Goal: Task Accomplishment & Management: Complete application form

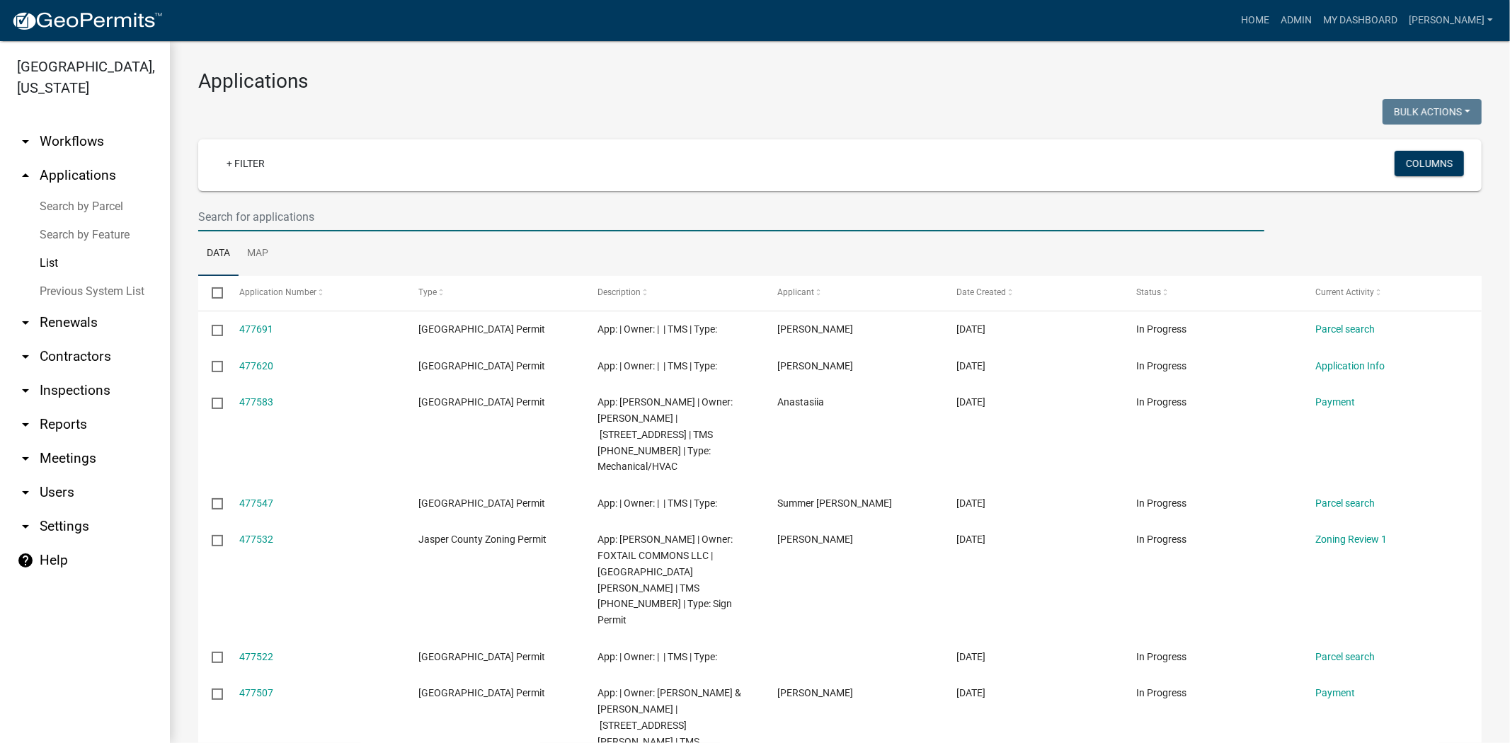
click at [236, 214] on input "text" at bounding box center [731, 216] width 1066 height 29
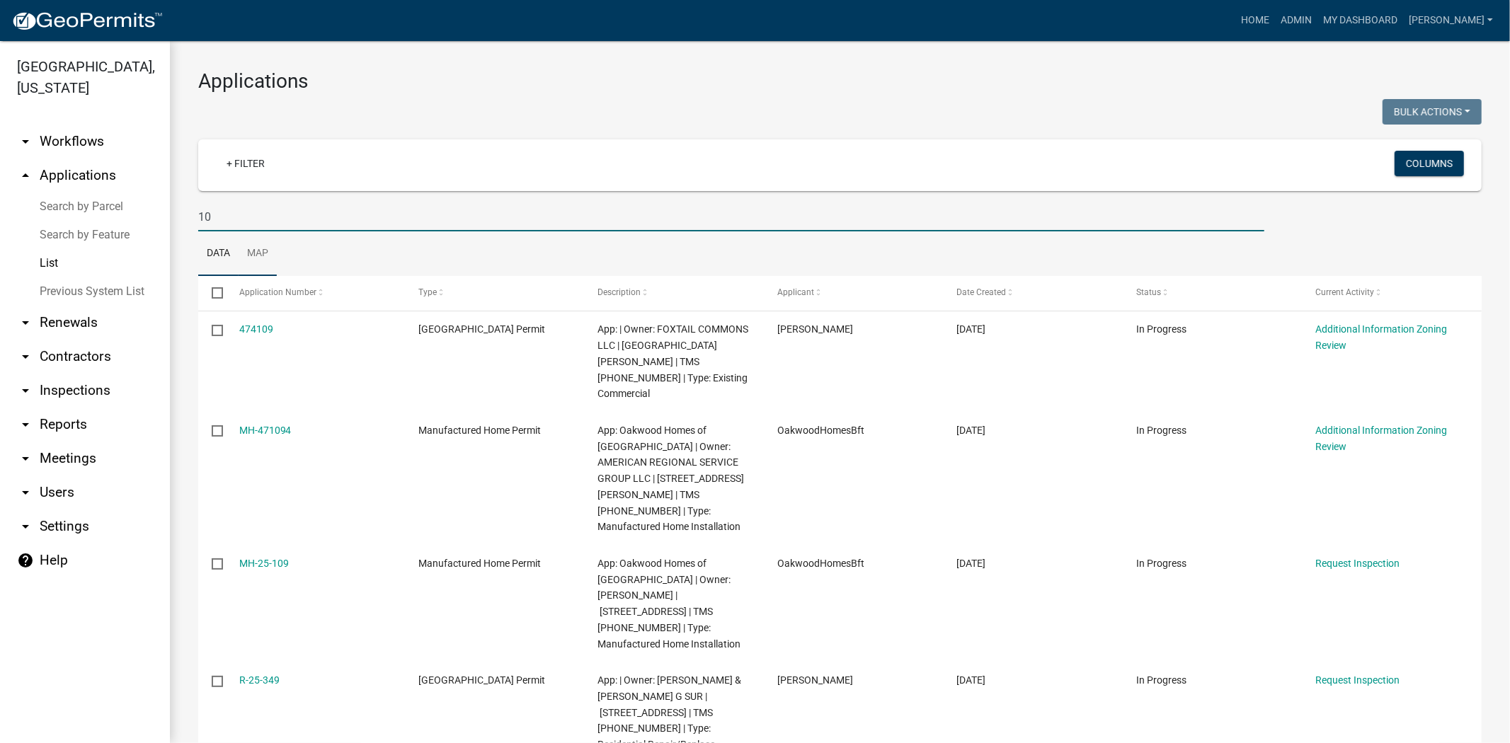
type input "1"
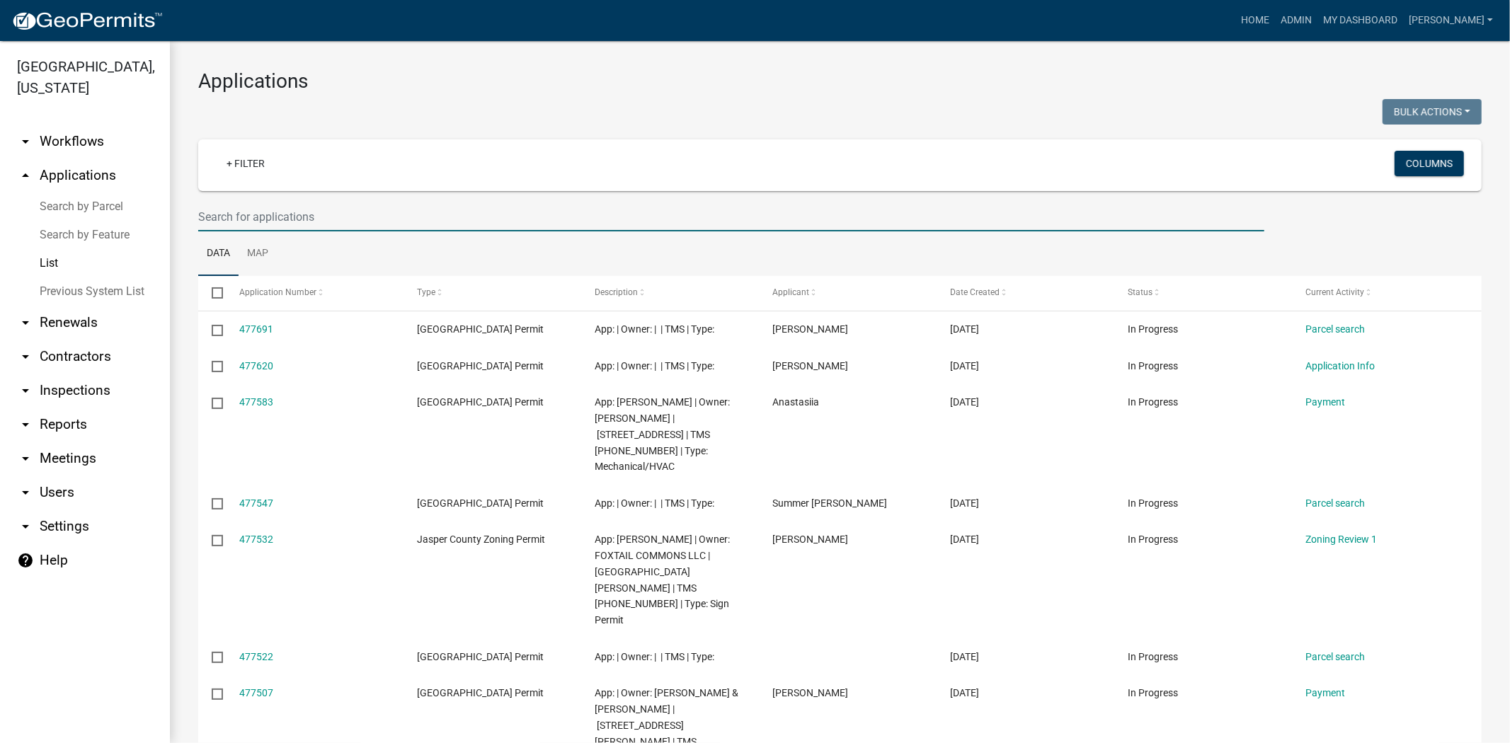
paste input "038-39-02-004"
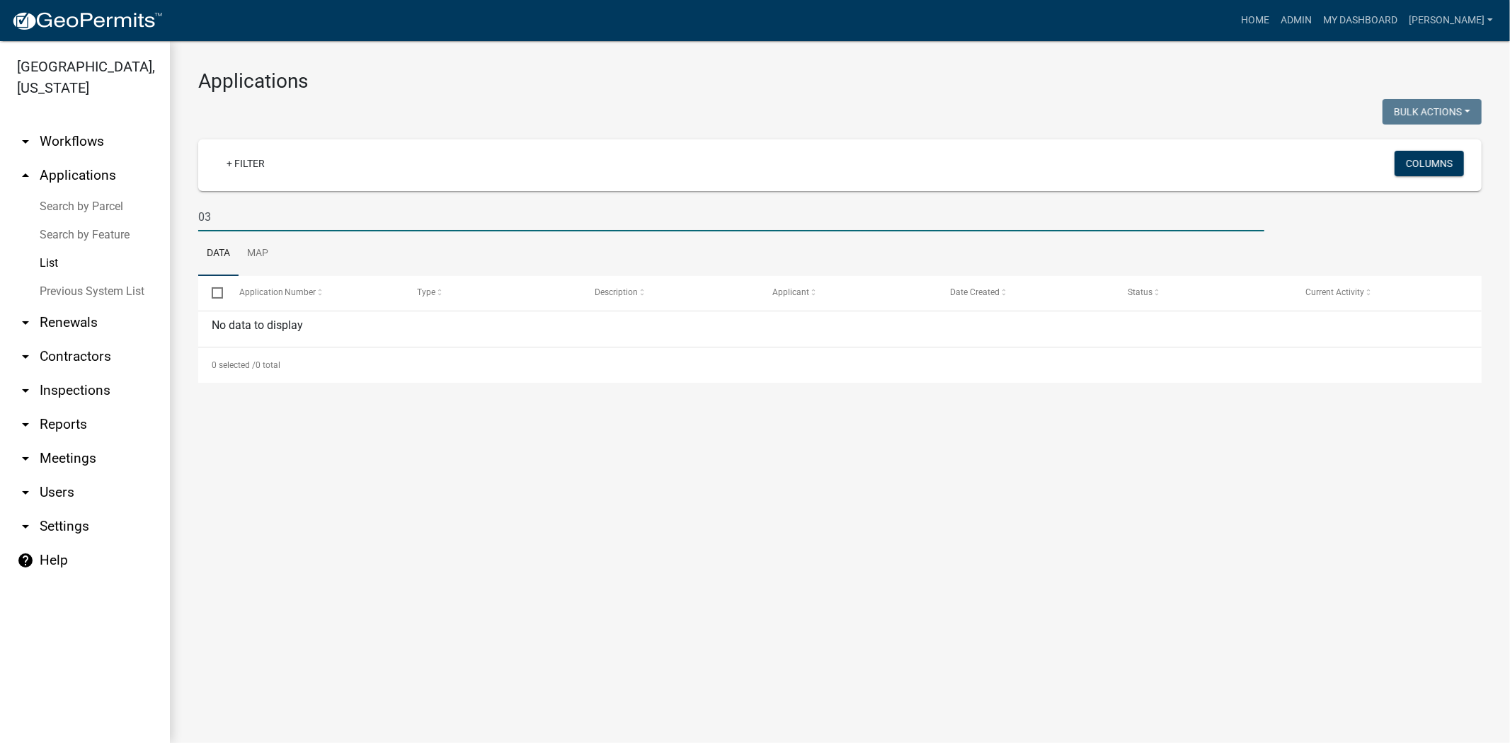
type input "0"
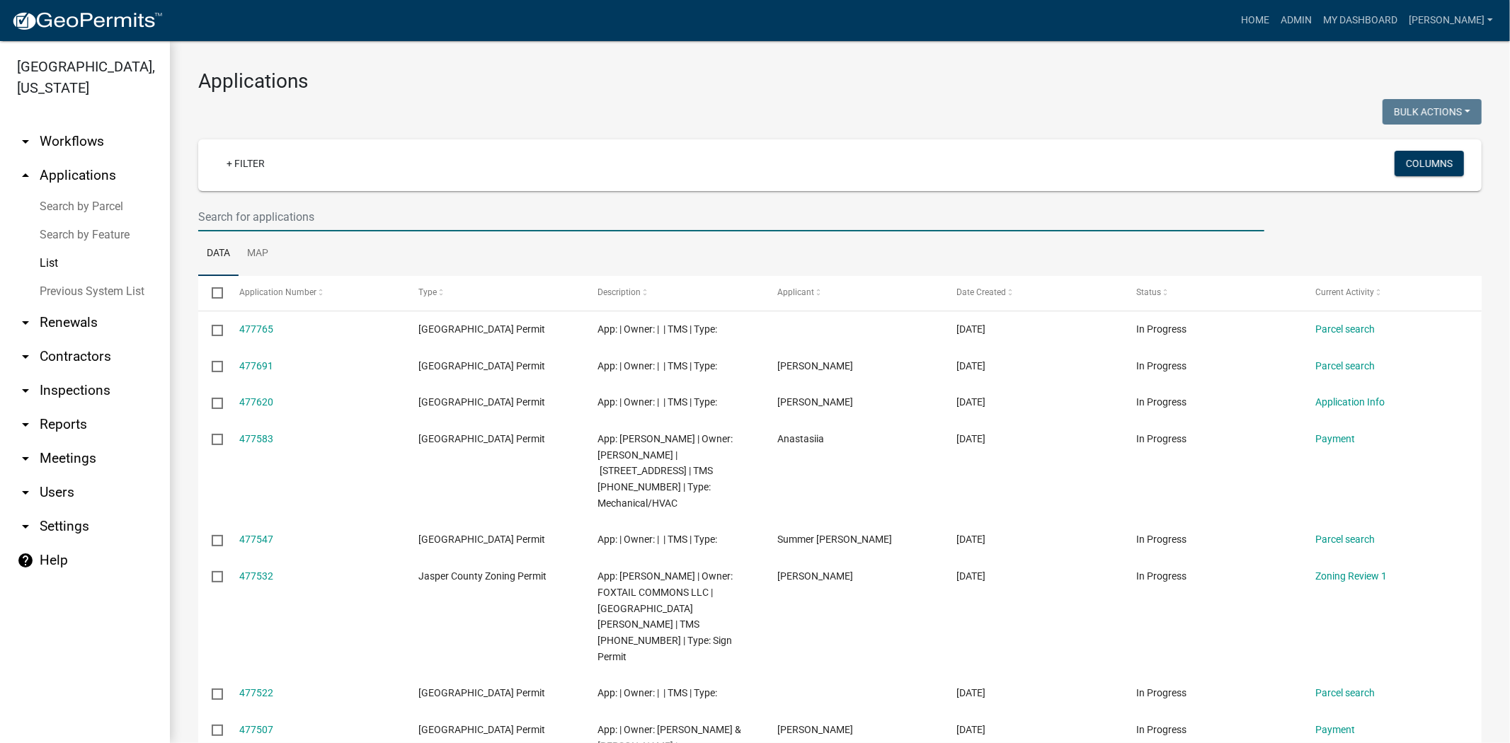
click at [425, 210] on input "text" at bounding box center [731, 216] width 1066 height 29
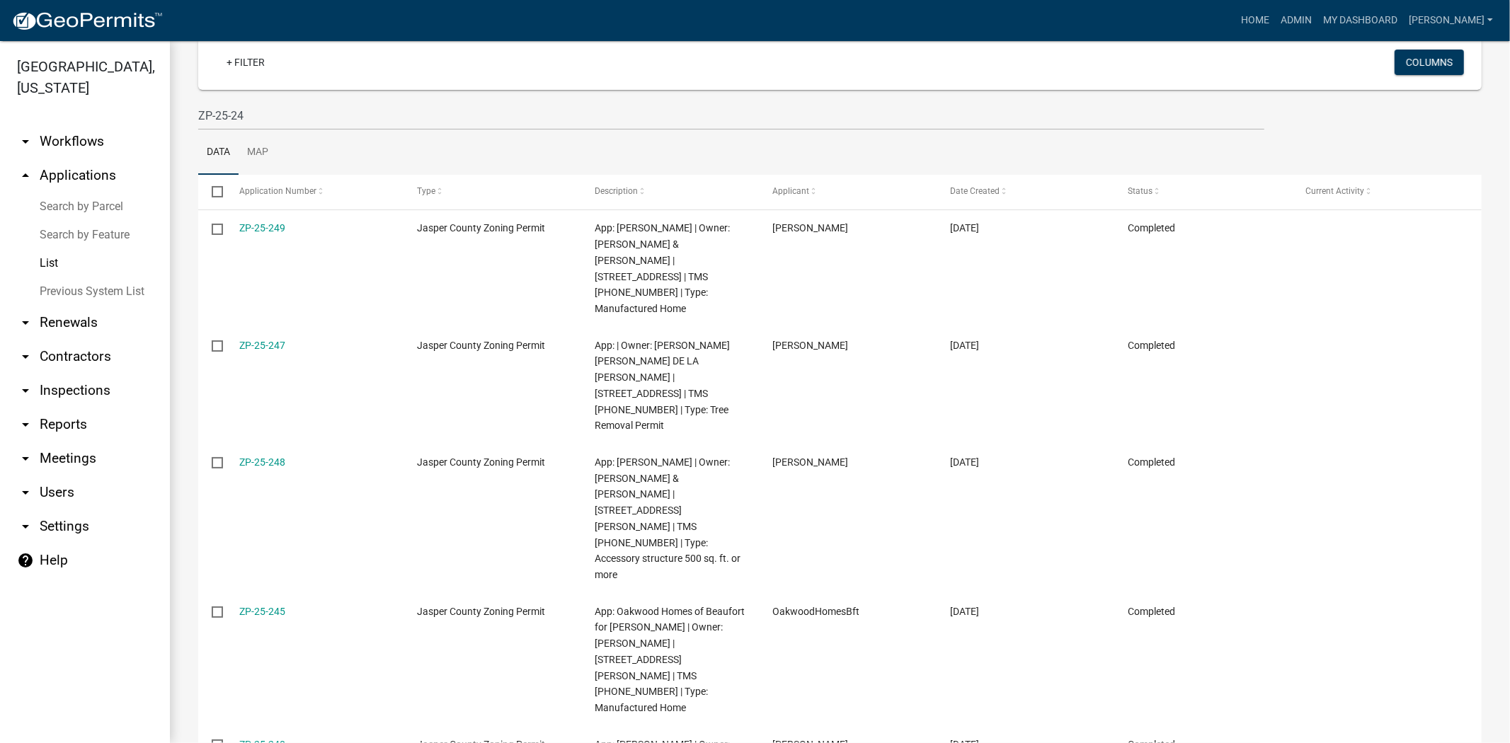
scroll to position [79, 0]
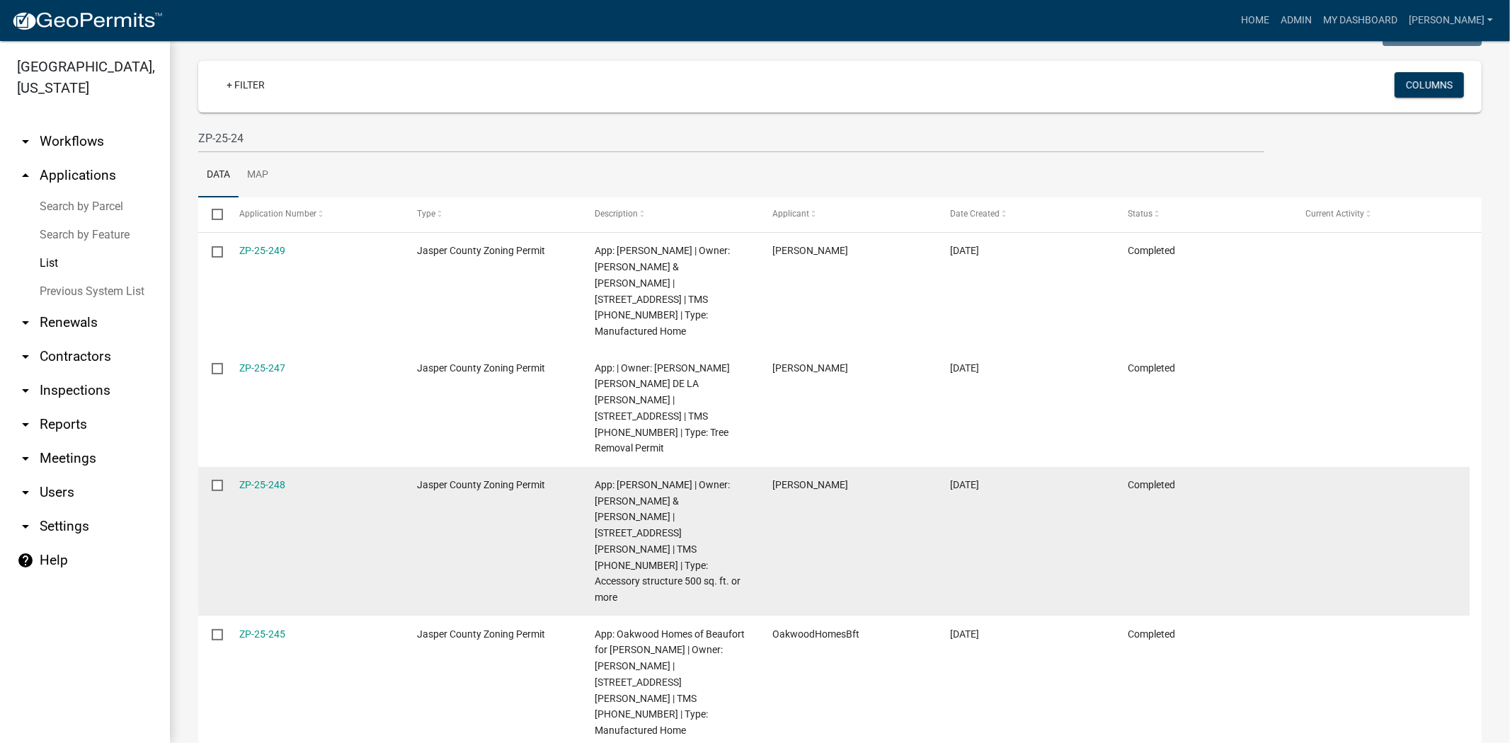
drag, startPoint x: 269, startPoint y: 347, endPoint x: 239, endPoint y: 458, distance: 115.2
click at [239, 467] on datatable-body-cell "ZP-25-248" at bounding box center [314, 541] width 178 height 149
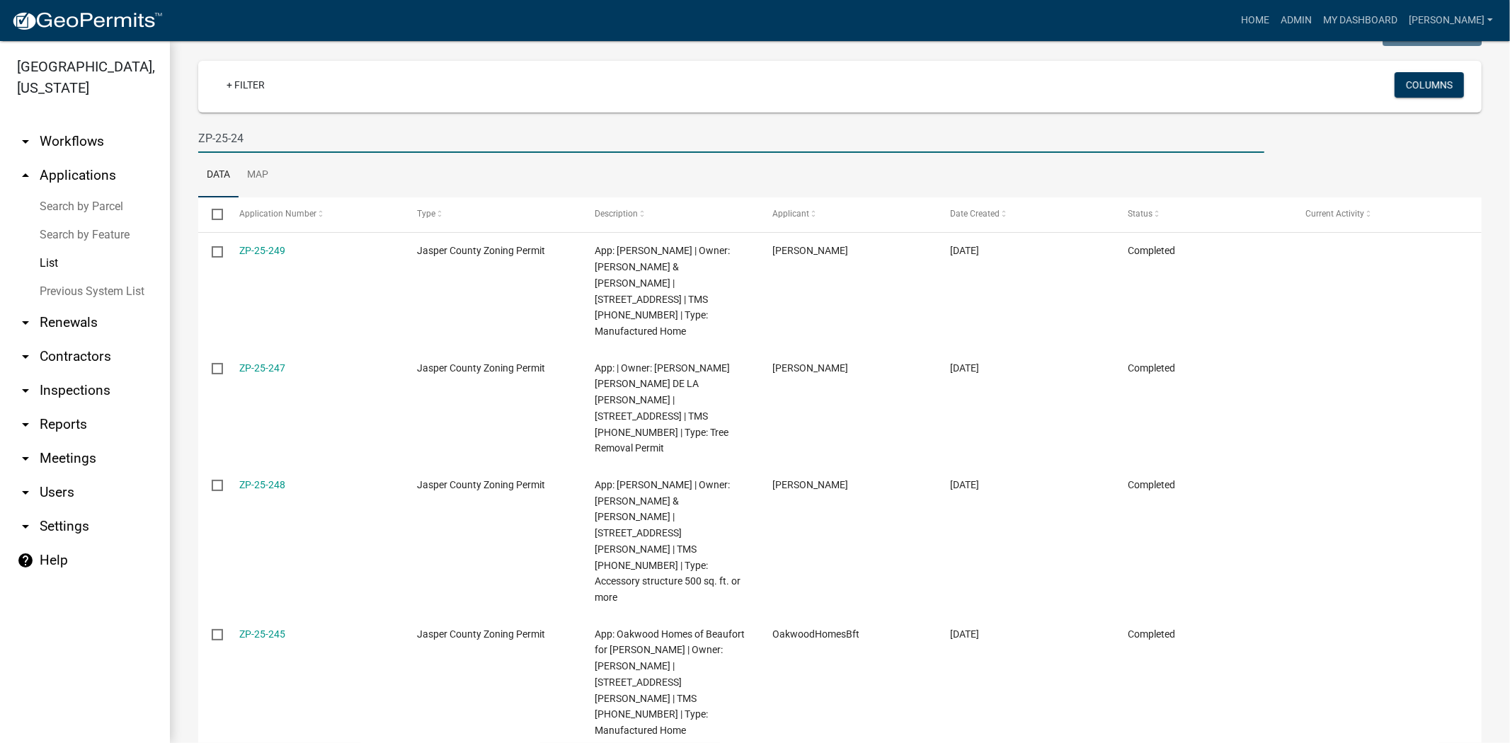
click at [289, 144] on input "ZP-25-24" at bounding box center [731, 138] width 1066 height 29
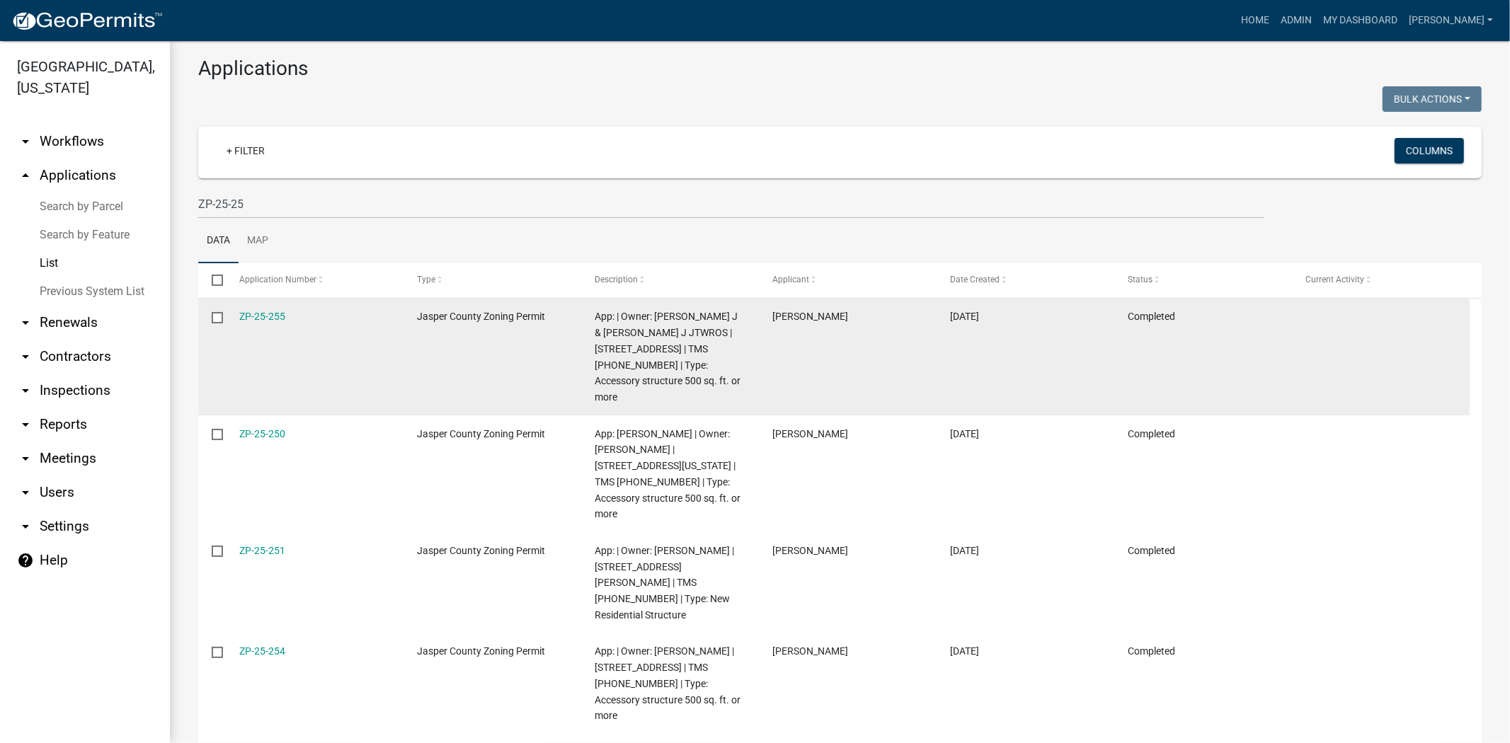
scroll to position [0, 0]
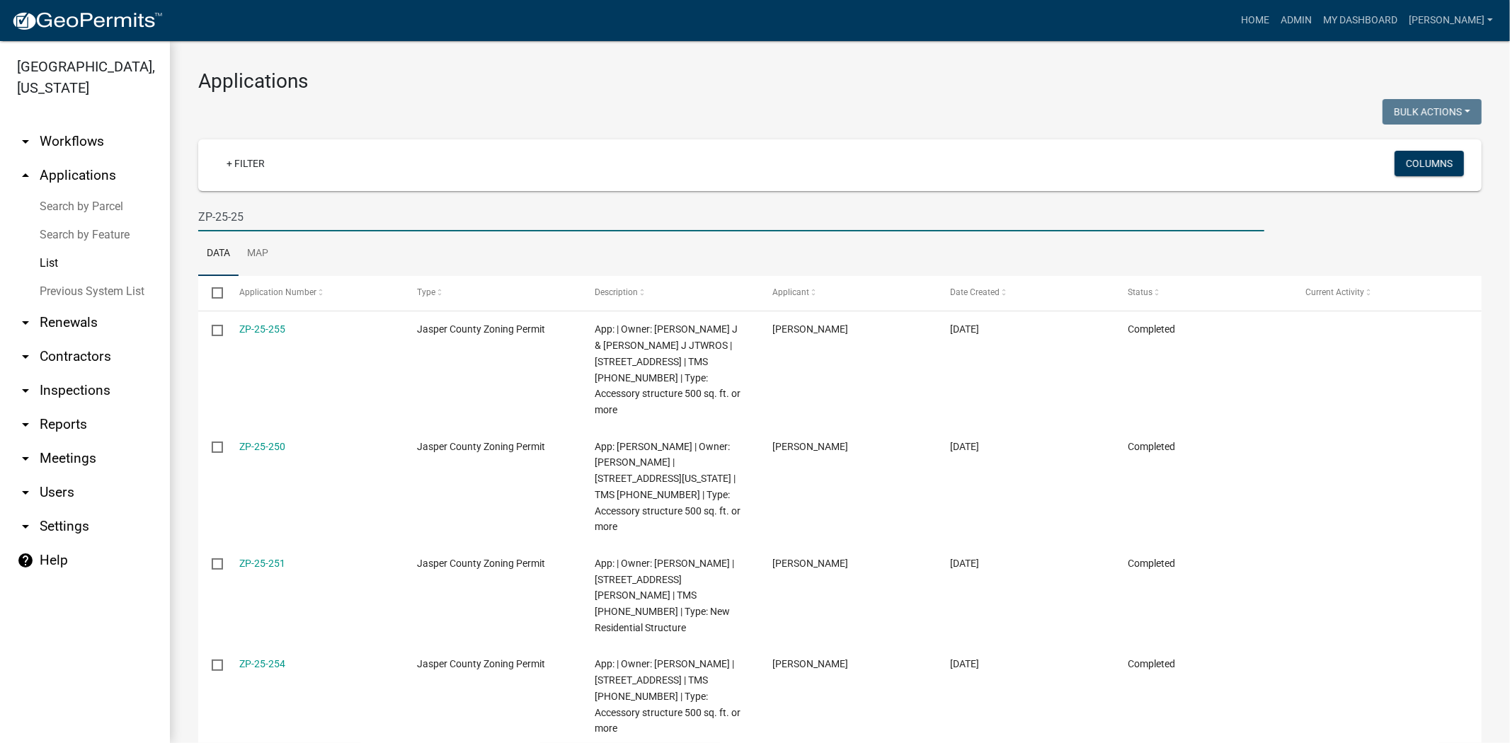
drag, startPoint x: 258, startPoint y: 216, endPoint x: 0, endPoint y: 256, distance: 261.4
click at [0, 252] on div "Jasper County, South Carolina arrow_drop_down Workflows List arrow_drop_up Appl…" at bounding box center [755, 392] width 1510 height 702
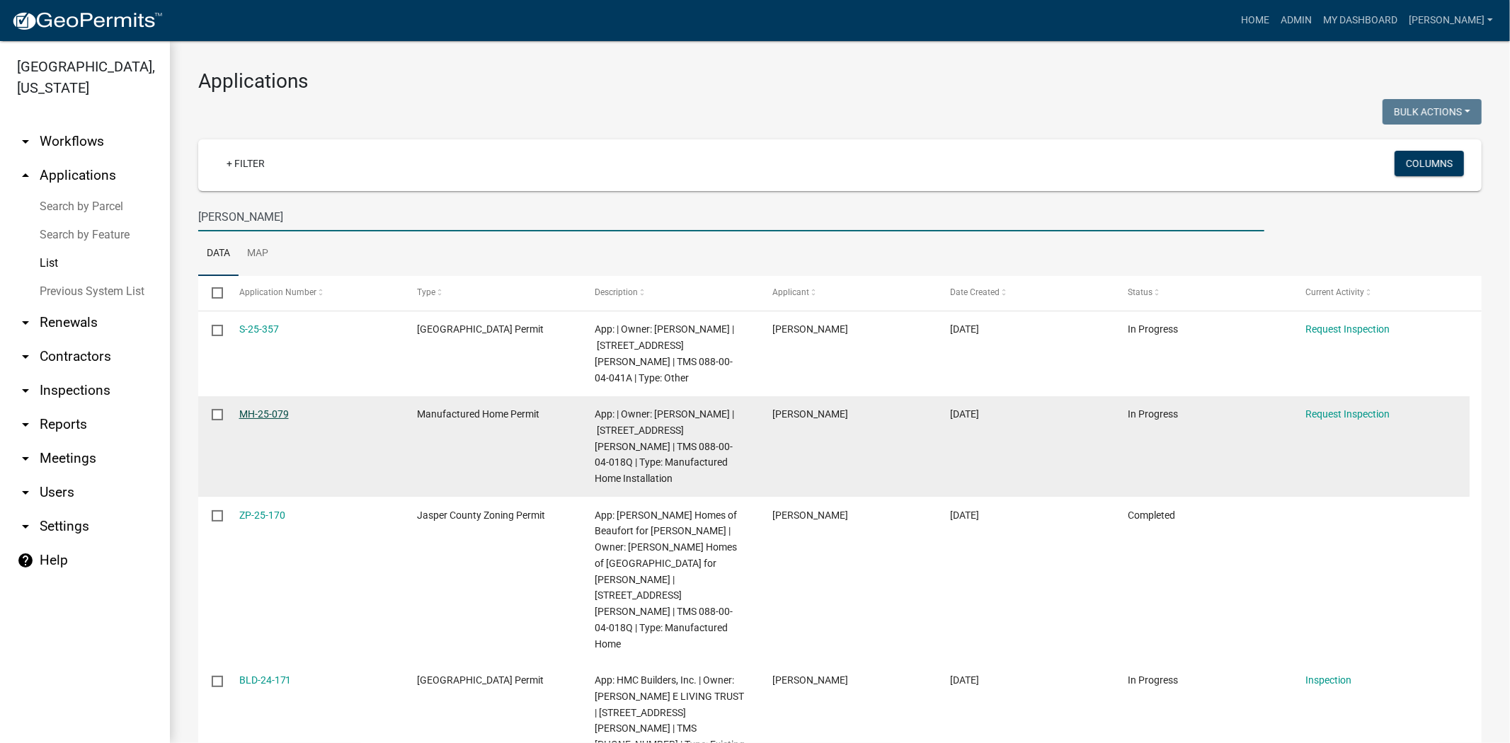
type input "rosemary"
click at [253, 408] on link "MH-25-079" at bounding box center [264, 413] width 50 height 11
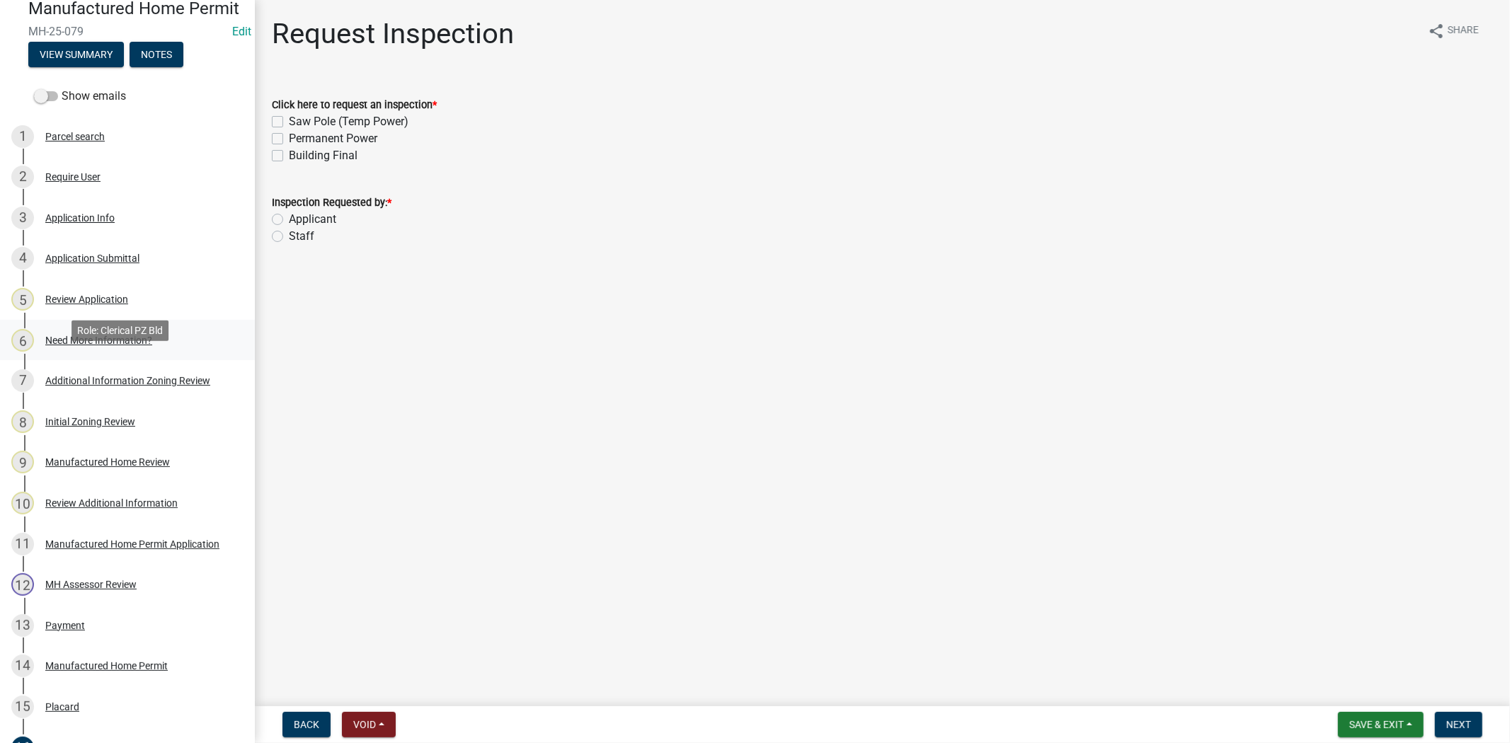
scroll to position [157, 0]
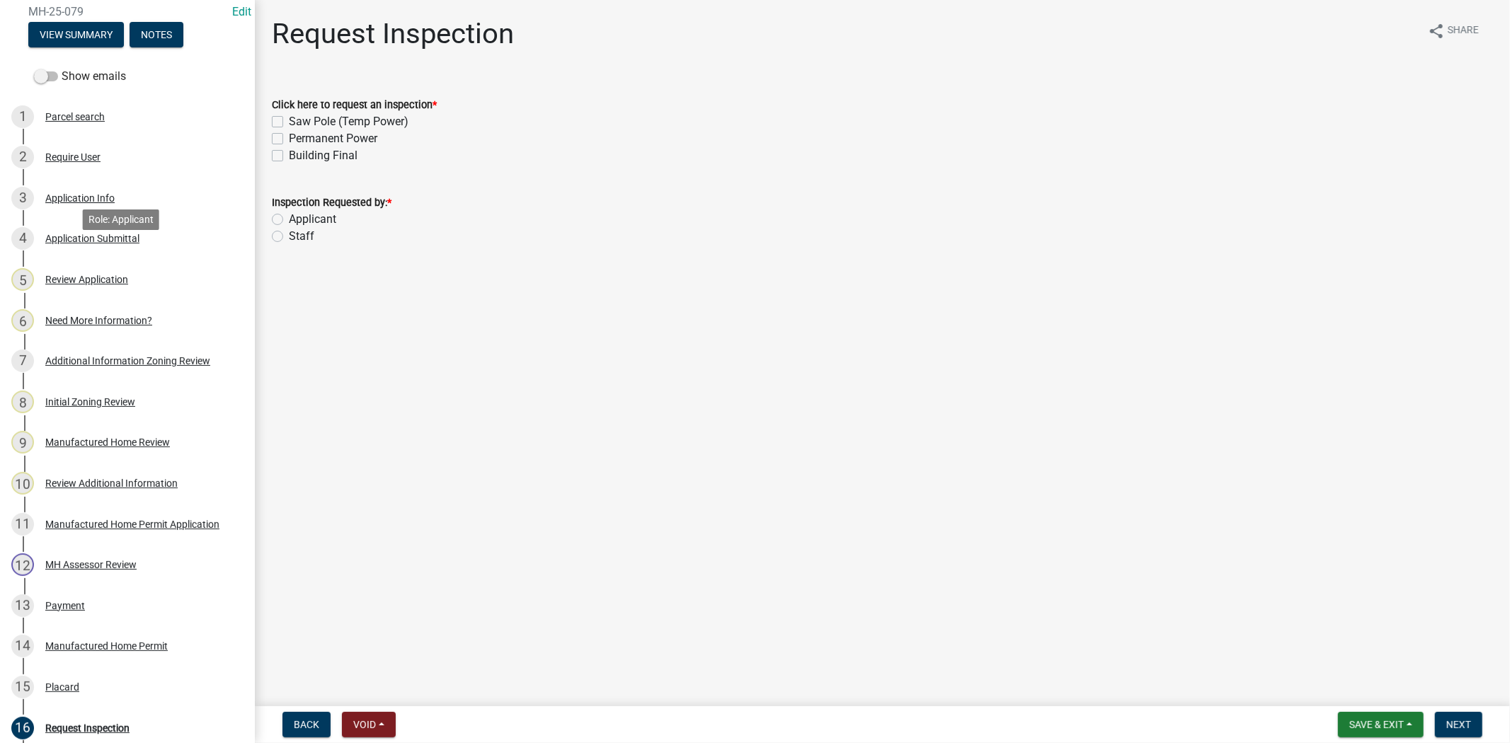
click at [134, 250] on div "4 Application Submittal" at bounding box center [121, 238] width 221 height 23
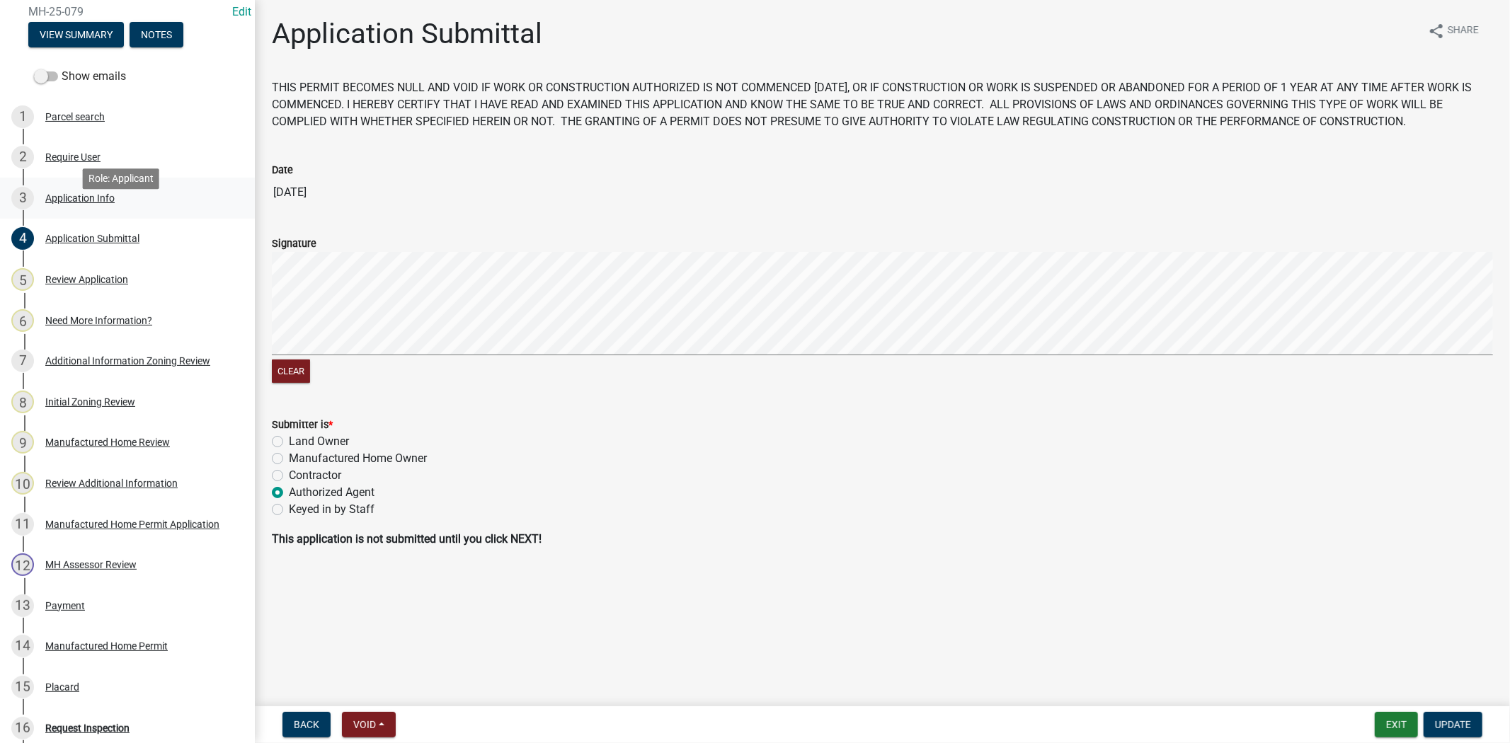
click at [125, 210] on div "3 Application Info" at bounding box center [121, 198] width 221 height 23
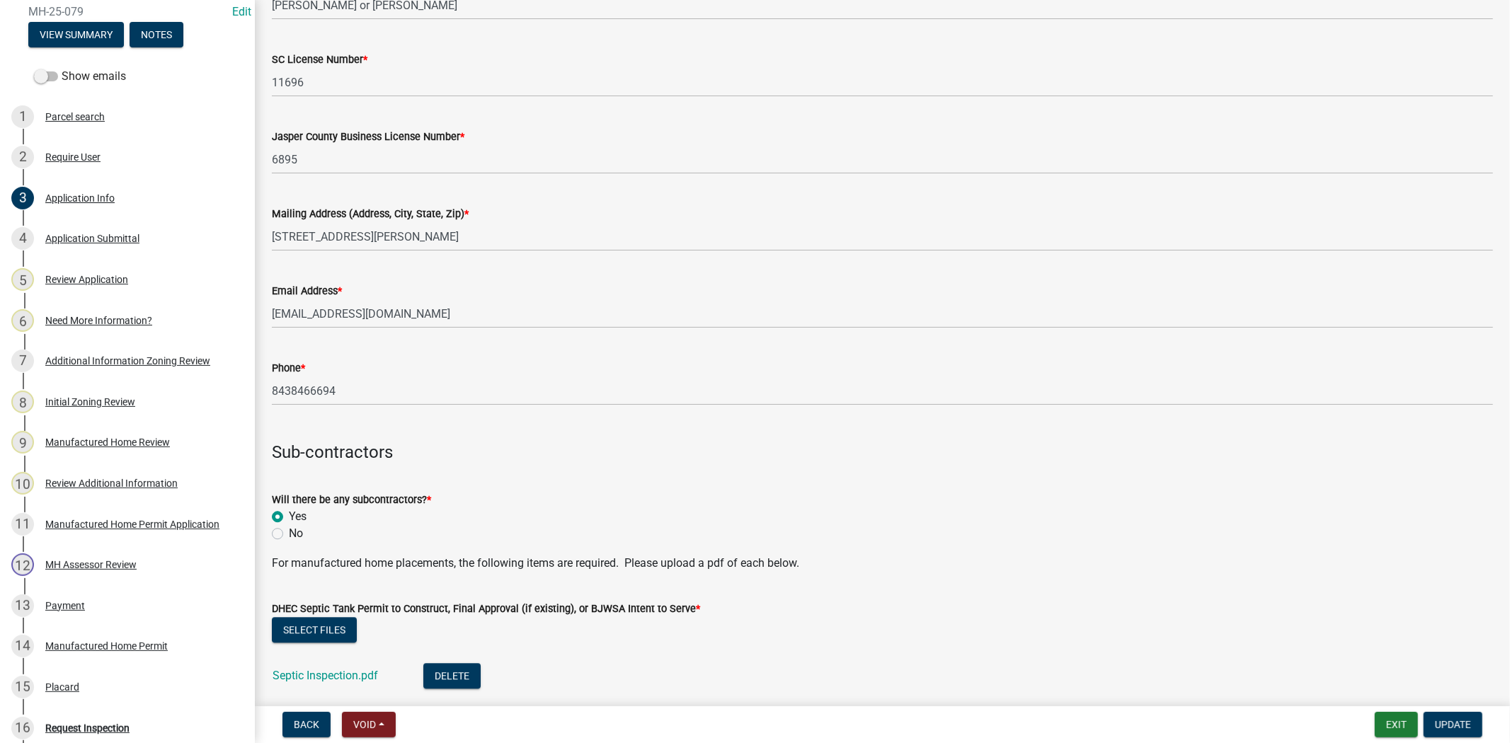
scroll to position [3146, 0]
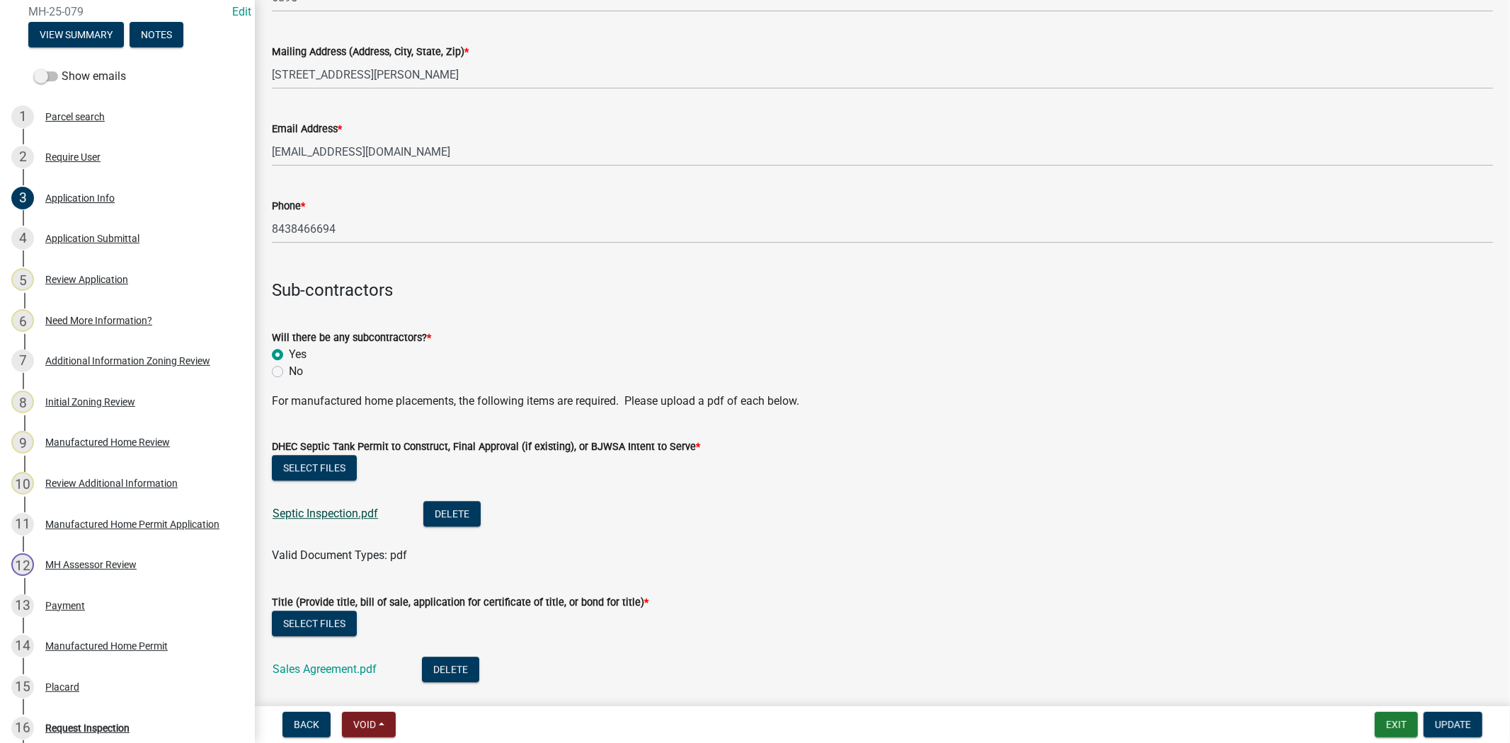
click at [352, 515] on link "Septic Inspection.pdf" at bounding box center [325, 513] width 105 height 13
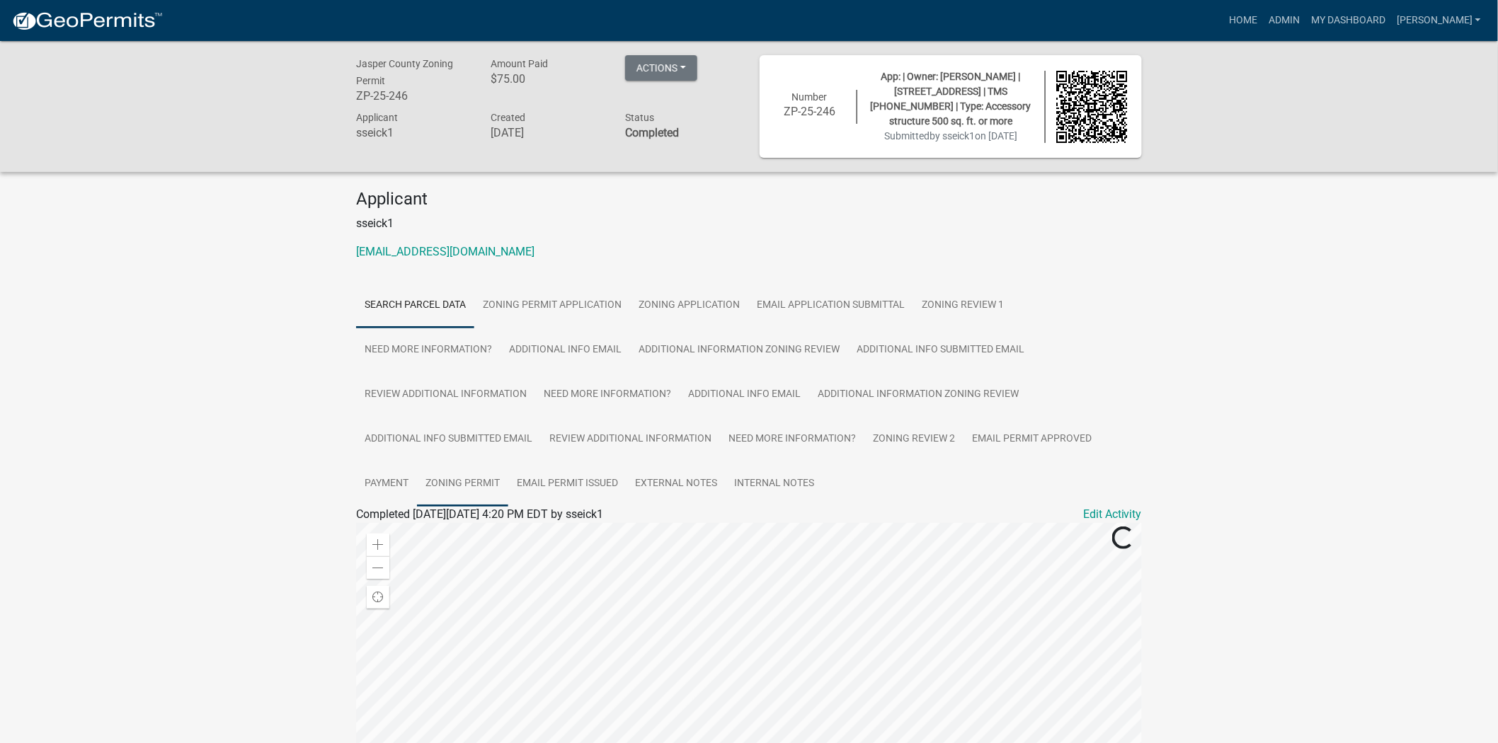
click at [448, 479] on link "Zoning Permit" at bounding box center [462, 484] width 91 height 45
click at [419, 533] on link "Zoning Permit" at bounding box center [391, 531] width 71 height 13
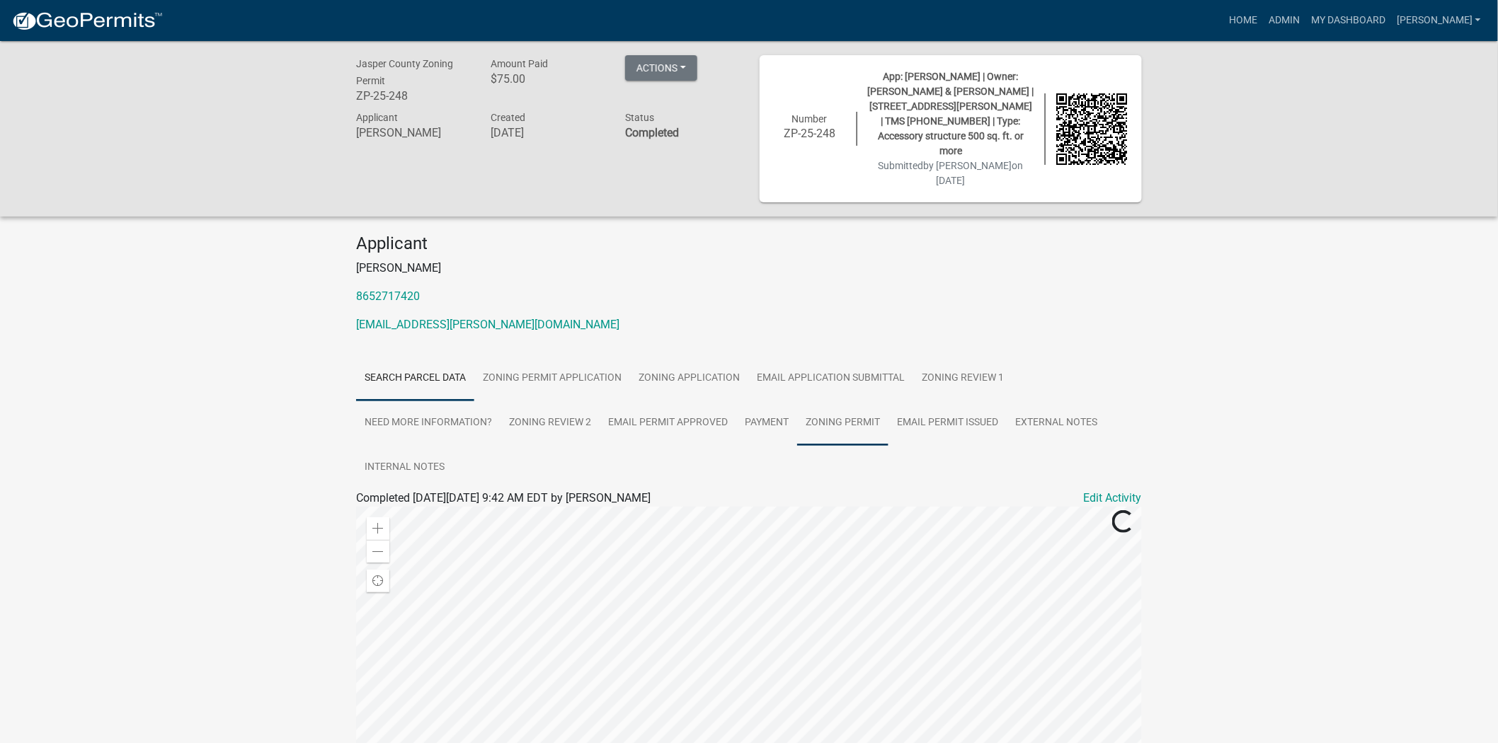
drag, startPoint x: 843, startPoint y: 387, endPoint x: 697, endPoint y: 432, distance: 153.2
click at [843, 401] on link "Zoning Permit" at bounding box center [842, 423] width 91 height 45
click at [411, 508] on link "Zoning Permit" at bounding box center [391, 514] width 71 height 13
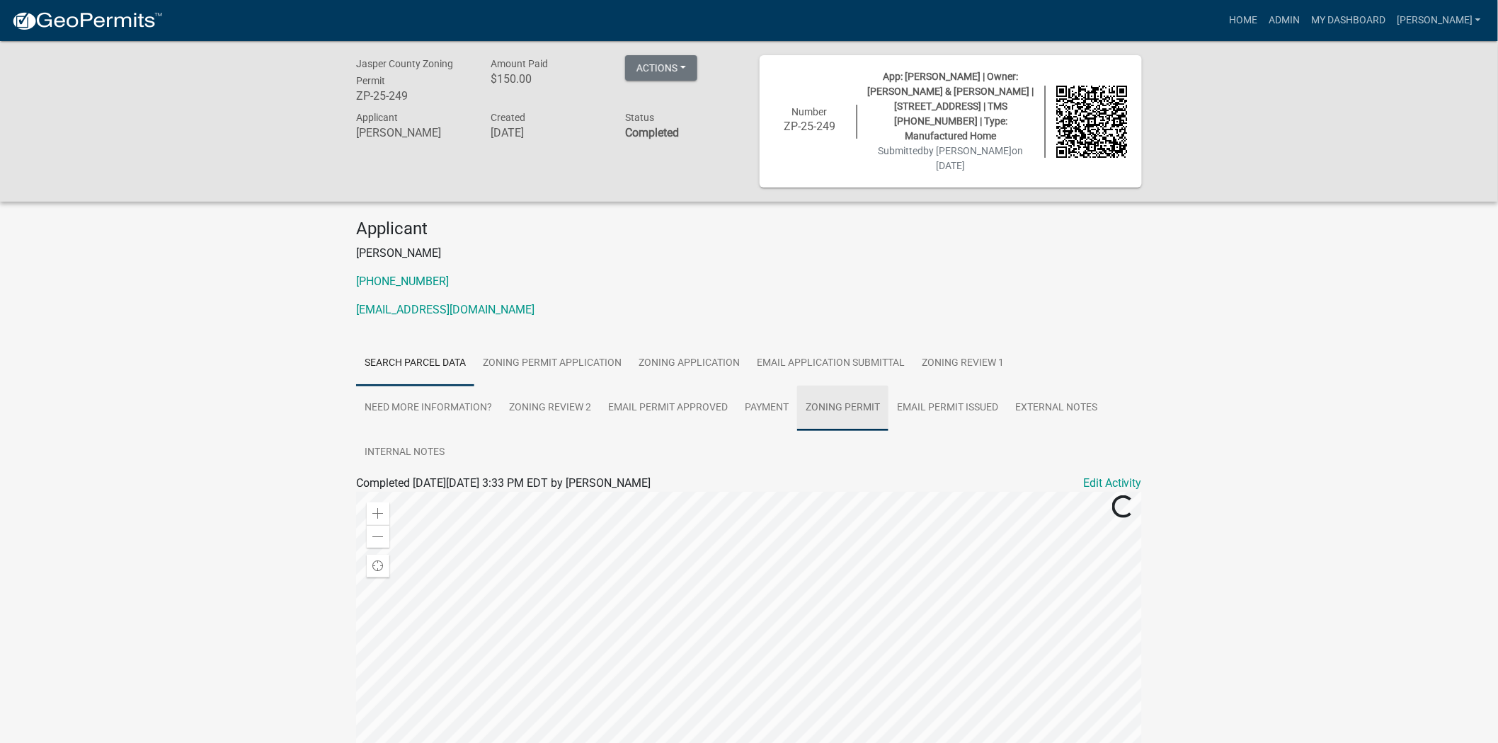
click at [830, 386] on link "Zoning Permit" at bounding box center [842, 408] width 91 height 45
click at [401, 493] on link "Zoning Permit" at bounding box center [391, 499] width 71 height 13
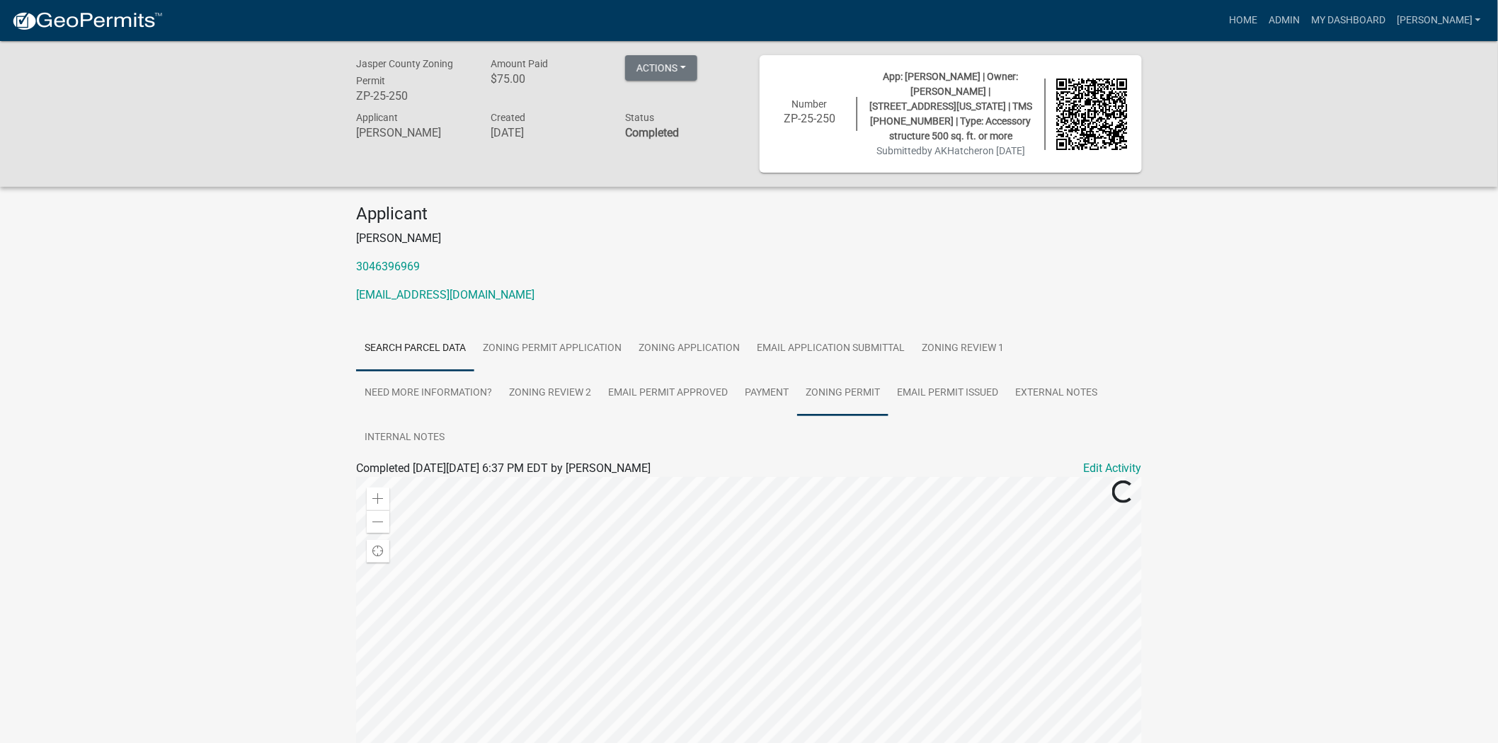
click at [849, 371] on link "Zoning Permit" at bounding box center [842, 393] width 91 height 45
click at [400, 479] on link "Zoning Permit" at bounding box center [391, 485] width 71 height 13
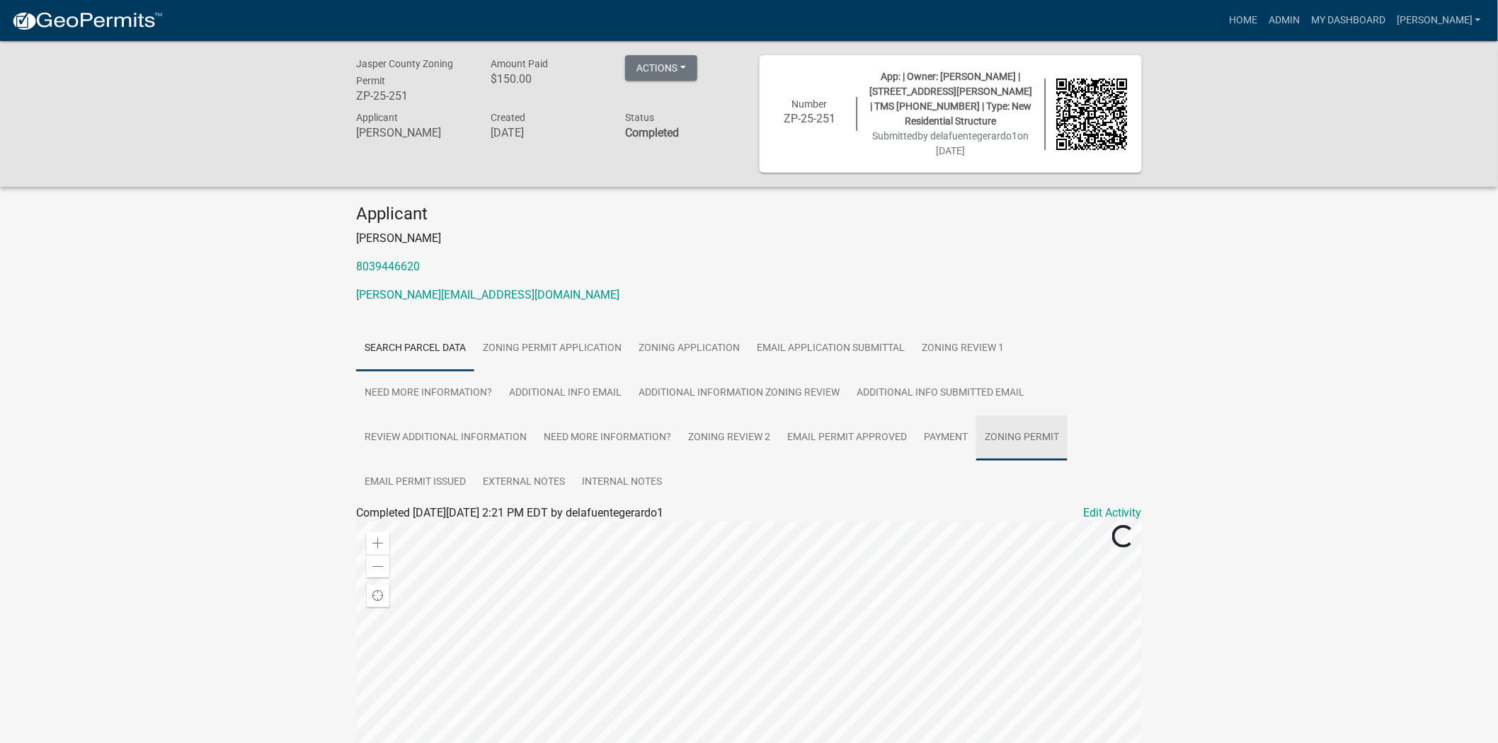
click at [1027, 425] on link "Zoning Permit" at bounding box center [1021, 438] width 91 height 45
click at [403, 523] on link "Zoning Permit" at bounding box center [391, 529] width 71 height 13
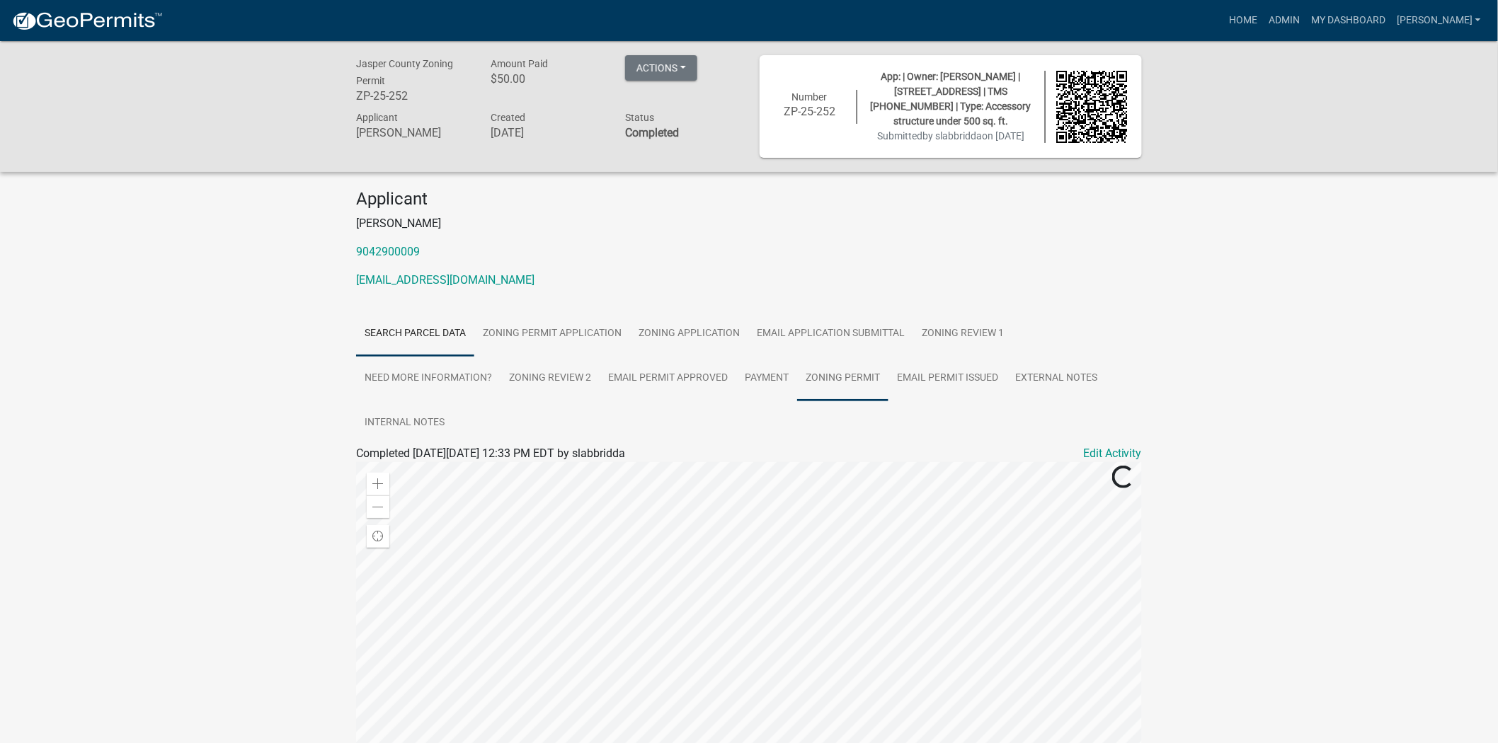
click at [846, 379] on link "Zoning Permit" at bounding box center [842, 378] width 91 height 45
click at [392, 465] on link "Zoning Permit" at bounding box center [391, 470] width 71 height 13
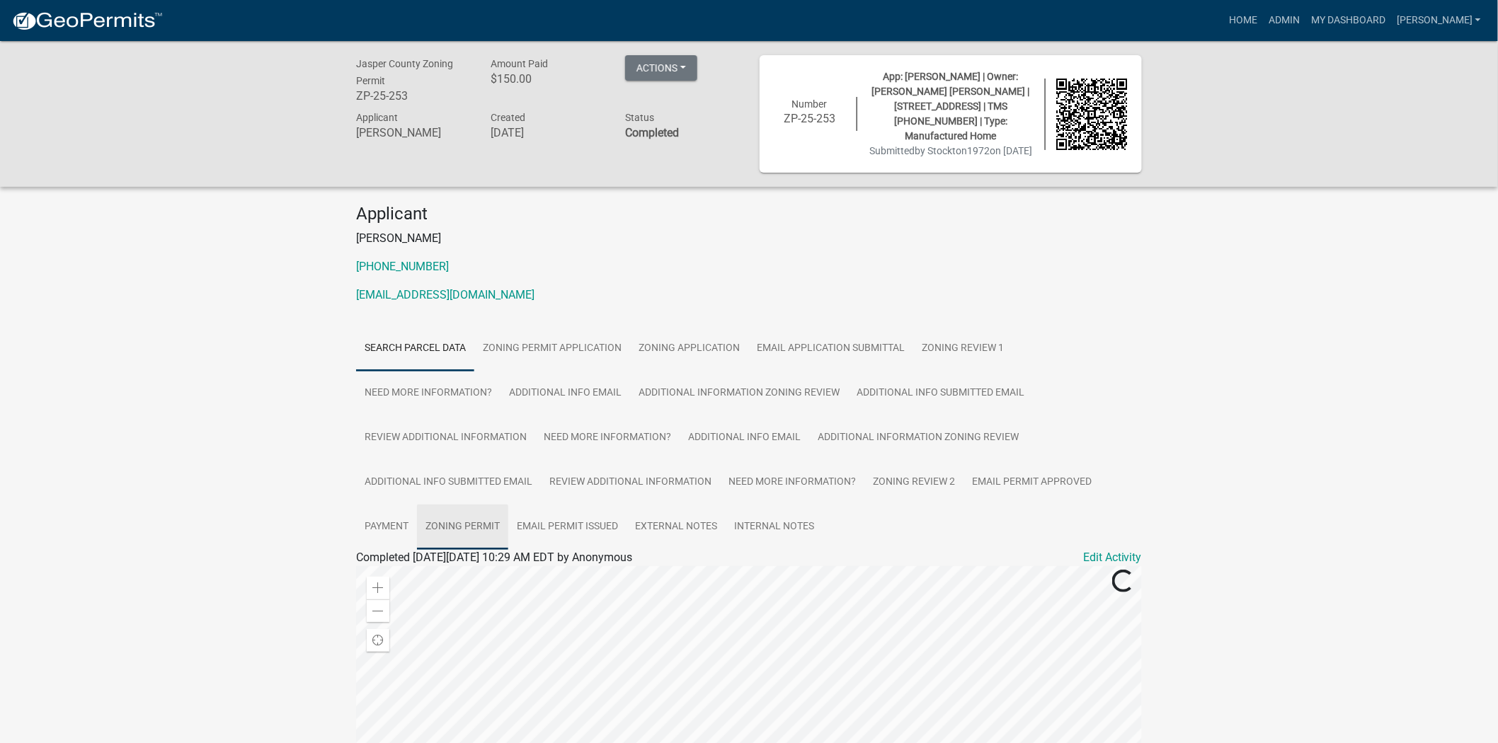
click at [474, 527] on link "Zoning Permit" at bounding box center [462, 527] width 91 height 45
click at [402, 574] on link "Zoning Permit" at bounding box center [391, 574] width 71 height 13
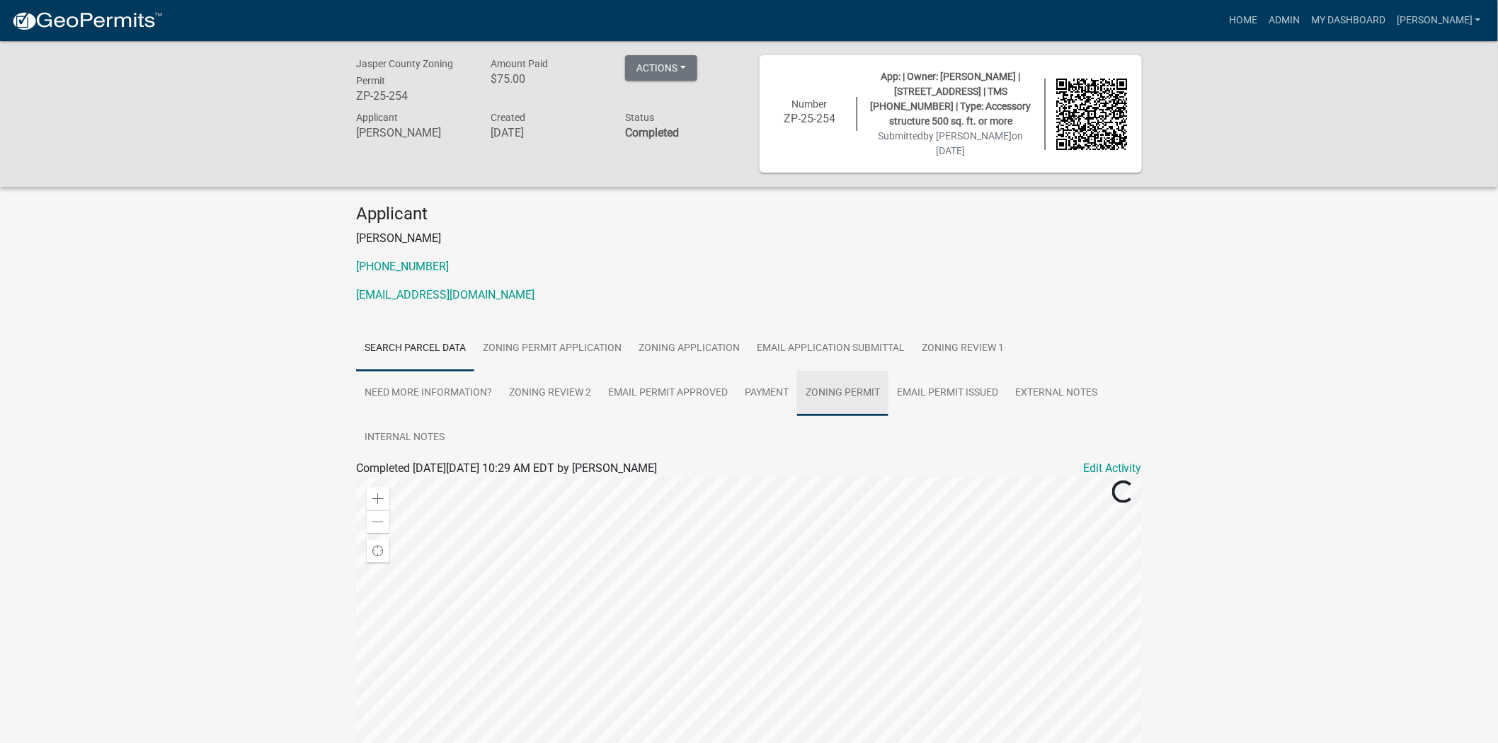
click at [827, 379] on link "Zoning Permit" at bounding box center [842, 393] width 91 height 45
click at [384, 491] on link "Zoning Permit" at bounding box center [391, 485] width 71 height 13
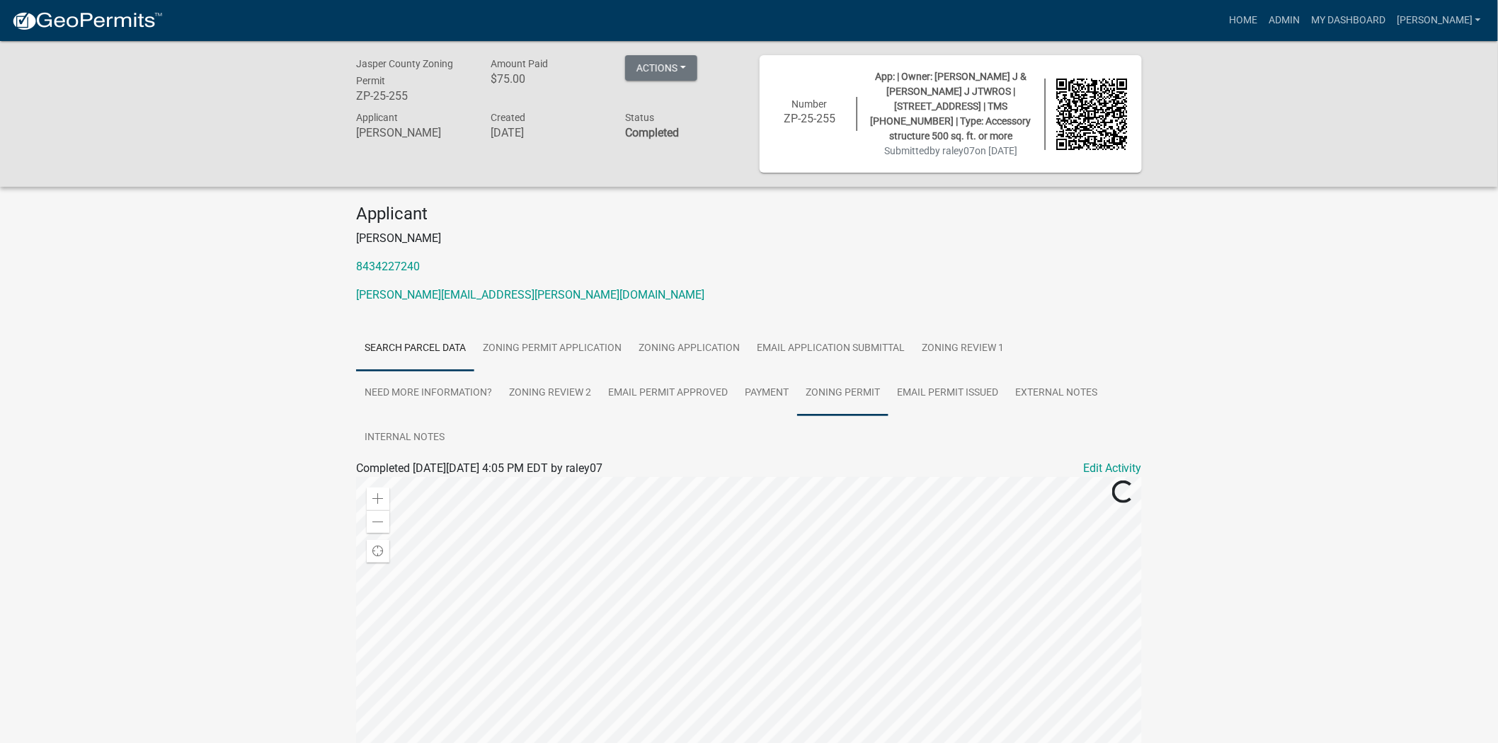
click at [824, 386] on link "Zoning Permit" at bounding box center [842, 393] width 91 height 45
click at [391, 490] on link "Zoning Permit" at bounding box center [391, 485] width 71 height 13
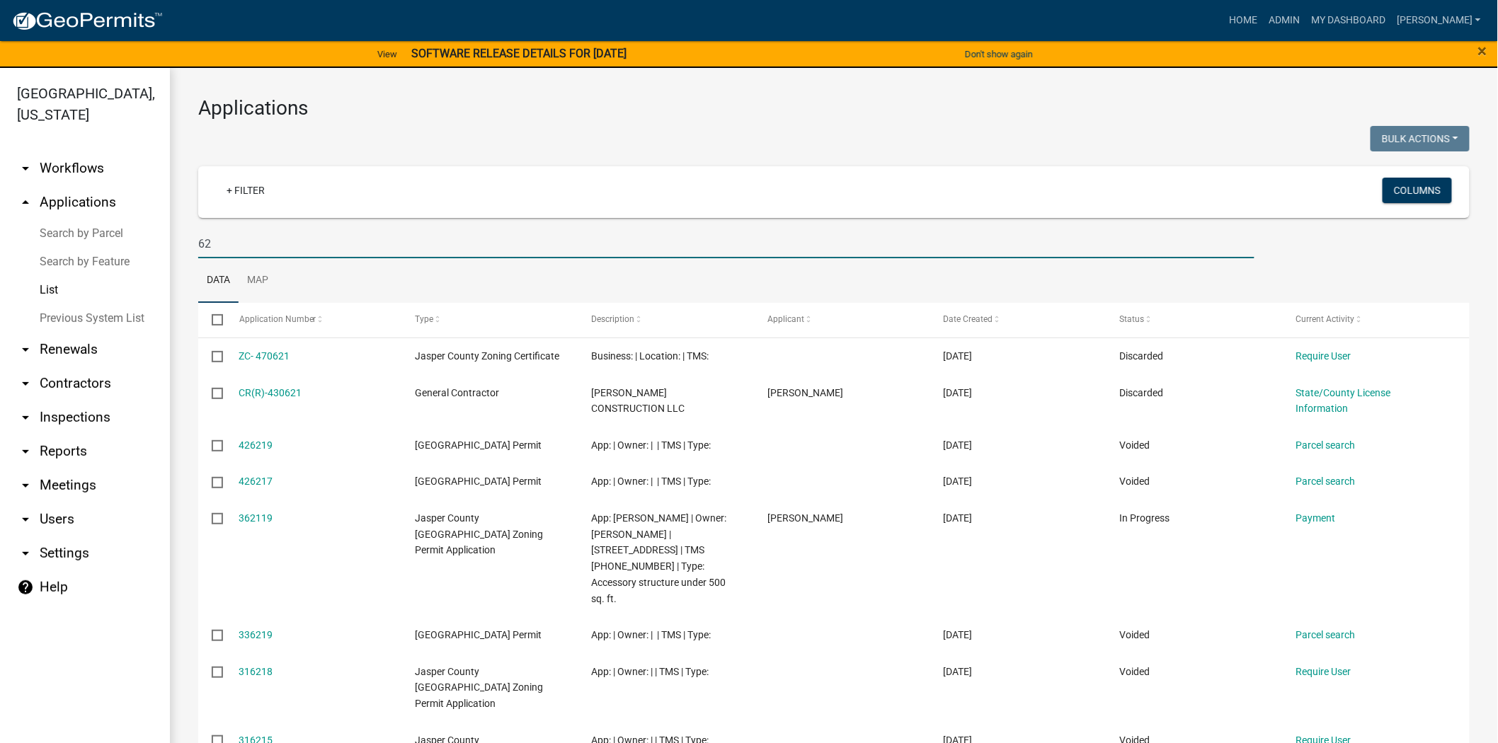
type input "6"
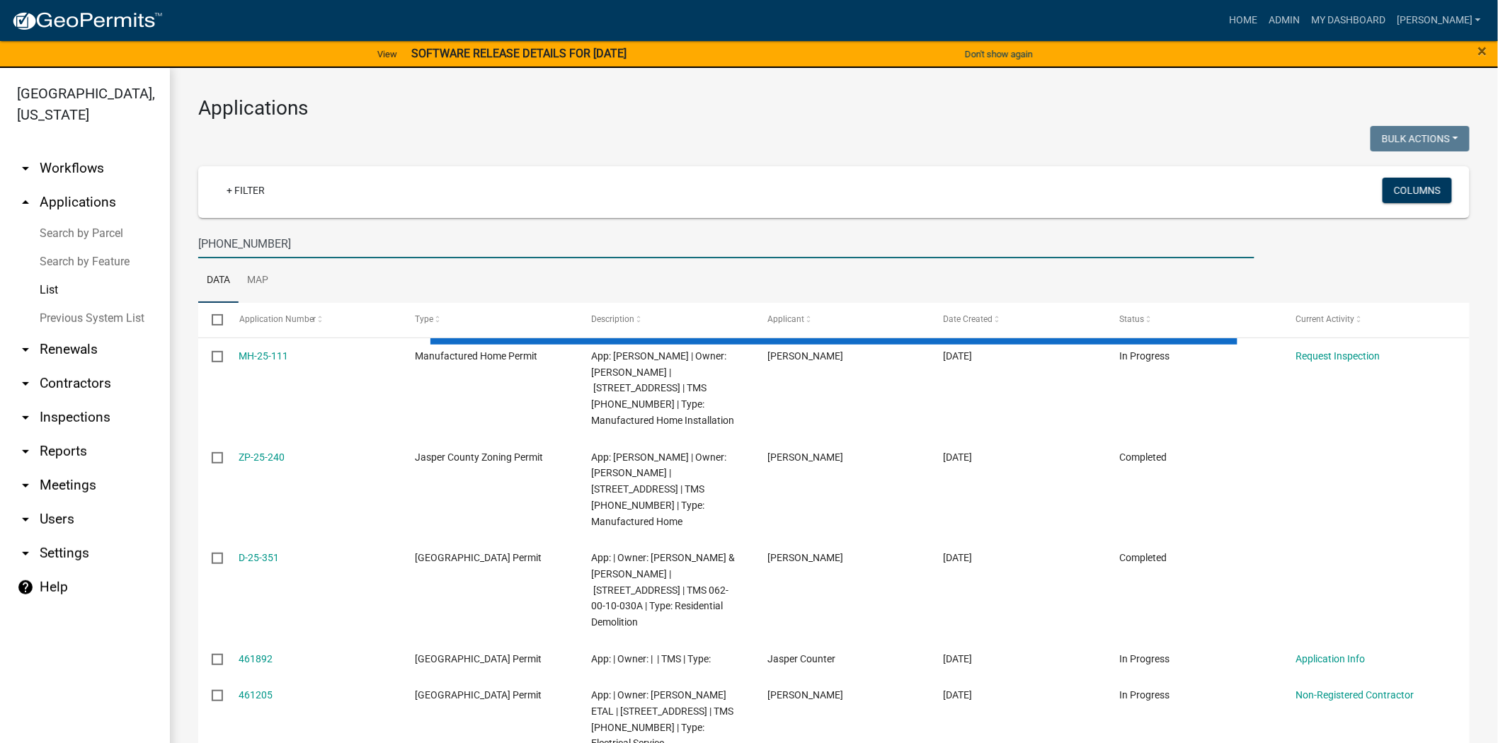
type input "[PHONE_NUMBER]"
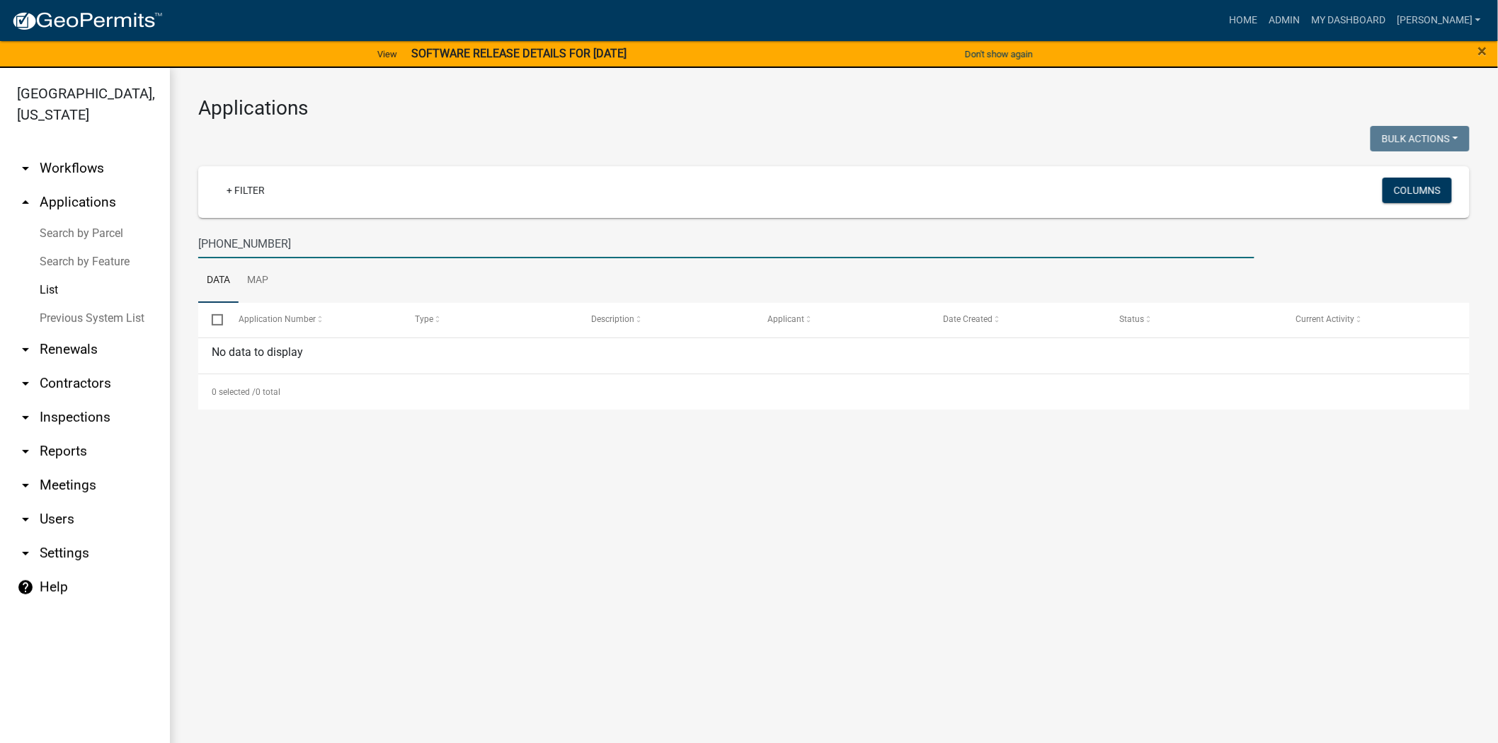
drag, startPoint x: 274, startPoint y: 241, endPoint x: 187, endPoint y: 236, distance: 87.2
click at [188, 236] on div "[PHONE_NUMBER]" at bounding box center [726, 243] width 1077 height 29
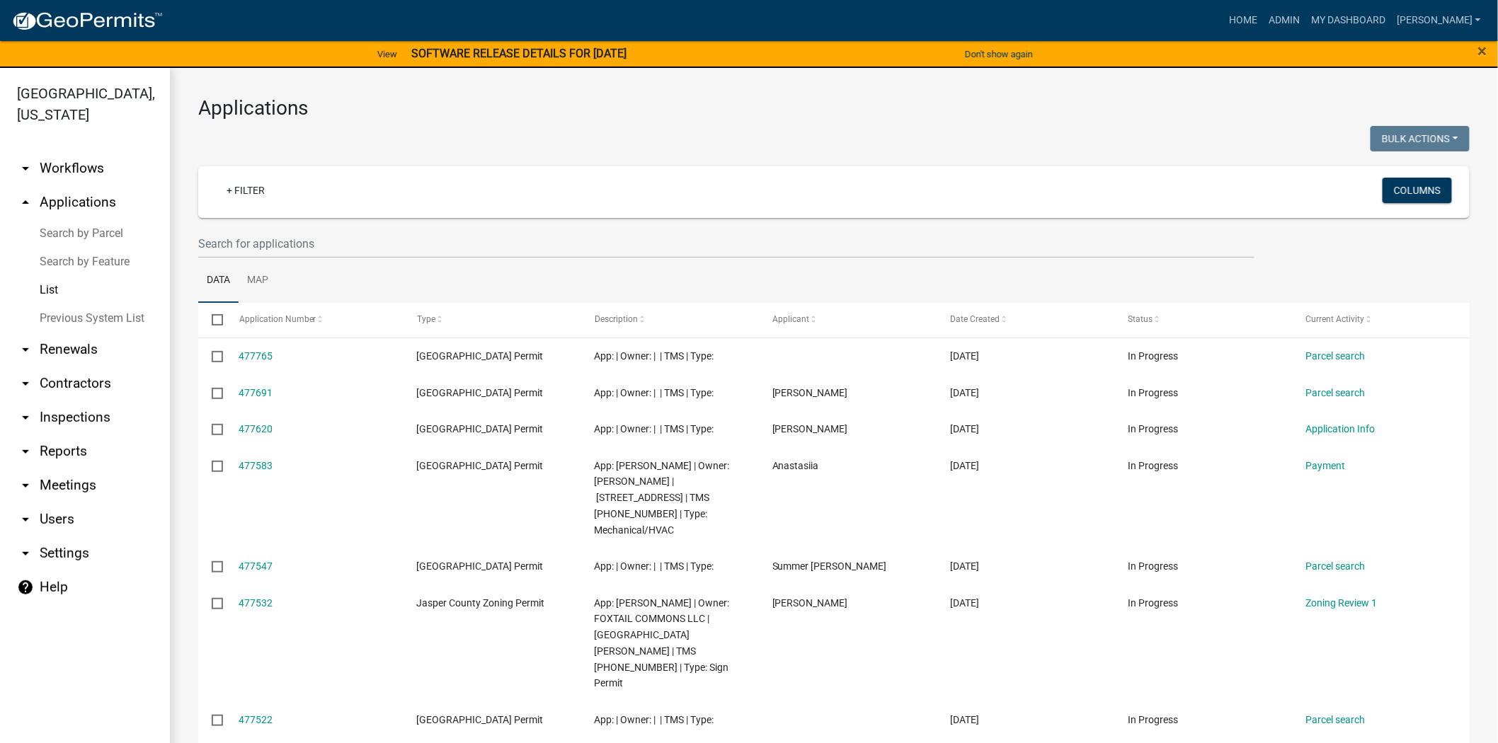
click at [767, 142] on div at bounding box center [511, 140] width 646 height 29
click at [321, 245] on input "text" at bounding box center [726, 243] width 1056 height 29
click at [287, 248] on input "text" at bounding box center [726, 243] width 1056 height 29
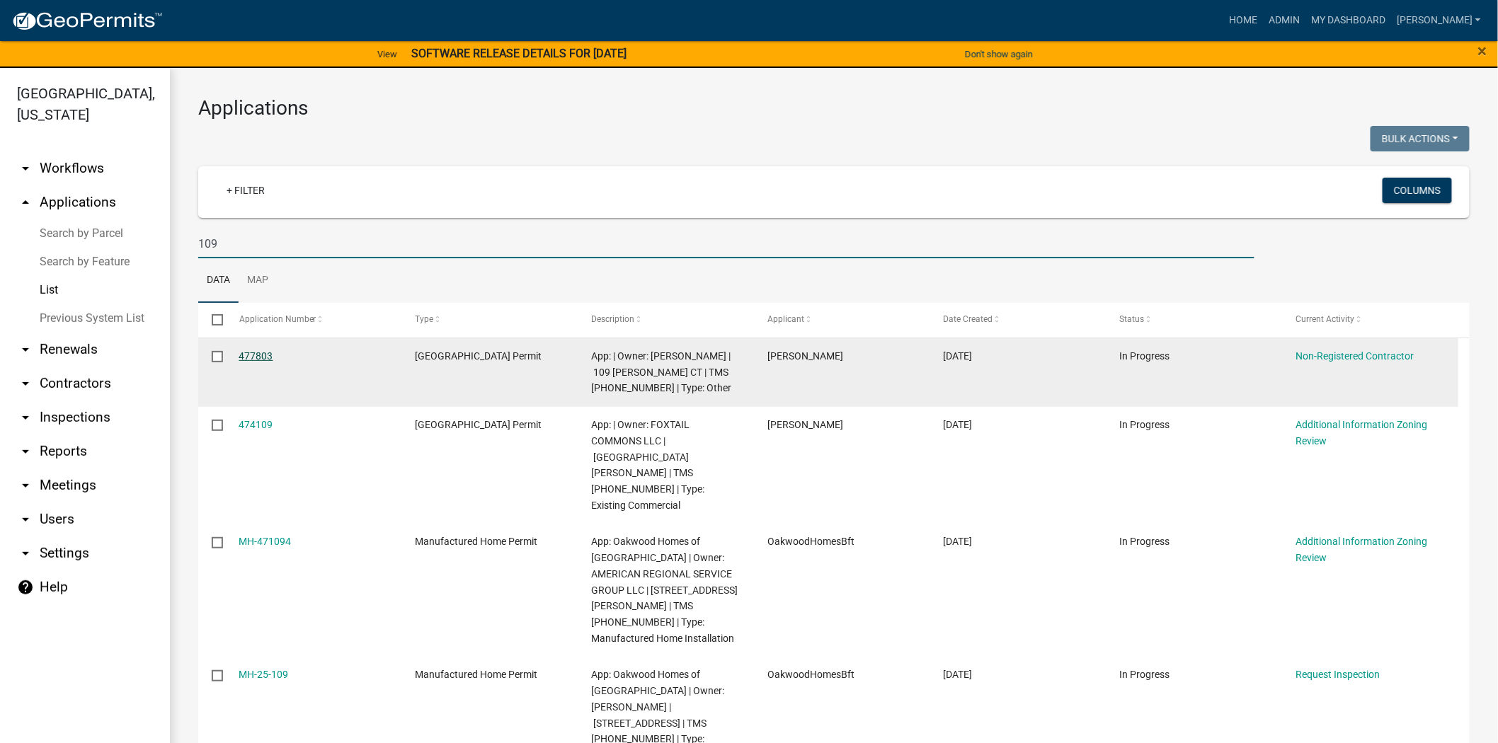
type input "109"
click at [252, 360] on link "477803" at bounding box center [256, 355] width 34 height 11
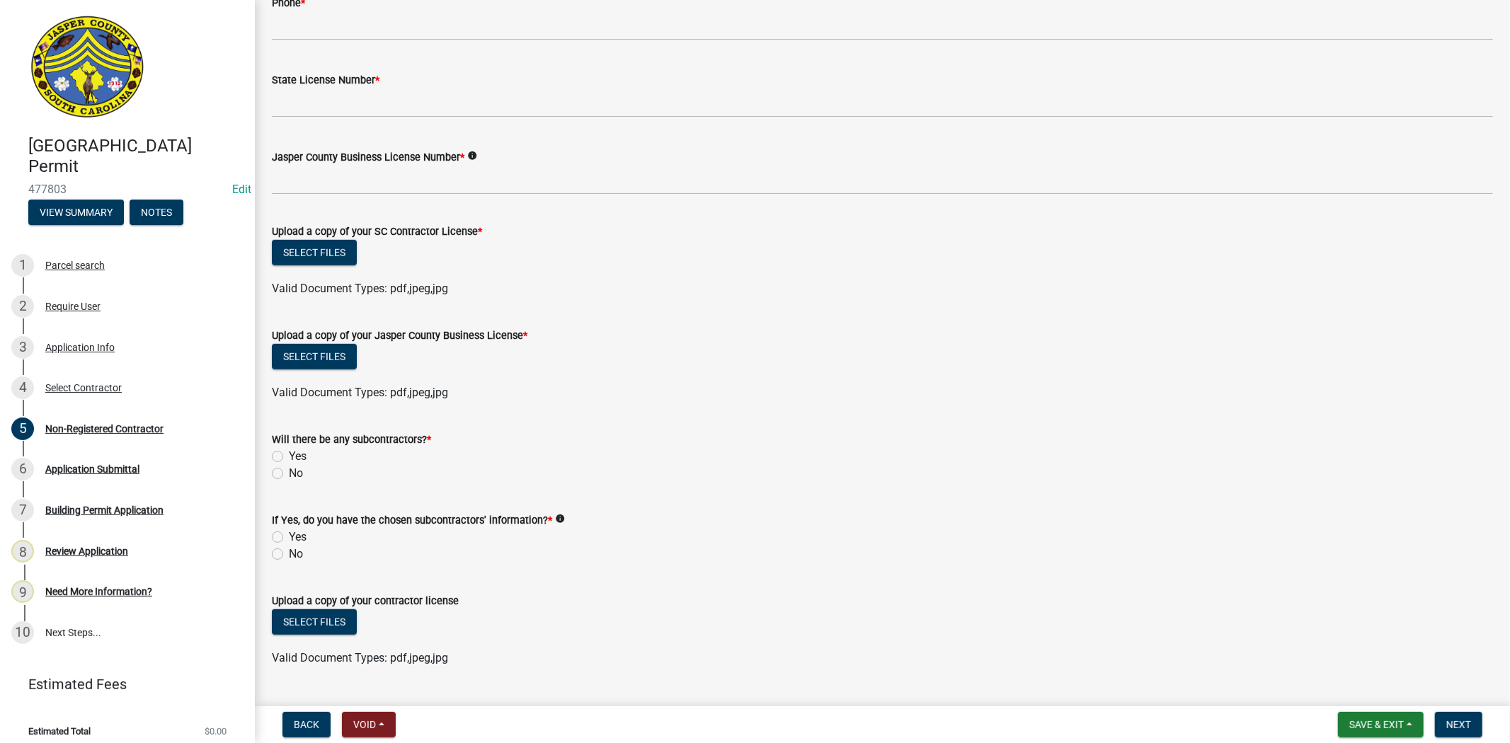
scroll to position [629, 0]
click at [309, 256] on button "Select files" at bounding box center [314, 251] width 85 height 25
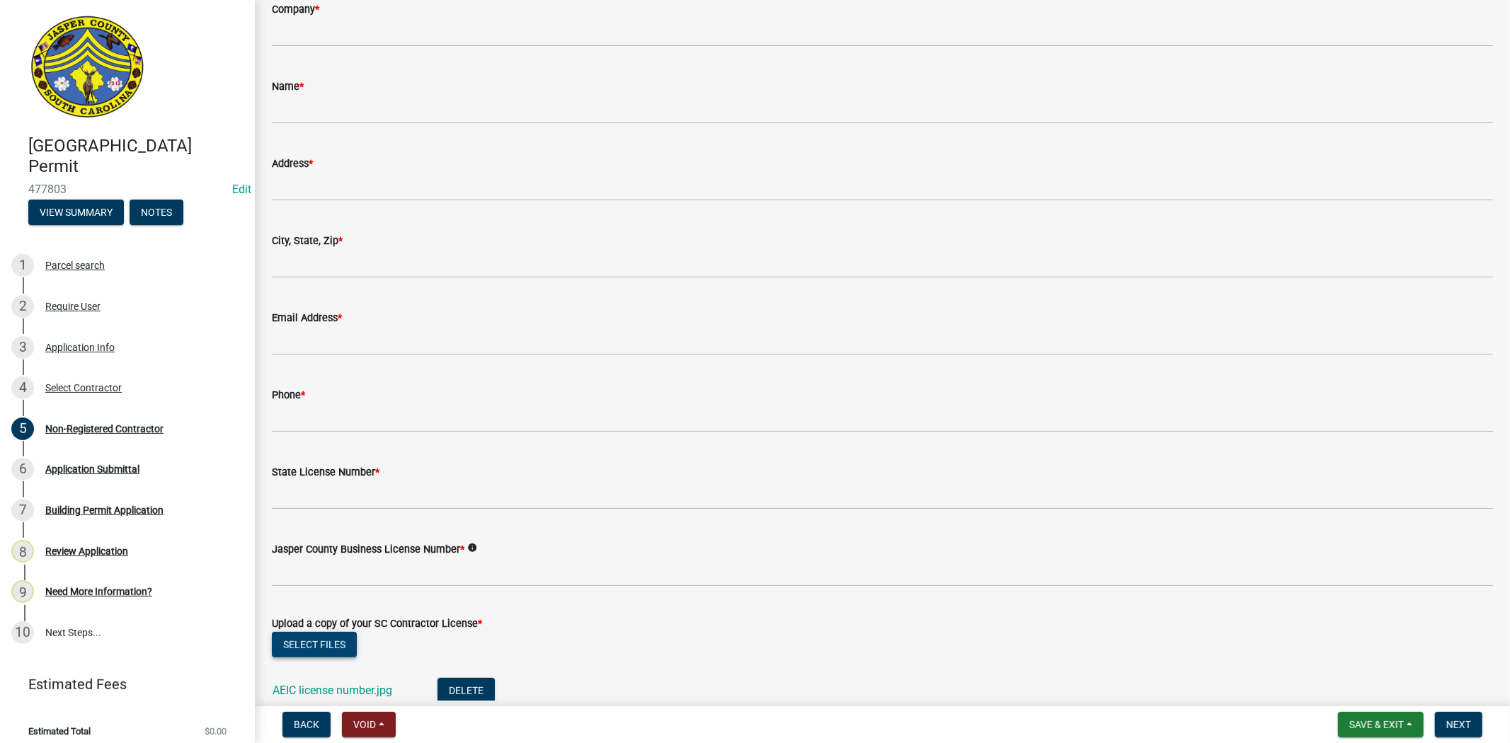
scroll to position [0, 0]
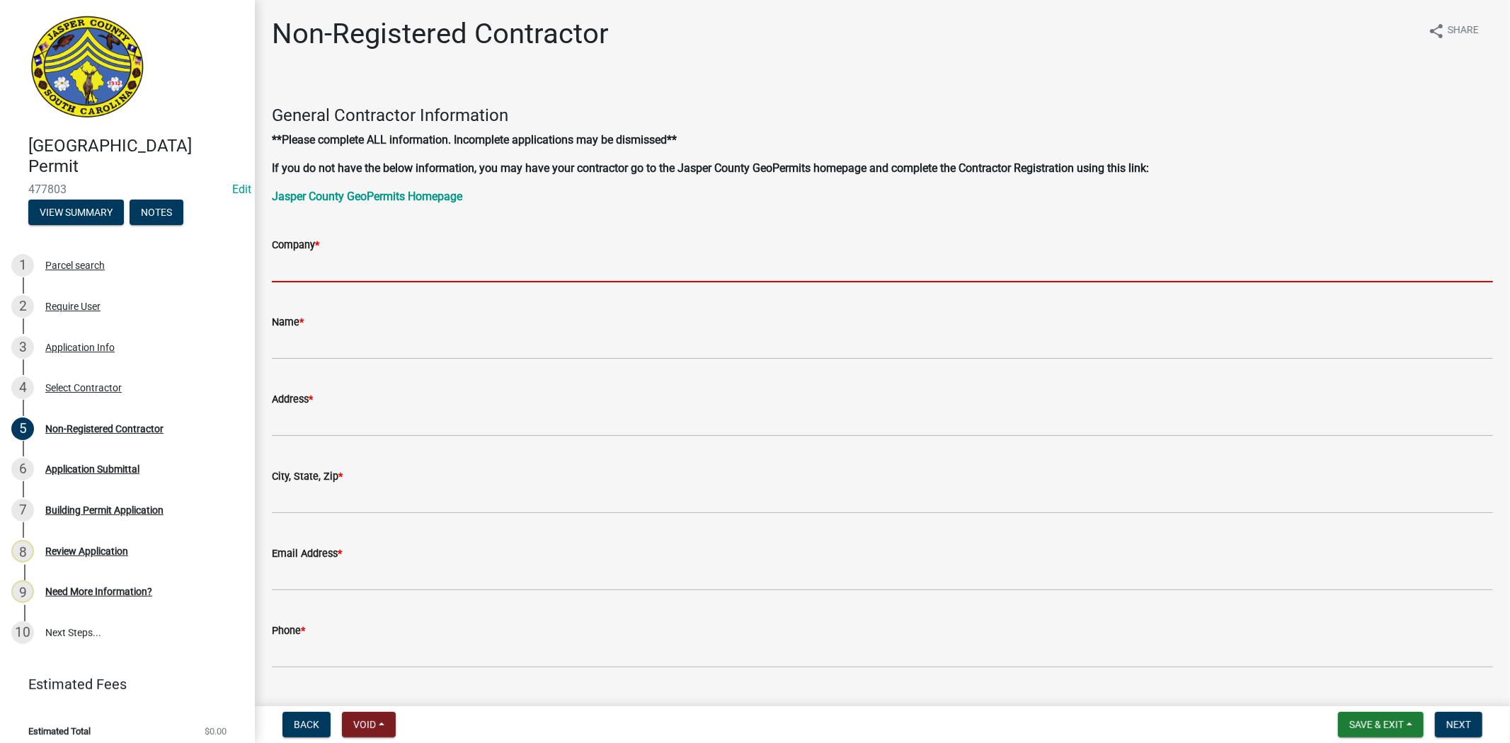
click at [307, 270] on input "Company *" at bounding box center [882, 267] width 1221 height 29
type input "a"
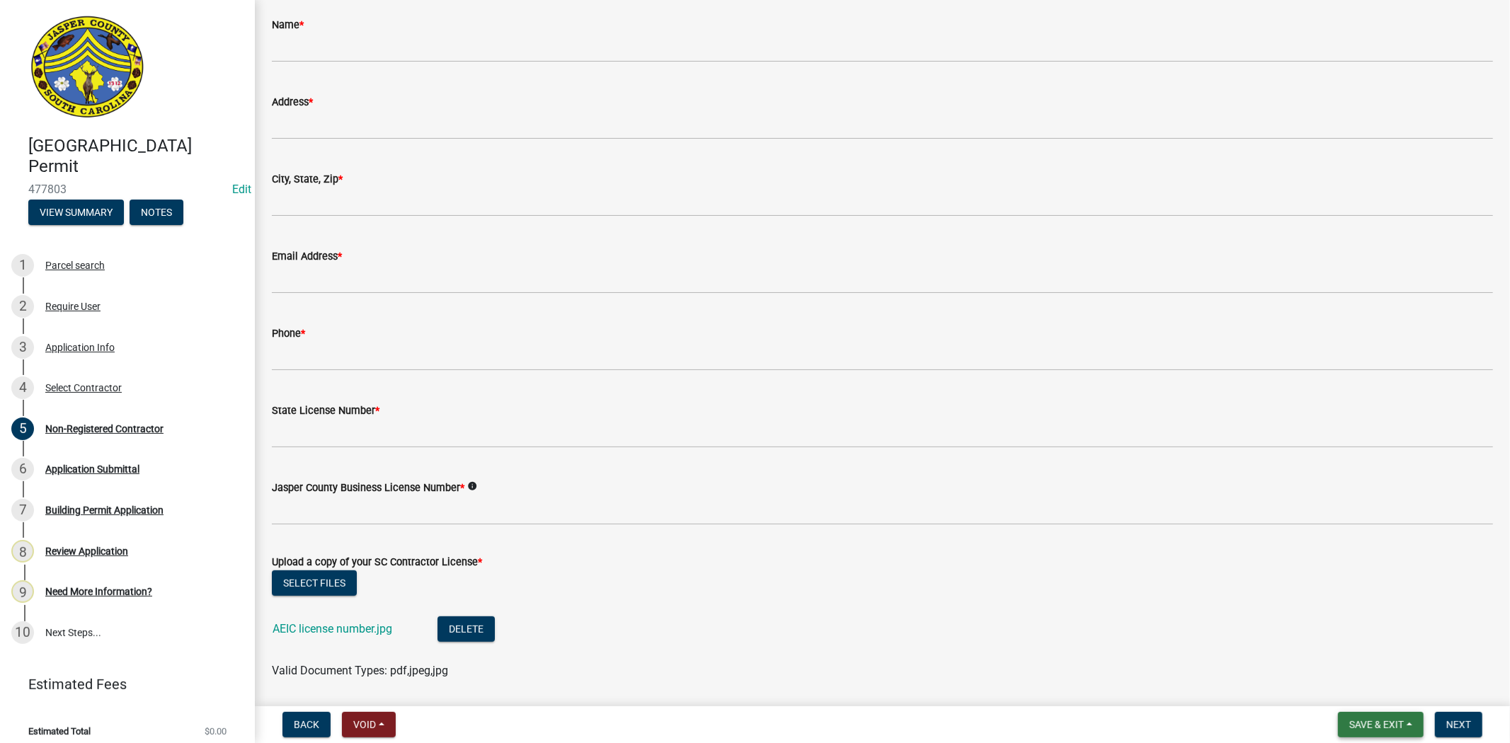
click at [1360, 731] on button "Save & Exit" at bounding box center [1381, 724] width 86 height 25
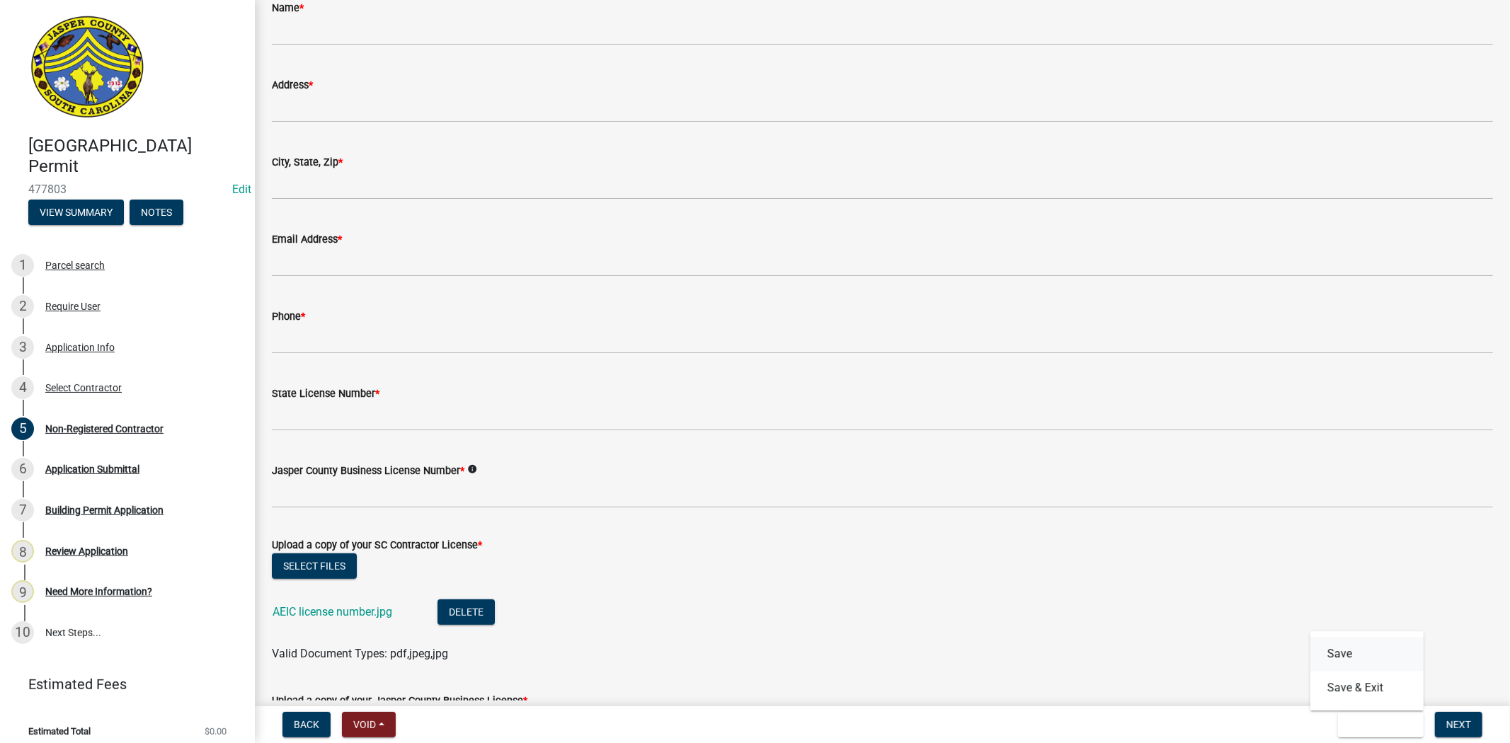
click at [1344, 656] on button "Save" at bounding box center [1366, 654] width 113 height 34
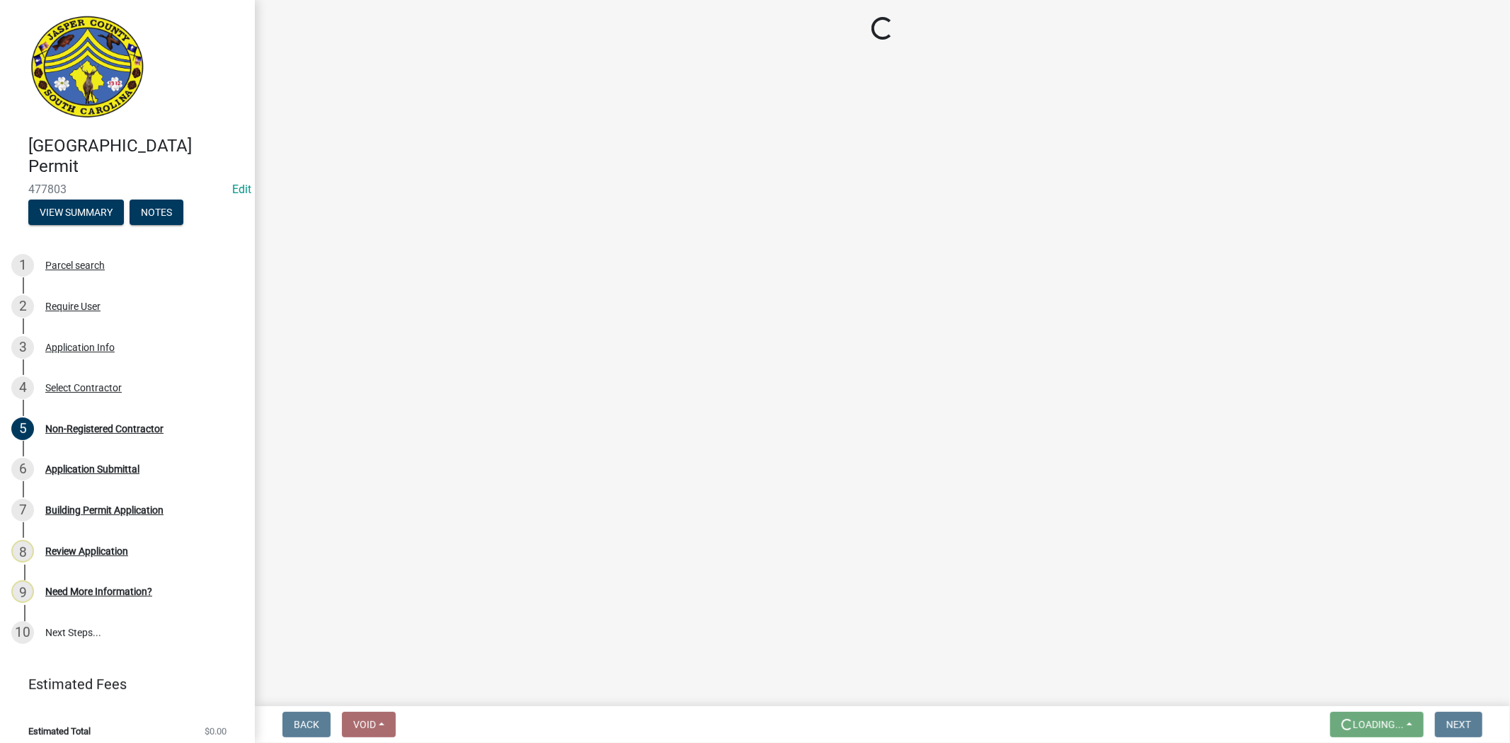
scroll to position [0, 0]
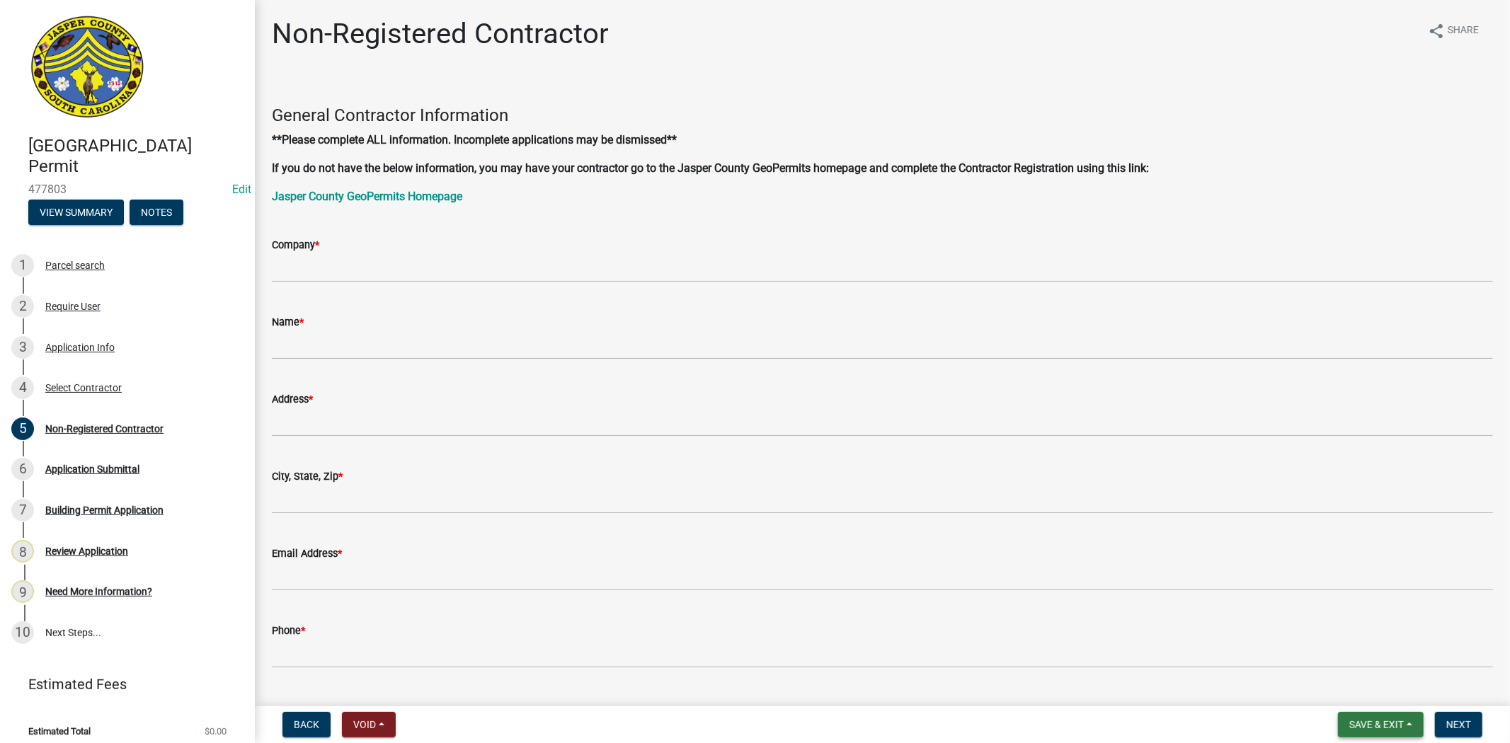
click at [1370, 734] on button "Save & Exit" at bounding box center [1381, 724] width 86 height 25
click at [1368, 701] on button "Save & Exit" at bounding box center [1366, 688] width 113 height 34
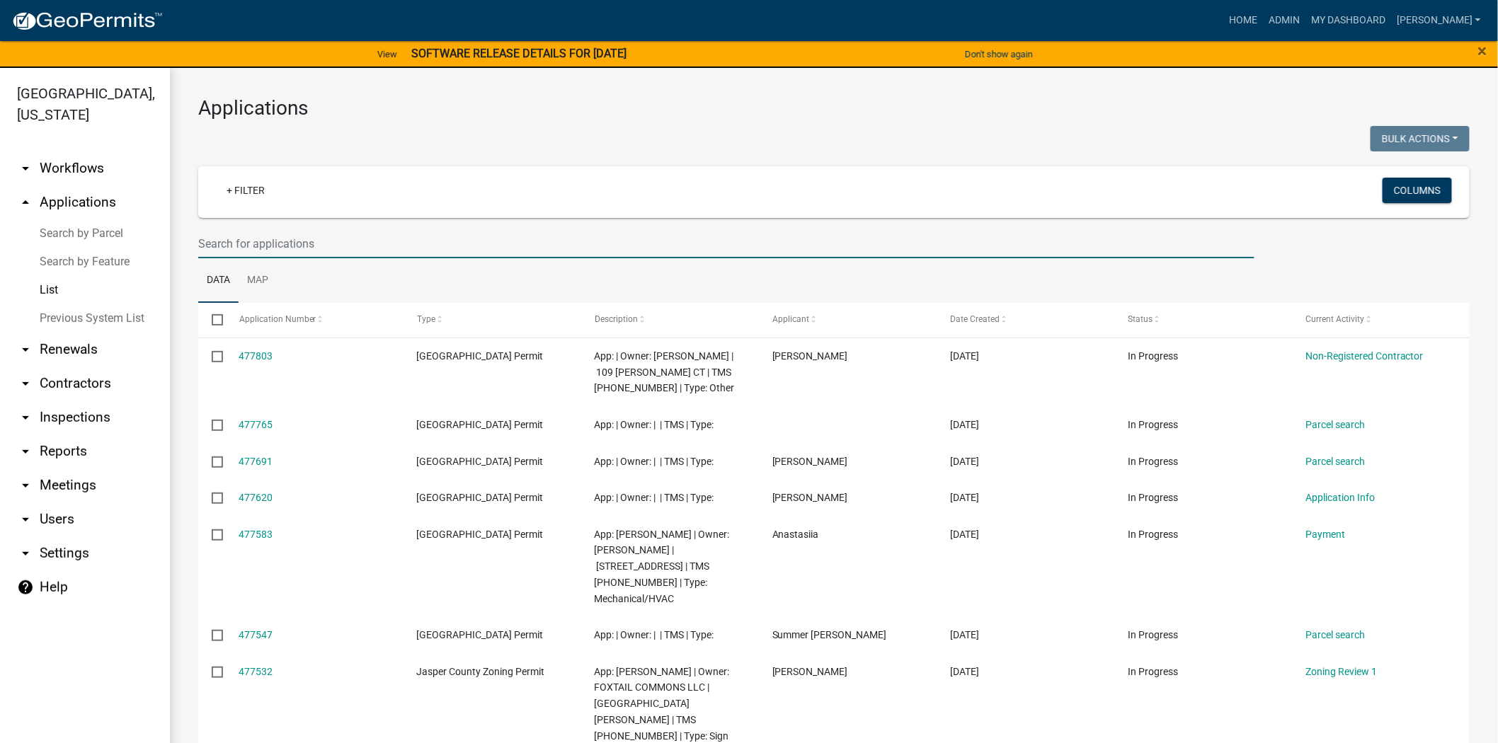
click at [330, 243] on input "text" at bounding box center [726, 243] width 1056 height 29
click at [1391, 18] on link "My Dashboard" at bounding box center [1348, 20] width 86 height 27
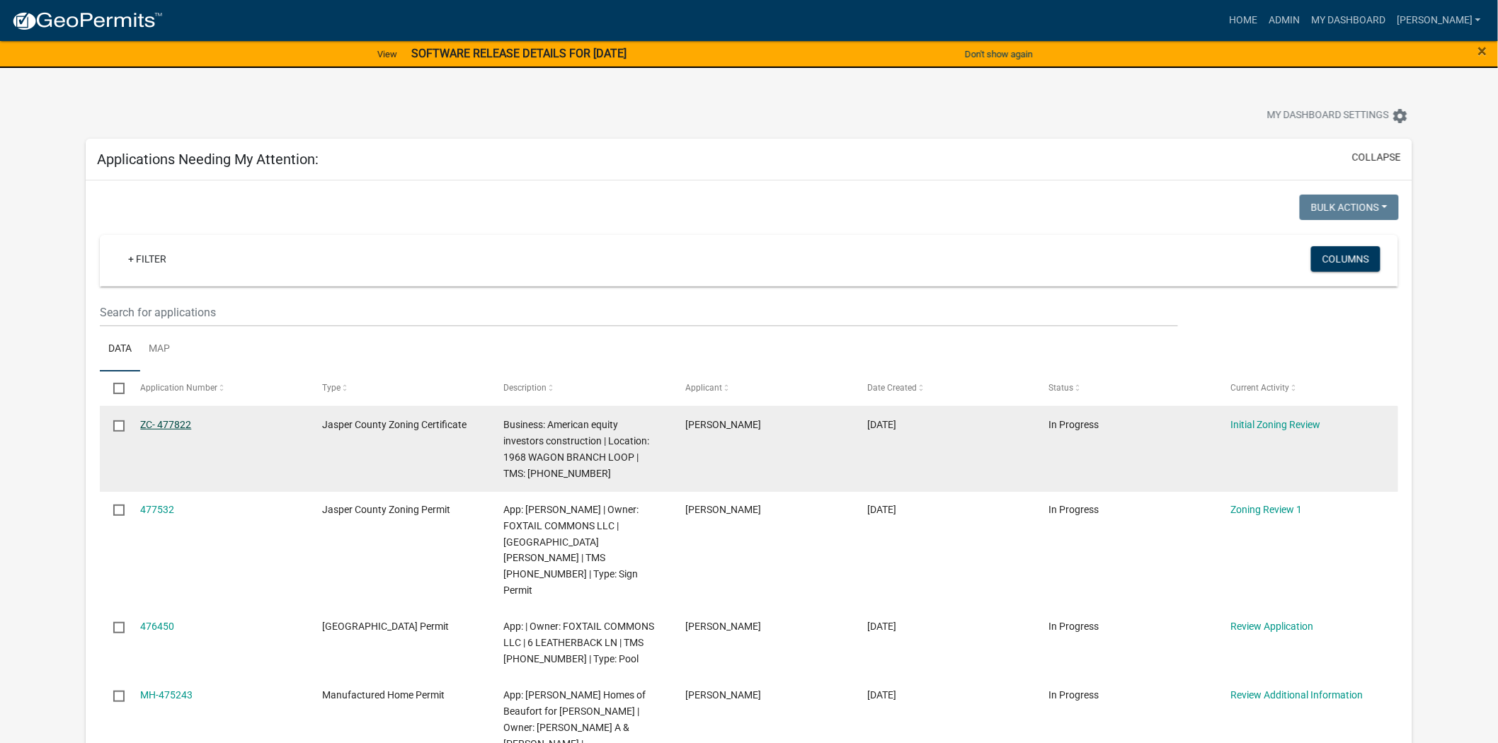
click at [178, 428] on link "ZC- 477822" at bounding box center [165, 424] width 51 height 11
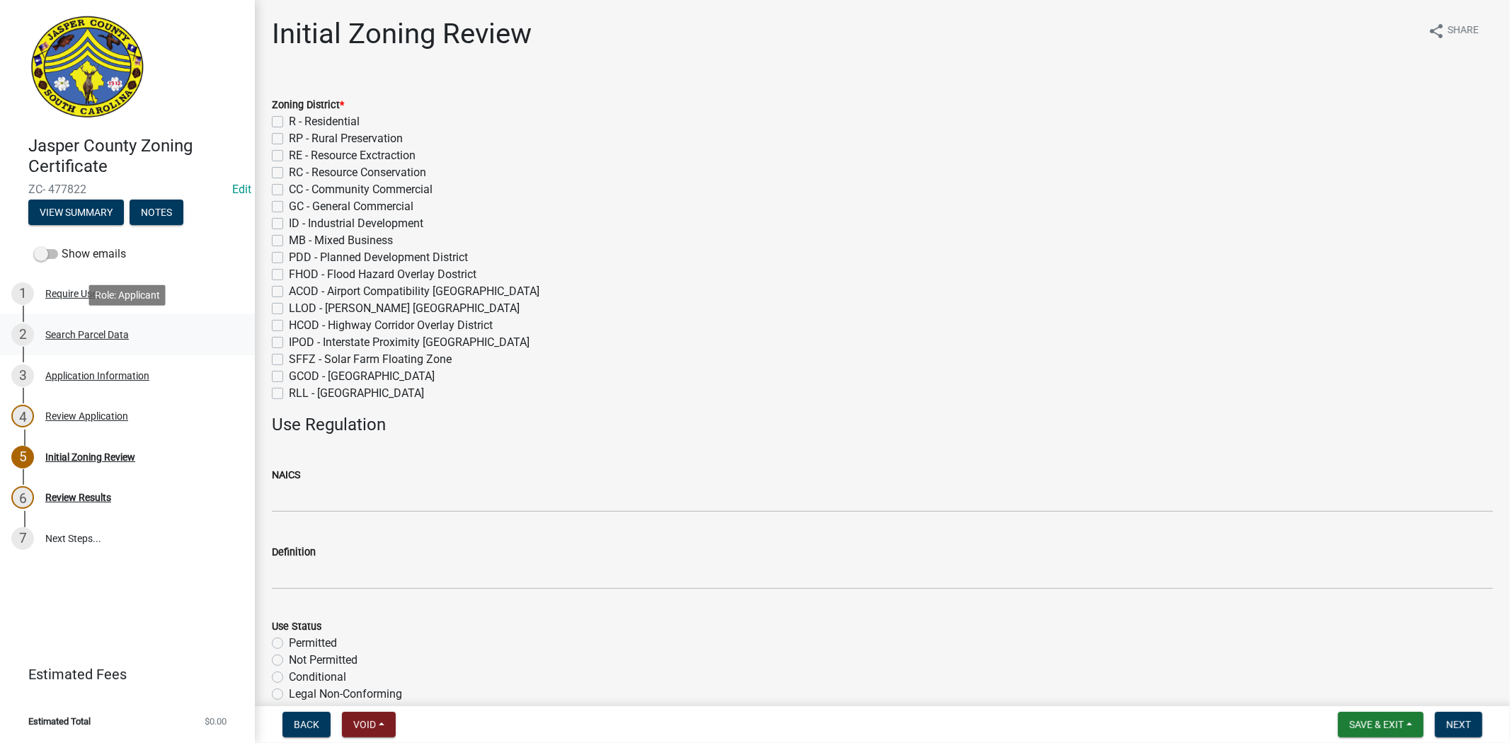
click at [92, 345] on div "2 Search Parcel Data" at bounding box center [121, 334] width 221 height 23
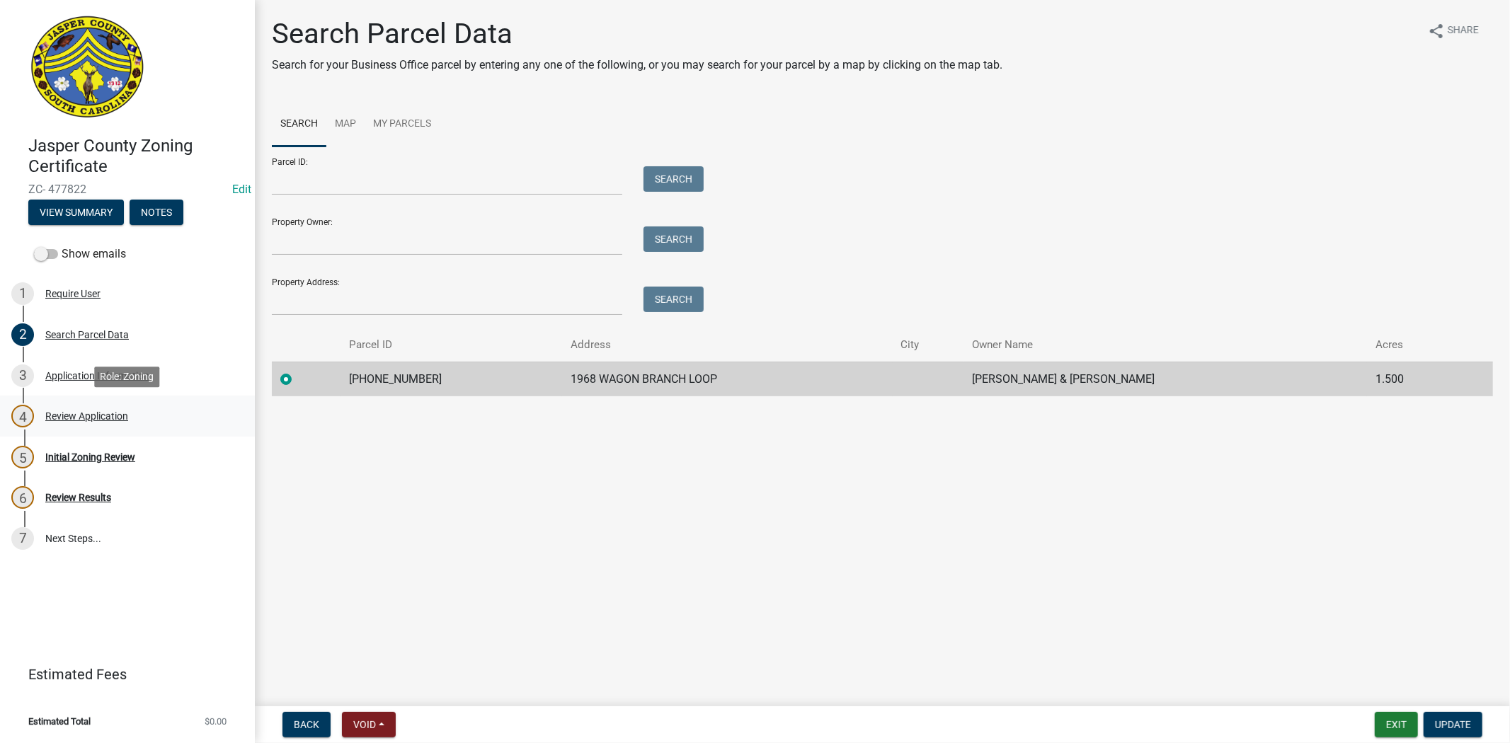
click at [91, 401] on link "4 Review Application" at bounding box center [127, 416] width 255 height 41
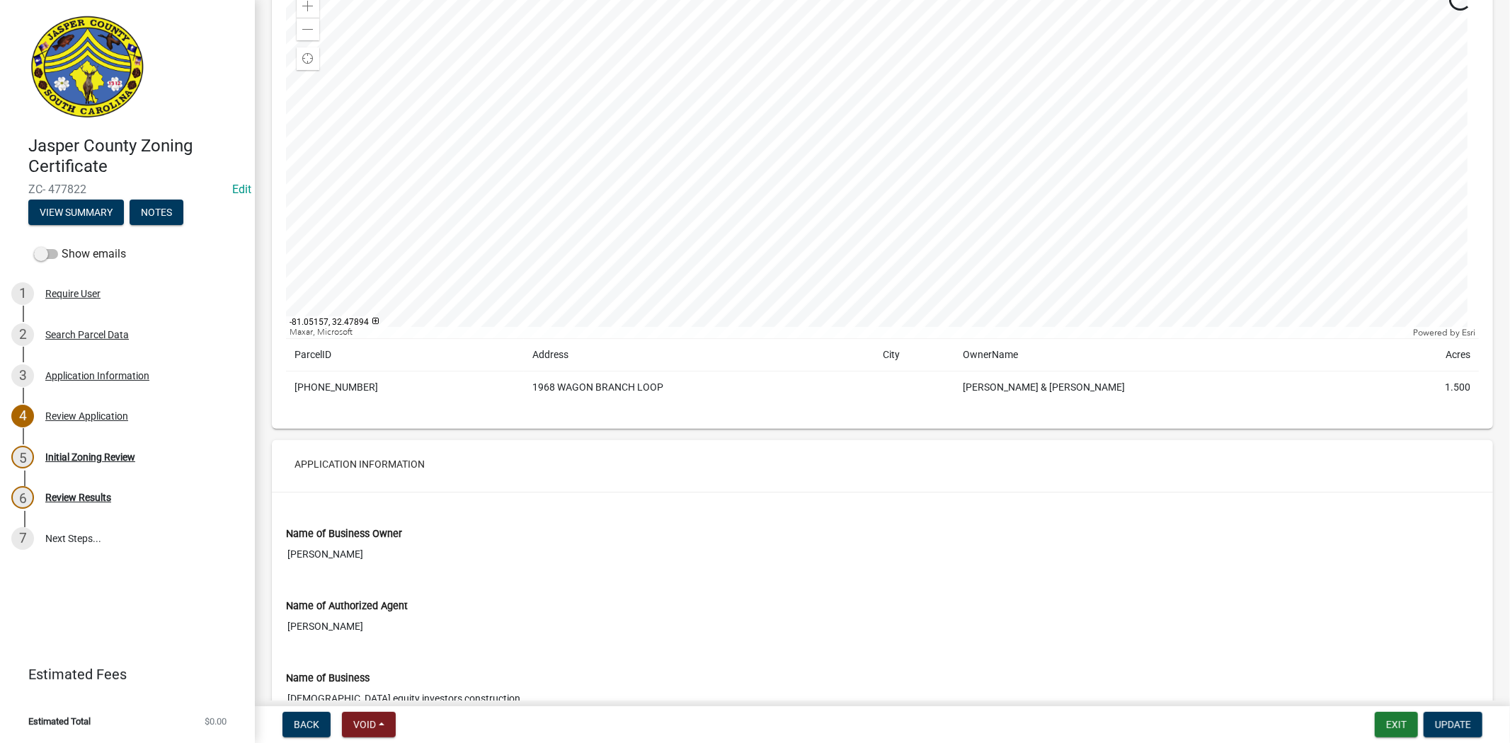
scroll to position [157, 0]
click at [109, 455] on div "Initial Zoning Review" at bounding box center [90, 457] width 90 height 10
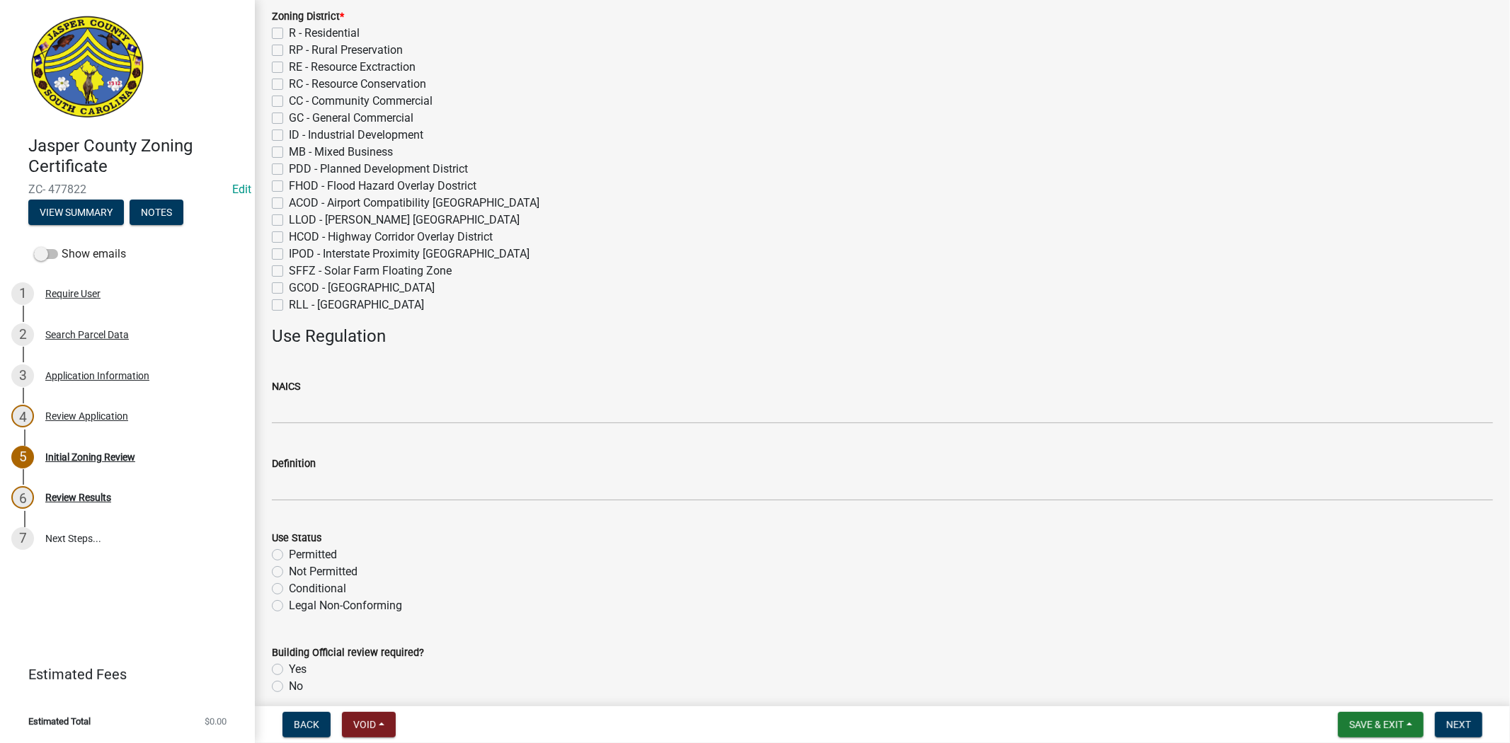
scroll to position [0, 0]
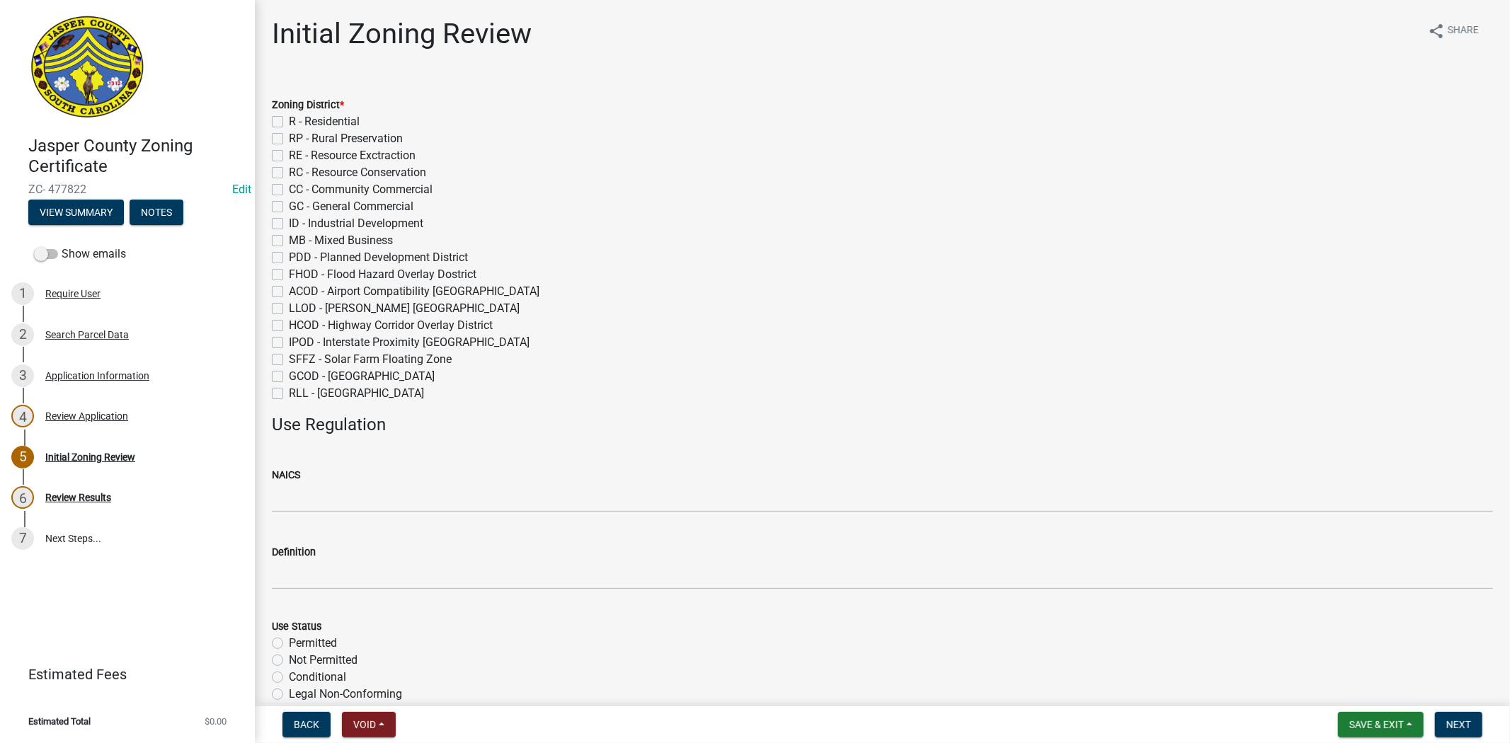
click at [289, 124] on label "R - Residential" at bounding box center [324, 121] width 71 height 17
click at [289, 122] on input "R - Residential" at bounding box center [293, 117] width 9 height 9
checkbox input "true"
checkbox input "false"
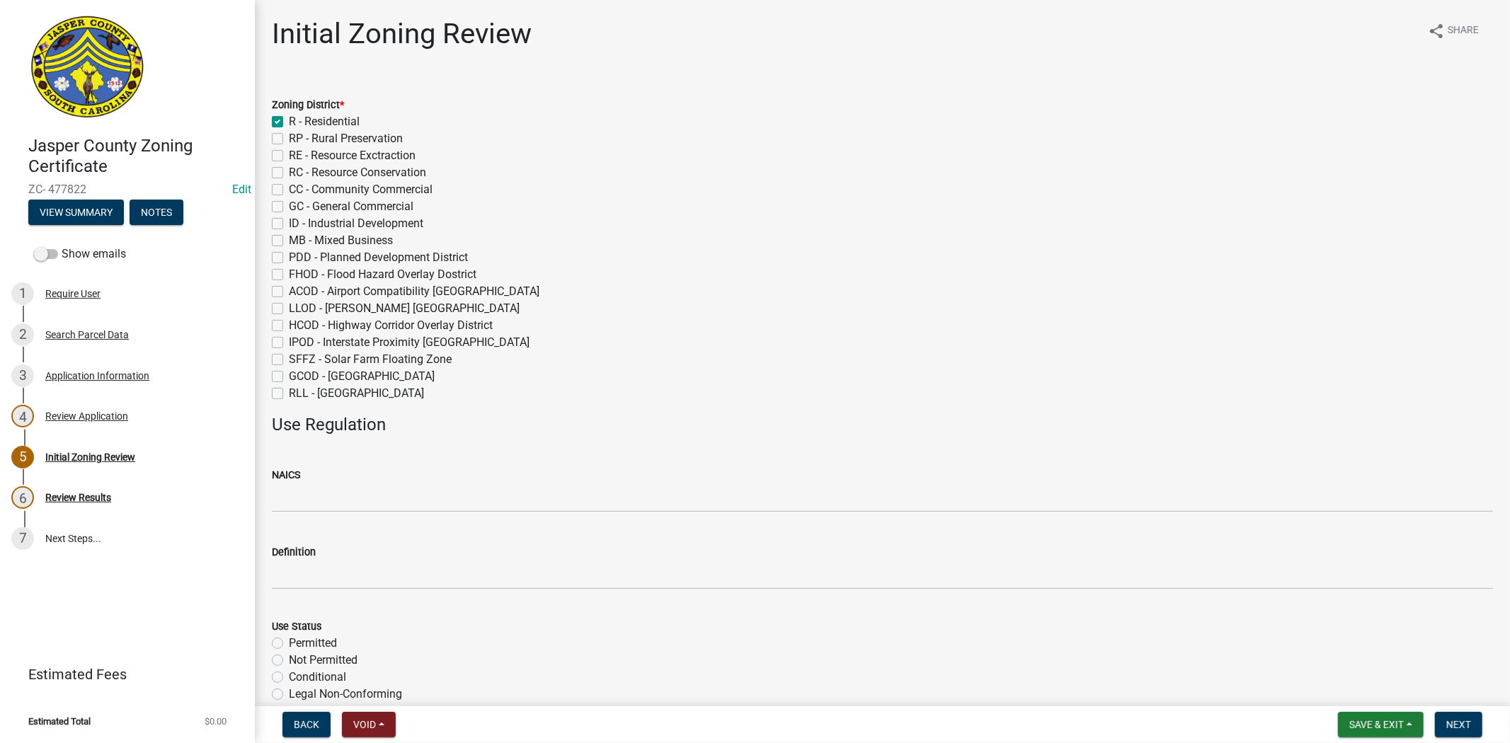
checkbox input "false"
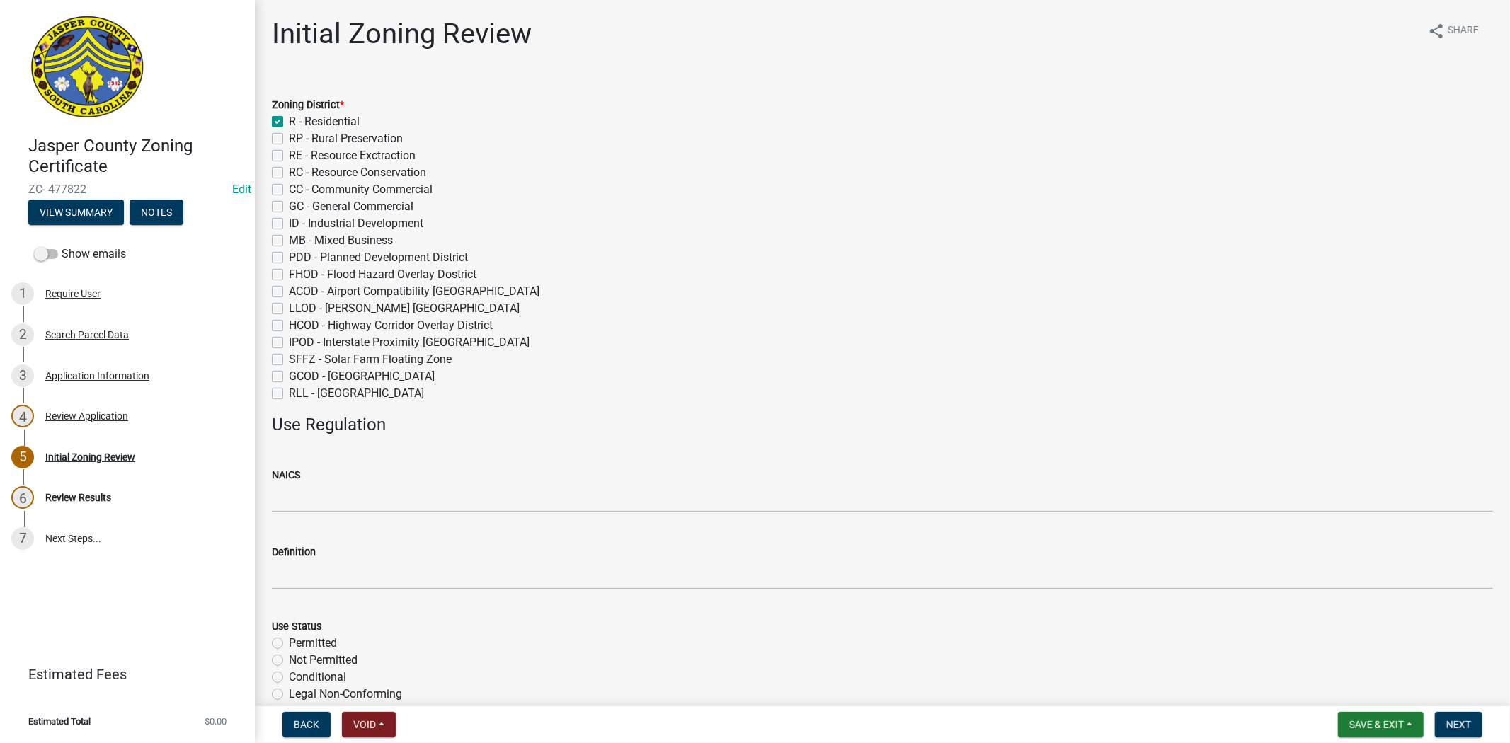
checkbox input "false"
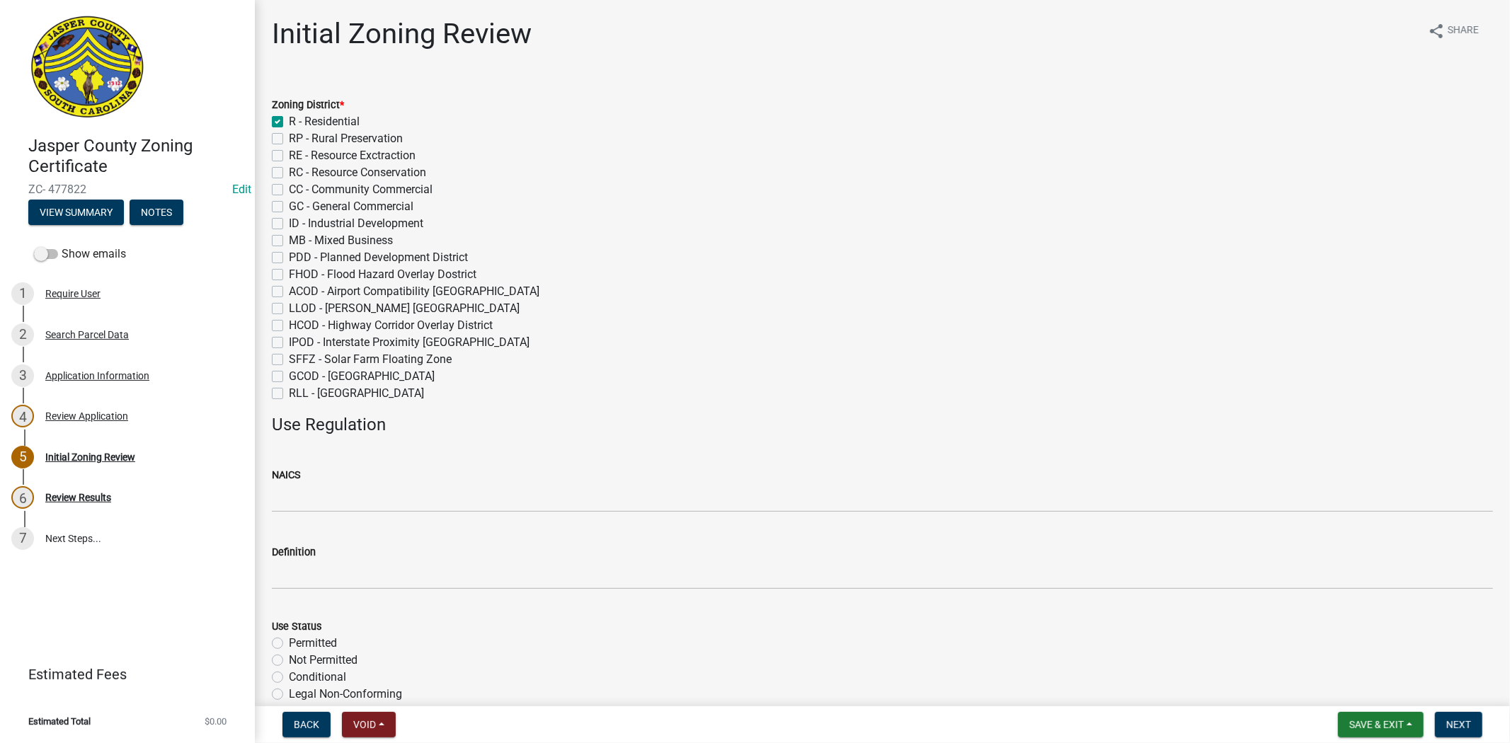
checkbox input "false"
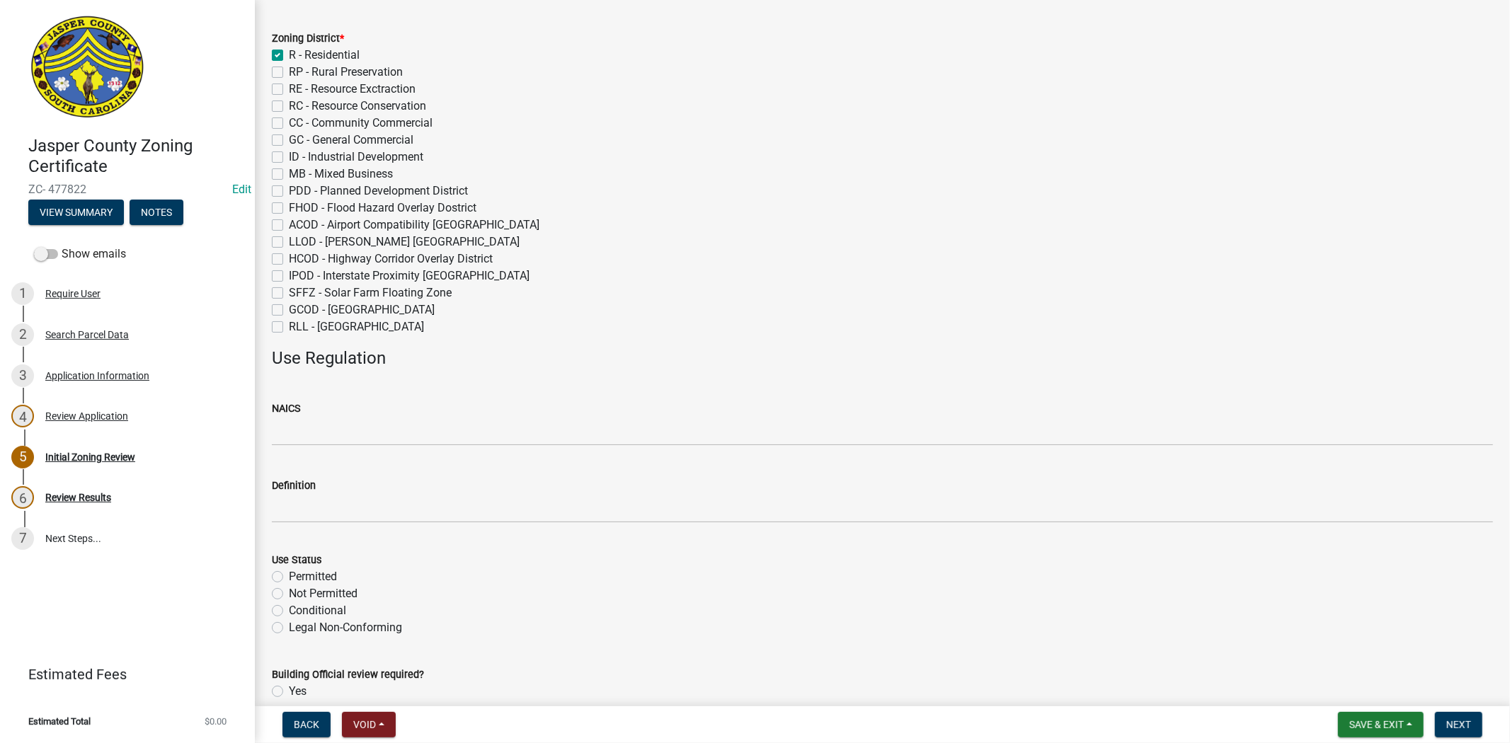
scroll to position [157, 0]
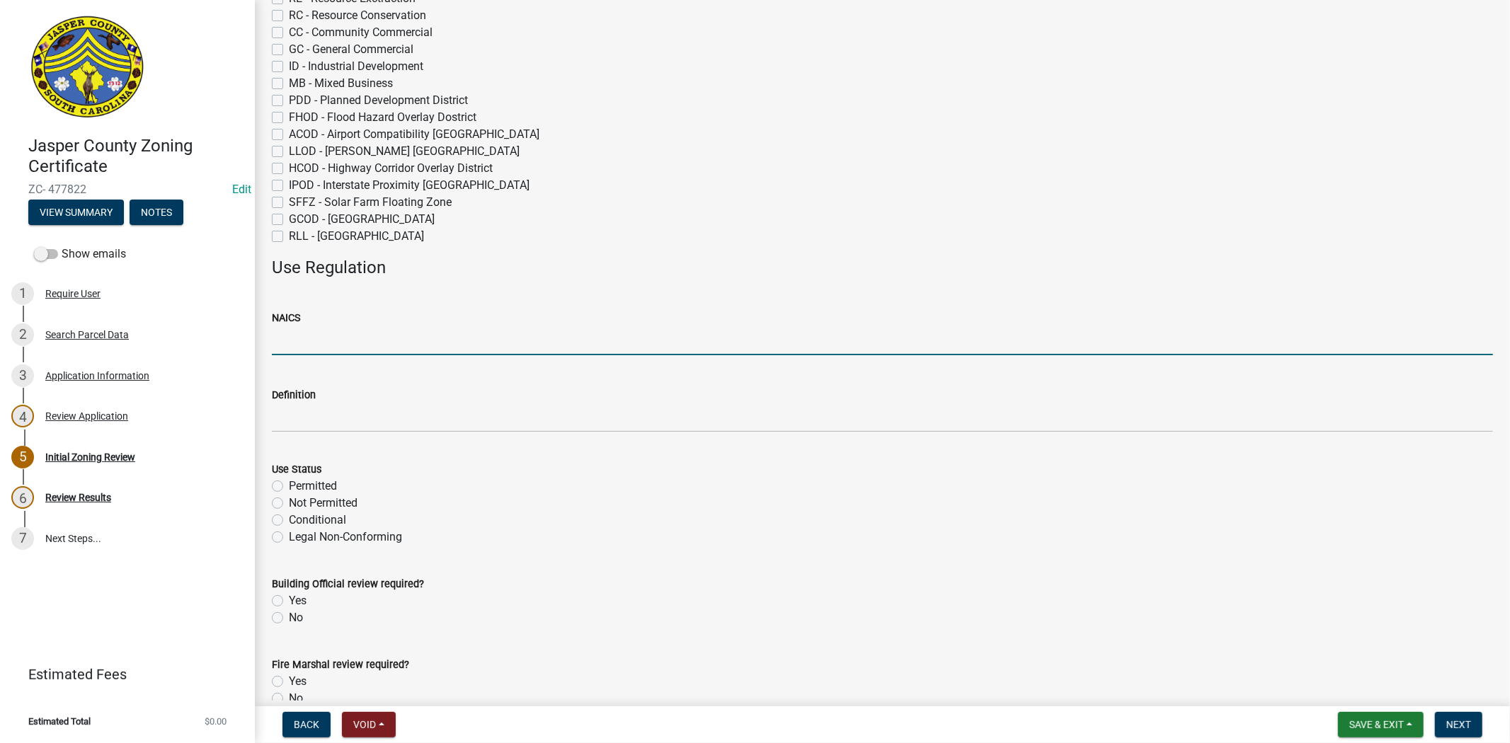
click at [304, 334] on input "NAICS" at bounding box center [882, 340] width 1221 height 29
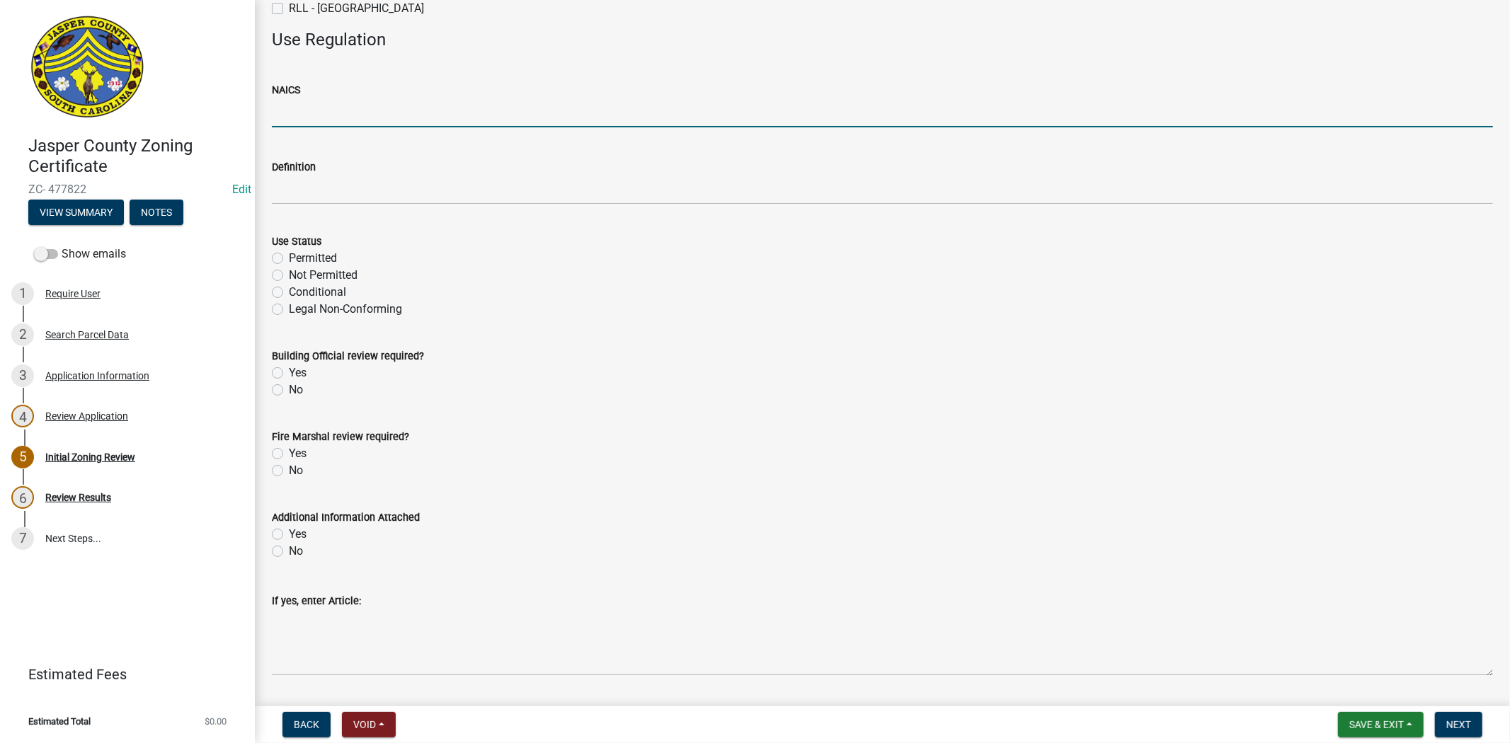
scroll to position [393, 0]
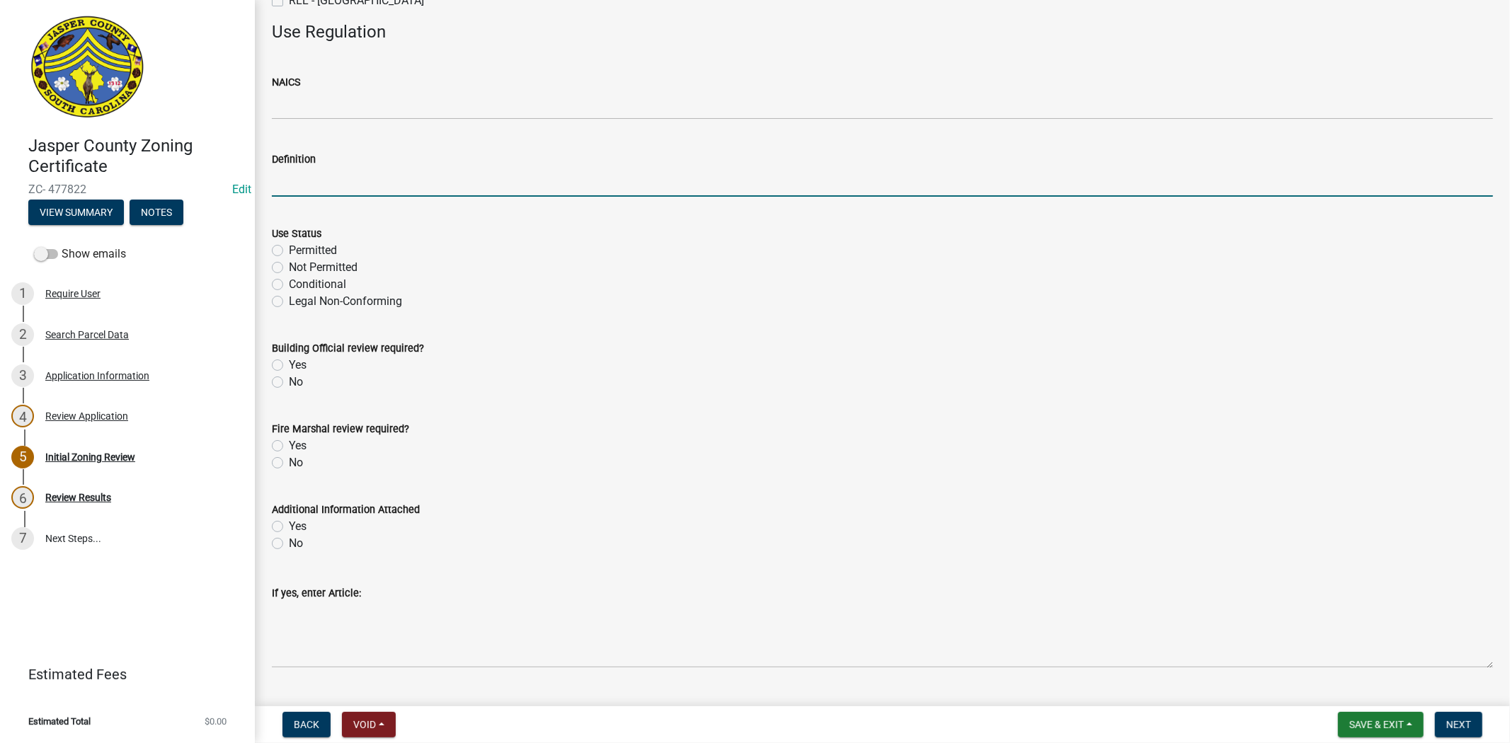
click at [290, 179] on input "Definition" at bounding box center [882, 182] width 1221 height 29
paste input "Home occupations, as defined by this Ordinance, shall meet the following requir…"
type input "Home occupation"
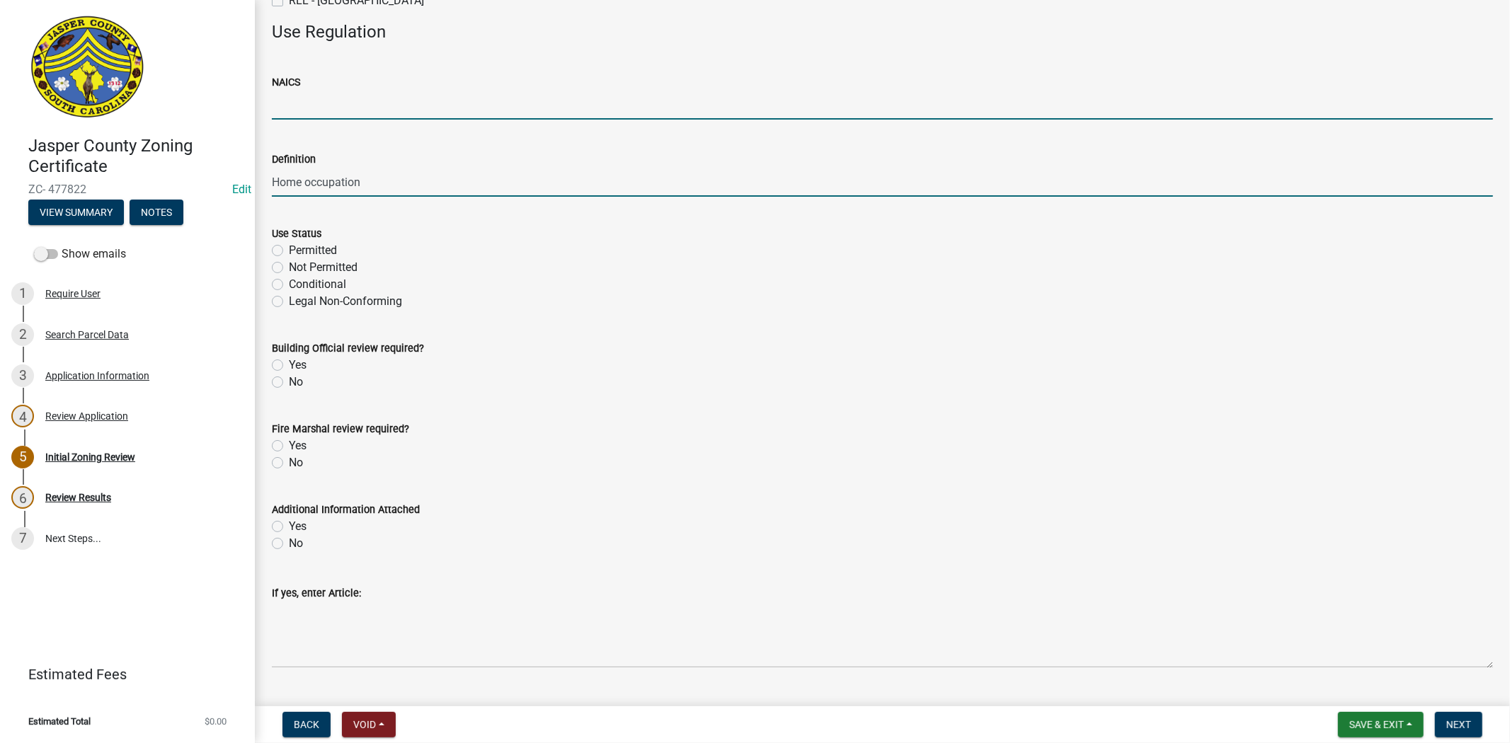
click at [362, 115] on input "NAICS" at bounding box center [882, 105] width 1221 height 29
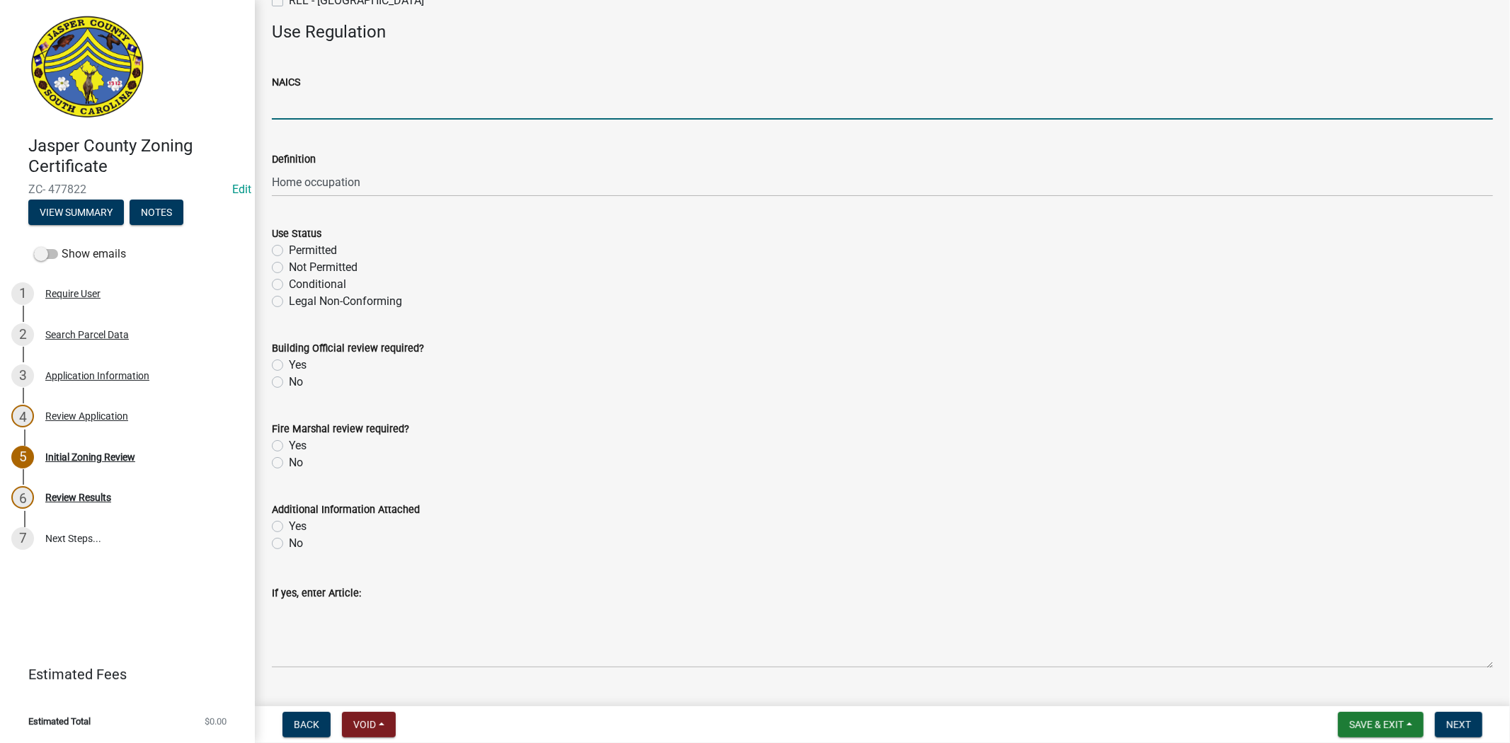
type input "N/A"
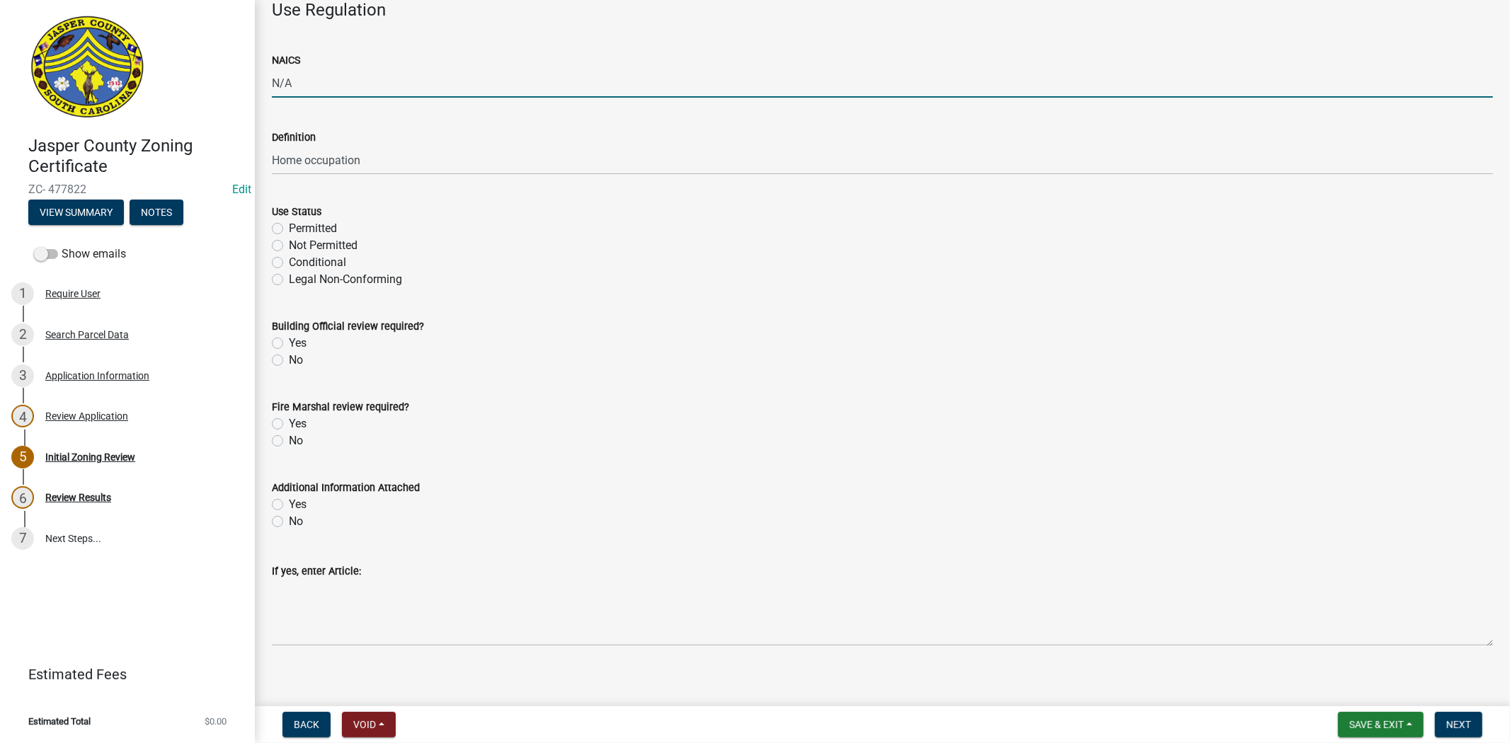
scroll to position [427, 0]
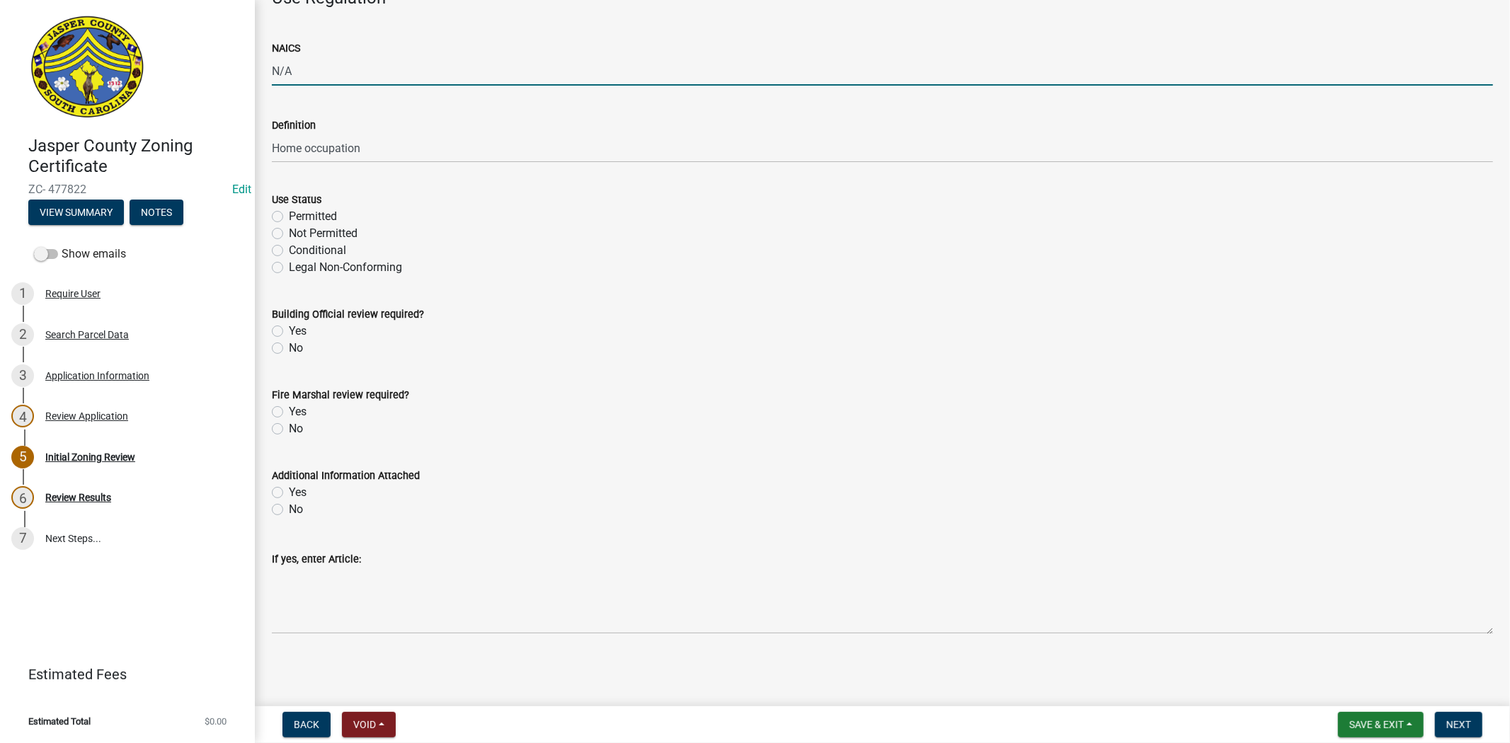
click at [289, 215] on label "Permitted" at bounding box center [313, 216] width 48 height 17
click at [289, 215] on input "Permitted" at bounding box center [293, 212] width 9 height 9
radio input "true"
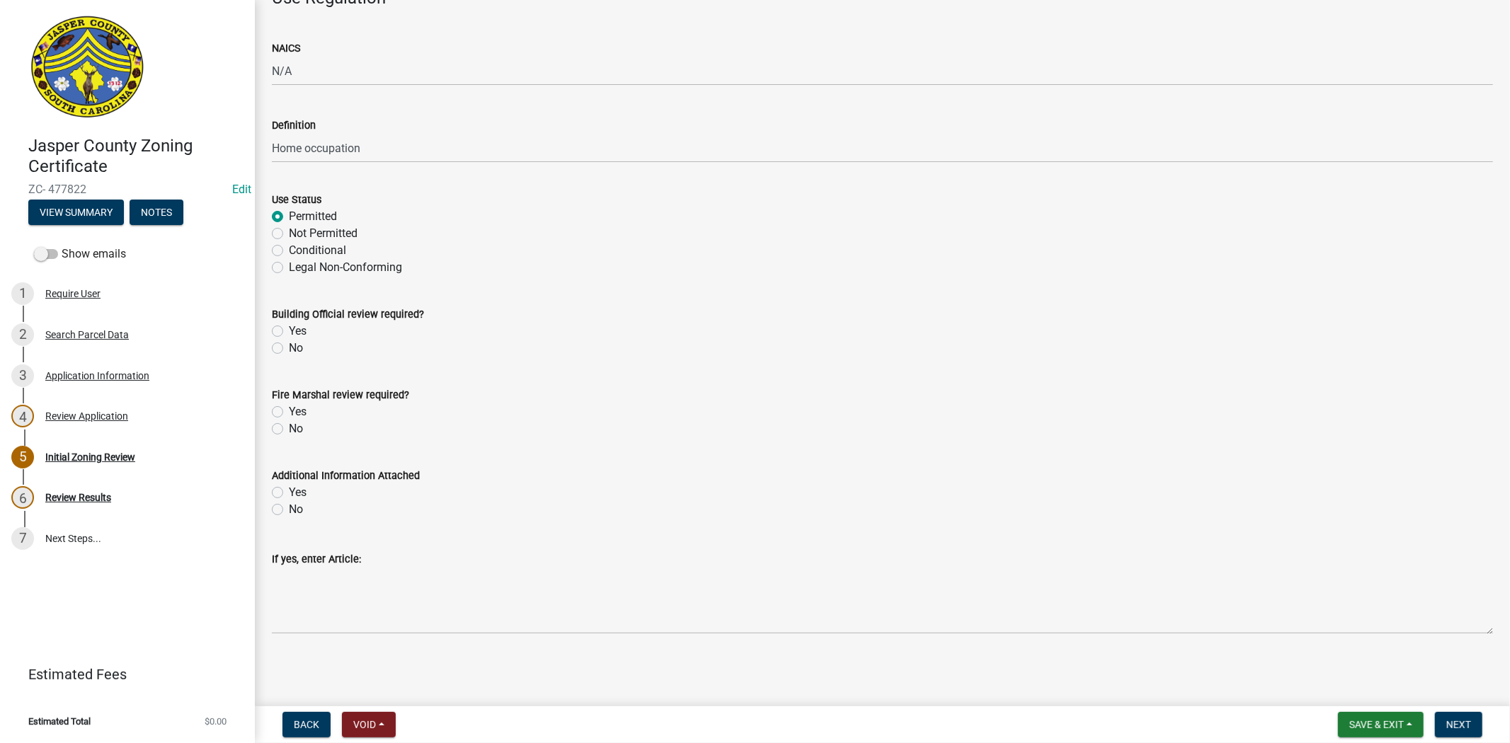
click at [289, 251] on label "Conditional" at bounding box center [317, 250] width 57 height 17
click at [289, 251] on input "Conditional" at bounding box center [293, 246] width 9 height 9
radio input "true"
click at [289, 350] on label "No" at bounding box center [296, 348] width 14 height 17
click at [289, 349] on input "No" at bounding box center [293, 344] width 9 height 9
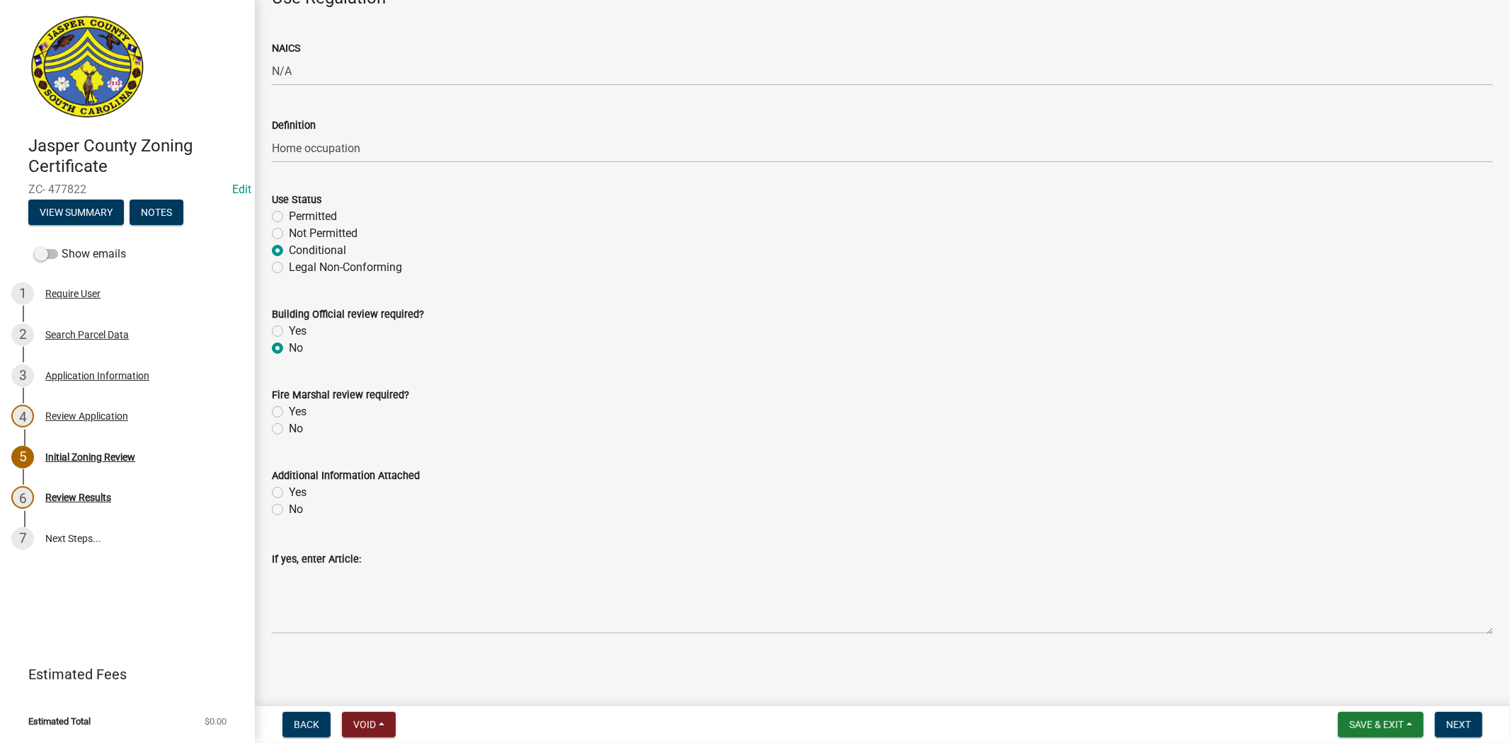
radio input "true"
click at [289, 430] on label "No" at bounding box center [296, 428] width 14 height 17
click at [289, 430] on input "No" at bounding box center [293, 424] width 9 height 9
radio input "true"
click at [289, 513] on label "No" at bounding box center [296, 509] width 14 height 17
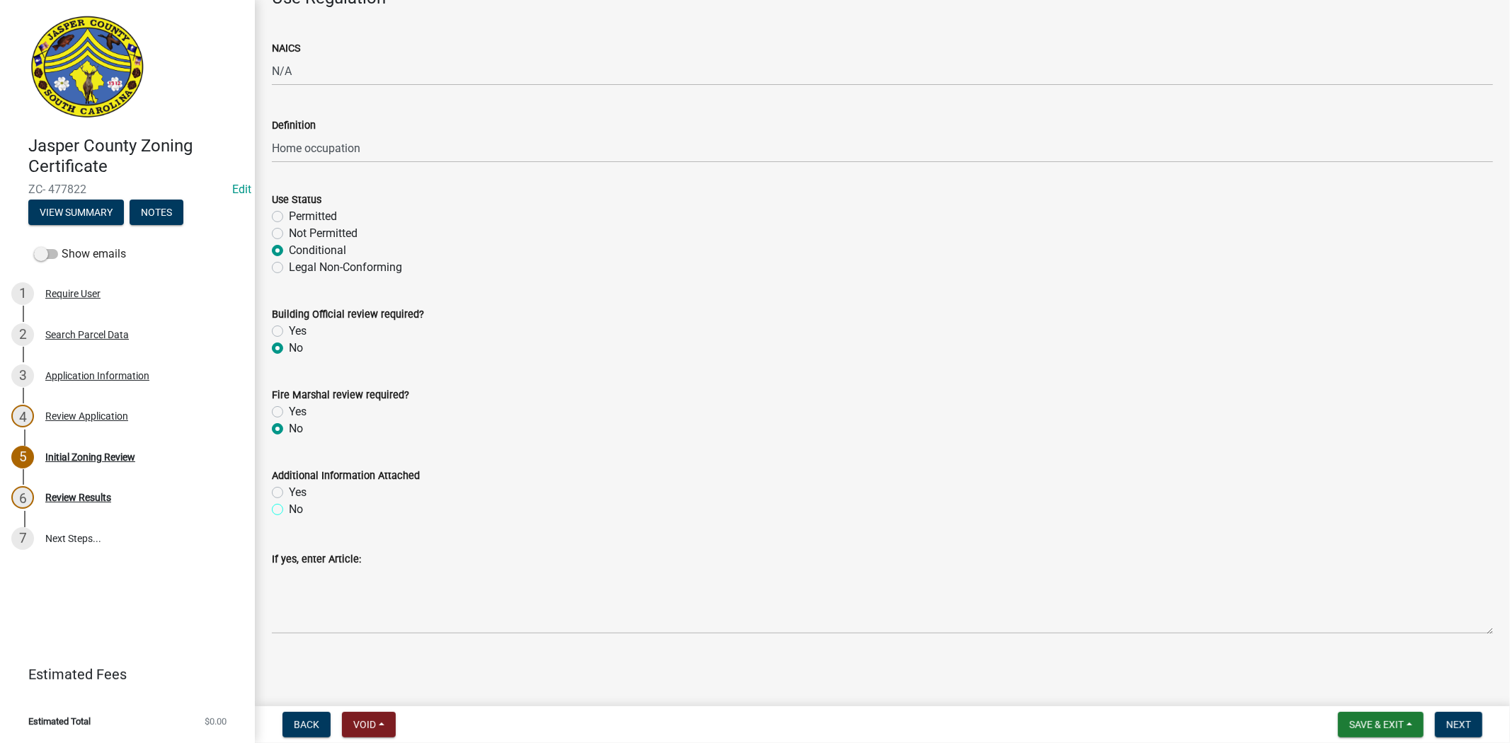
click at [289, 510] on input "No" at bounding box center [293, 505] width 9 height 9
radio input "true"
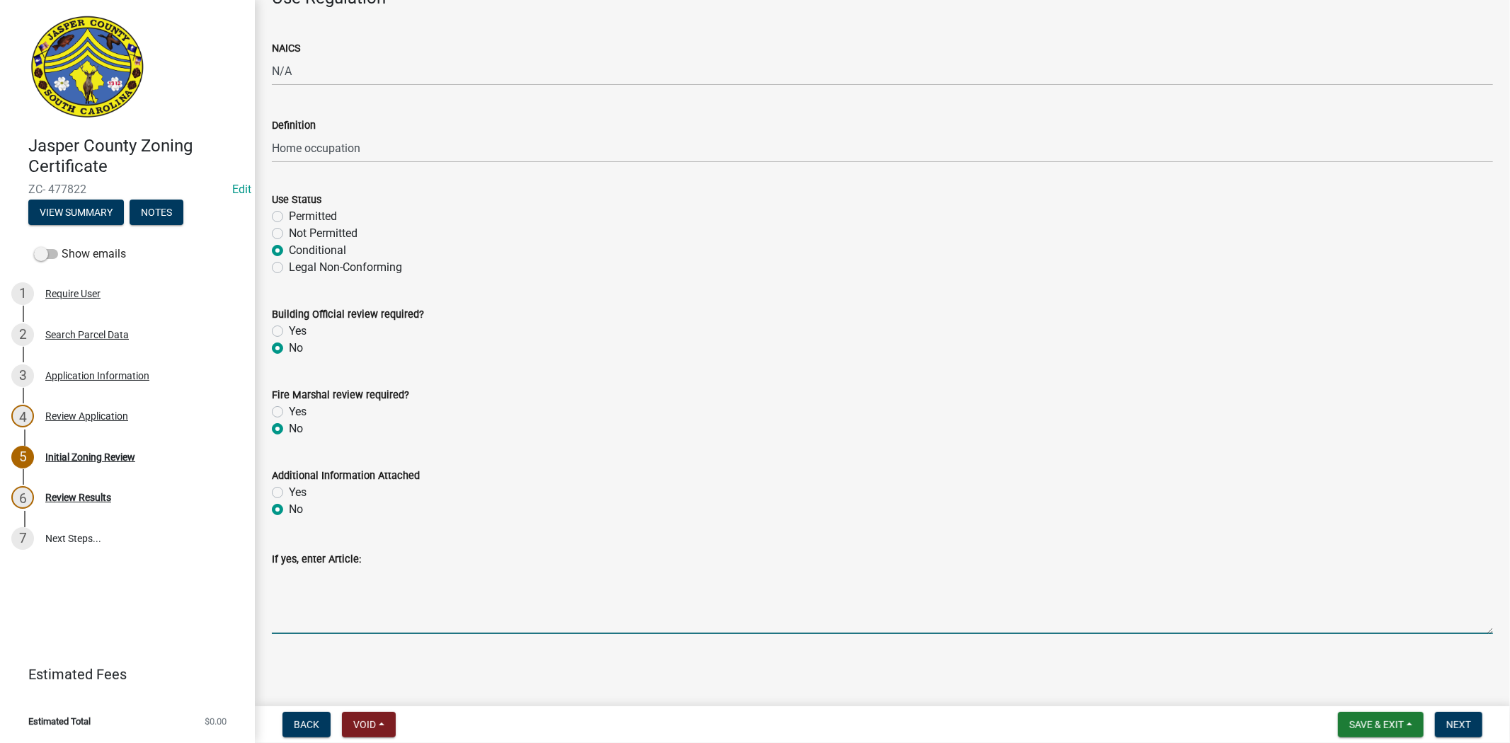
click at [298, 583] on textarea "If yes, enter Article:" at bounding box center [882, 601] width 1221 height 67
paste textarea "Home occupations, as defined by this Ordinance, shall meet the following requir…"
paste textarea "1. The home occupation shall be carried on wholly within the principal building…"
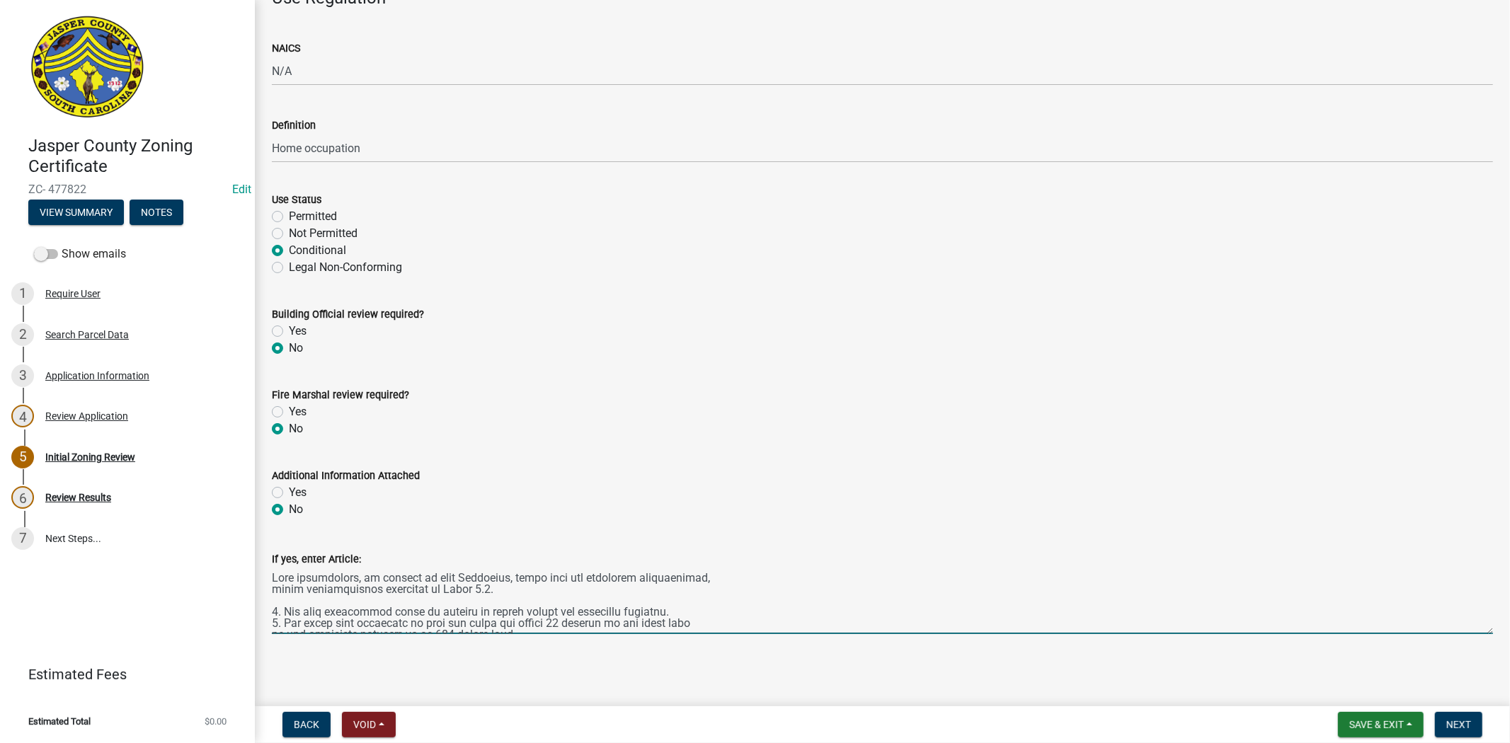
scroll to position [189, 0]
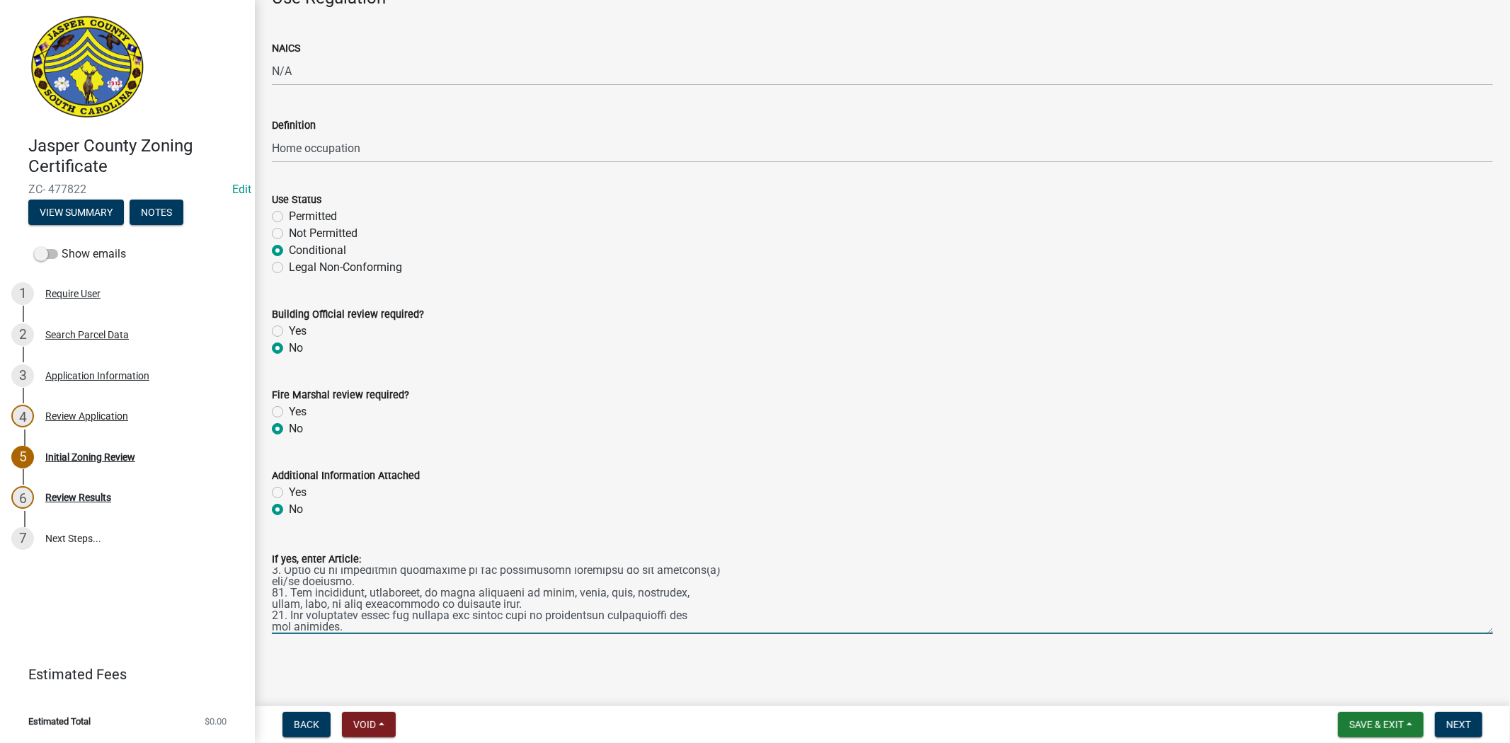
click at [526, 602] on textarea "If yes, enter Article:" at bounding box center [882, 601] width 1221 height 67
click at [367, 581] on textarea "If yes, enter Article:" at bounding box center [882, 601] width 1221 height 67
click at [649, 574] on textarea "If yes, enter Article:" at bounding box center [882, 601] width 1221 height 67
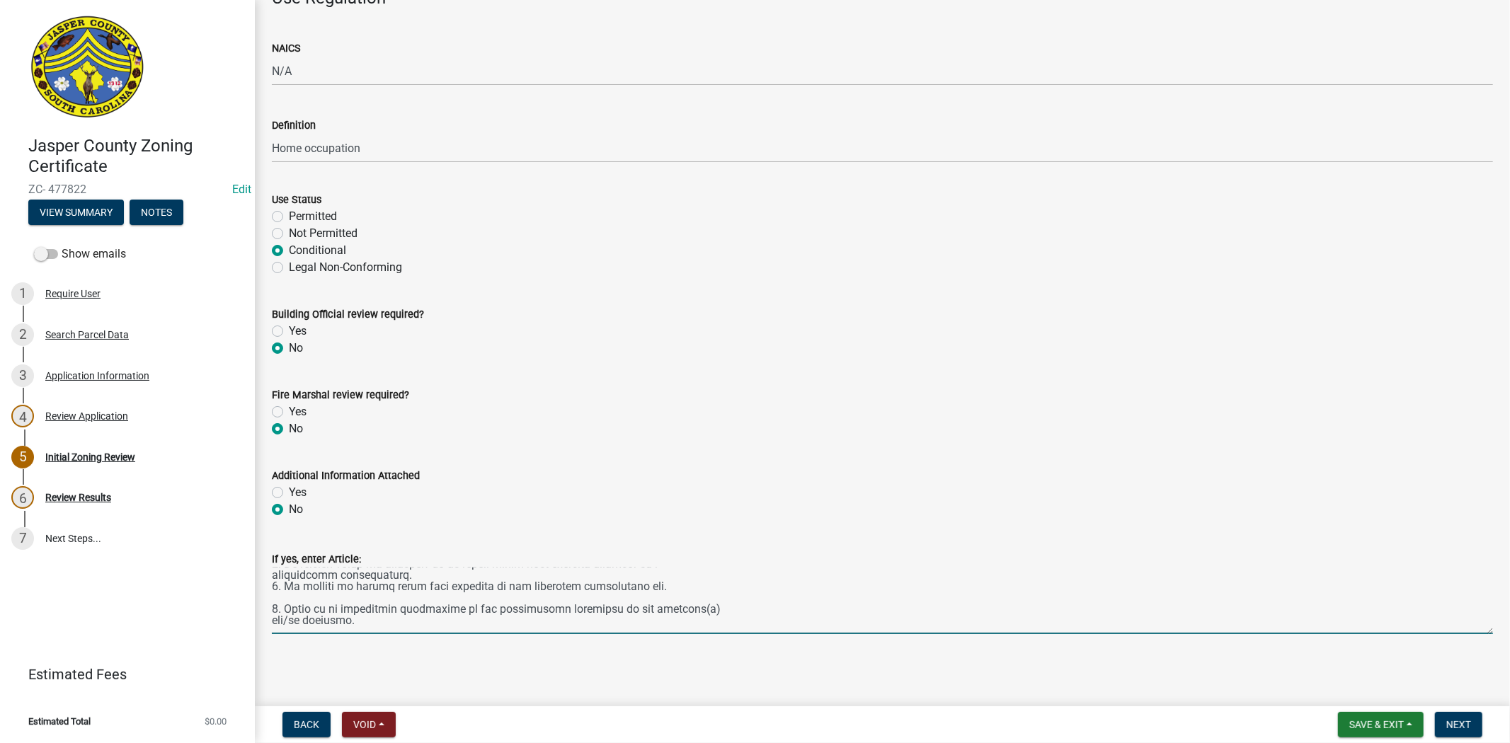
scroll to position [151, 0]
click at [413, 585] on textarea "If yes, enter Article:" at bounding box center [882, 601] width 1221 height 67
click at [450, 585] on textarea "If yes, enter Article:" at bounding box center [882, 601] width 1221 height 67
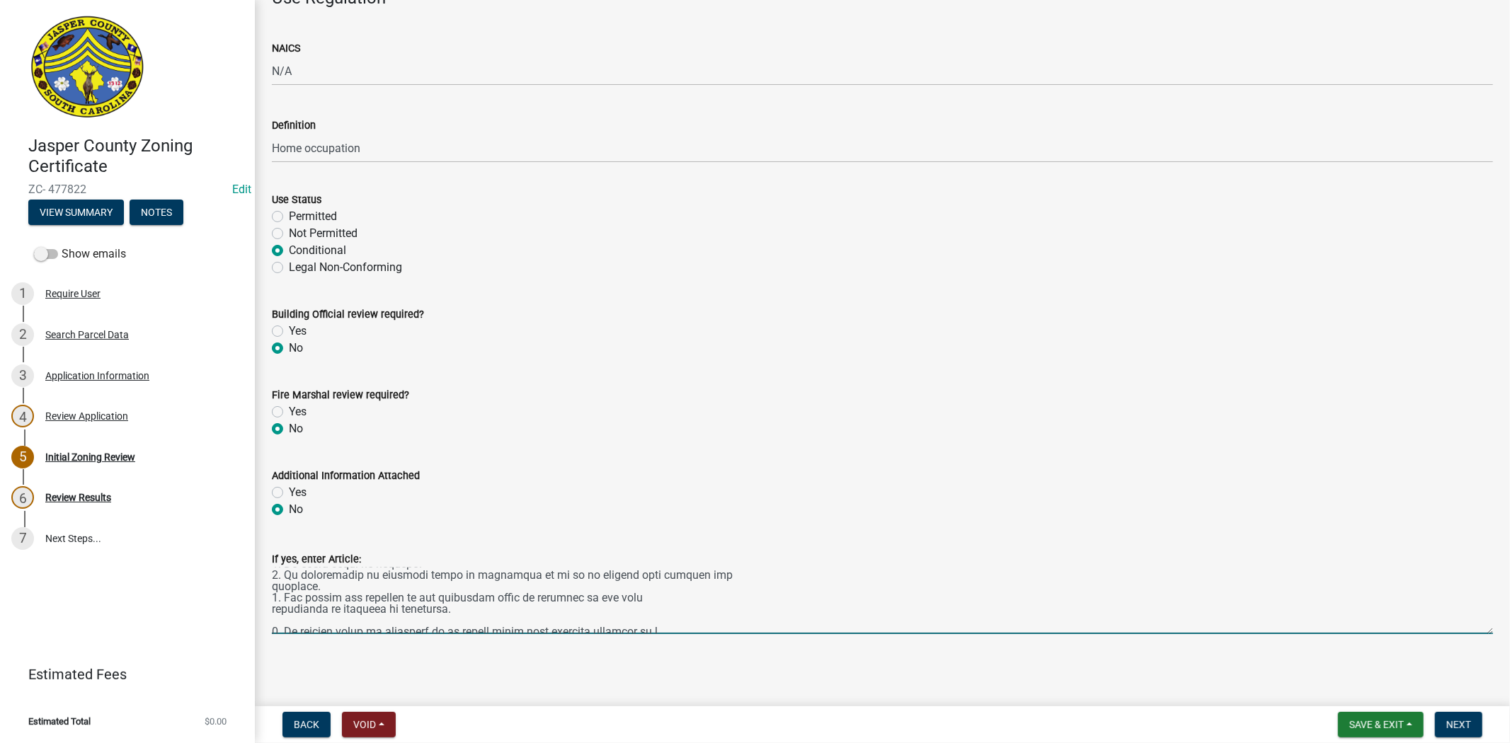
click at [315, 585] on textarea "If yes, enter Article:" at bounding box center [882, 601] width 1221 height 67
click at [416, 584] on textarea "If yes, enter Article:" at bounding box center [882, 601] width 1221 height 67
click at [440, 597] on textarea "If yes, enter Article:" at bounding box center [882, 601] width 1221 height 67
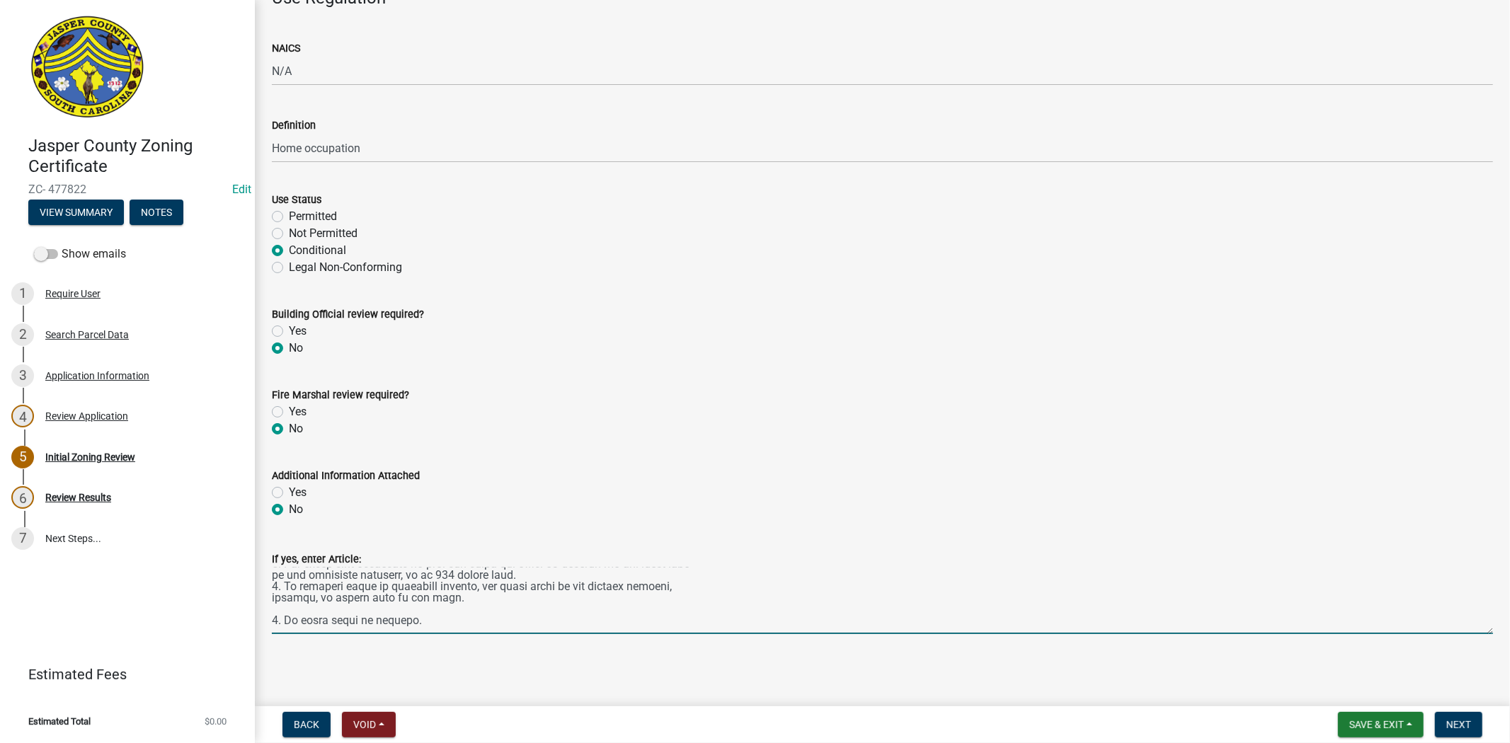
scroll to position [48, 0]
click at [505, 584] on textarea "If yes, enter Article:" at bounding box center [882, 601] width 1221 height 67
click at [668, 569] on textarea "If yes, enter Article:" at bounding box center [882, 601] width 1221 height 67
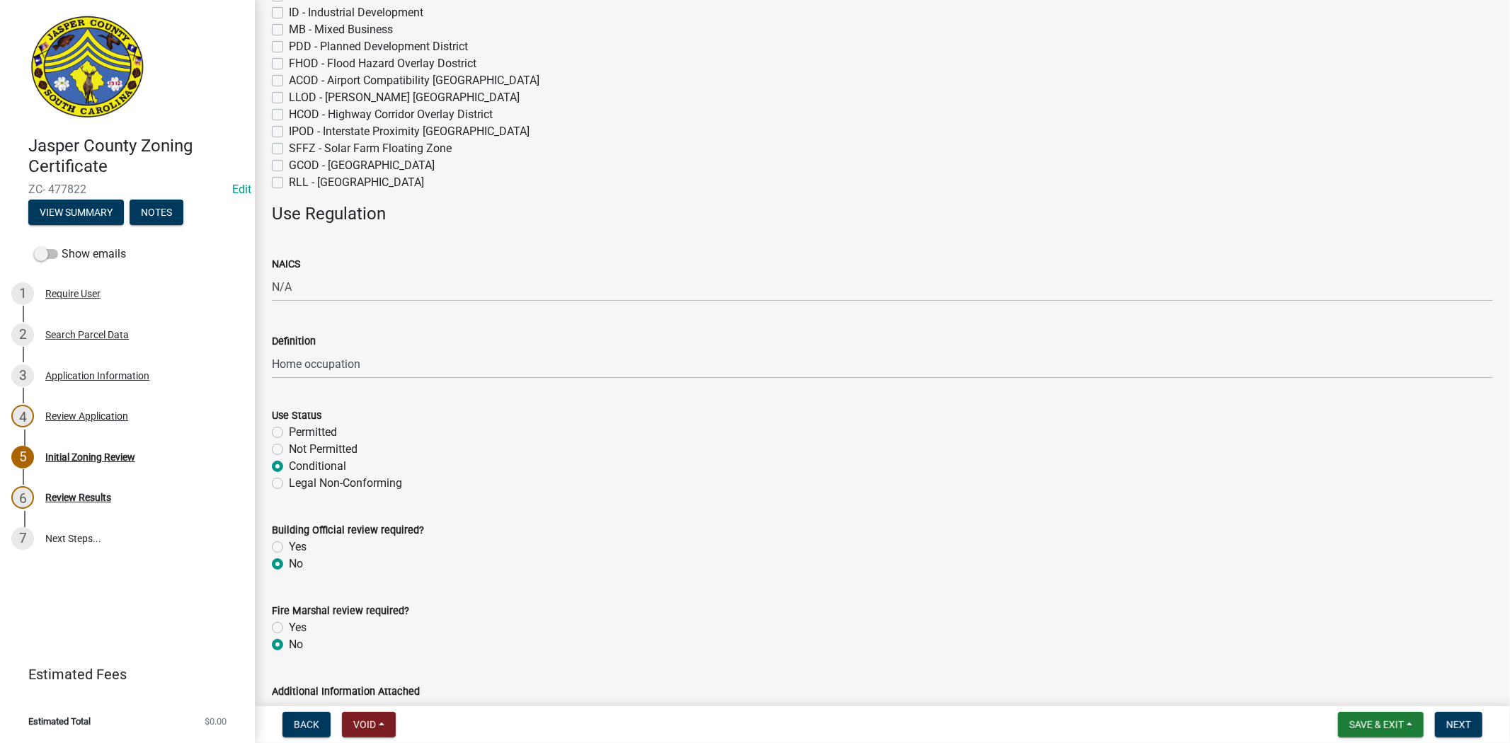
scroll to position [393, 0]
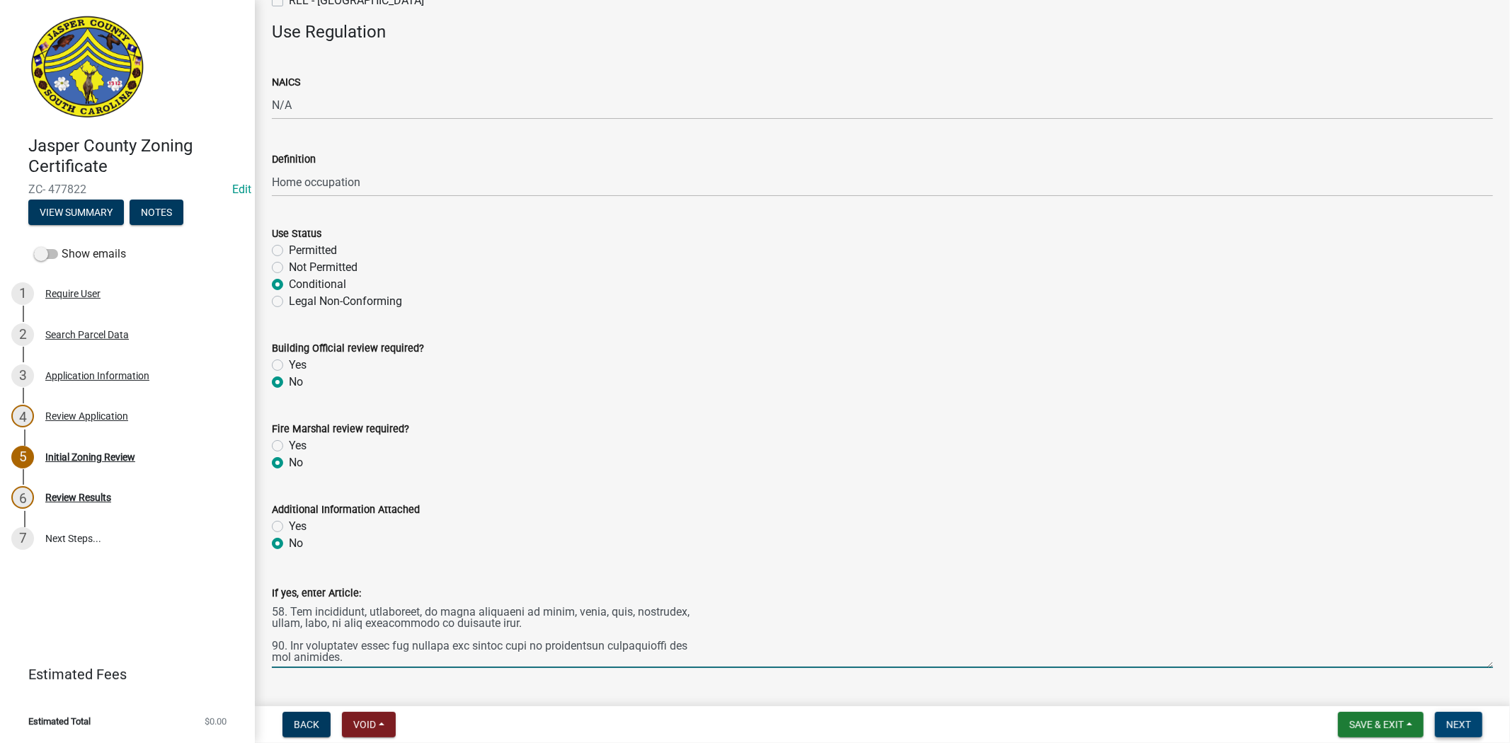
type textarea "Home occupations, as defined by this Ordinance, shall meet the following requir…"
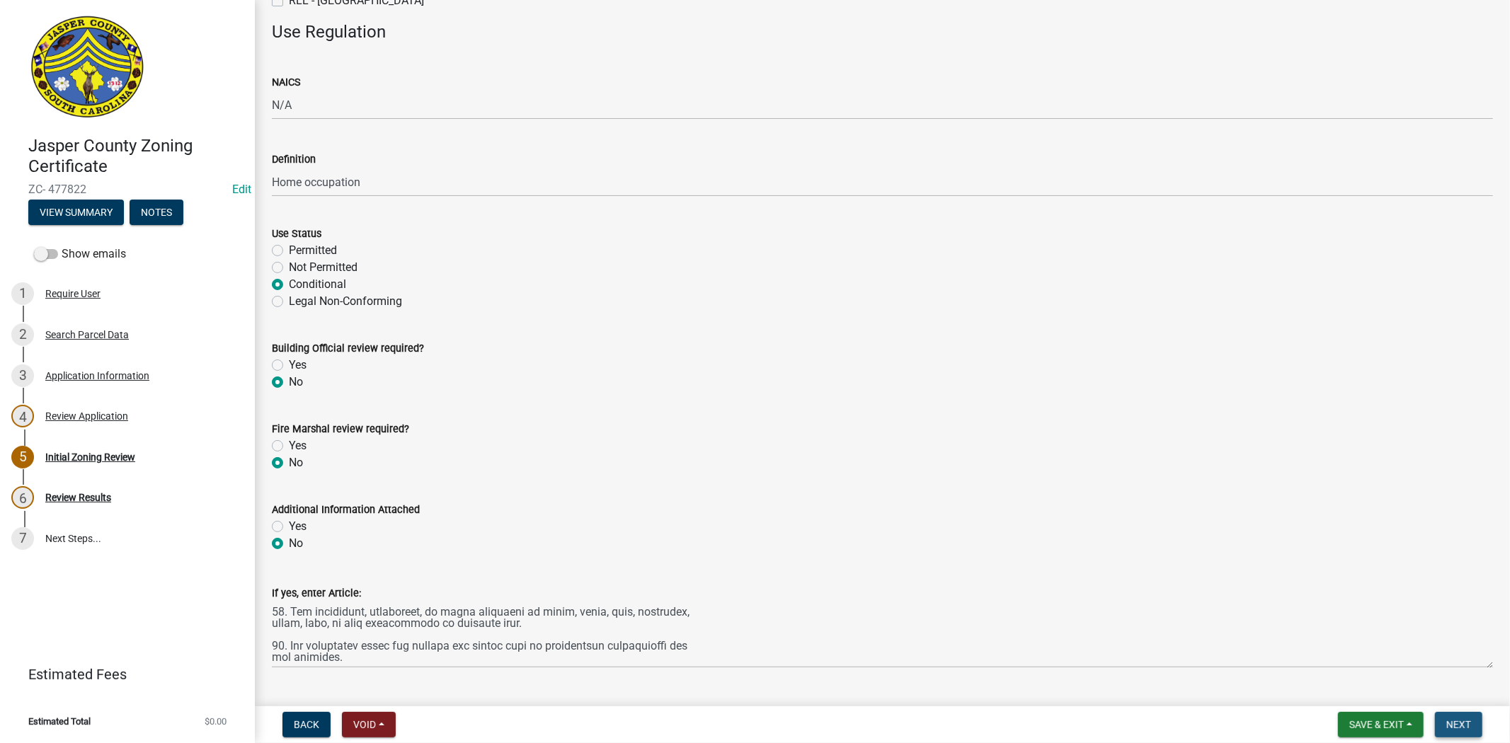
click at [1449, 723] on span "Next" at bounding box center [1458, 724] width 25 height 11
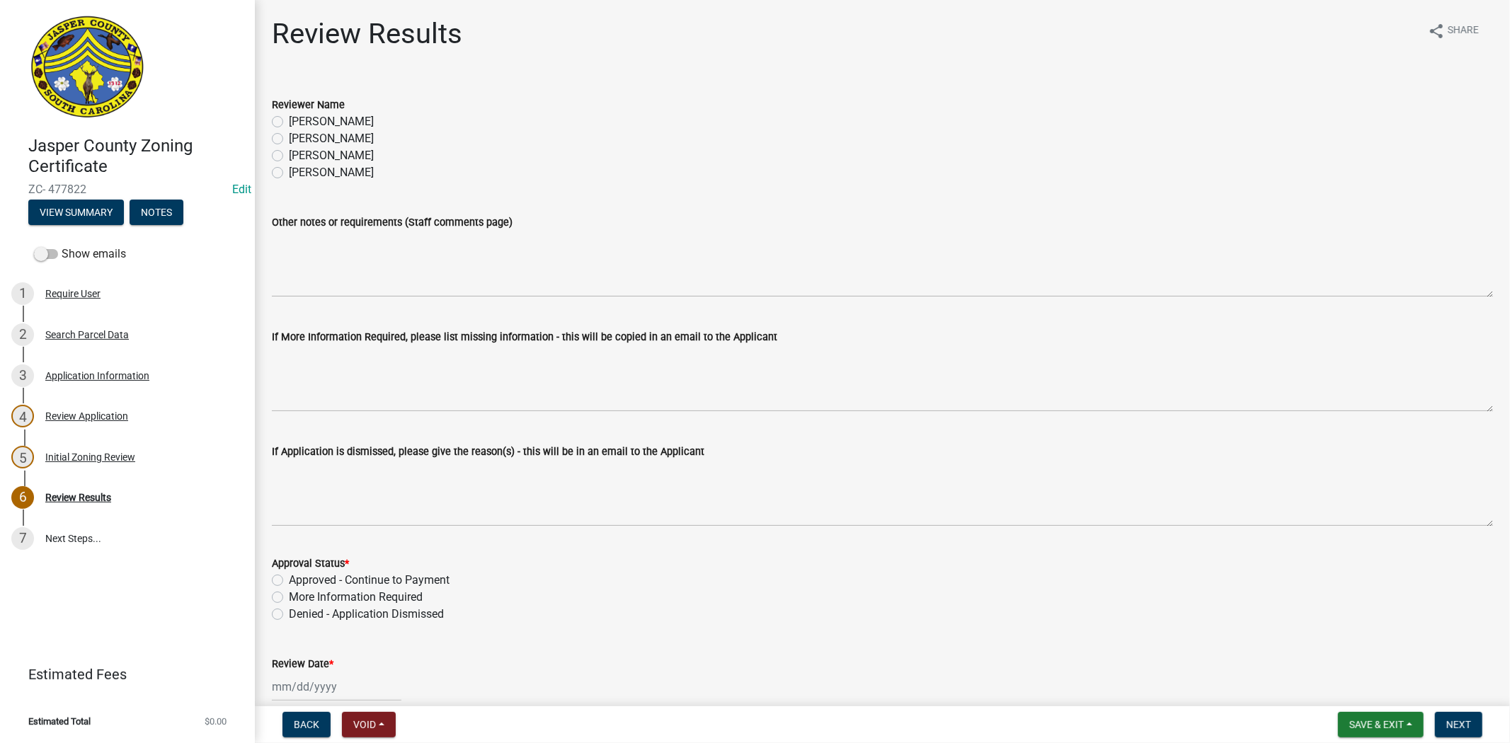
click at [289, 176] on label "[PERSON_NAME]" at bounding box center [331, 172] width 85 height 17
click at [289, 173] on input "[PERSON_NAME]" at bounding box center [293, 168] width 9 height 9
radio input "true"
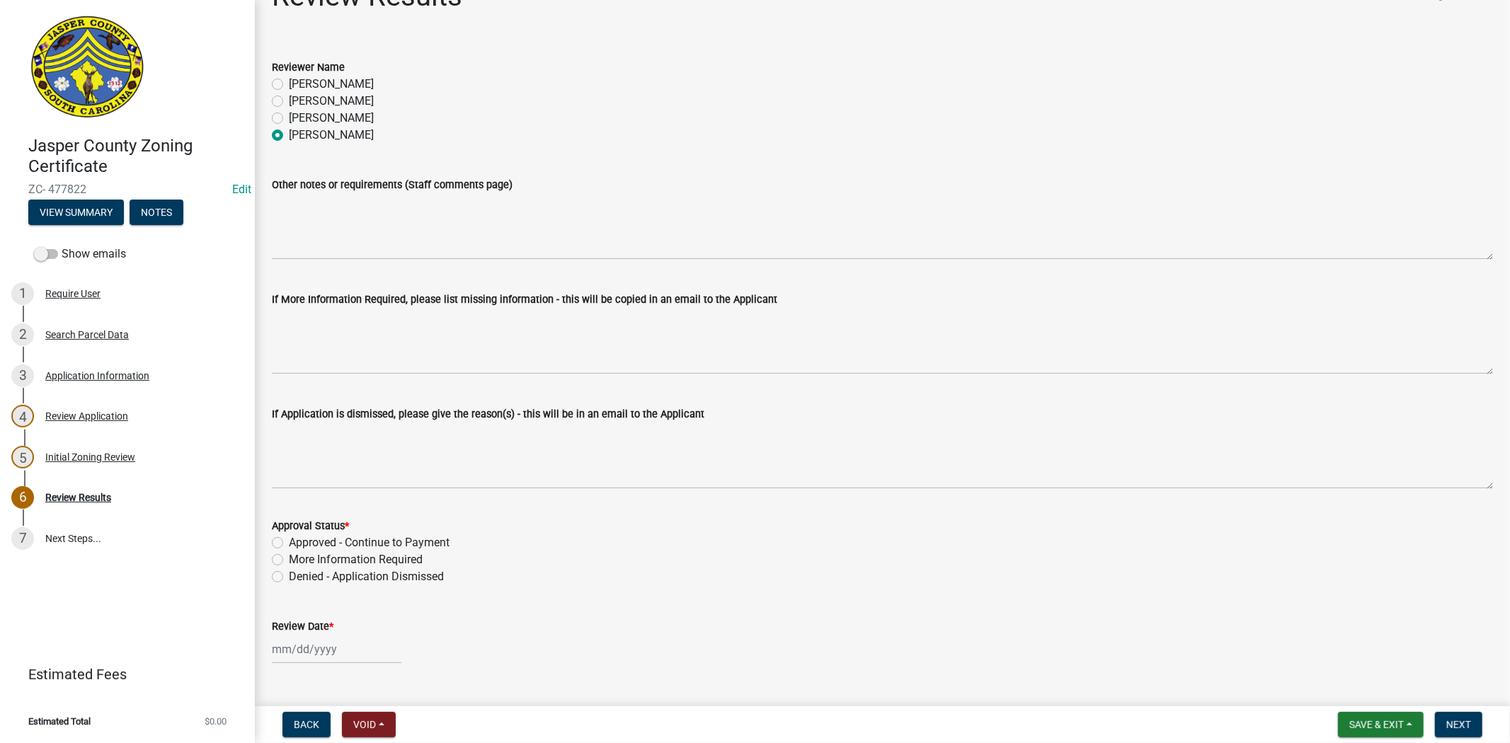
scroll to position [68, 0]
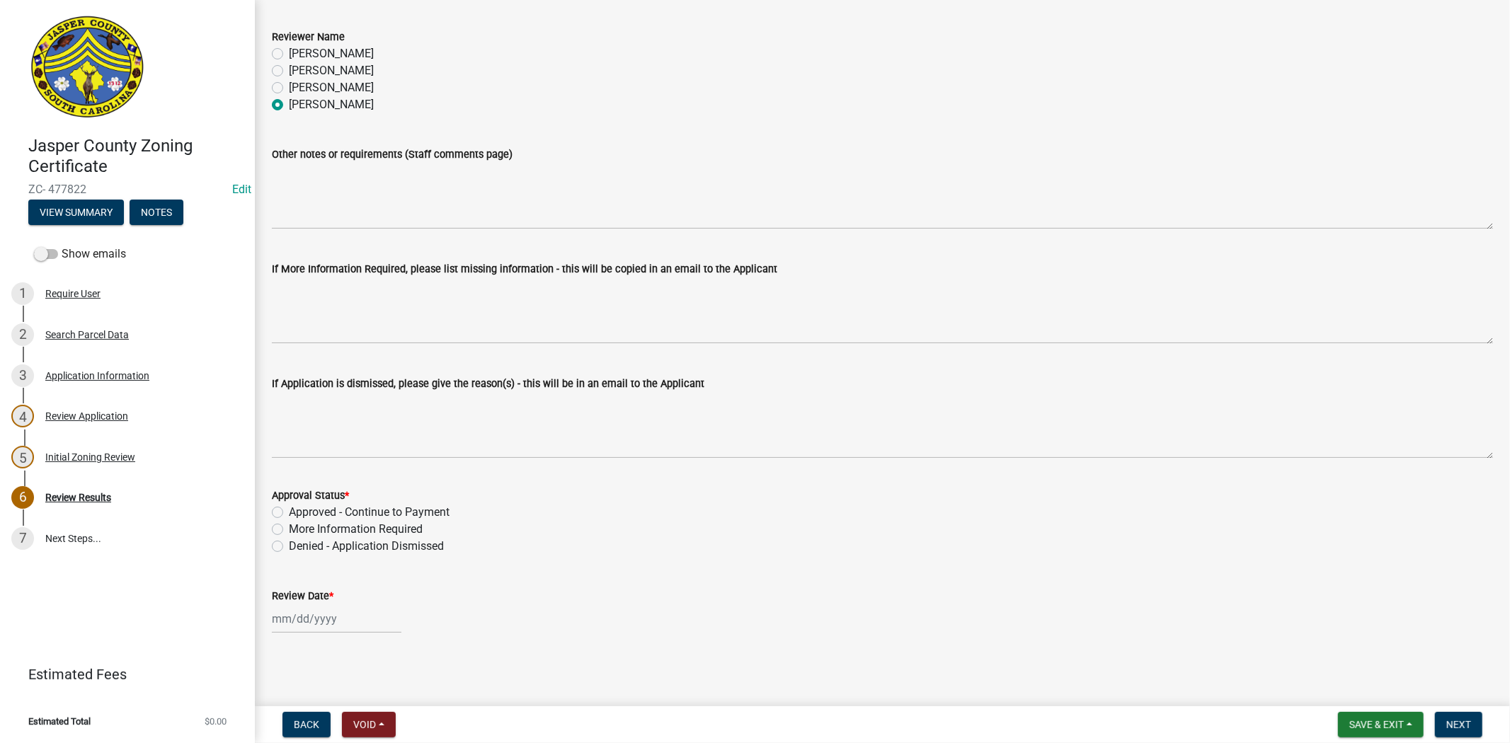
click at [289, 513] on label "Approved - Continue to Payment" at bounding box center [369, 512] width 161 height 17
click at [289, 513] on input "Approved - Continue to Payment" at bounding box center [293, 508] width 9 height 9
radio input "true"
select select "9"
select select "2025"
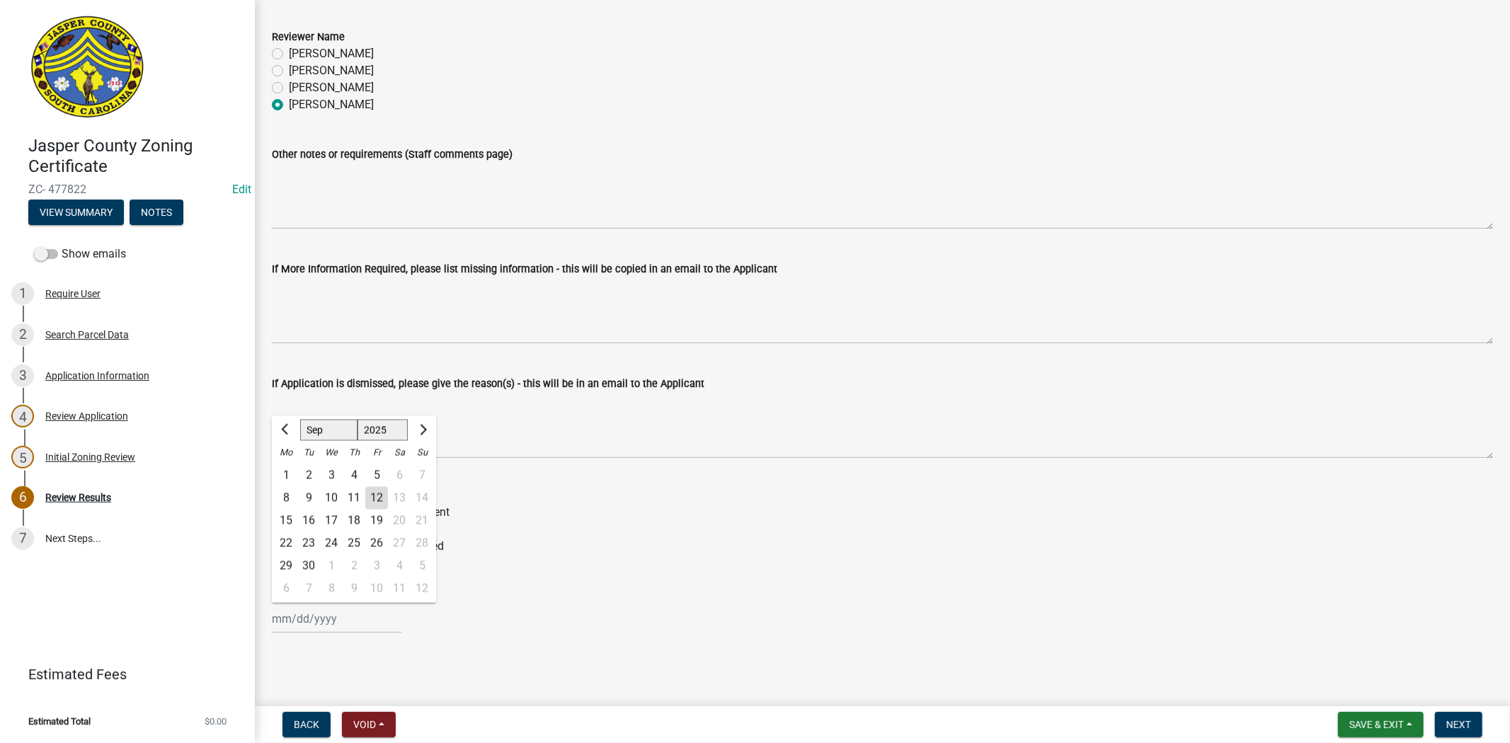
click at [294, 626] on div "Jan Feb Mar Apr May Jun Jul Aug Sep Oct Nov Dec 1525 1526 1527 1528 1529 1530 1…" at bounding box center [337, 619] width 130 height 29
click at [372, 500] on div "12" at bounding box center [376, 498] width 23 height 23
type input "[DATE]"
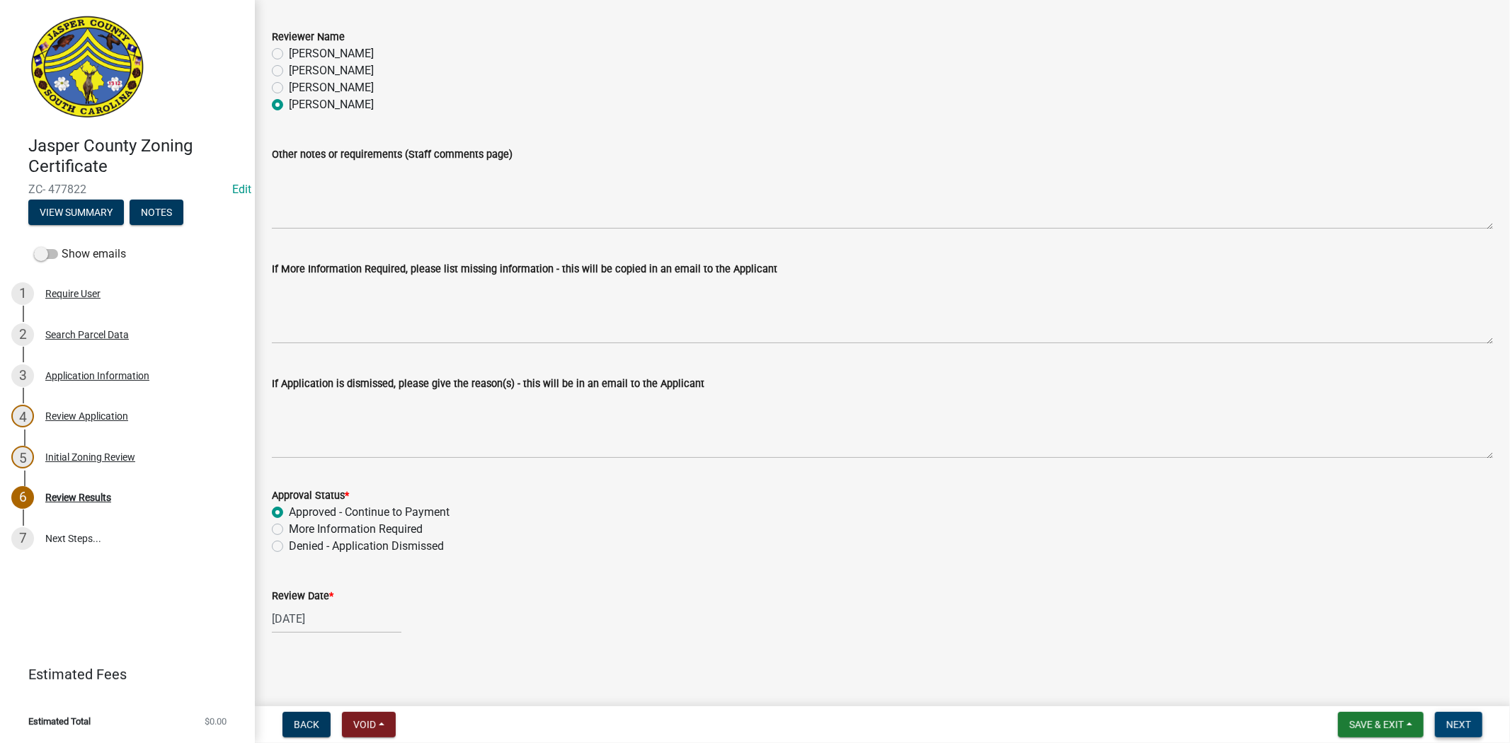
click at [1467, 724] on span "Next" at bounding box center [1458, 724] width 25 height 11
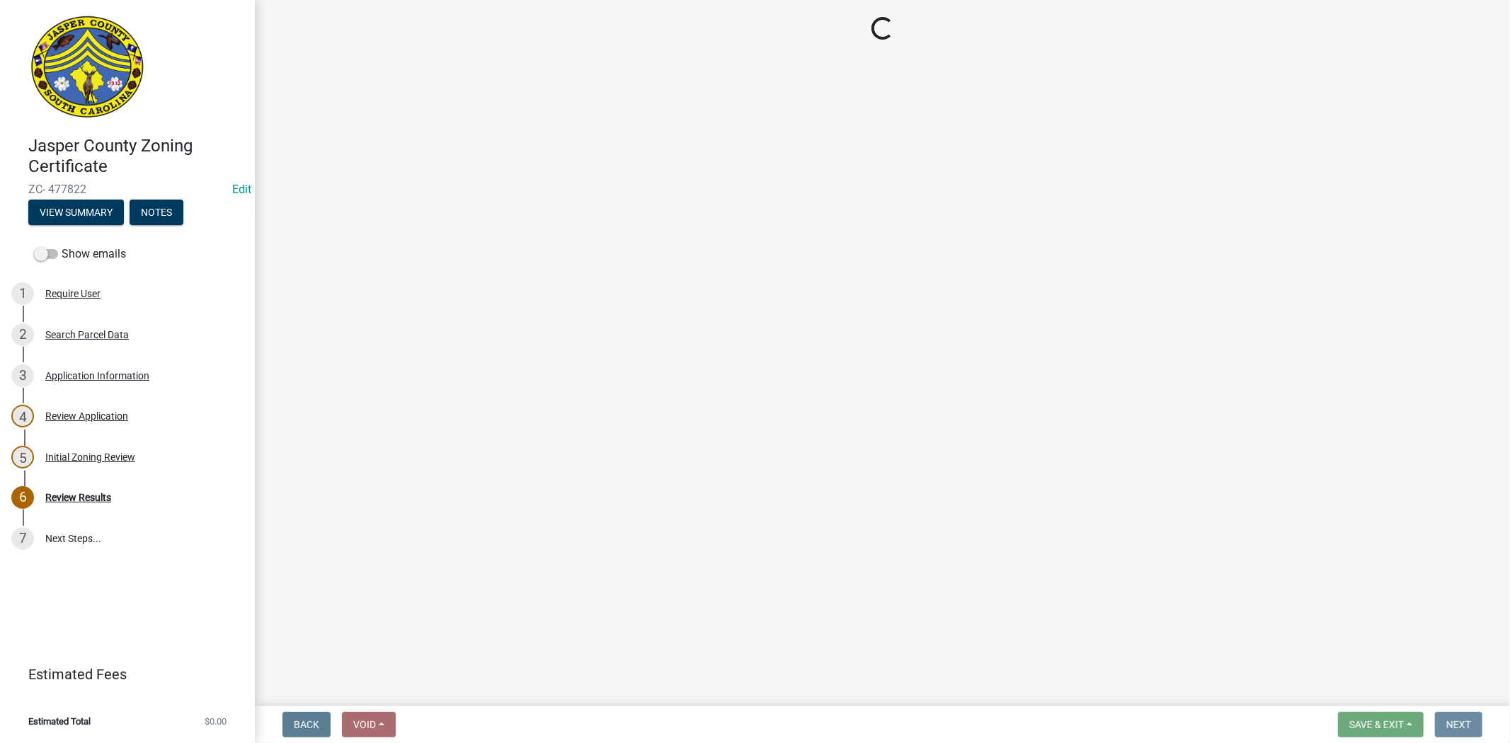
scroll to position [0, 0]
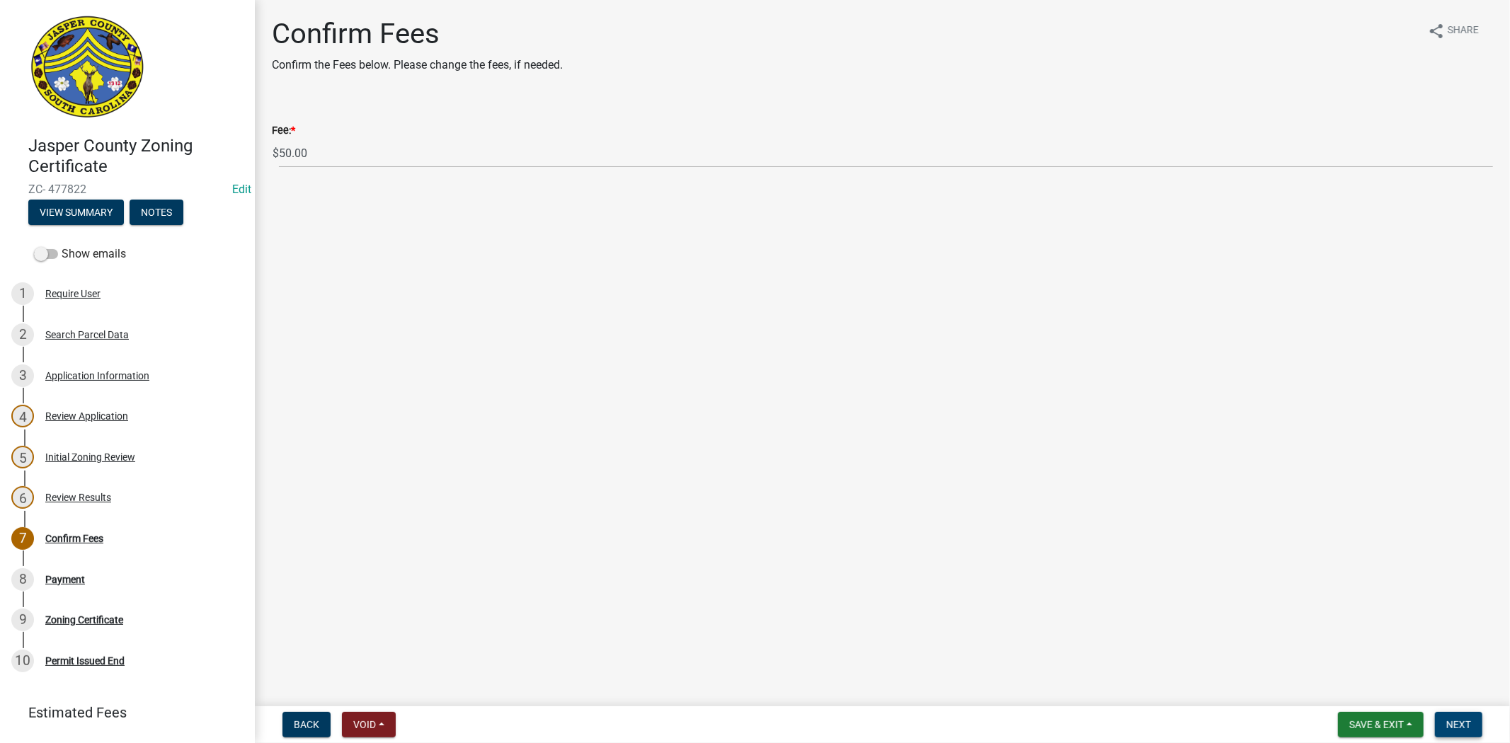
click at [1456, 722] on span "Next" at bounding box center [1458, 724] width 25 height 11
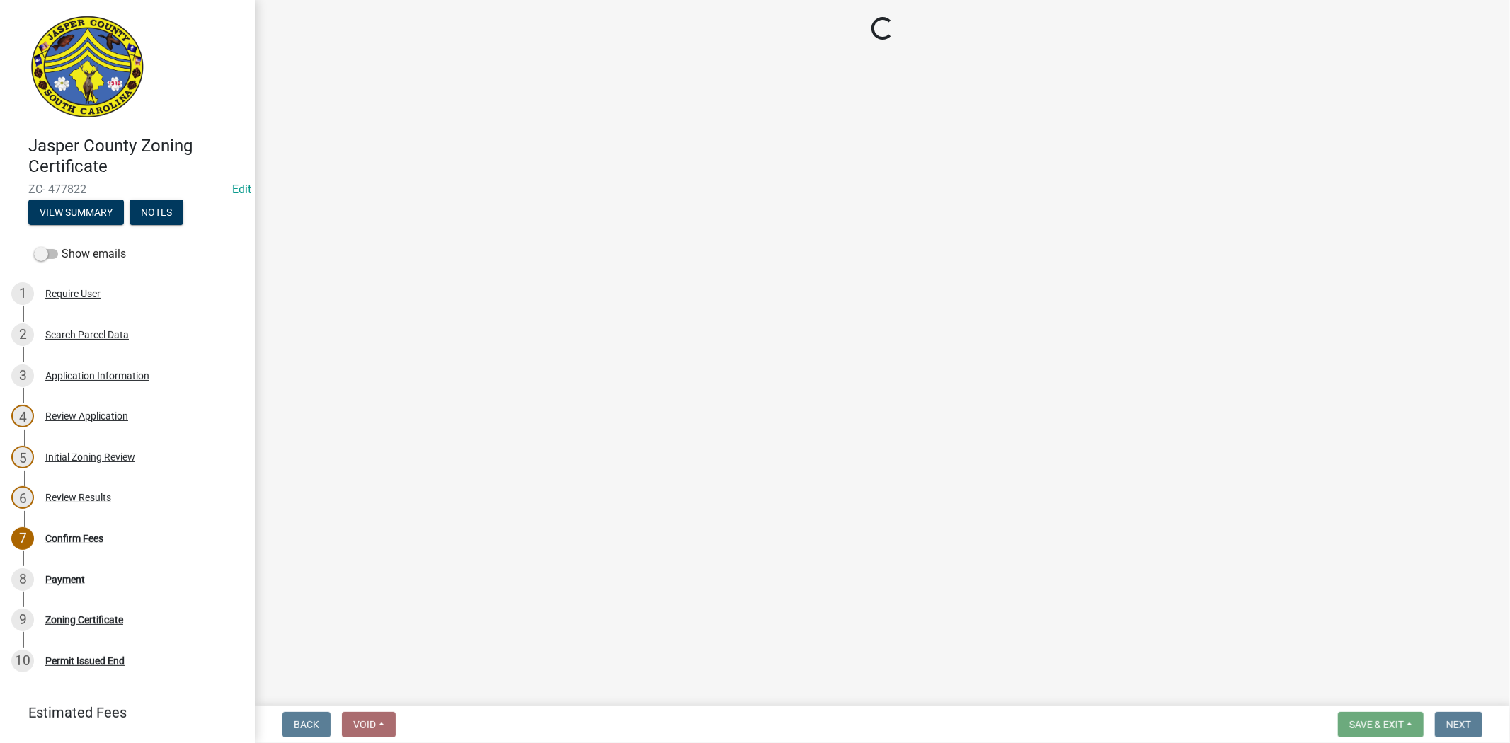
select select "3: 3"
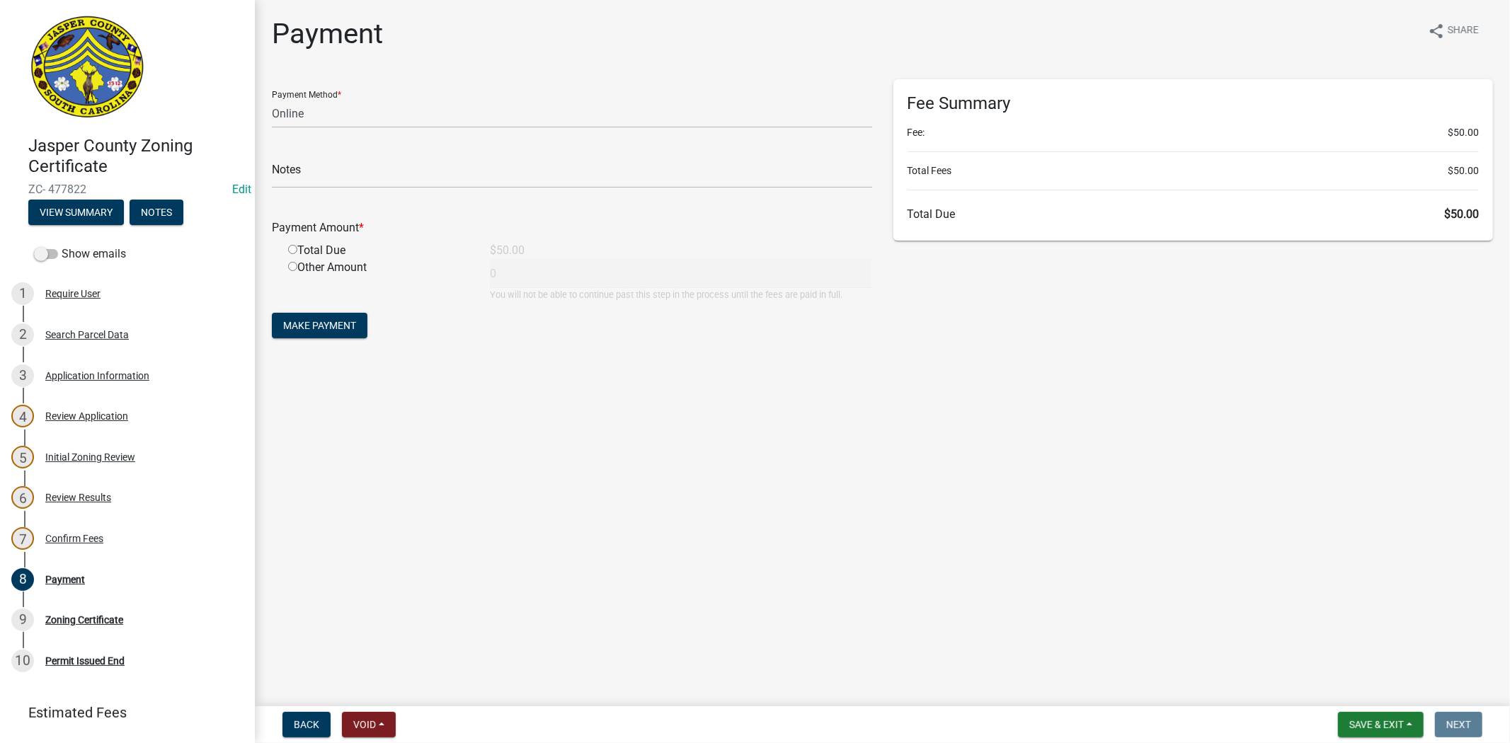
click at [290, 251] on input "radio" at bounding box center [292, 249] width 9 height 9
radio input "true"
type input "50"
click at [307, 316] on button "Make Payment" at bounding box center [320, 325] width 96 height 25
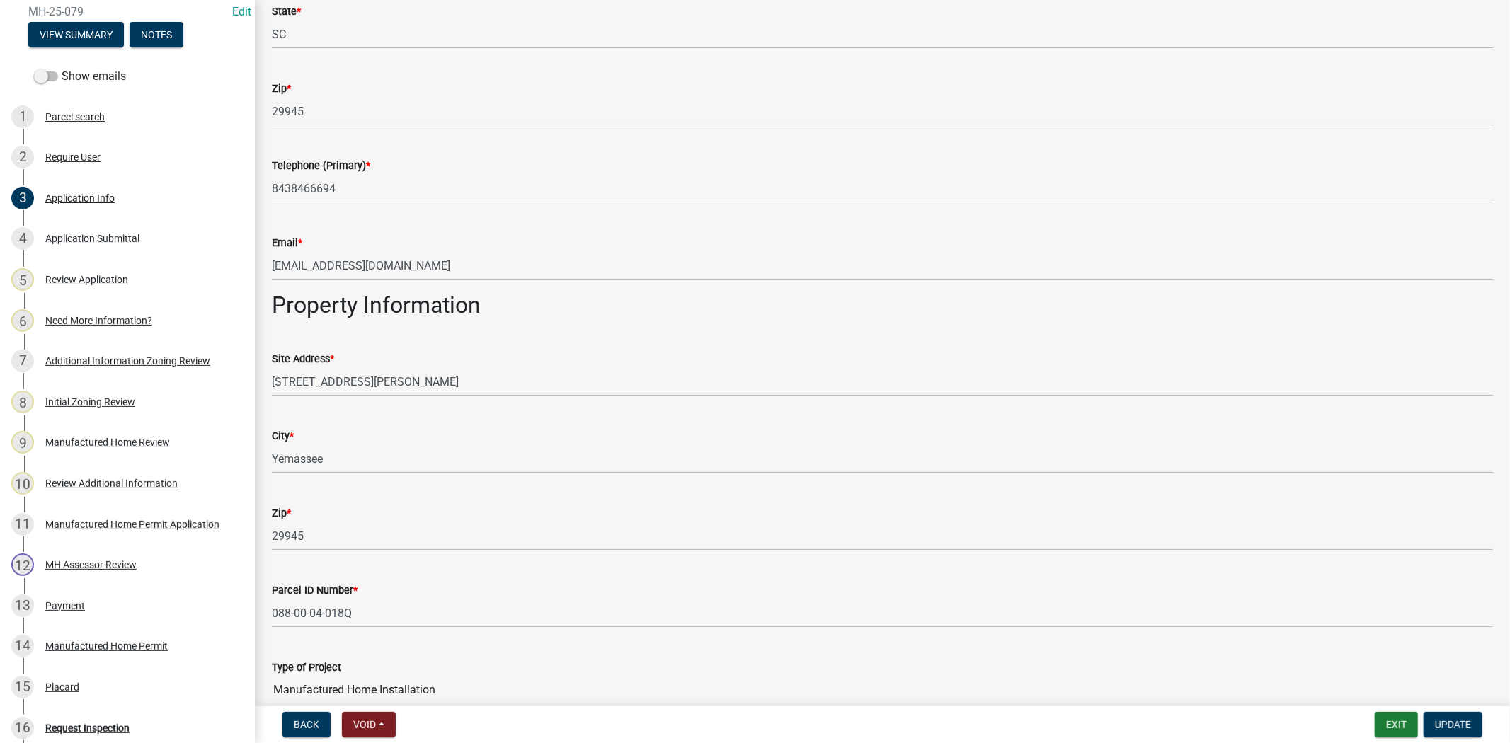
scroll to position [865, 0]
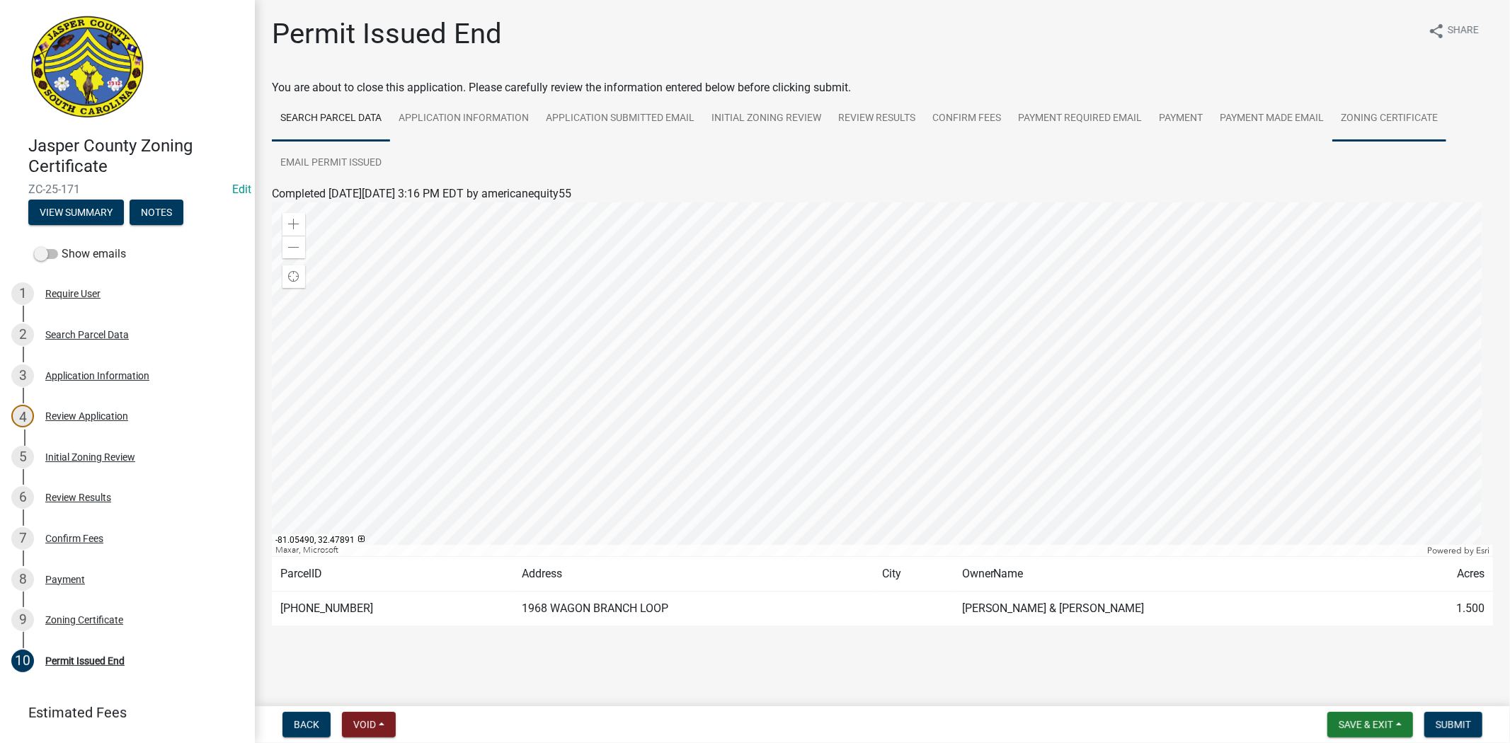
click at [1368, 105] on link "Zoning Certificate" at bounding box center [1389, 118] width 114 height 45
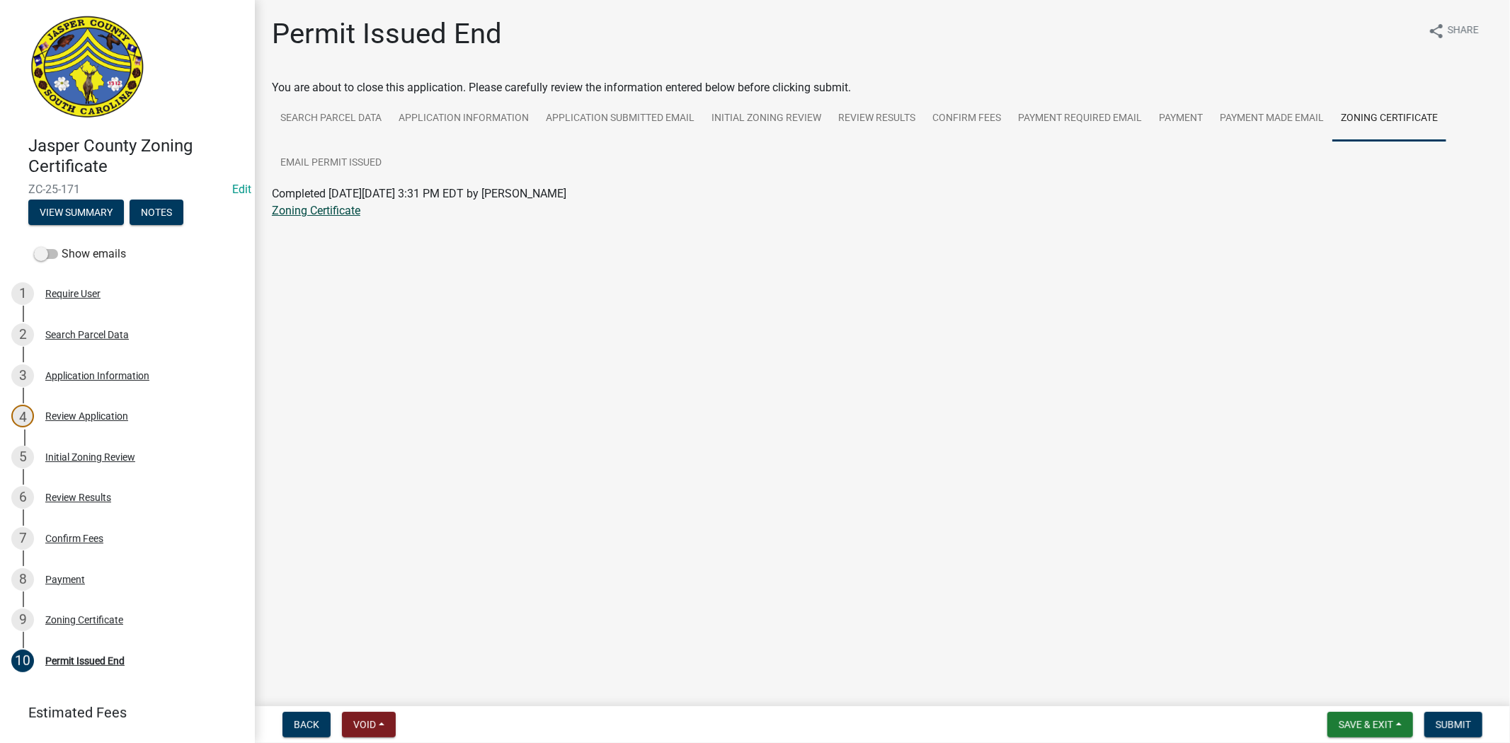
click at [317, 214] on link "Zoning Certificate" at bounding box center [316, 210] width 88 height 13
click at [1352, 719] on span "Save & Exit" at bounding box center [1366, 724] width 55 height 11
click at [1340, 690] on button "Save & Exit" at bounding box center [1356, 688] width 113 height 34
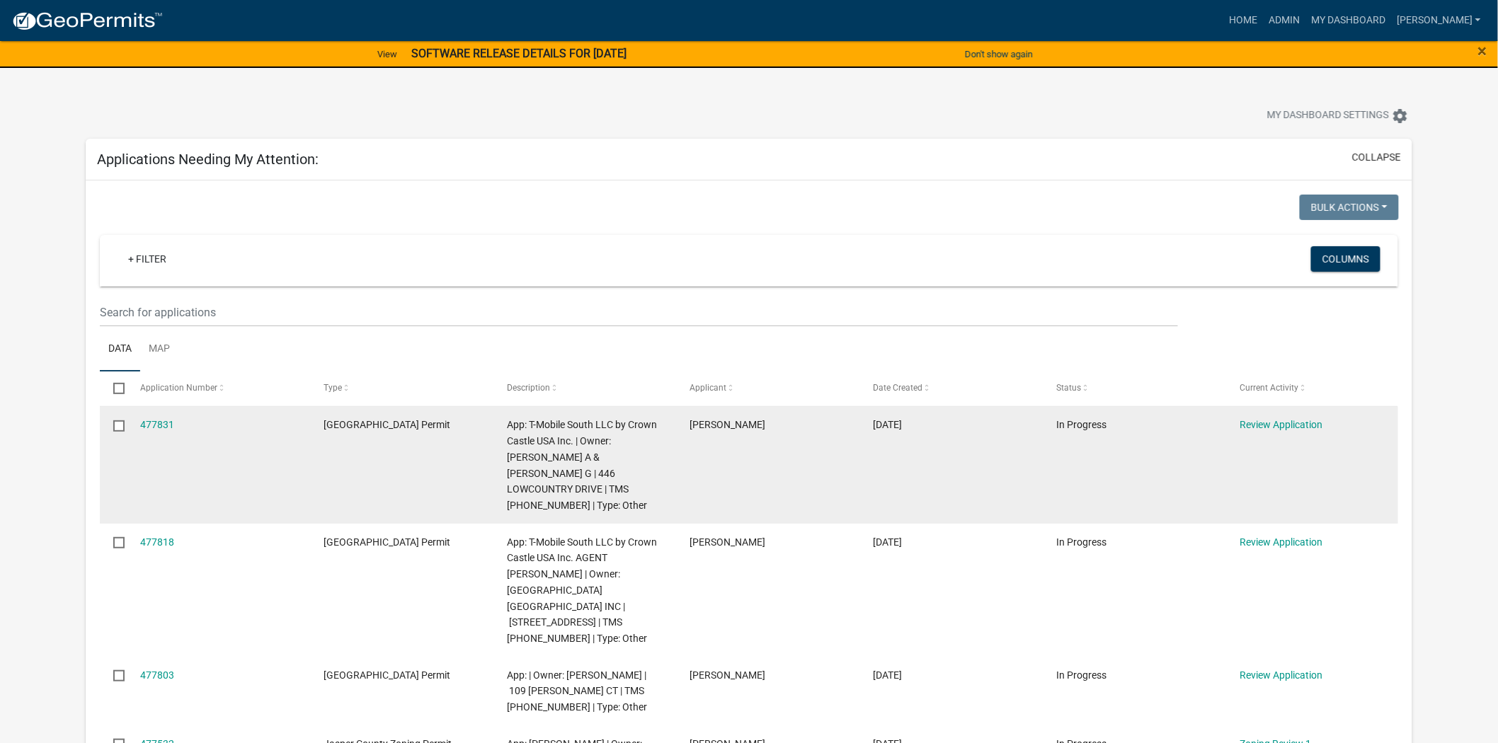
scroll to position [79, 0]
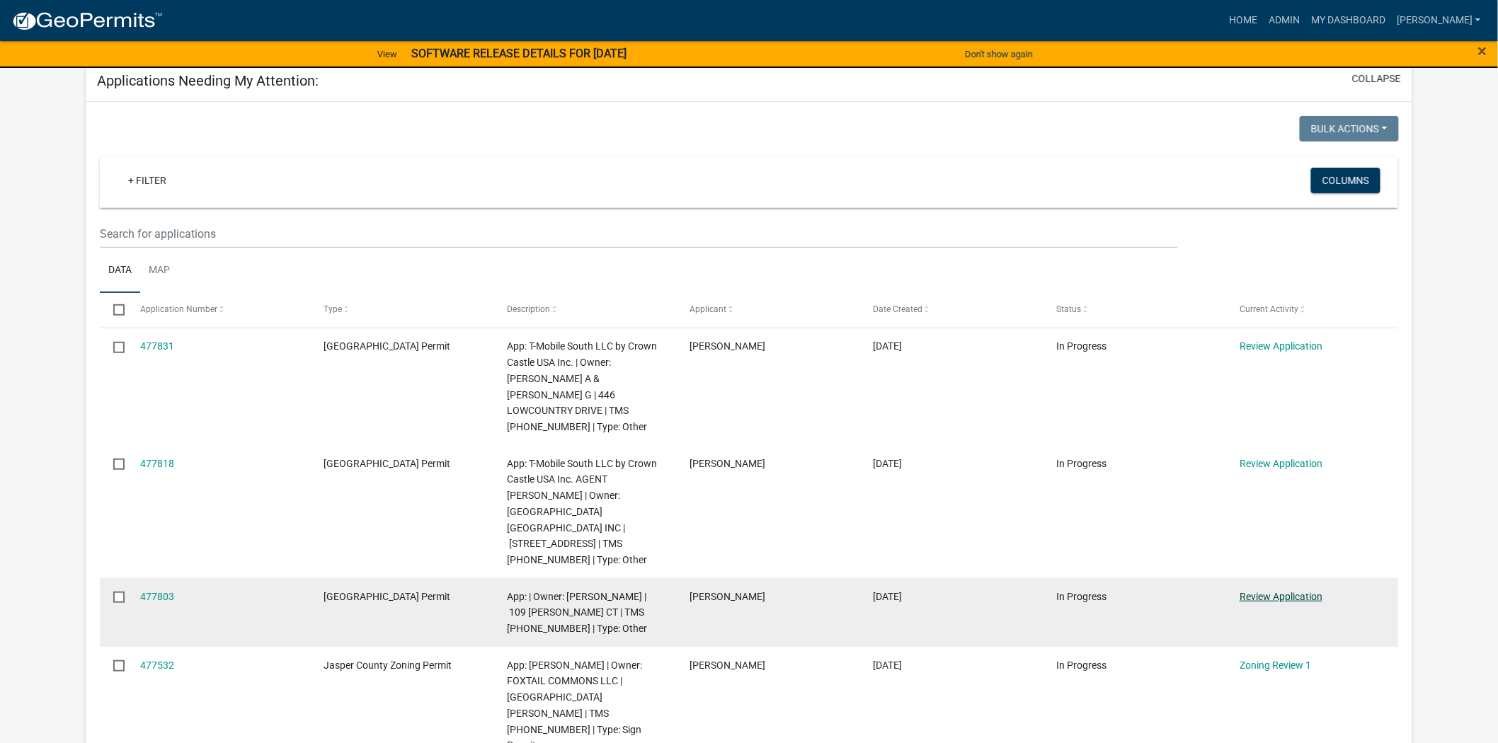
click at [1277, 591] on link "Review Application" at bounding box center [1280, 596] width 83 height 11
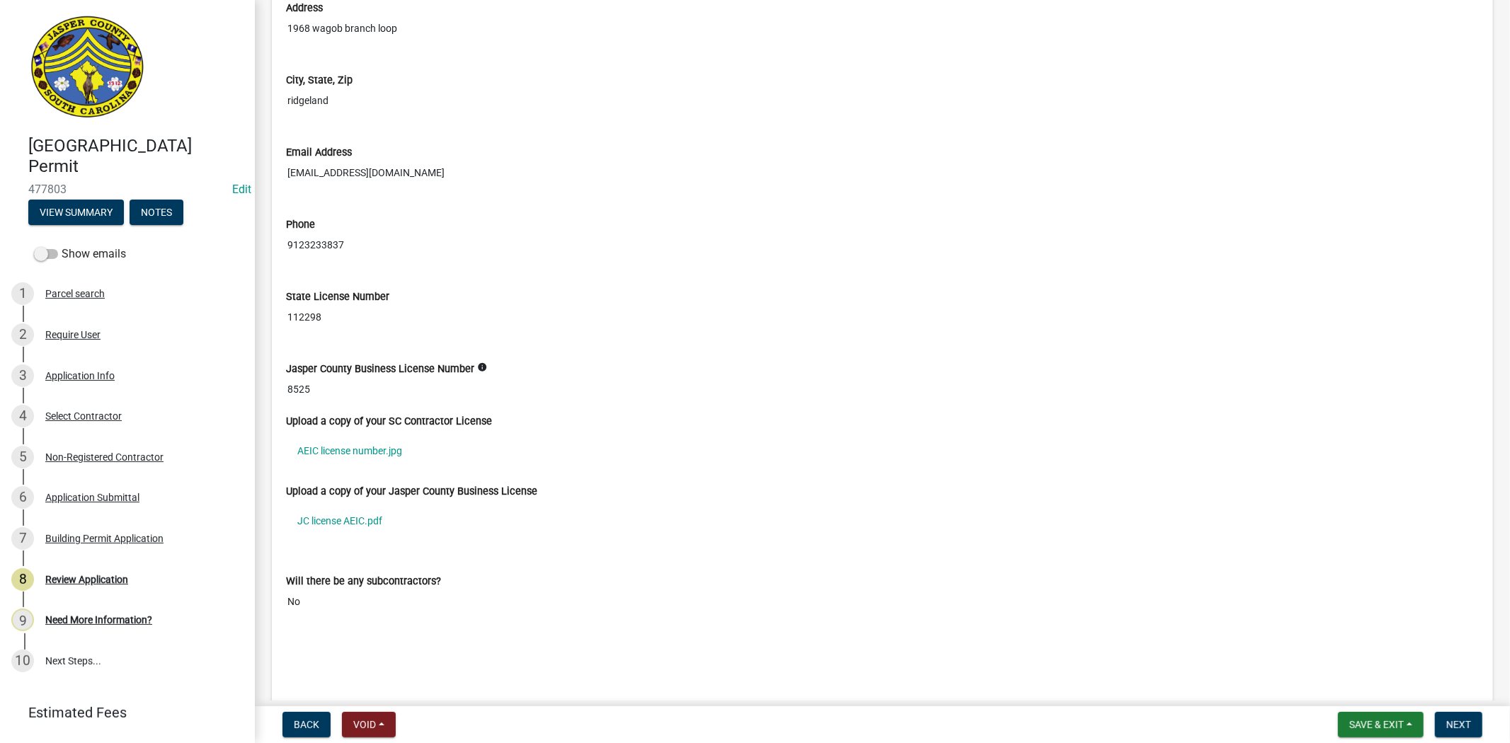
scroll to position [3775, 0]
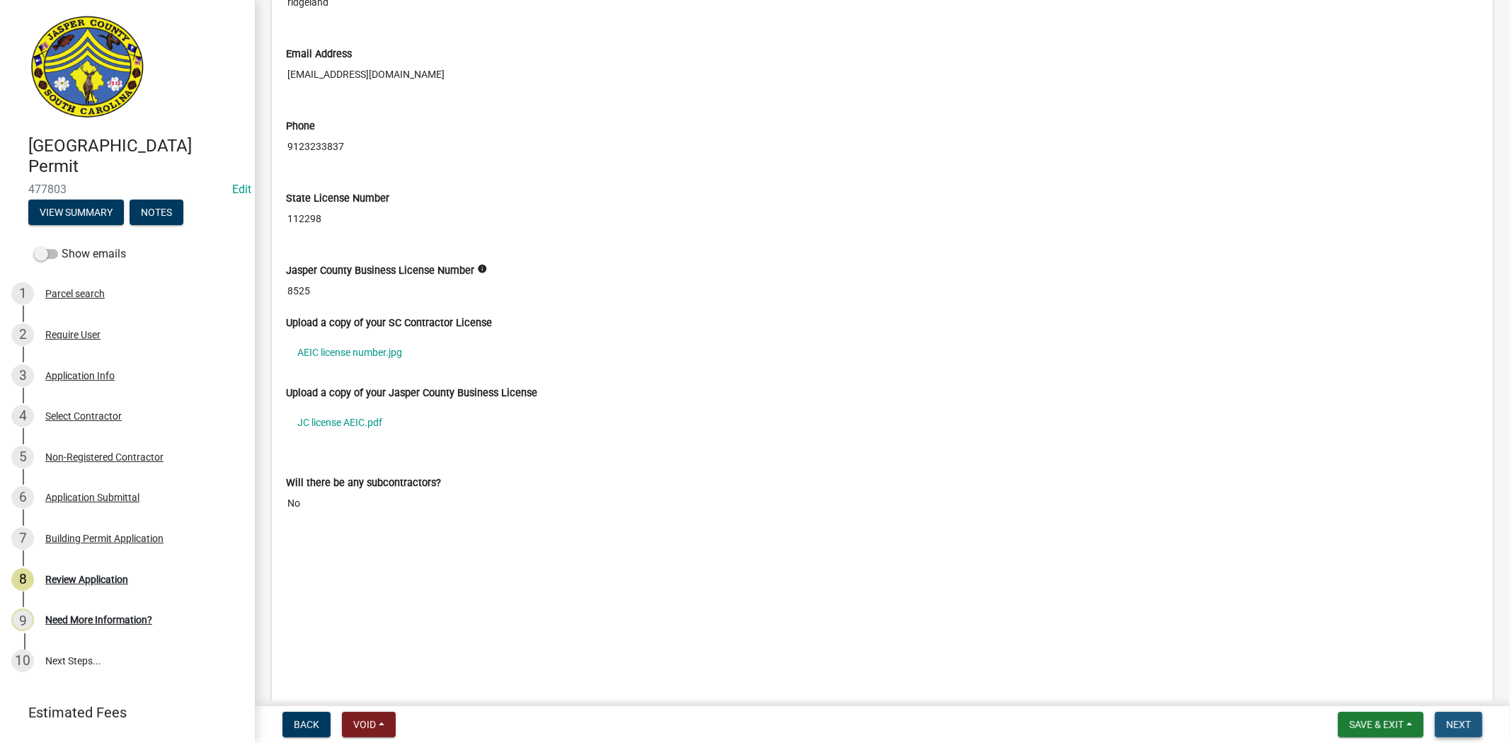
click at [1451, 721] on span "Next" at bounding box center [1458, 724] width 25 height 11
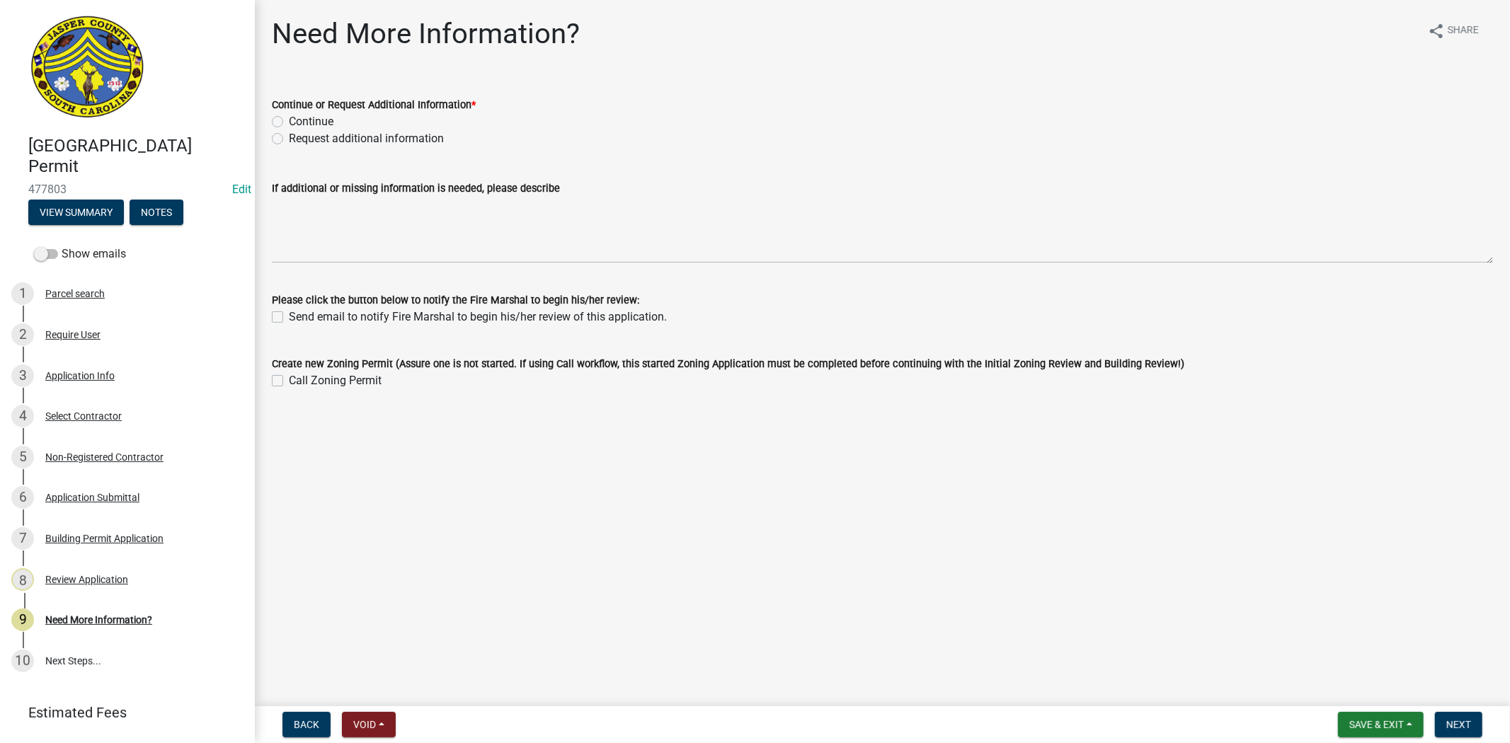
click at [289, 118] on label "Continue" at bounding box center [311, 121] width 45 height 17
click at [289, 118] on input "Continue" at bounding box center [293, 117] width 9 height 9
radio input "true"
click at [1460, 716] on button "Next" at bounding box center [1458, 724] width 47 height 25
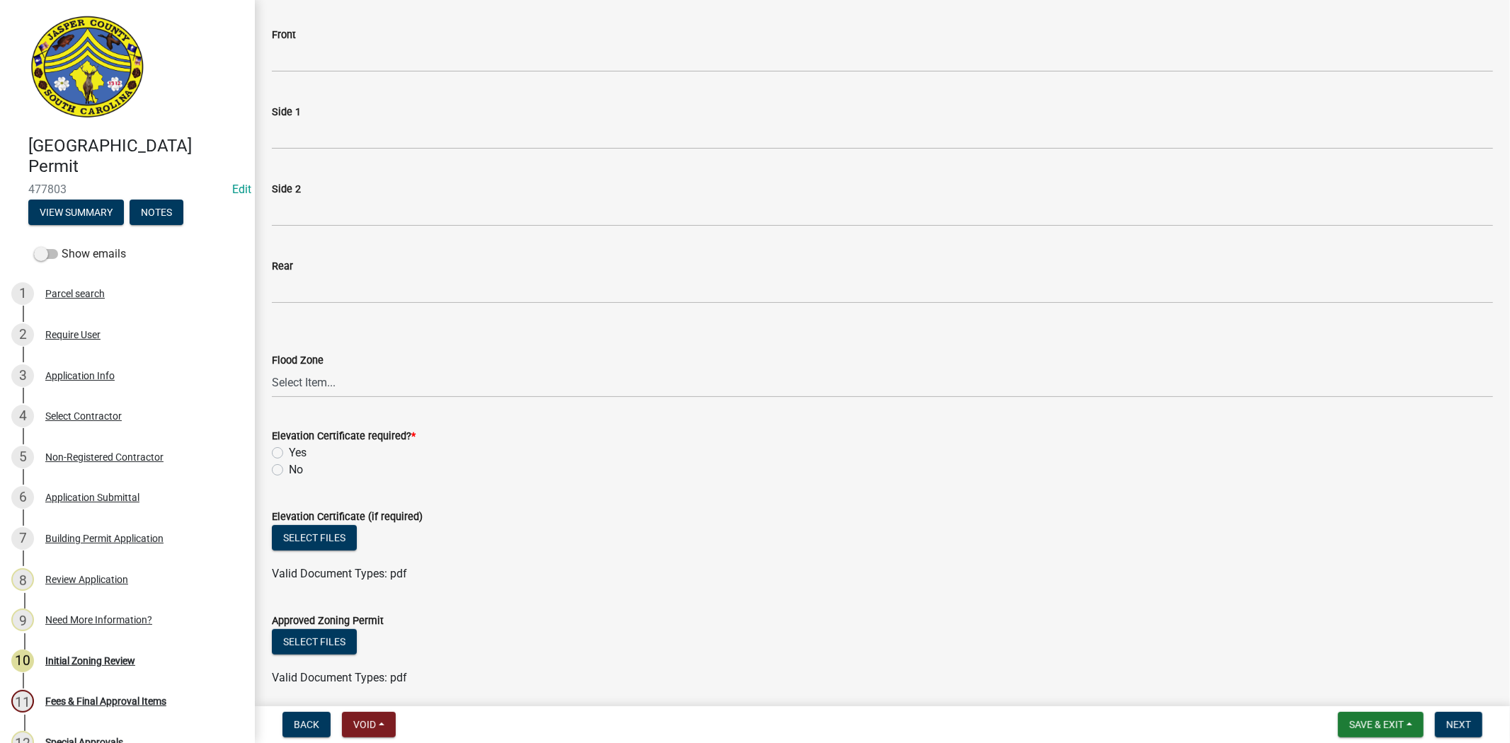
scroll to position [314, 0]
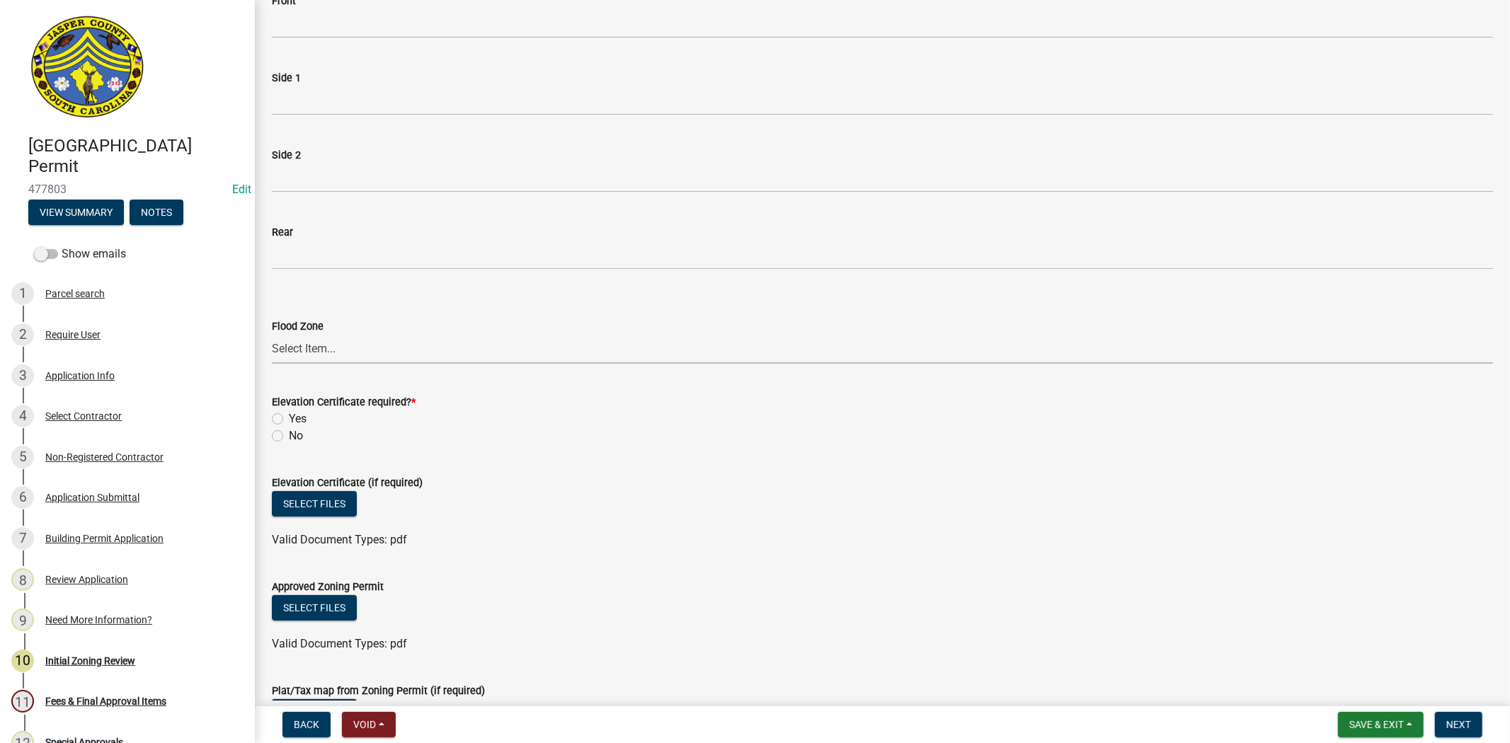
click at [311, 348] on select "Select Item... A AE X Shaded X N/A" at bounding box center [882, 349] width 1221 height 29
click at [272, 335] on select "Select Item... A AE X Shaded X N/A" at bounding box center [882, 349] width 1221 height 29
select select "61611ad6-14f2-499c-805c-58607f11e2fc"
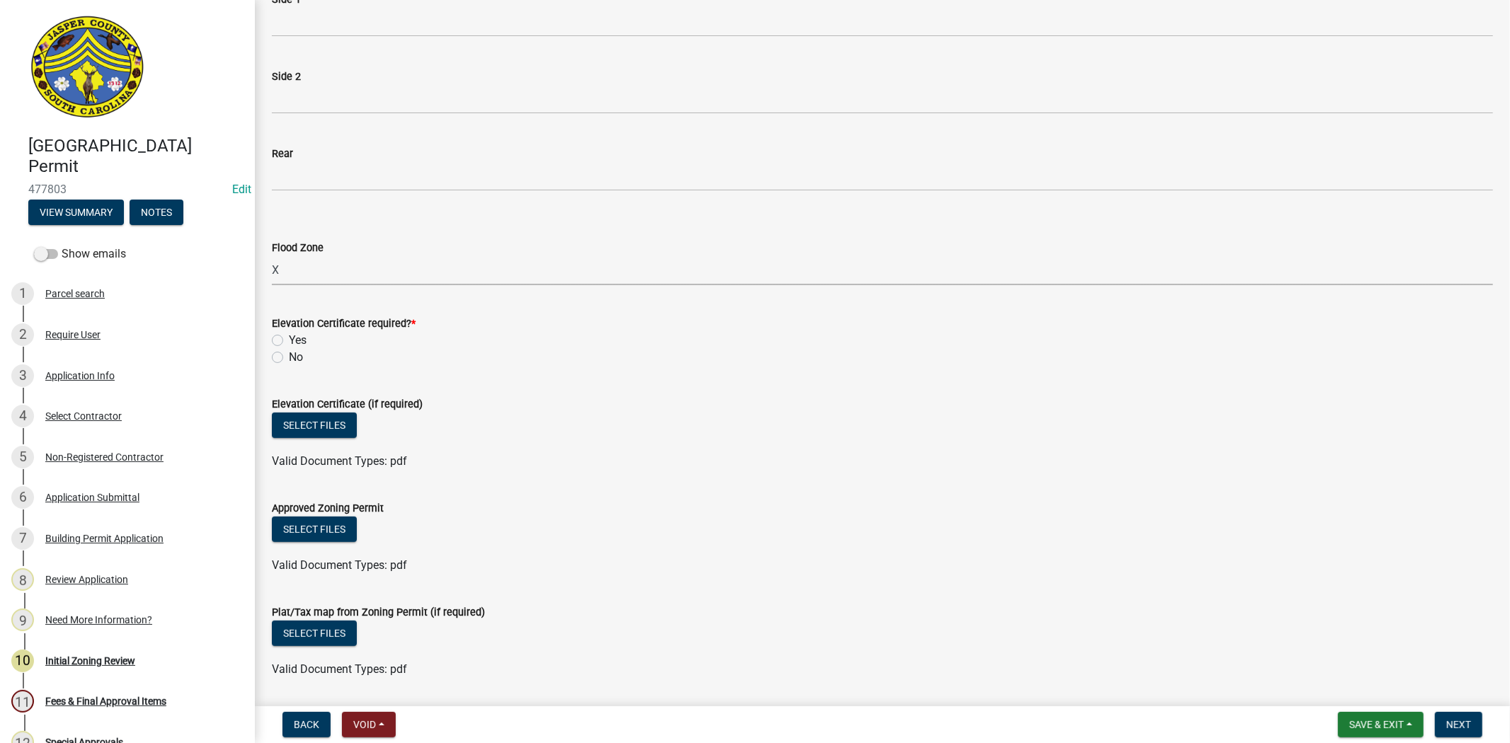
click at [289, 358] on label "No" at bounding box center [296, 357] width 14 height 17
click at [289, 358] on input "No" at bounding box center [293, 353] width 9 height 9
radio input "true"
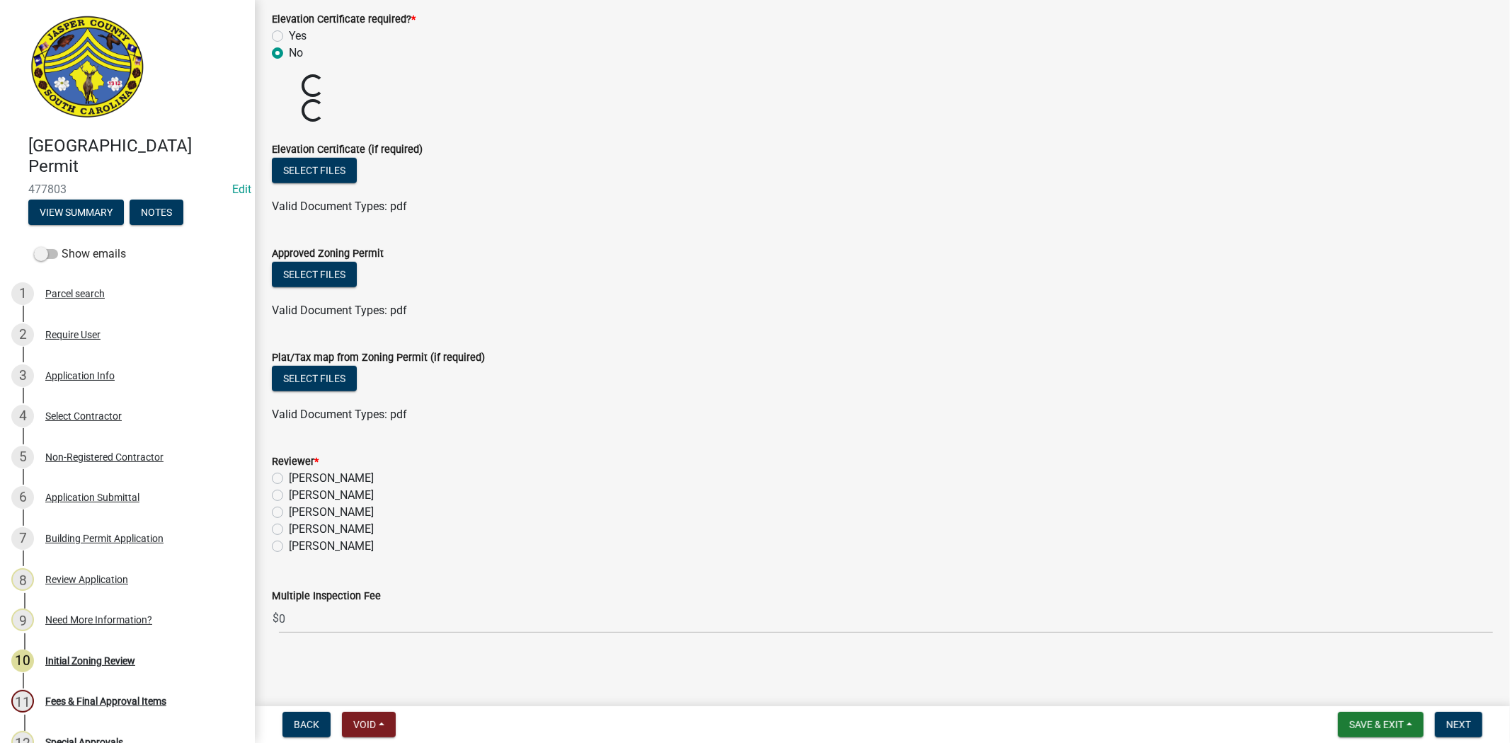
scroll to position [648, 0]
click at [289, 474] on label "Ciara Chapman" at bounding box center [331, 478] width 85 height 17
click at [289, 474] on input "Ciara Chapman" at bounding box center [293, 474] width 9 height 9
radio input "true"
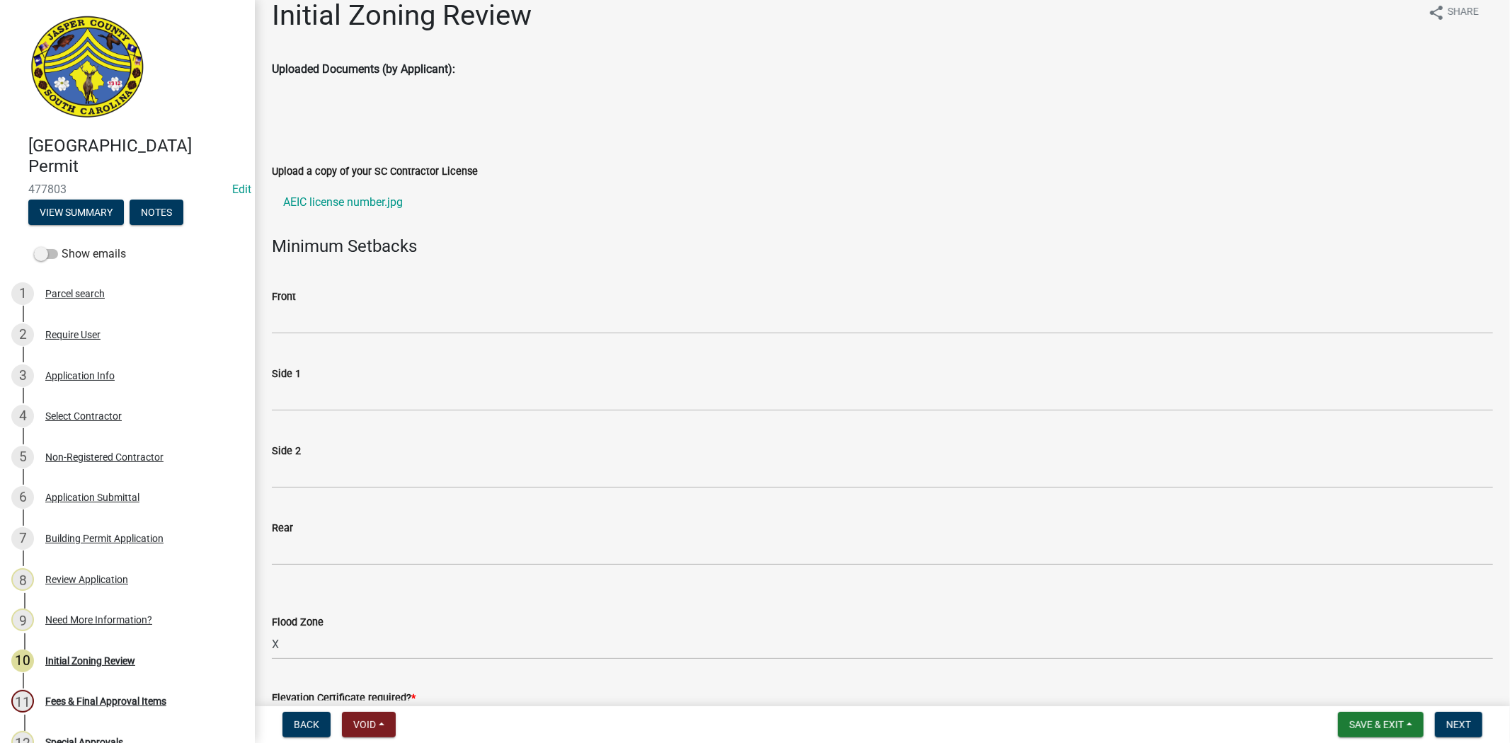
scroll to position [491, 0]
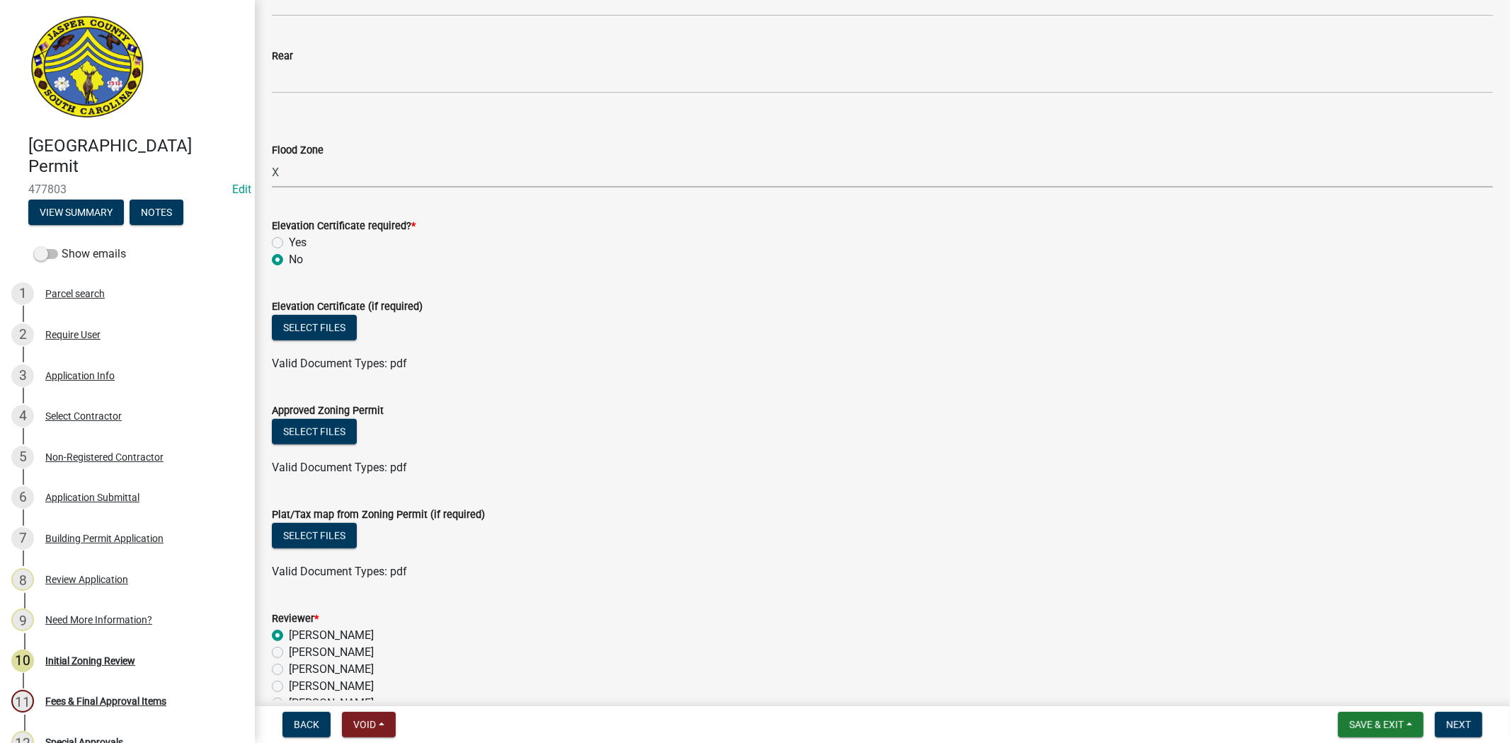
click at [323, 168] on select "Select Item... A AE X Shaded X N/A" at bounding box center [882, 173] width 1221 height 29
click at [272, 159] on select "Select Item... A AE X Shaded X N/A" at bounding box center [882, 173] width 1221 height 29
select select "ce624d28-693e-44a6-9022-b5351fe15fcb"
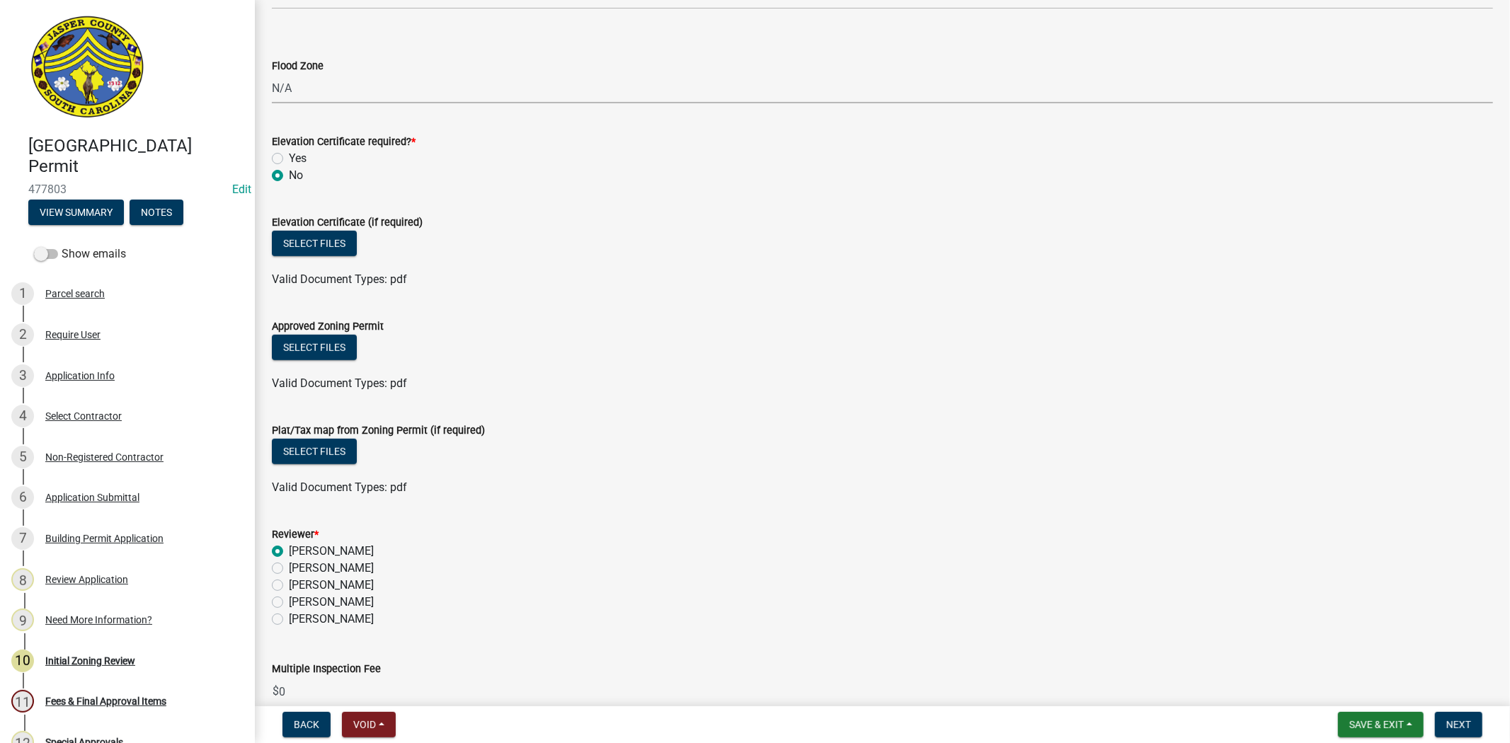
scroll to position [648, 0]
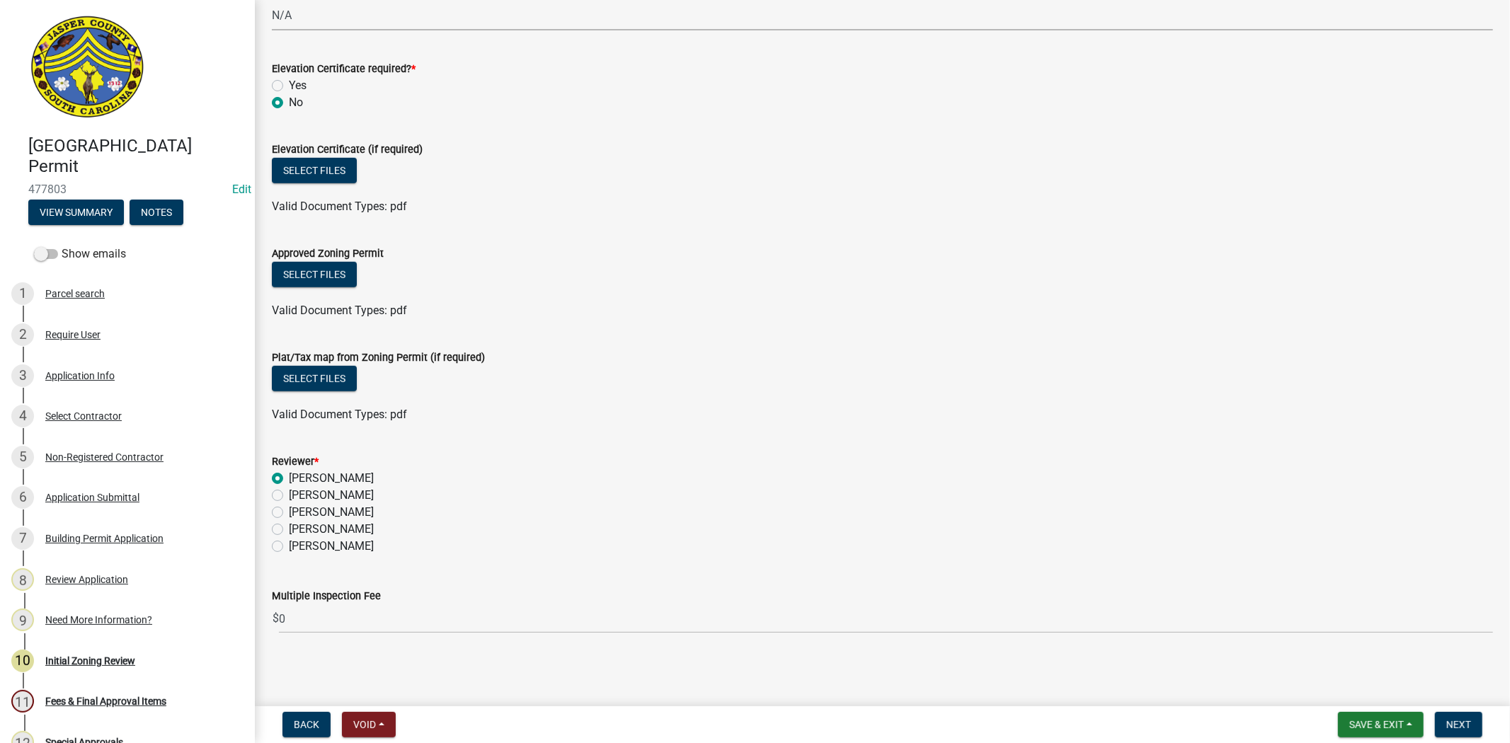
click at [1462, 711] on nav "Back Void Withdraw Lock Expire Void Save & Exit Save Save & Exit Next" at bounding box center [882, 724] width 1255 height 37
click at [1462, 716] on button "Next" at bounding box center [1458, 724] width 47 height 25
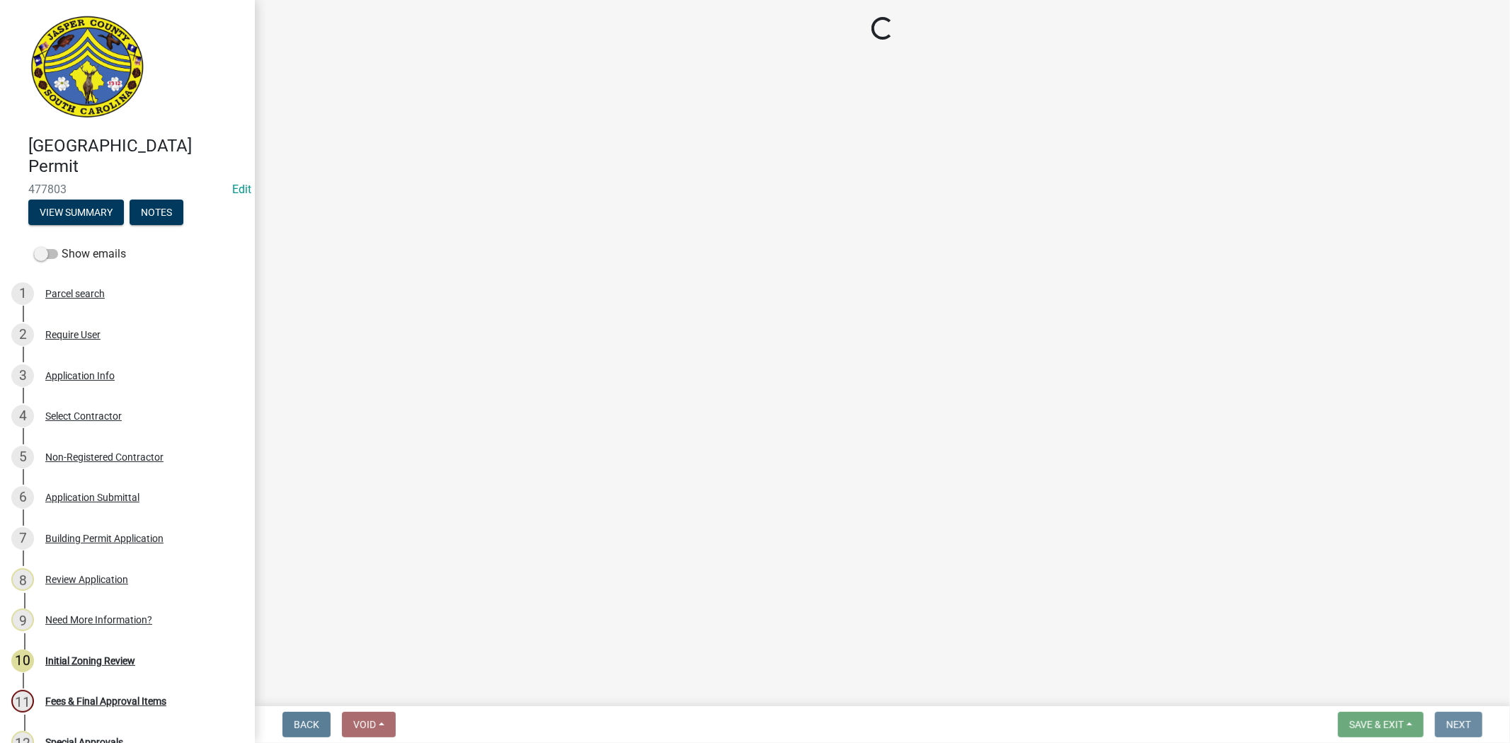
scroll to position [0, 0]
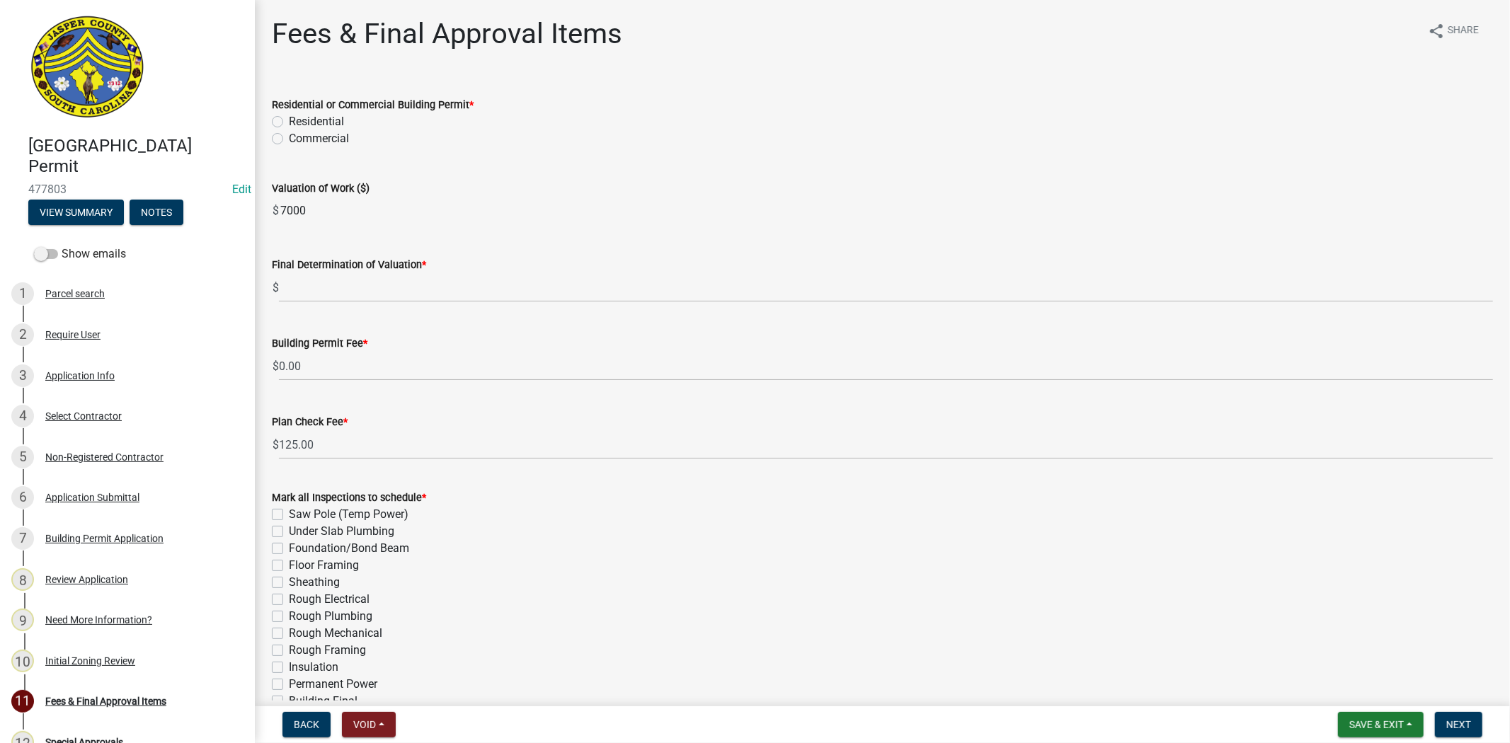
click at [289, 122] on label "Residential" at bounding box center [316, 121] width 55 height 17
click at [289, 122] on input "Residential" at bounding box center [293, 117] width 9 height 9
radio input "true"
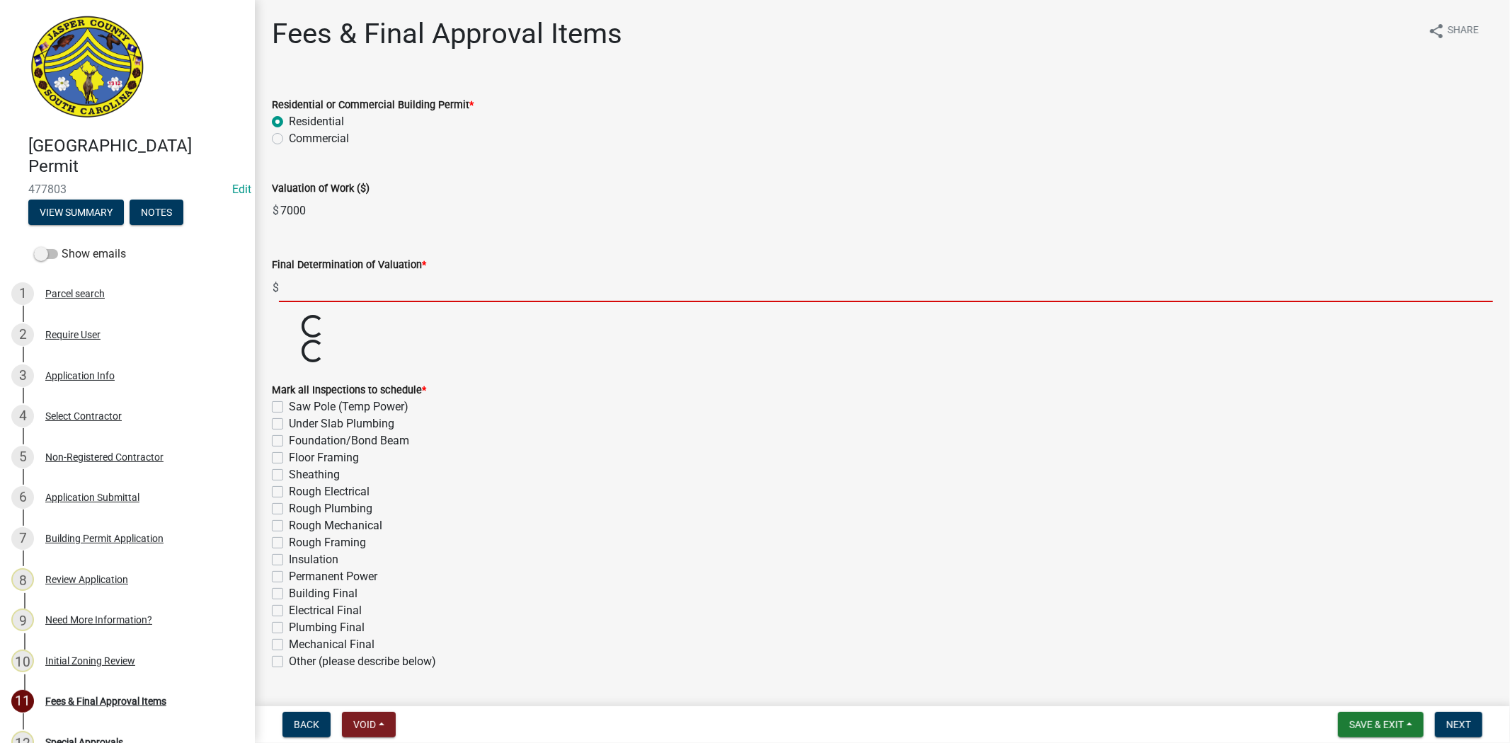
click at [323, 292] on input "text" at bounding box center [886, 287] width 1214 height 29
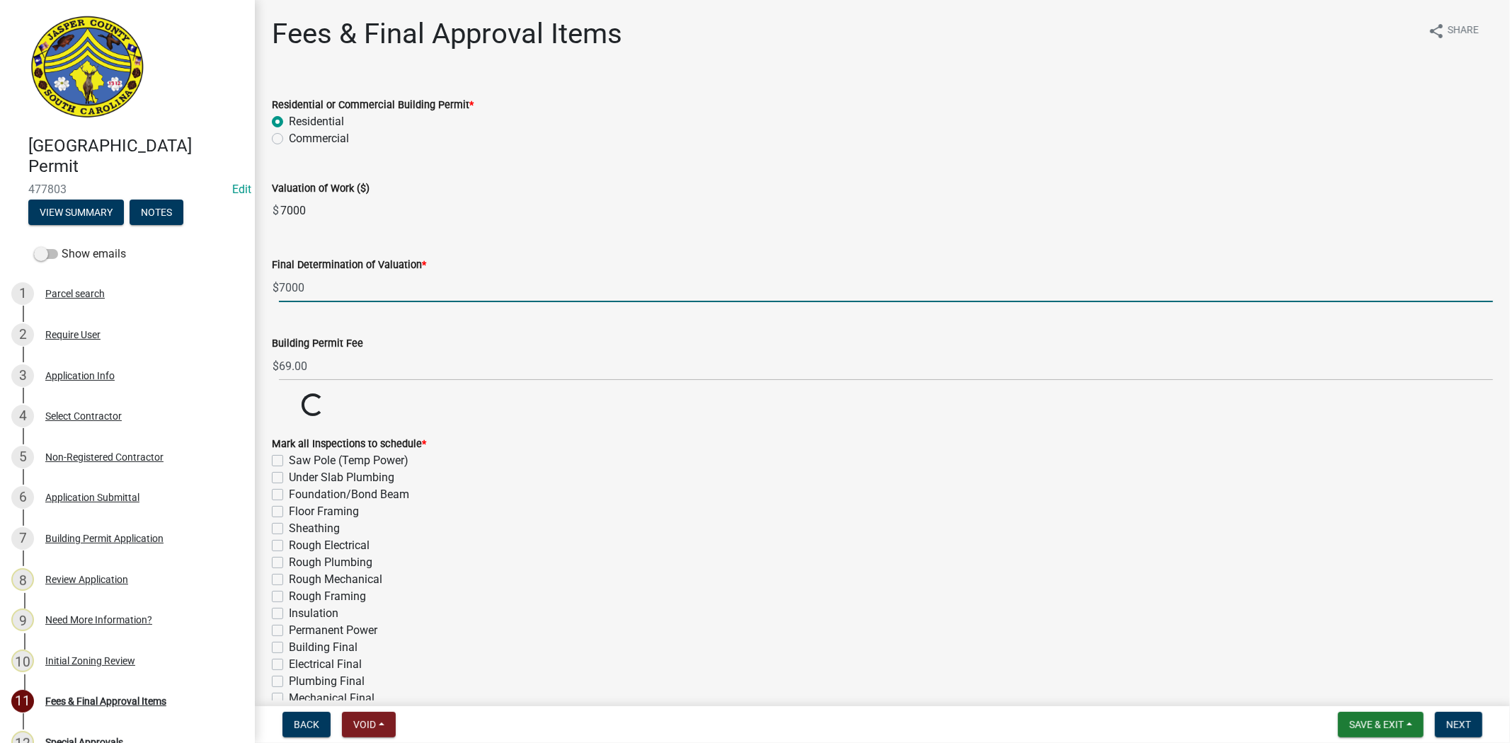
type input "7000"
click at [511, 331] on wm-data-entity-input "Building Permit Fee $ 69.00" at bounding box center [882, 354] width 1221 height 79
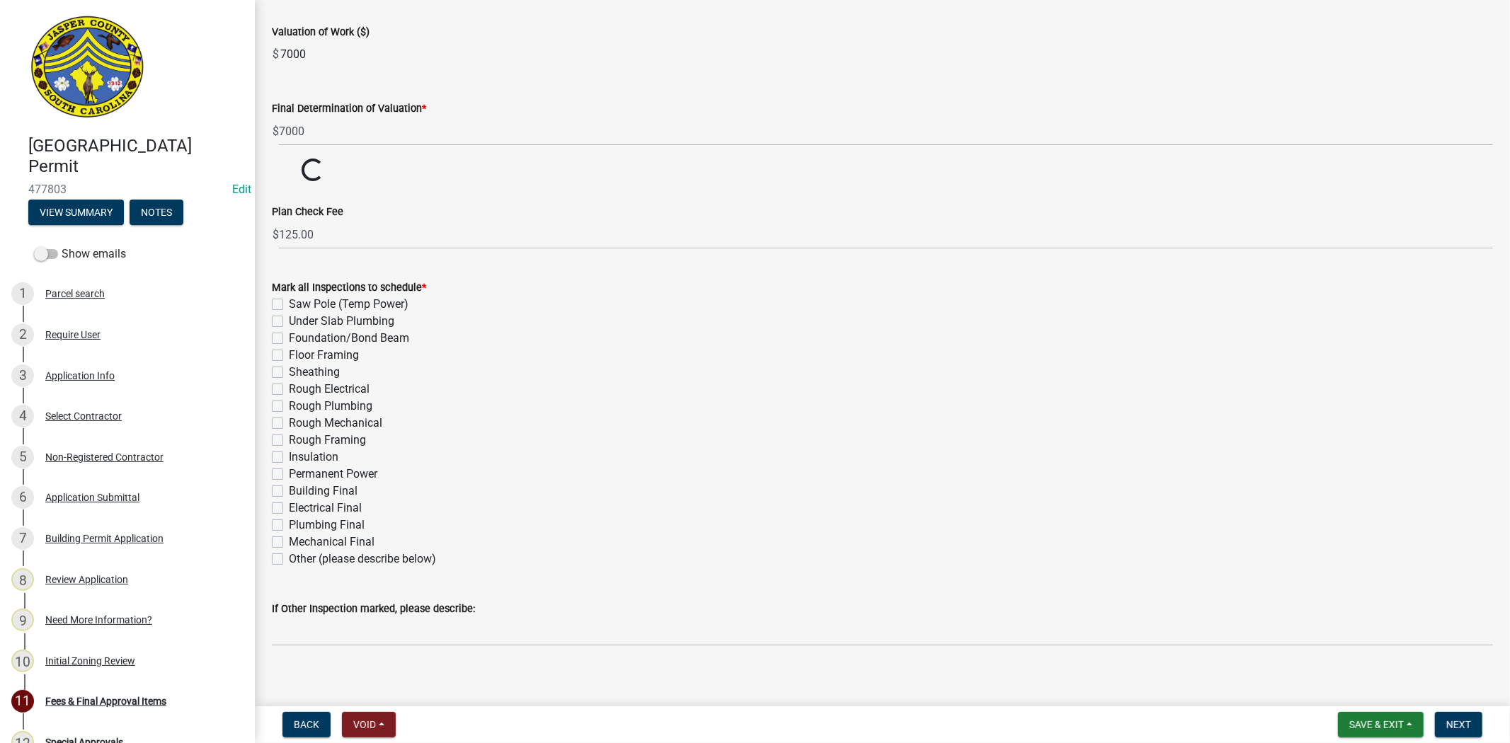
scroll to position [157, 0]
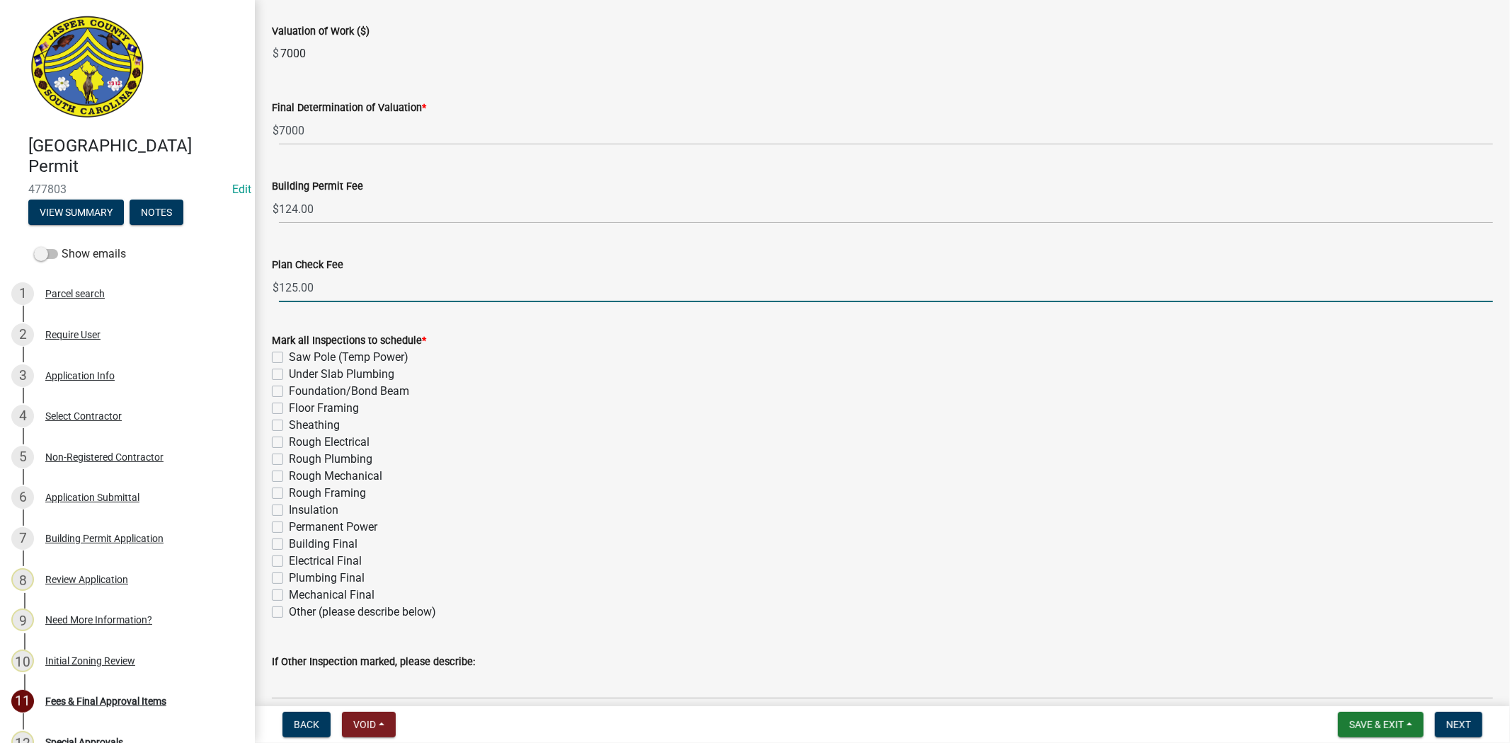
drag, startPoint x: 334, startPoint y: 291, endPoint x: 263, endPoint y: 291, distance: 70.8
click at [263, 291] on div "Plan Check Fee $ 125.00" at bounding box center [882, 269] width 1242 height 66
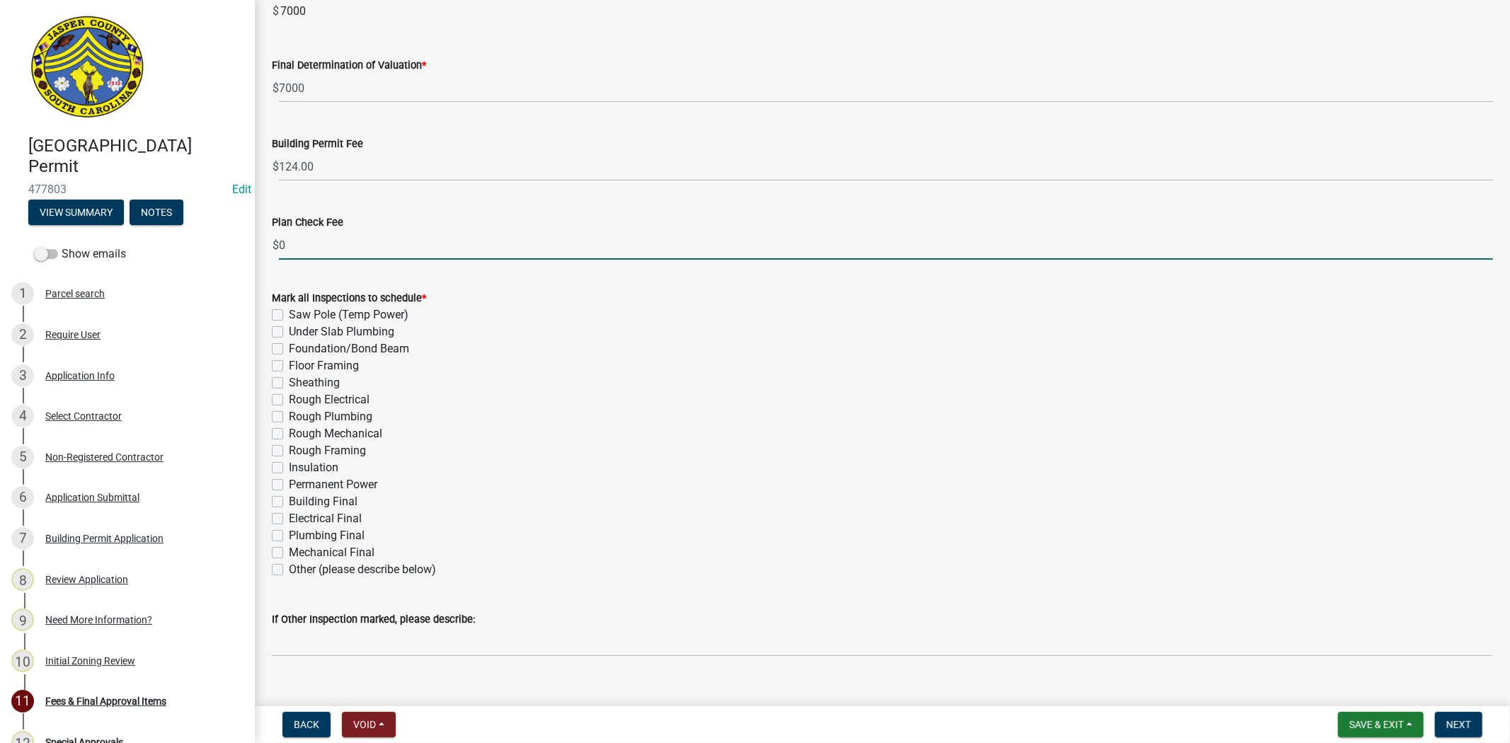
scroll to position [222, 0]
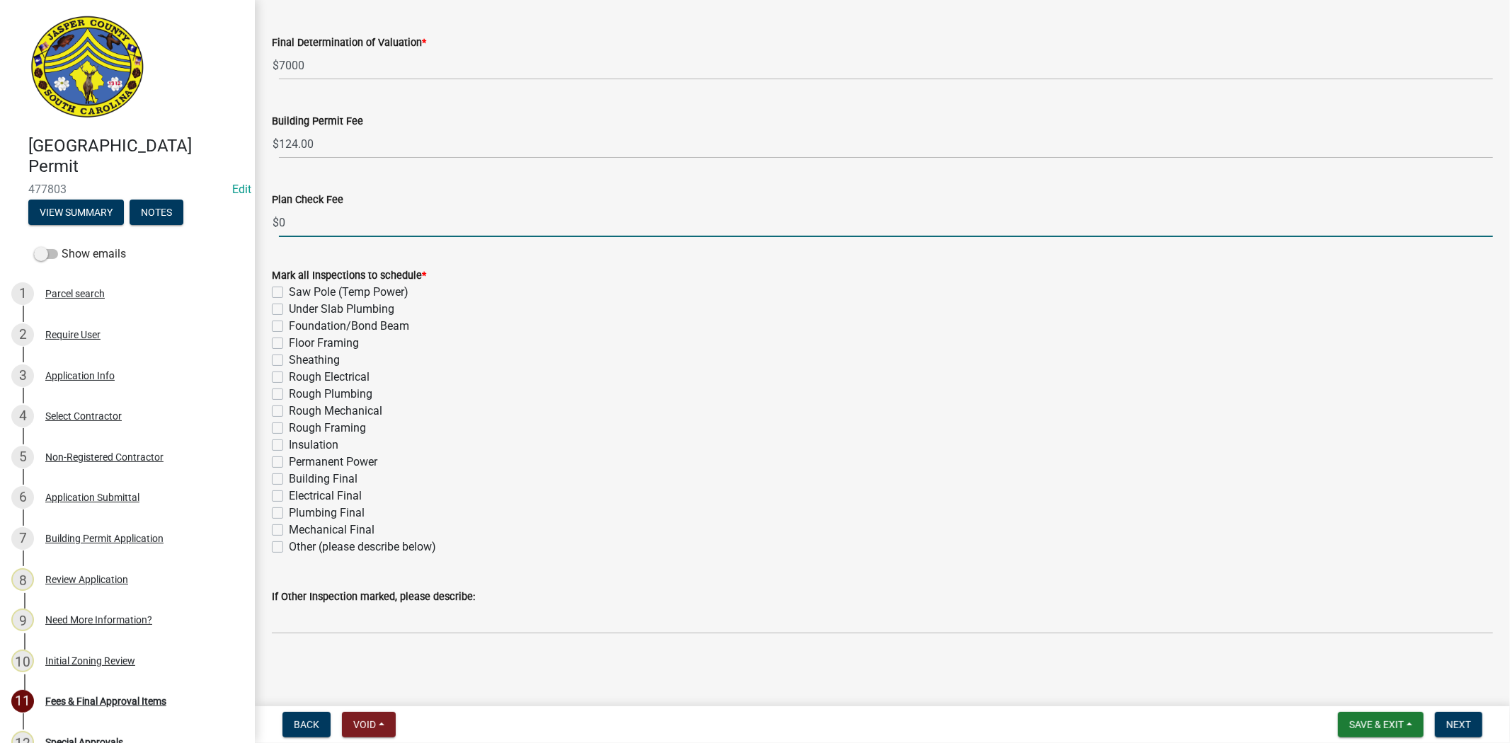
type input "0"
click at [289, 546] on label "Other (please describe below)" at bounding box center [362, 547] width 147 height 17
click at [289, 546] on input "Other (please describe below)" at bounding box center [293, 543] width 9 height 9
checkbox input "true"
checkbox input "false"
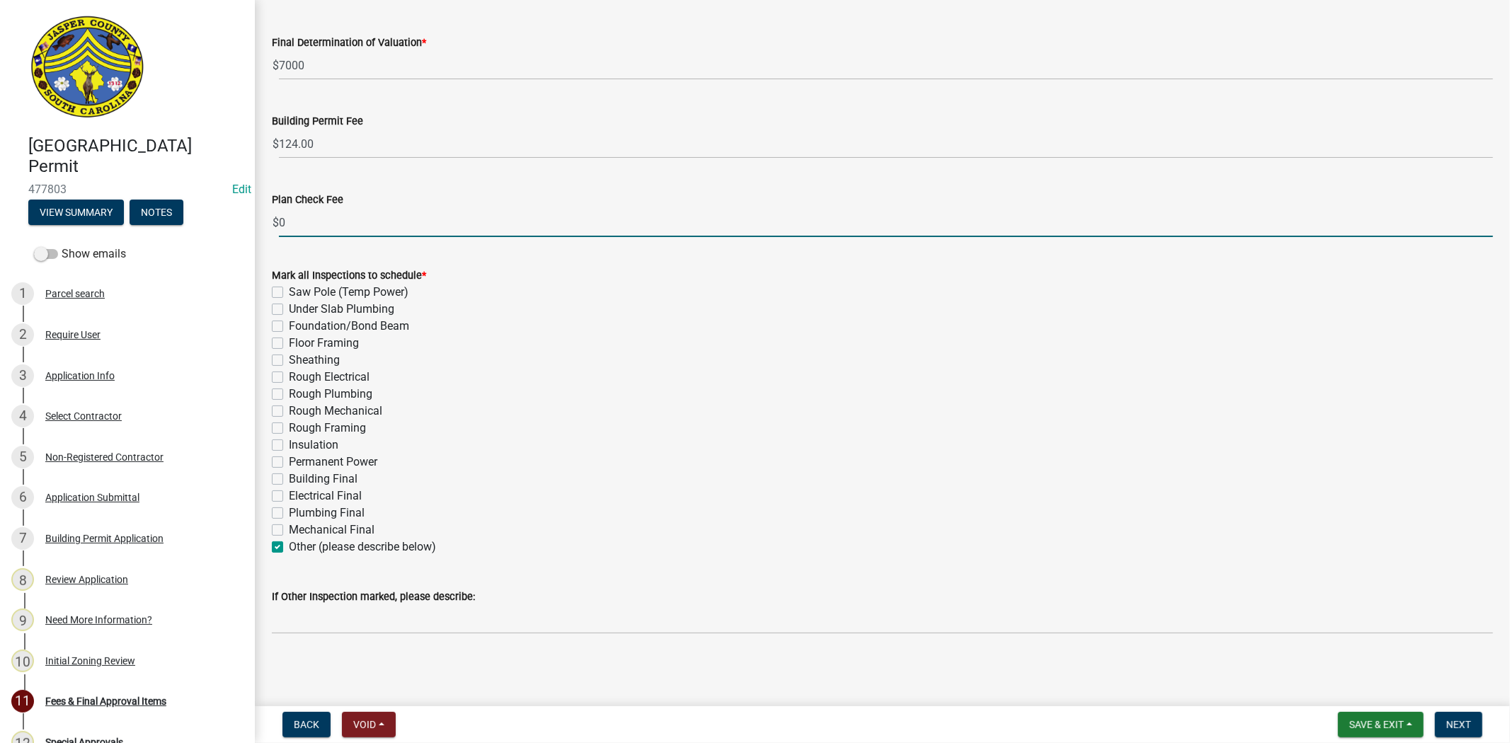
checkbox input "false"
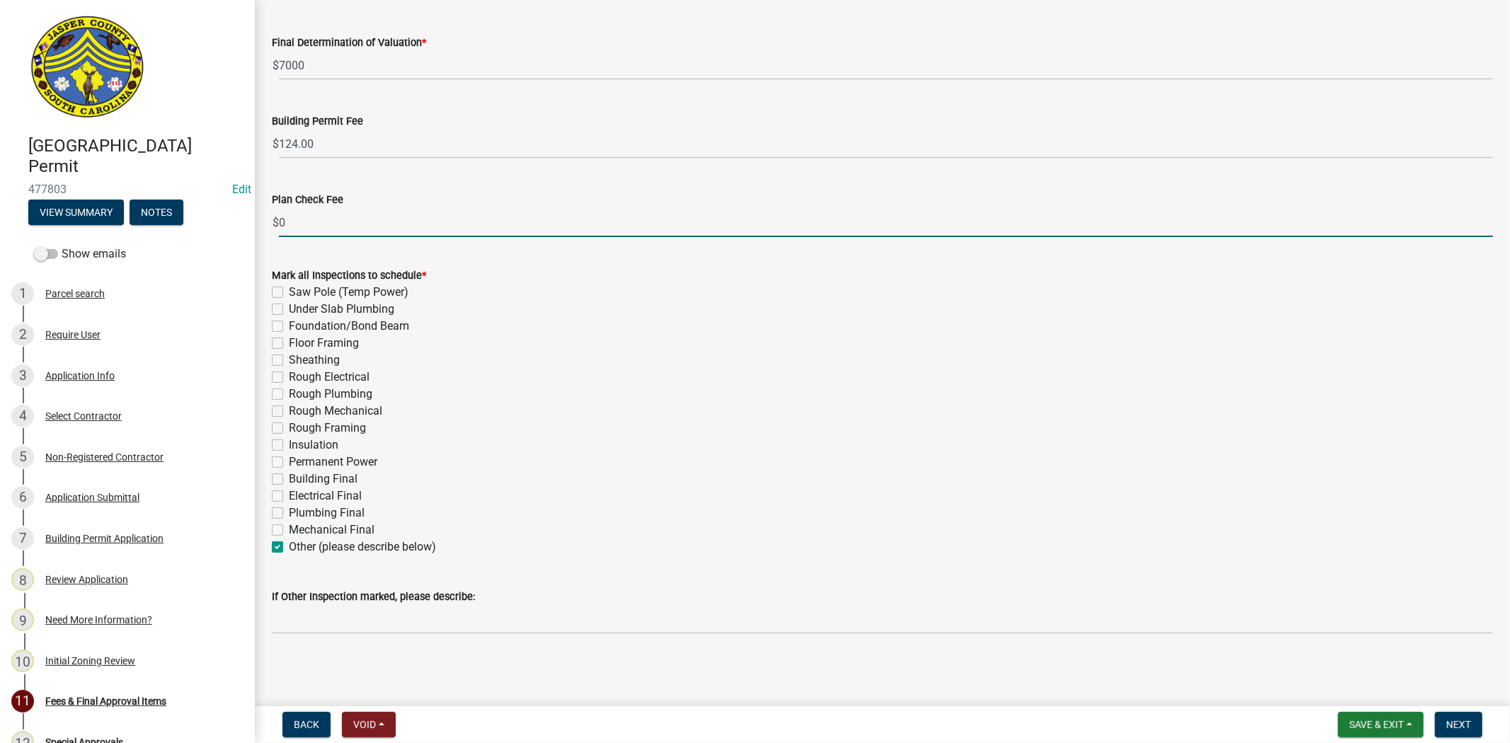
checkbox input "false"
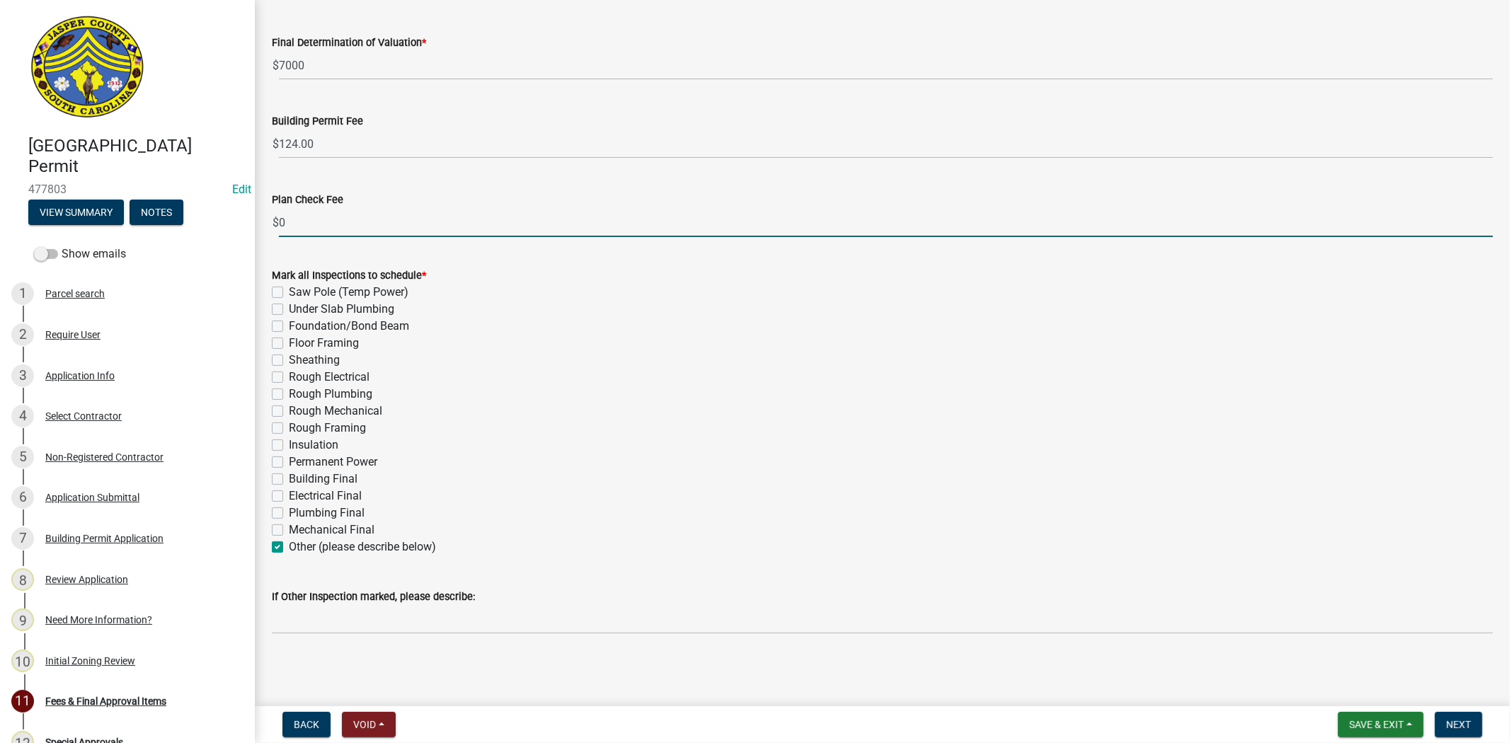
checkbox input "false"
checkbox input "true"
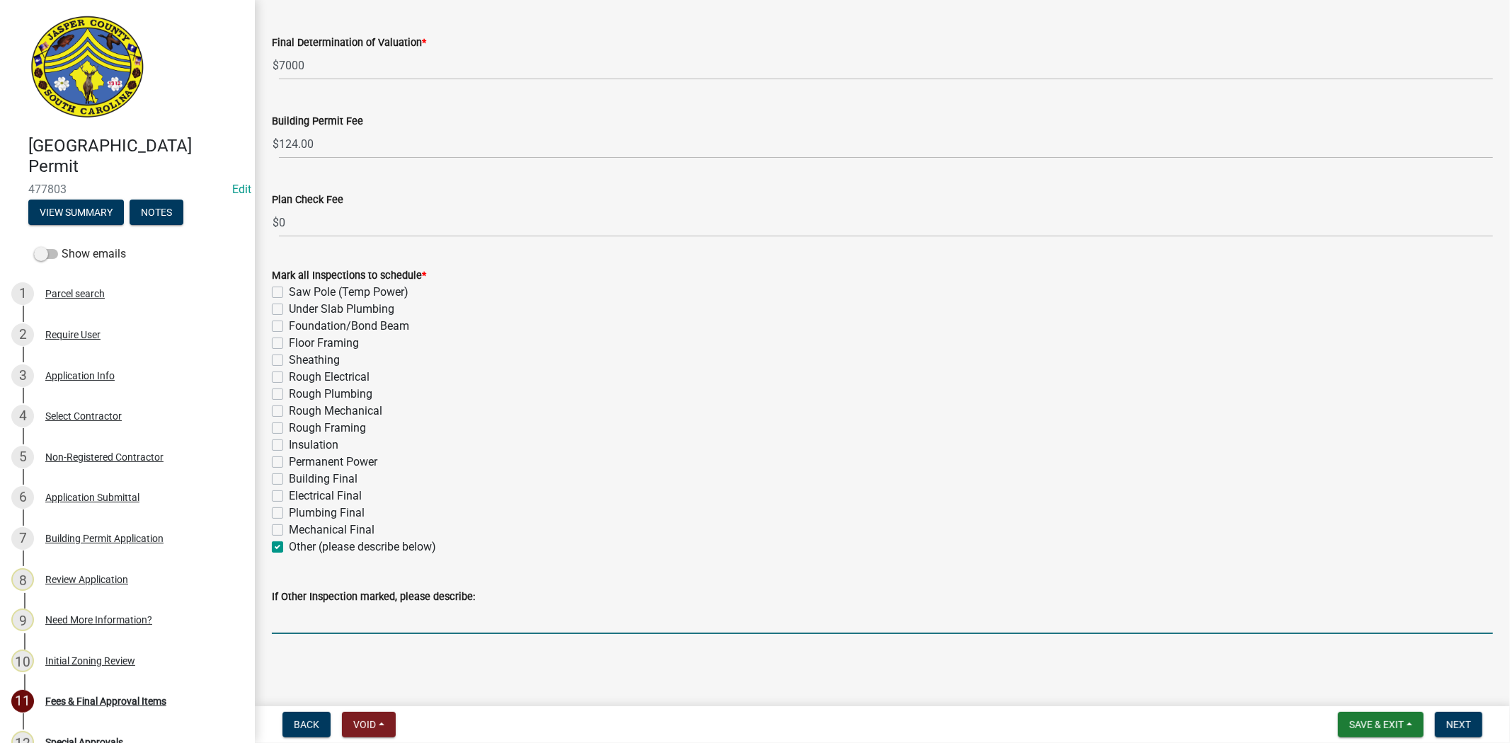
click at [297, 617] on input "If Other Inspection marked, please describe:" at bounding box center [882, 619] width 1221 height 29
type input "roofing ins."
drag, startPoint x: 1471, startPoint y: 726, endPoint x: 1397, endPoint y: 740, distance: 75.0
click at [1470, 726] on button "Next" at bounding box center [1458, 724] width 47 height 25
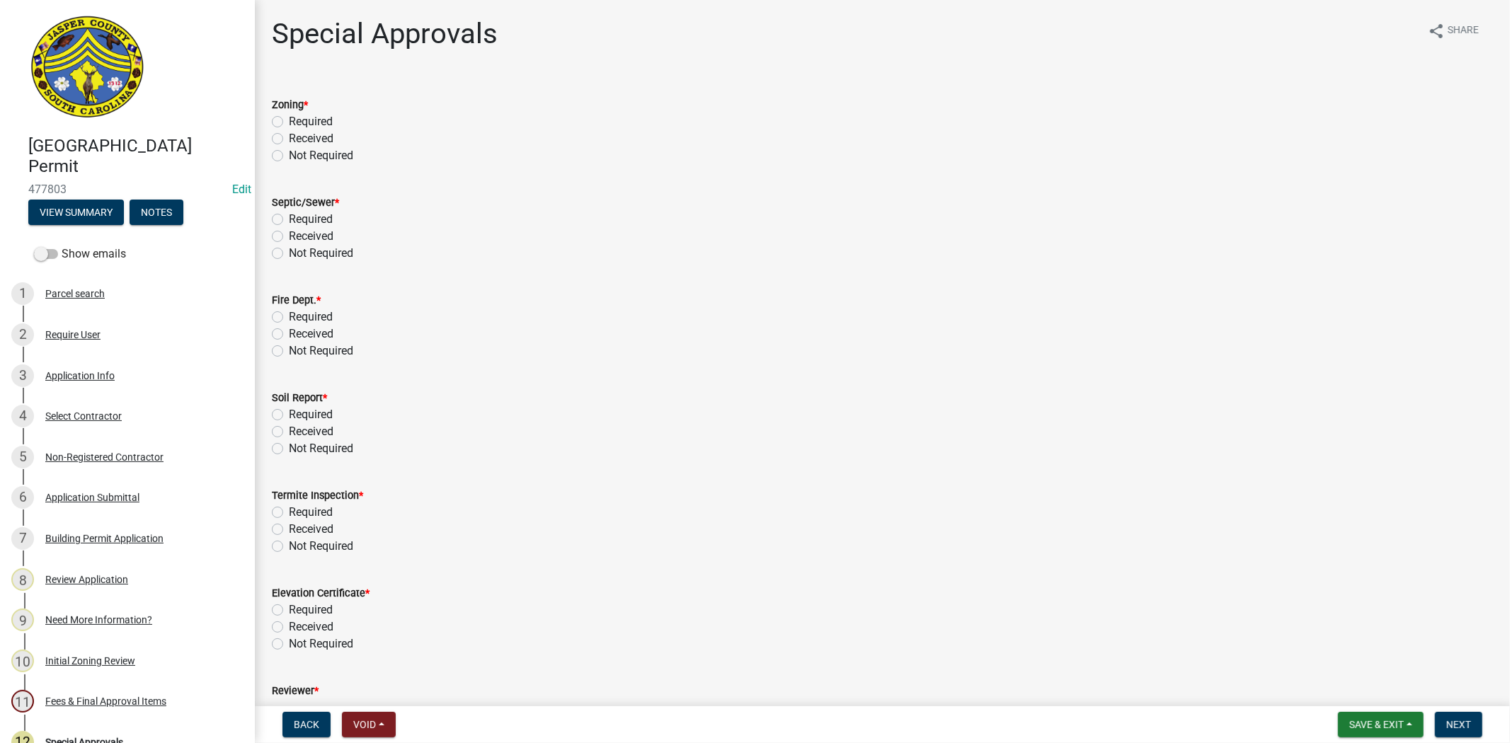
click at [289, 153] on label "Not Required" at bounding box center [321, 155] width 64 height 17
click at [289, 153] on input "Not Required" at bounding box center [293, 151] width 9 height 9
radio input "true"
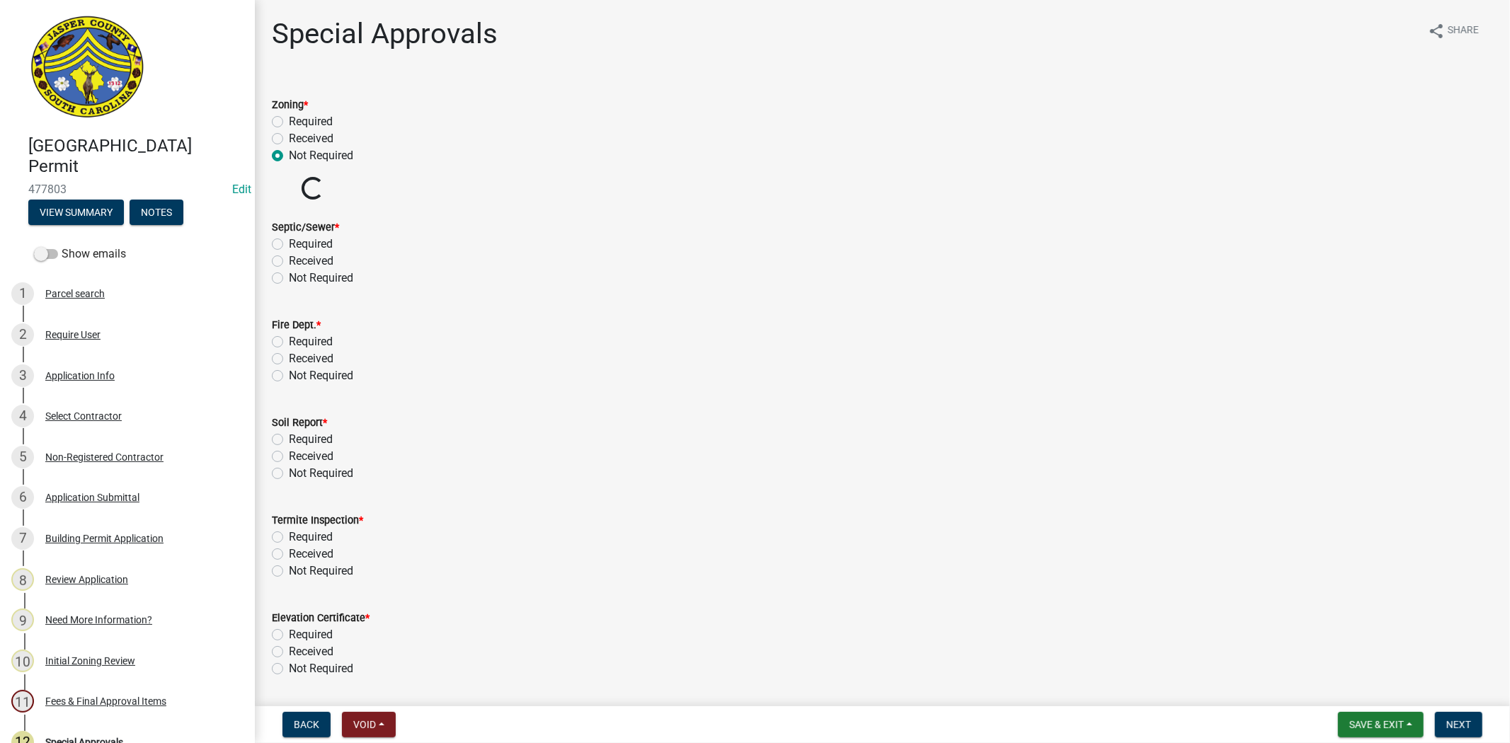
click at [281, 274] on wm-data-entity-input-list "Zoning * Required Received Not Required Zoning Permit Number * Loading... Septi…" at bounding box center [882, 459] width 1221 height 760
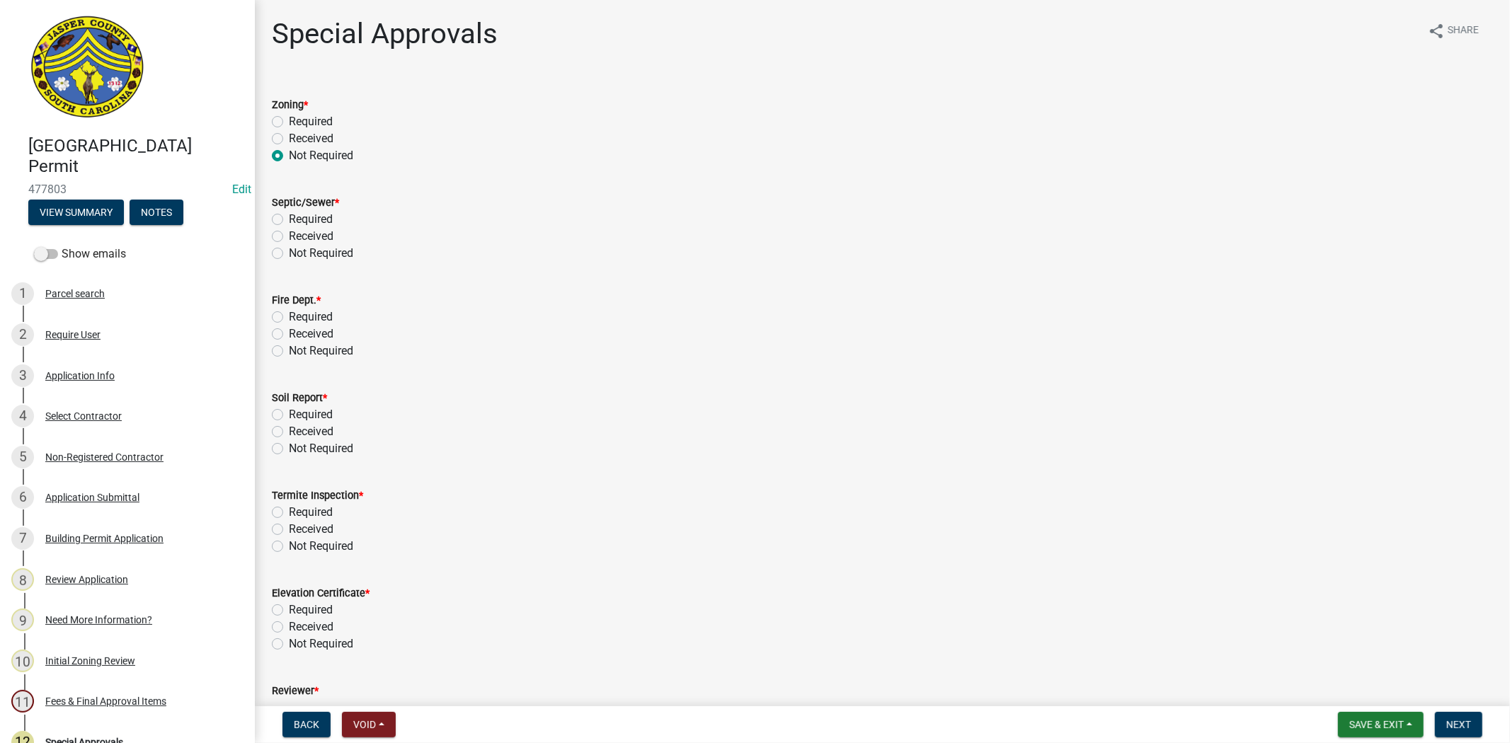
click at [289, 253] on label "Not Required" at bounding box center [321, 253] width 64 height 17
click at [289, 253] on input "Not Required" at bounding box center [293, 249] width 9 height 9
radio input "true"
click at [289, 350] on label "Not Required" at bounding box center [321, 351] width 64 height 17
click at [289, 350] on input "Not Required" at bounding box center [293, 347] width 9 height 9
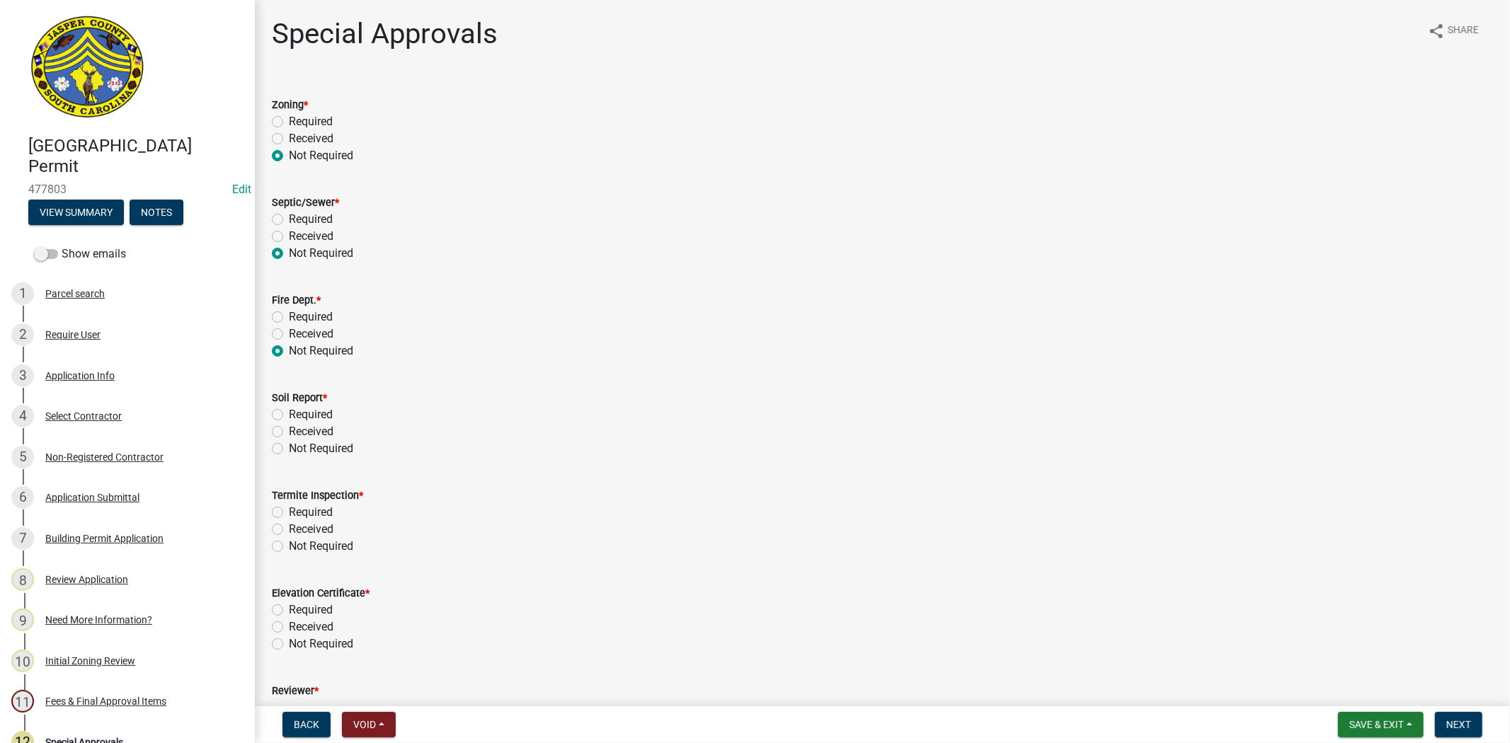
radio input "true"
click at [289, 451] on label "Not Required" at bounding box center [321, 448] width 64 height 17
click at [289, 449] on input "Not Required" at bounding box center [293, 444] width 9 height 9
radio input "true"
click at [289, 546] on label "Not Required" at bounding box center [321, 546] width 64 height 17
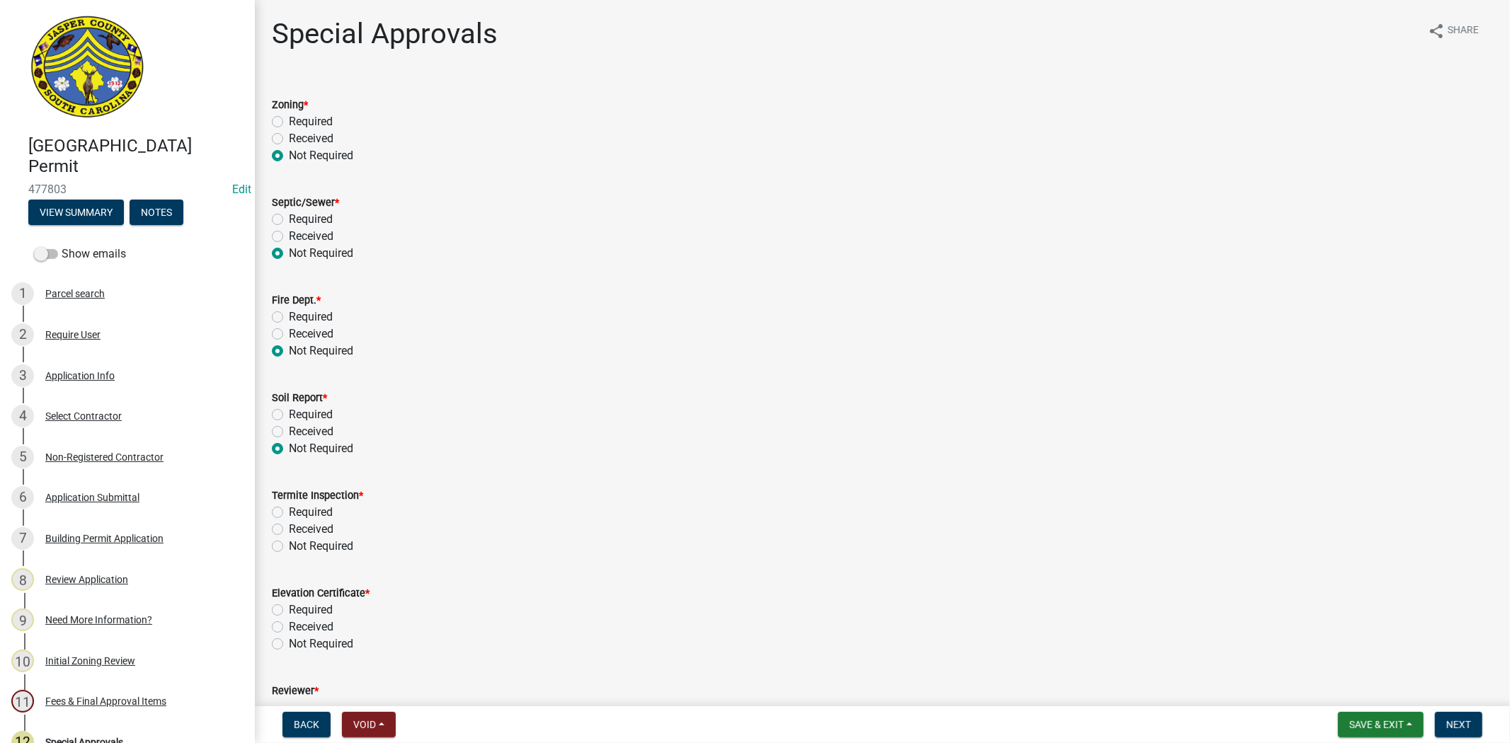
click at [289, 546] on input "Not Required" at bounding box center [293, 542] width 9 height 9
radio input "true"
click at [289, 643] on label "Not Required" at bounding box center [321, 644] width 64 height 17
click at [289, 643] on input "Not Required" at bounding box center [293, 640] width 9 height 9
radio input "true"
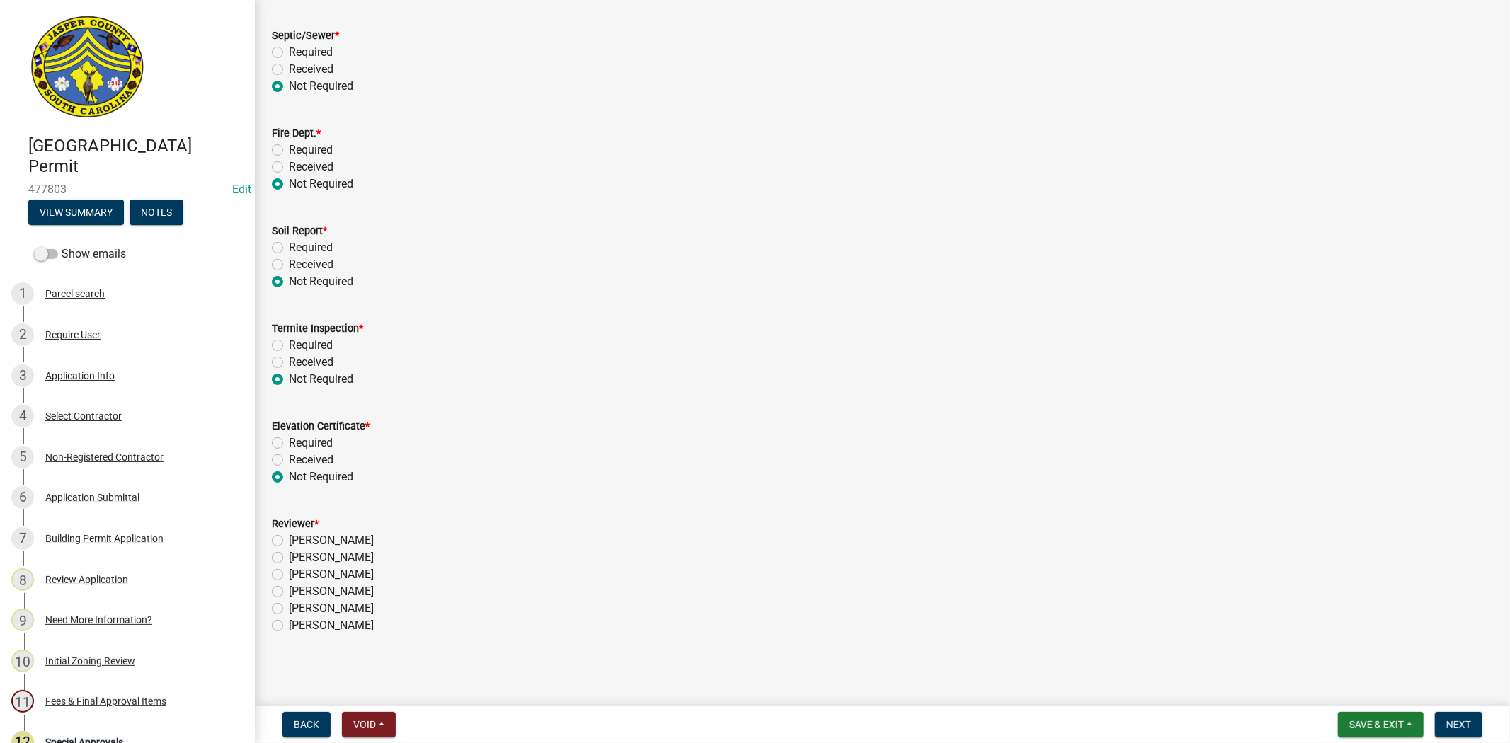
scroll to position [168, 0]
click at [289, 590] on label "[PERSON_NAME]" at bounding box center [331, 591] width 85 height 17
click at [289, 590] on input "[PERSON_NAME]" at bounding box center [293, 587] width 9 height 9
radio input "true"
click at [1462, 728] on span "Next" at bounding box center [1458, 724] width 25 height 11
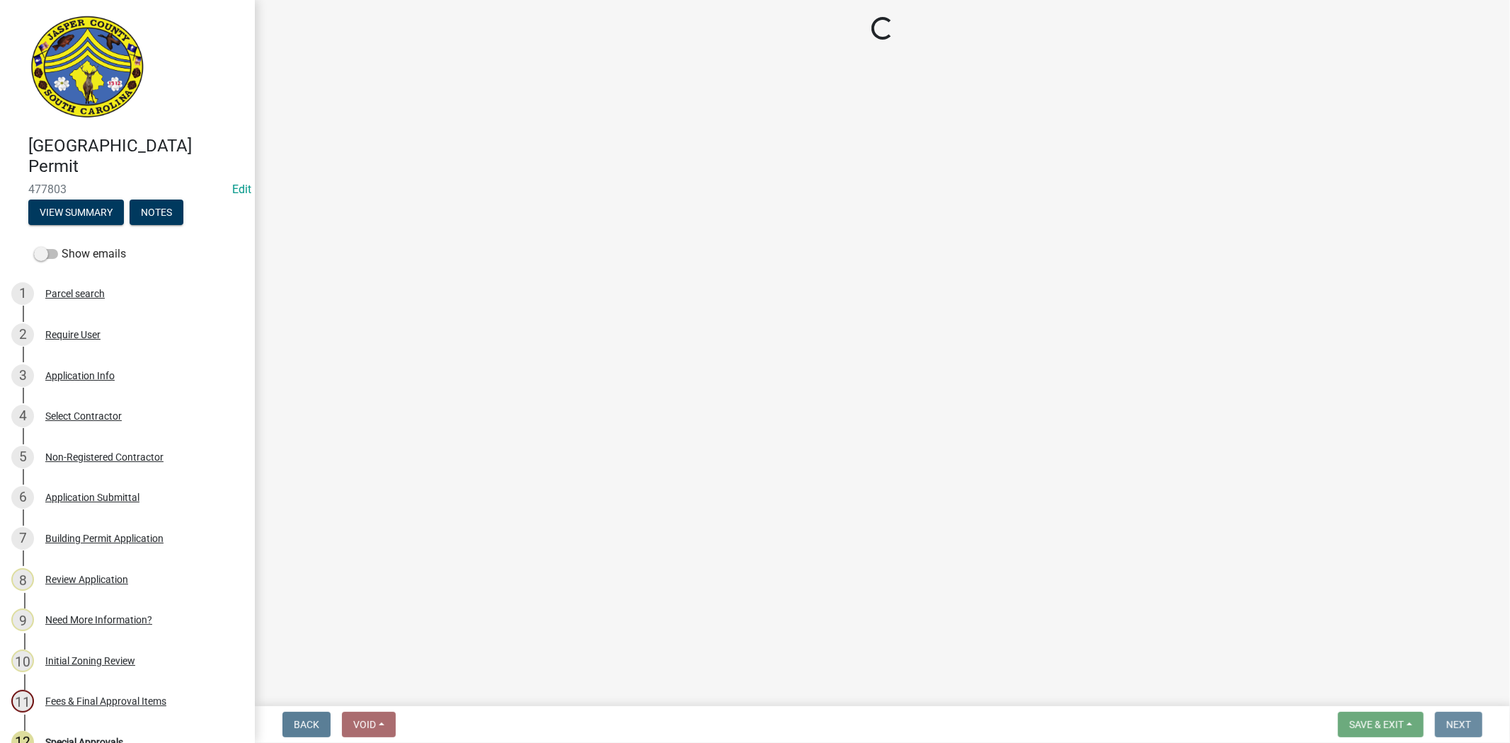
scroll to position [0, 0]
select select "3: 3"
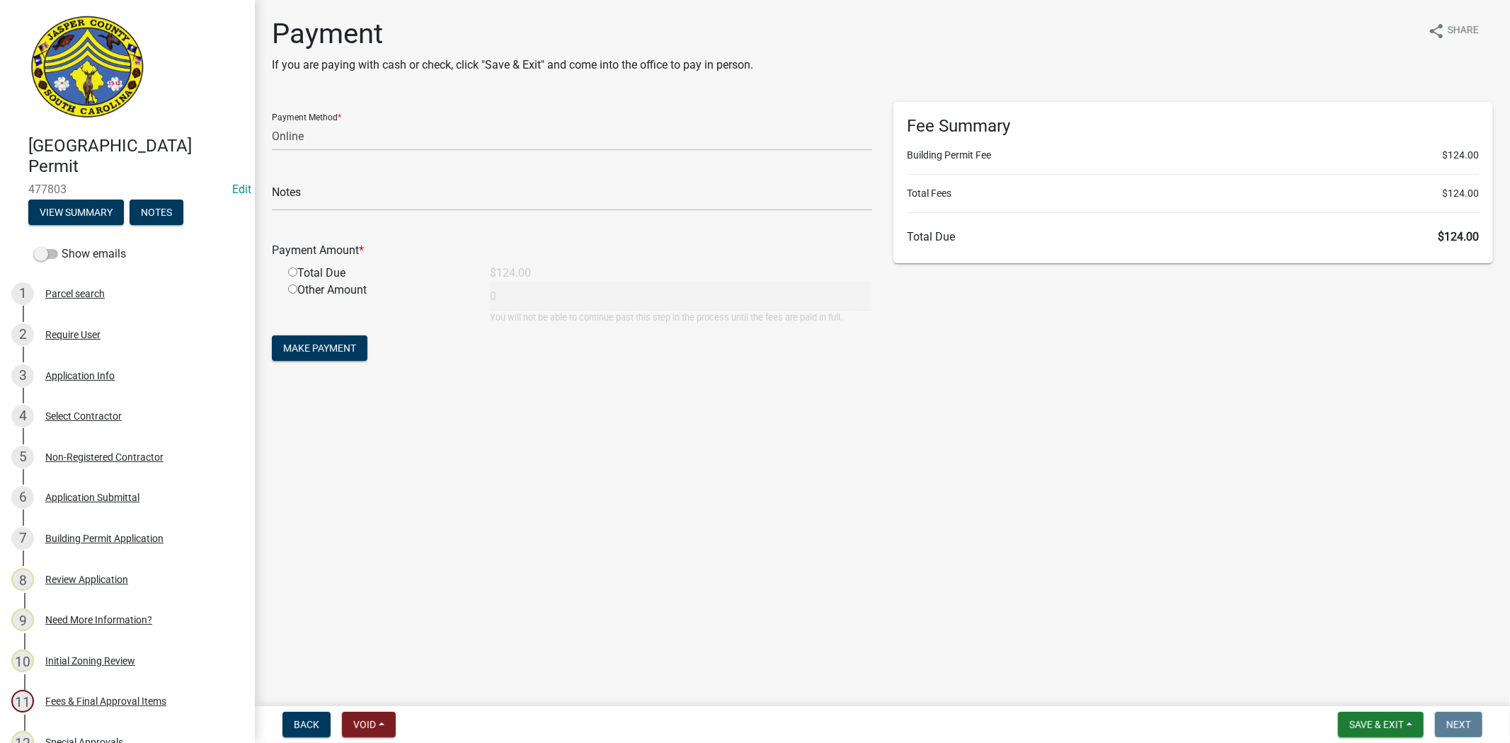
click at [293, 269] on input "radio" at bounding box center [292, 272] width 9 height 9
radio input "true"
type input "124"
click at [317, 353] on span "Make Payment" at bounding box center [319, 348] width 73 height 11
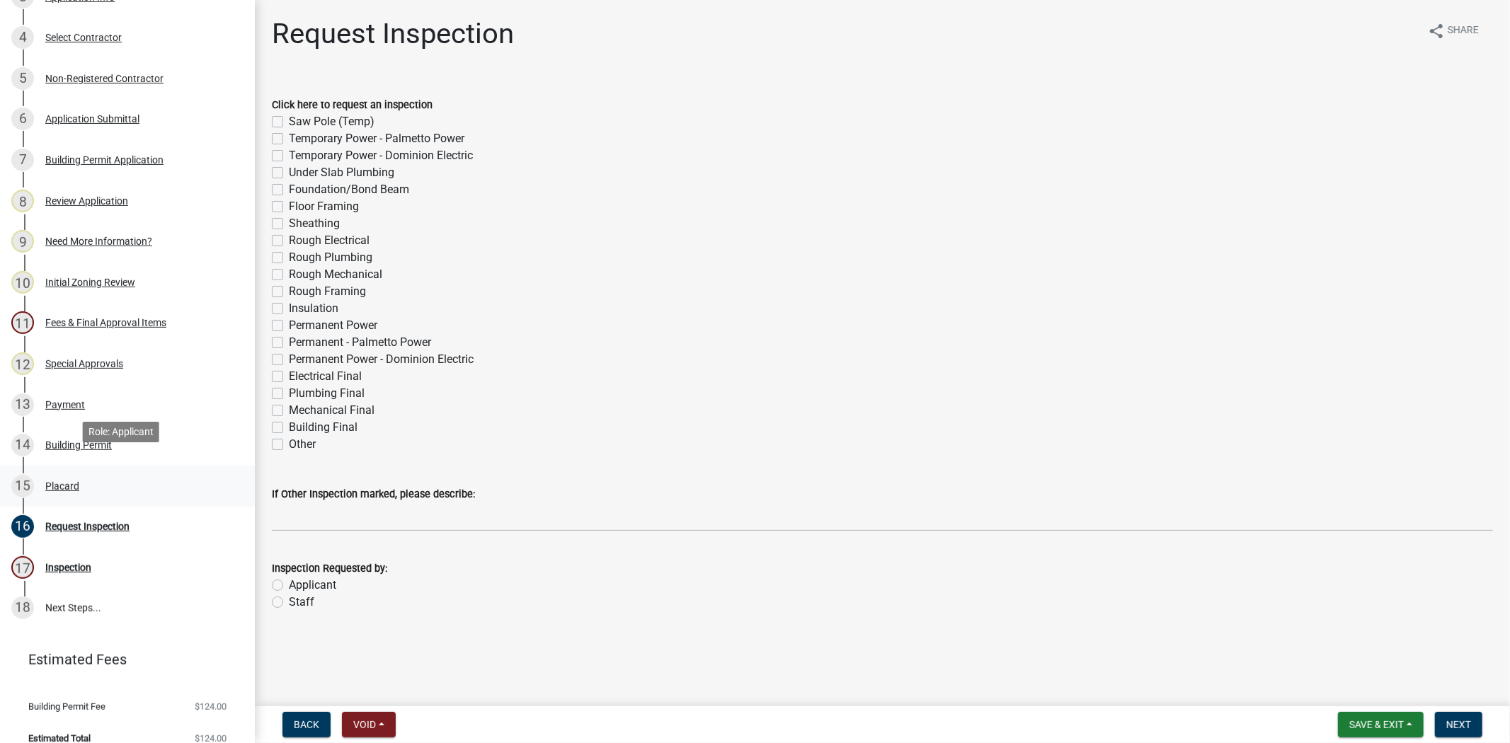
scroll to position [393, 0]
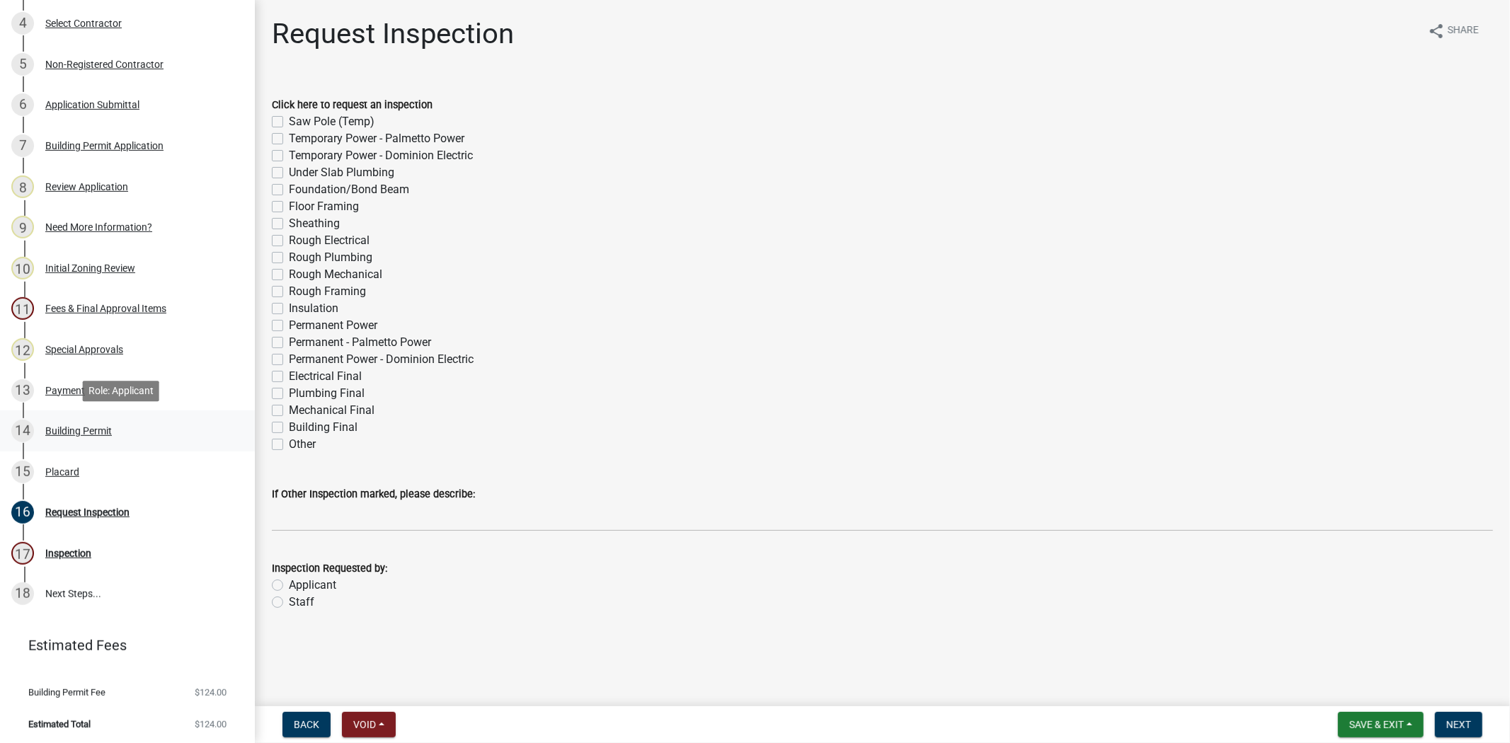
click at [60, 429] on div "Building Permit" at bounding box center [78, 431] width 67 height 10
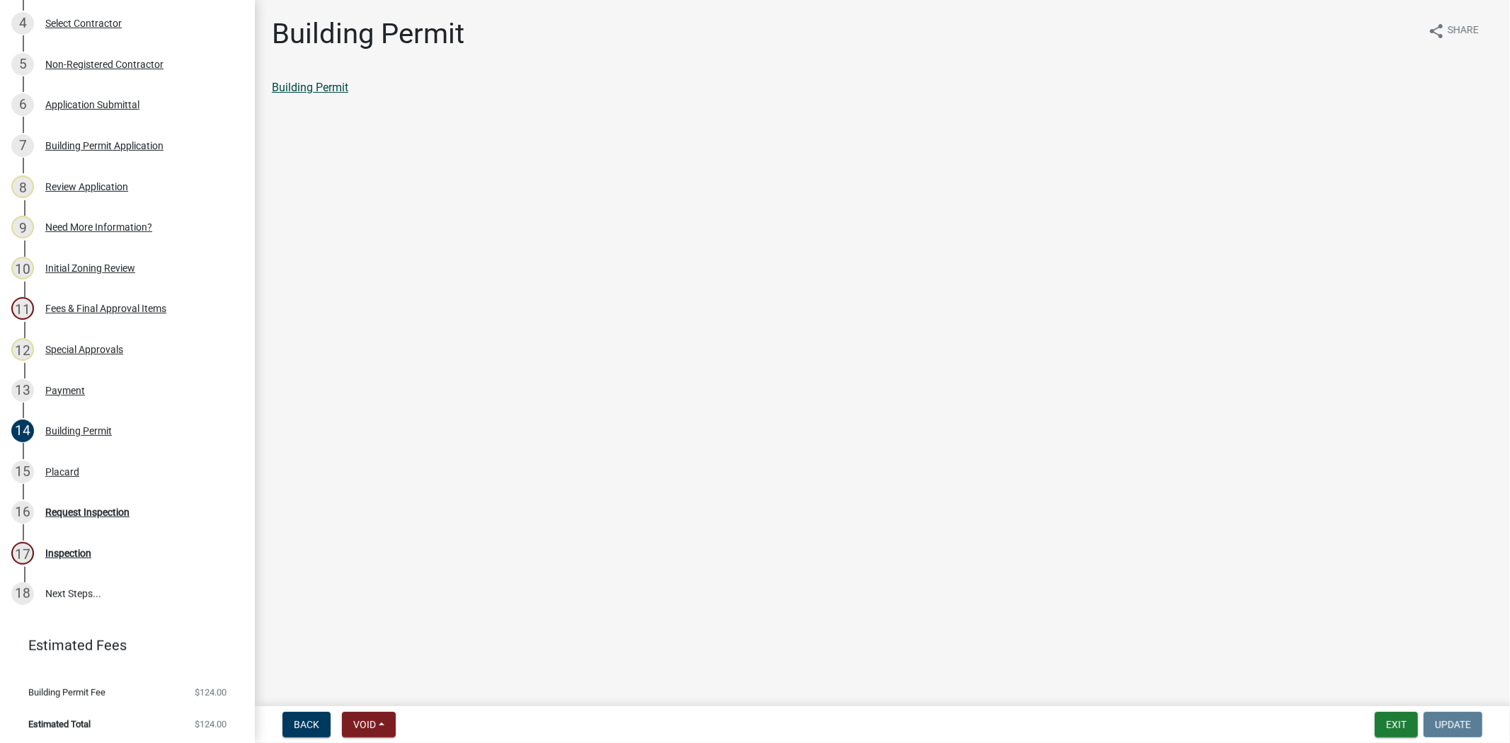
click at [285, 88] on link "Building Permit" at bounding box center [310, 87] width 76 height 13
click at [107, 481] on div "15 Placard" at bounding box center [121, 472] width 221 height 23
click at [289, 89] on link "Placard" at bounding box center [291, 87] width 38 height 13
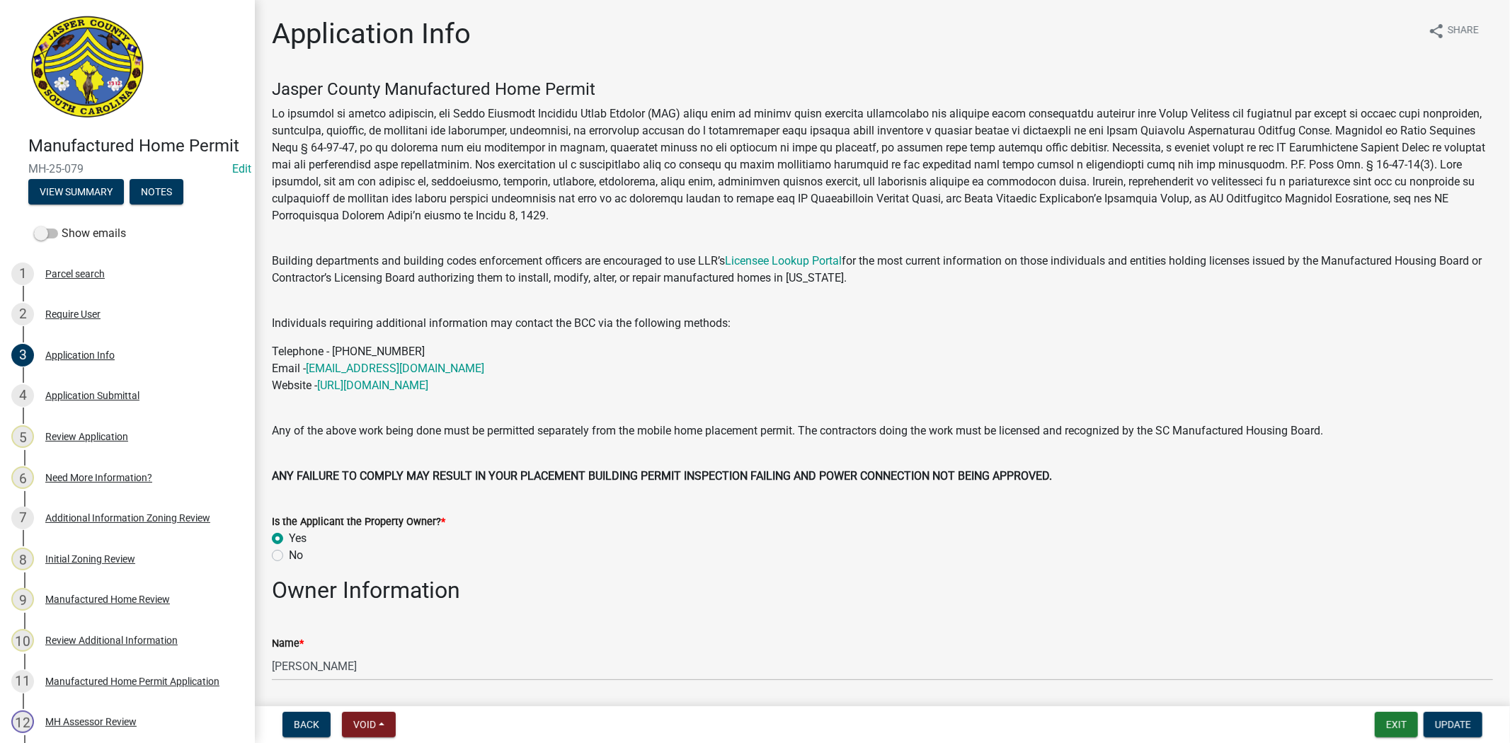
scroll to position [865, 0]
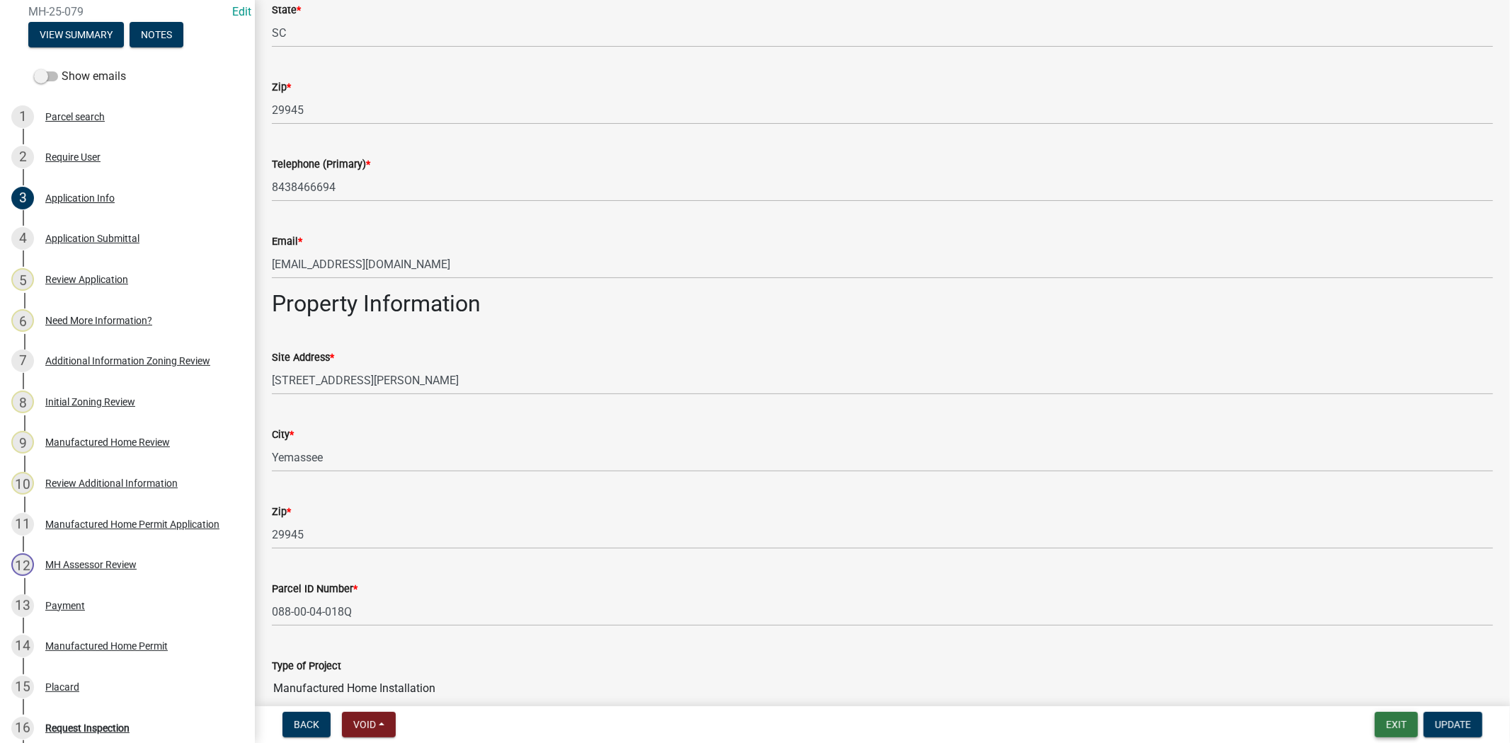
click at [1386, 728] on button "Exit" at bounding box center [1396, 724] width 43 height 25
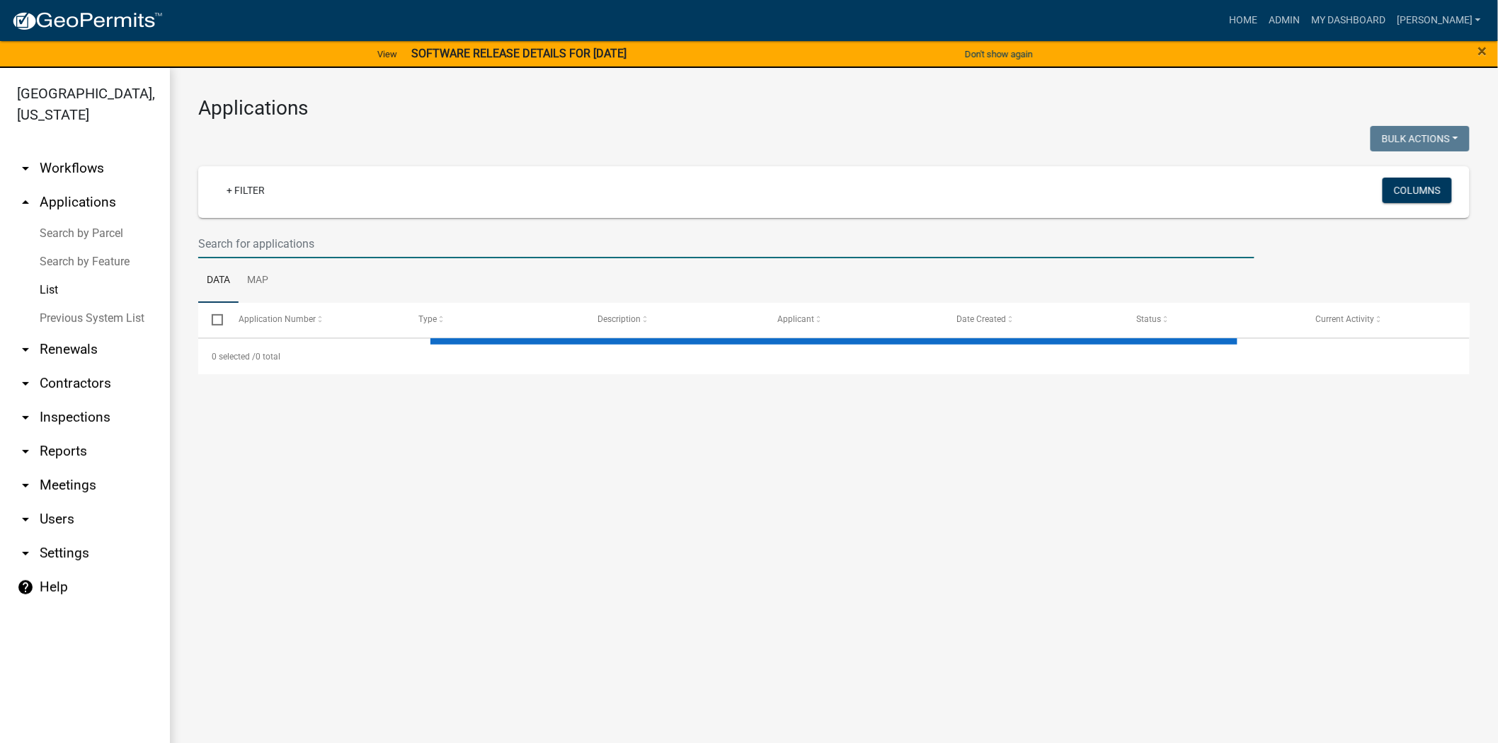
click at [305, 246] on input "text" at bounding box center [726, 243] width 1056 height 29
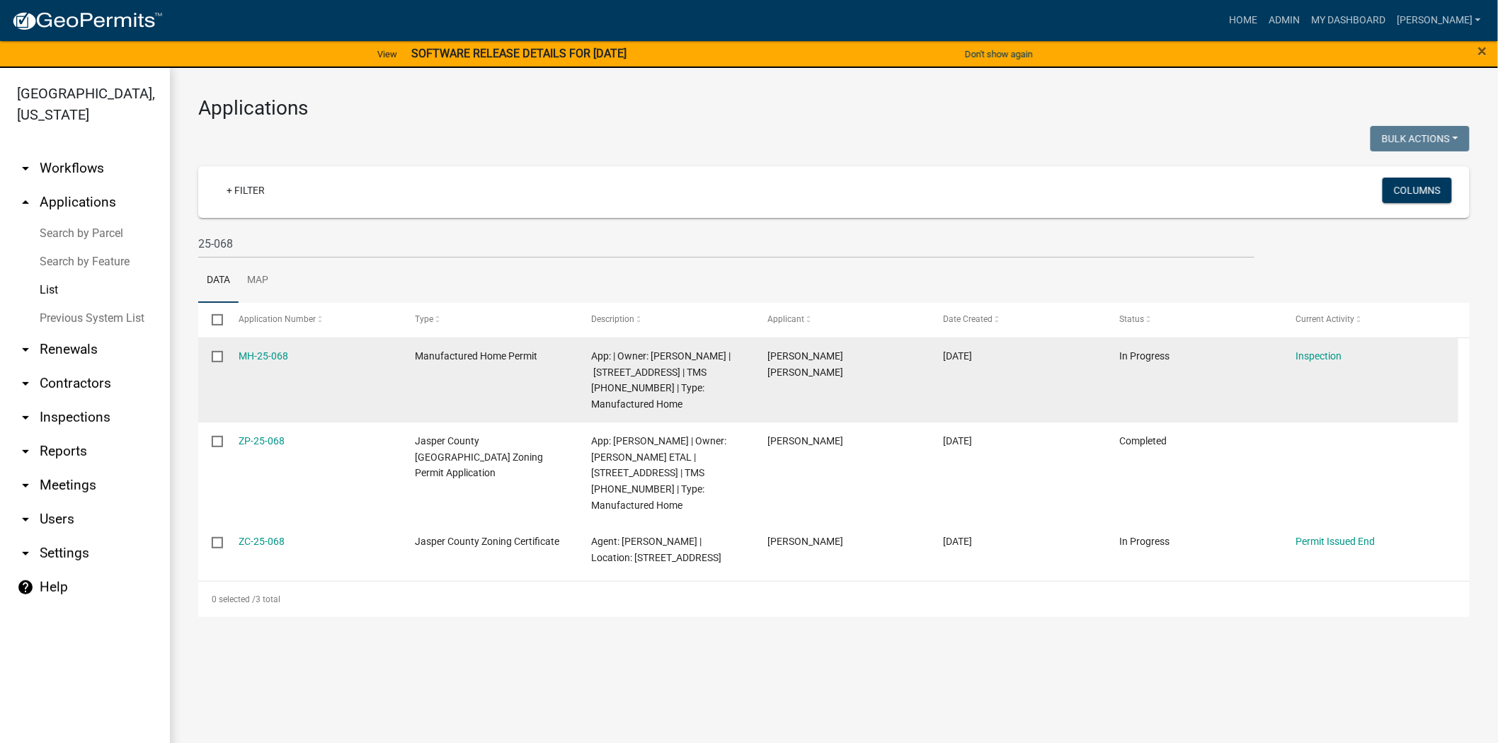
drag, startPoint x: 295, startPoint y: 363, endPoint x: 215, endPoint y: 352, distance: 80.8
click at [215, 352] on div "MH-25-068 Manufactured Home Permit App: | Owner: LORENZANA OSCAR | 3530 Morgand…" at bounding box center [828, 380] width 1260 height 85
copy div "MH-25-068"
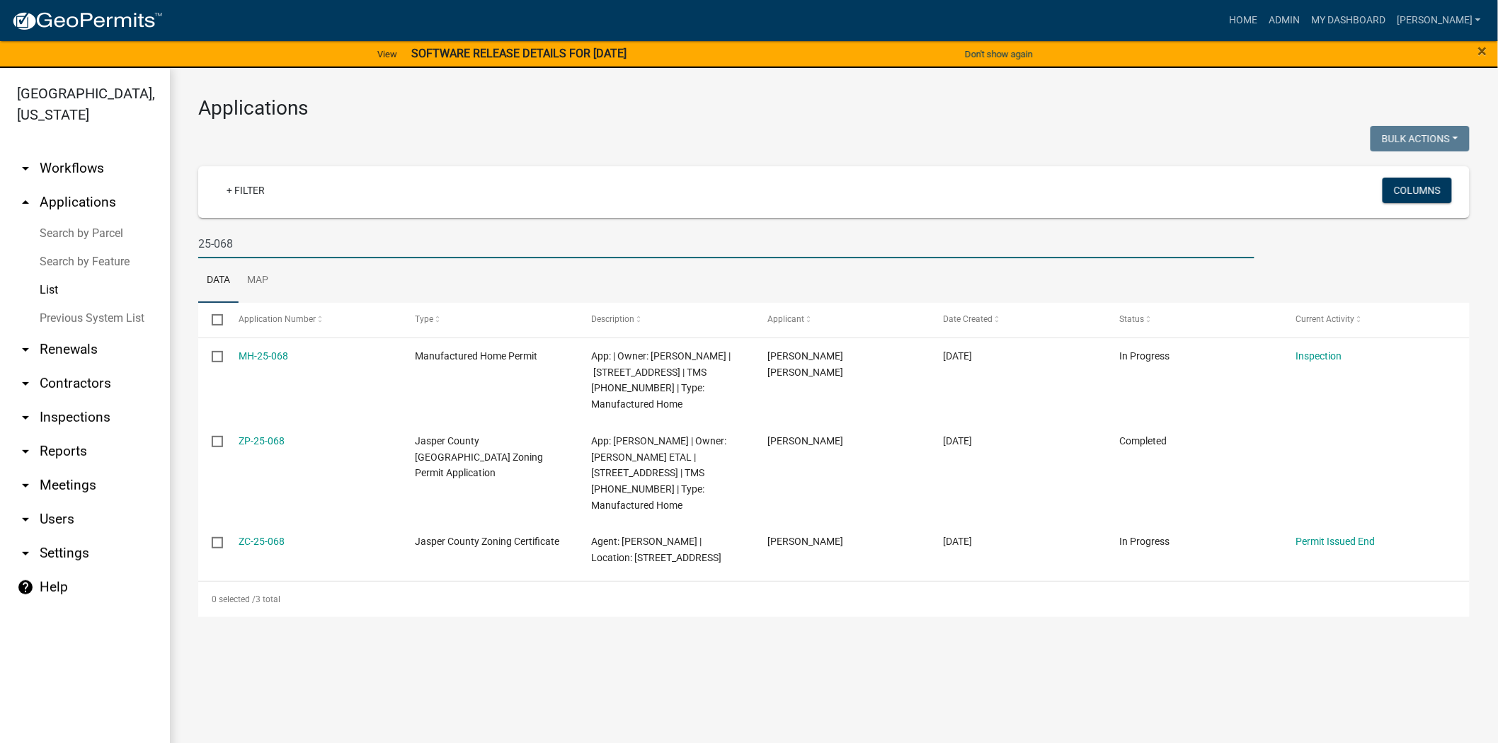
click at [237, 243] on input "25-068" at bounding box center [726, 243] width 1056 height 29
type input "2"
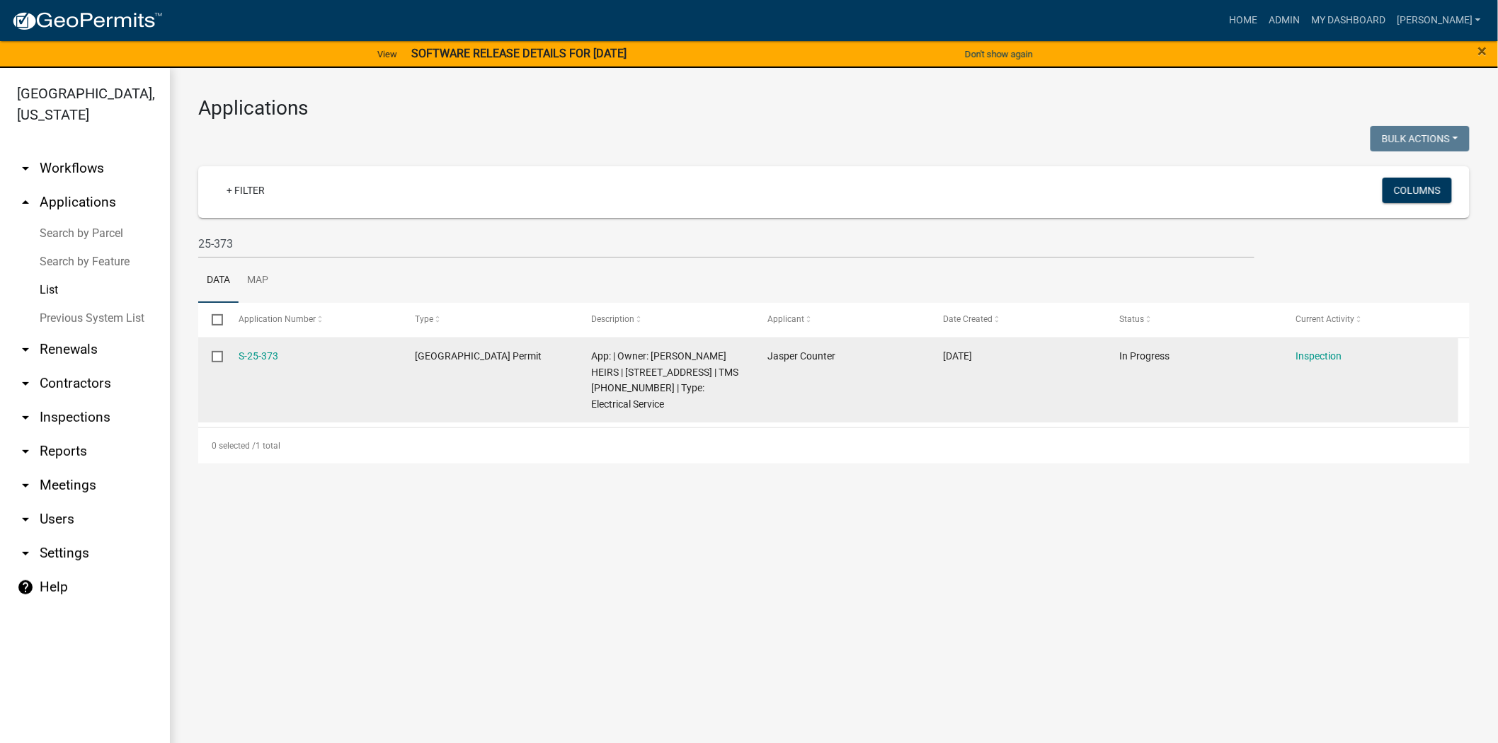
drag, startPoint x: 290, startPoint y: 353, endPoint x: 238, endPoint y: 347, distance: 52.7
click at [238, 347] on datatable-body-cell "S-25-373" at bounding box center [313, 380] width 176 height 85
copy link "S-25-373"
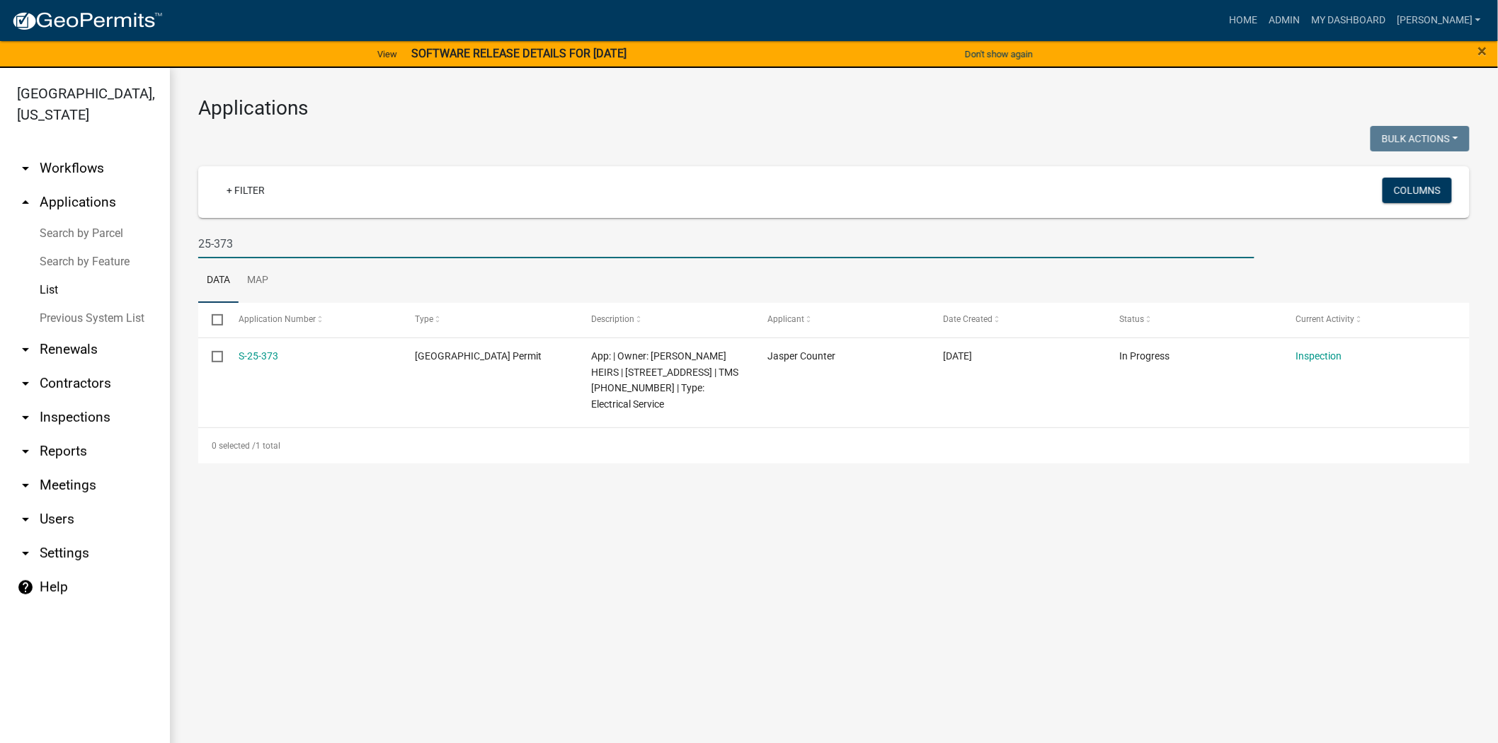
click at [269, 245] on input "25-373" at bounding box center [726, 243] width 1056 height 29
type input "2"
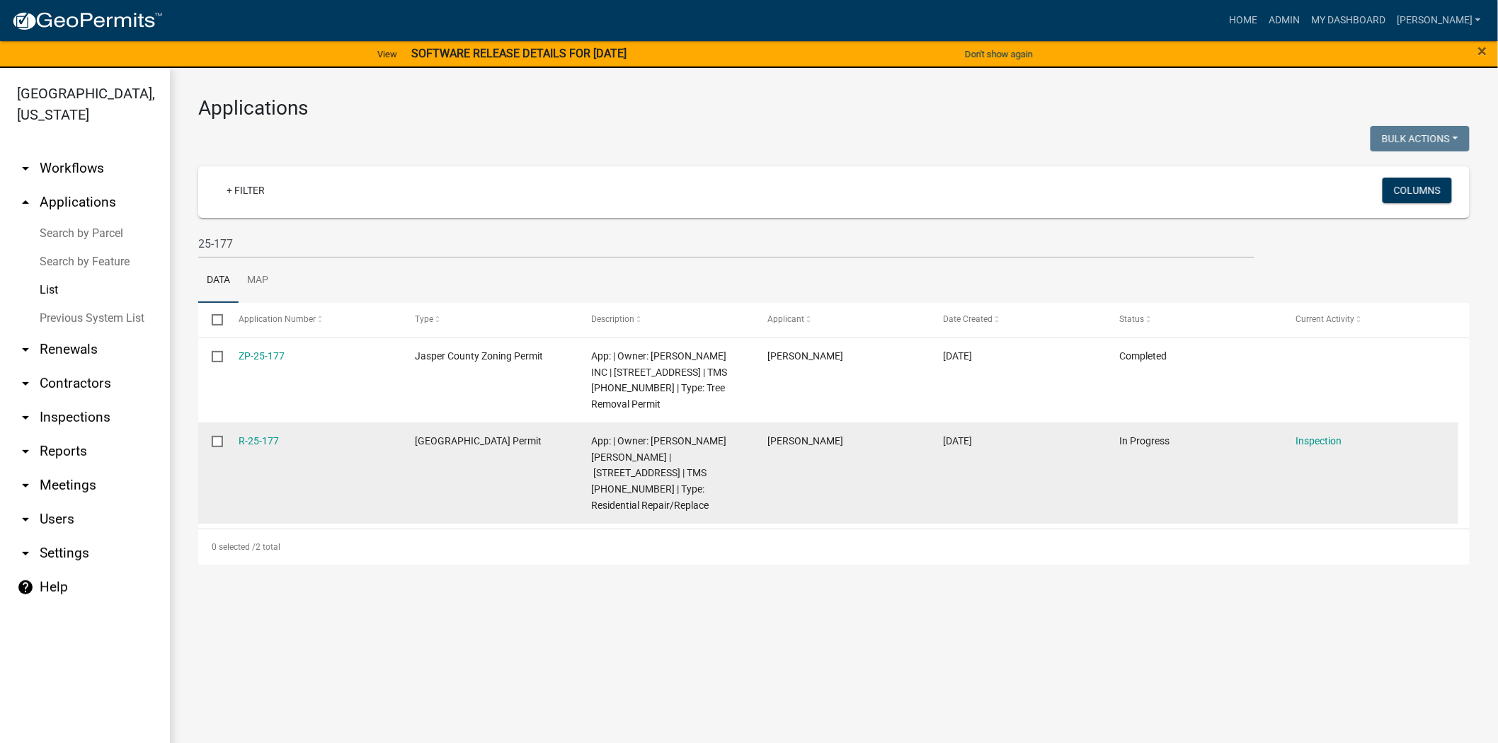
drag, startPoint x: 279, startPoint y: 433, endPoint x: 224, endPoint y: 435, distance: 54.5
click at [225, 435] on datatable-body-cell "R-25-177" at bounding box center [313, 473] width 176 height 101
copy link "R-25-177"
click at [599, 454] on span "App: | Owner: JAMES JERRY SR | 421 SAVANNAH RIVER FARMS RD | TMS 030-00-02-004 …" at bounding box center [658, 473] width 135 height 76
drag, startPoint x: 595, startPoint y: 455, endPoint x: 606, endPoint y: 473, distance: 20.6
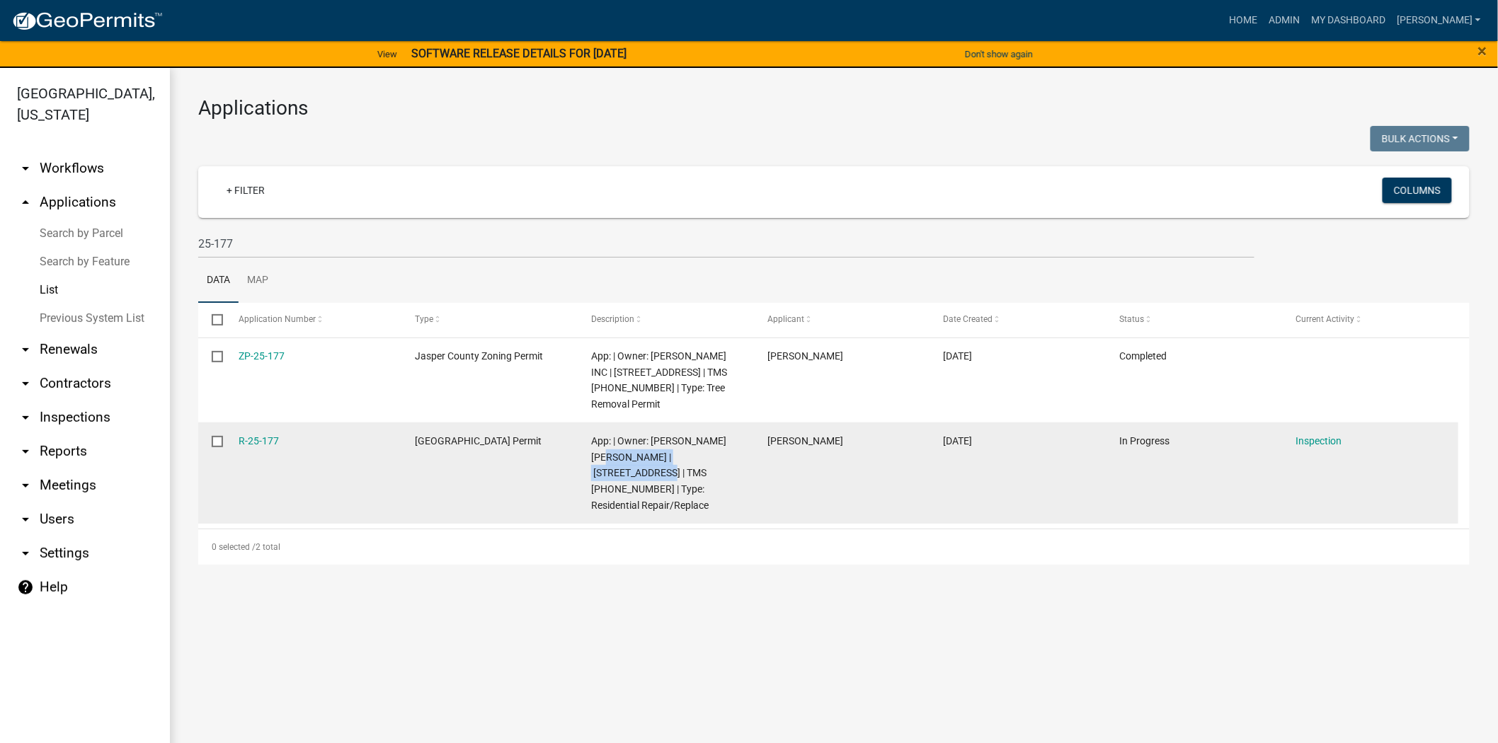
click at [606, 473] on span "App: | Owner: JAMES JERRY SR | 421 SAVANNAH RIVER FARMS RD | TMS 030-00-02-004 …" at bounding box center [658, 473] width 135 height 76
copy span "421 SAVANNAH RIVER FARMS RD"
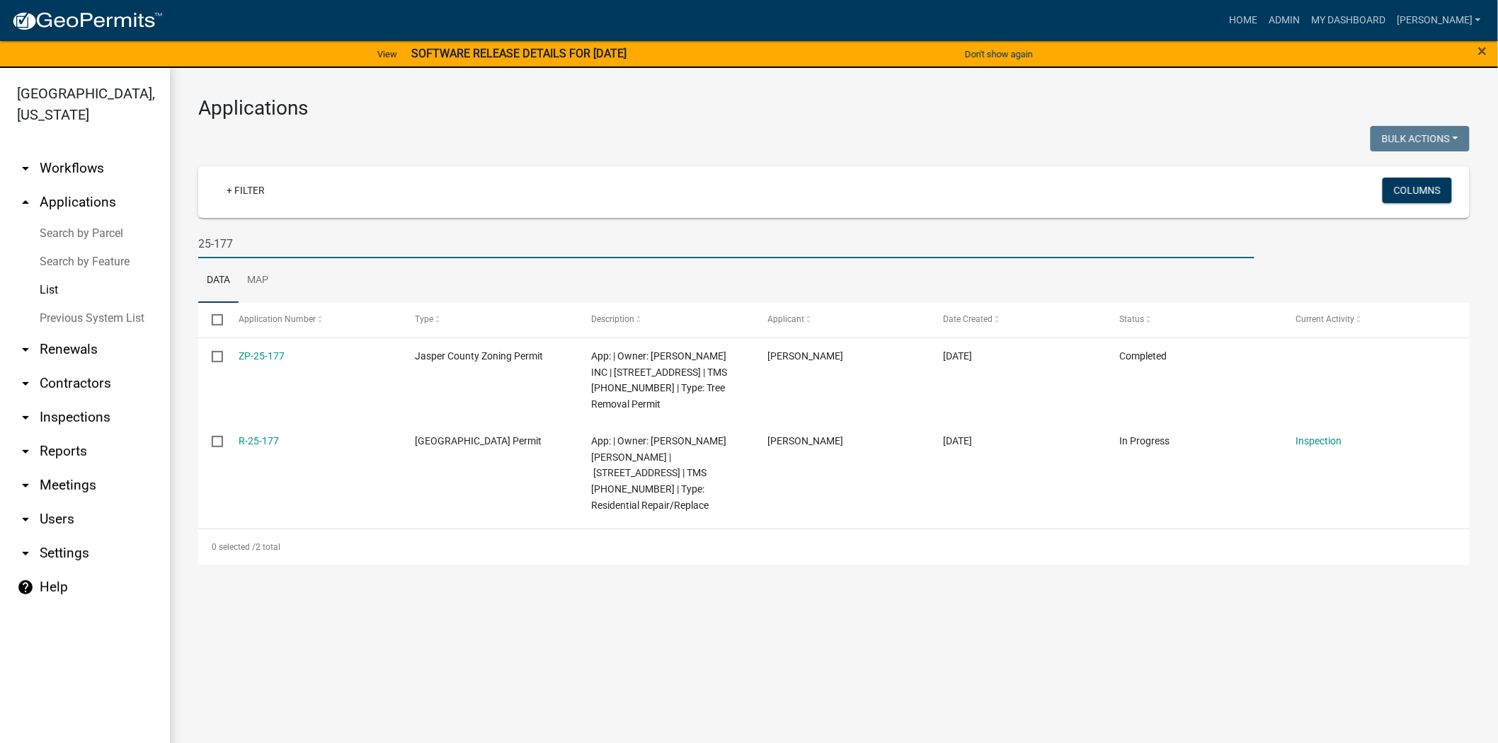
click at [250, 246] on input "25-177" at bounding box center [726, 243] width 1056 height 29
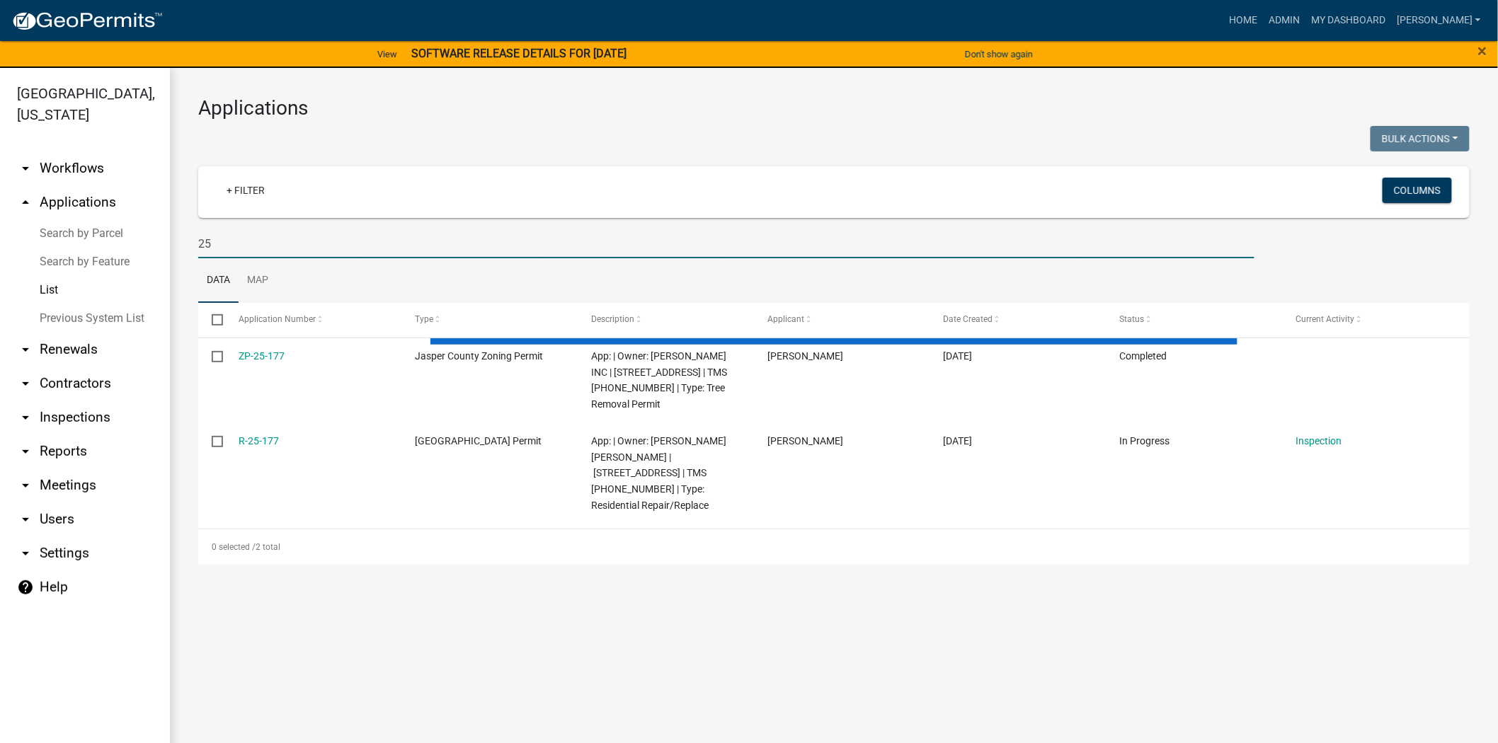
type input "2"
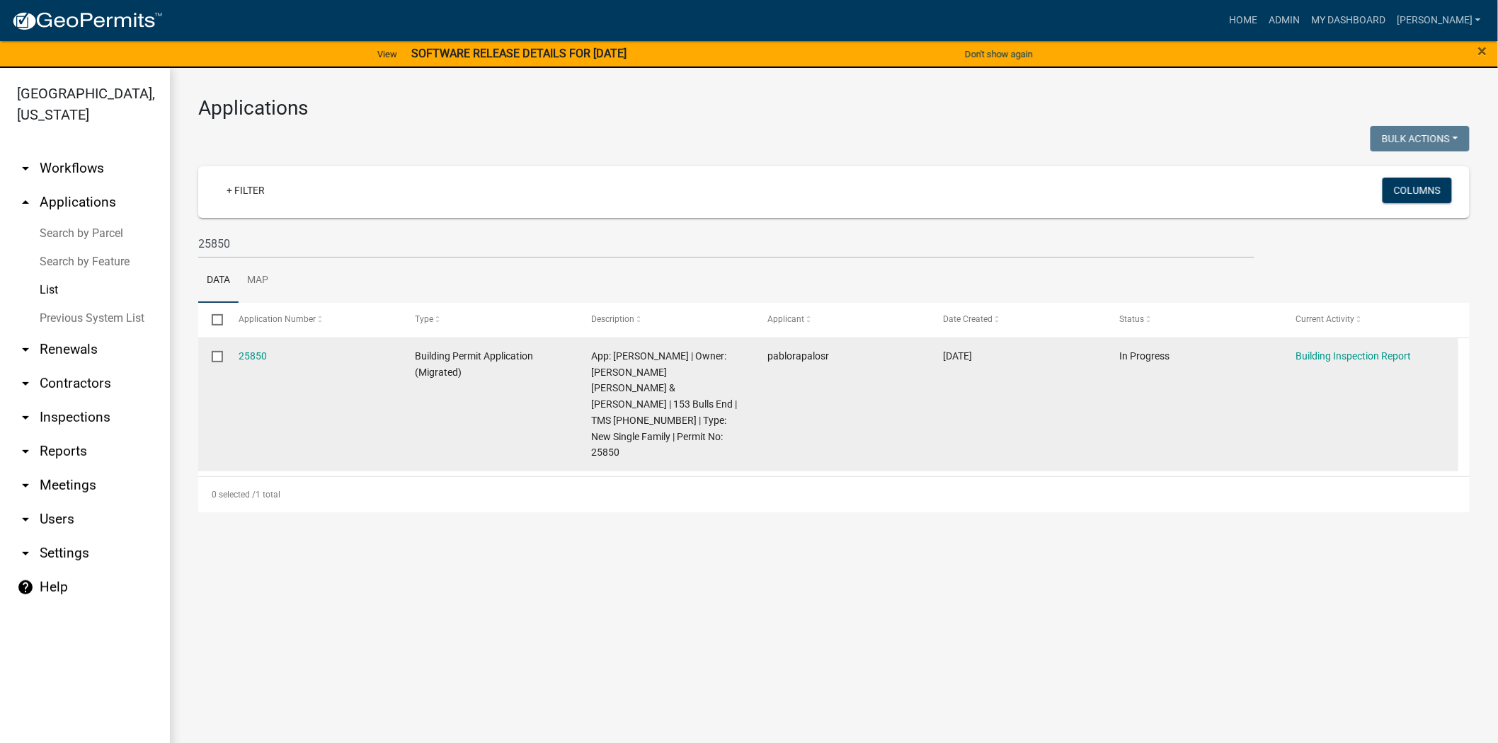
drag, startPoint x: 276, startPoint y: 357, endPoint x: 237, endPoint y: 359, distance: 39.0
click at [241, 359] on div "25850" at bounding box center [313, 356] width 149 height 16
copy link "25850"
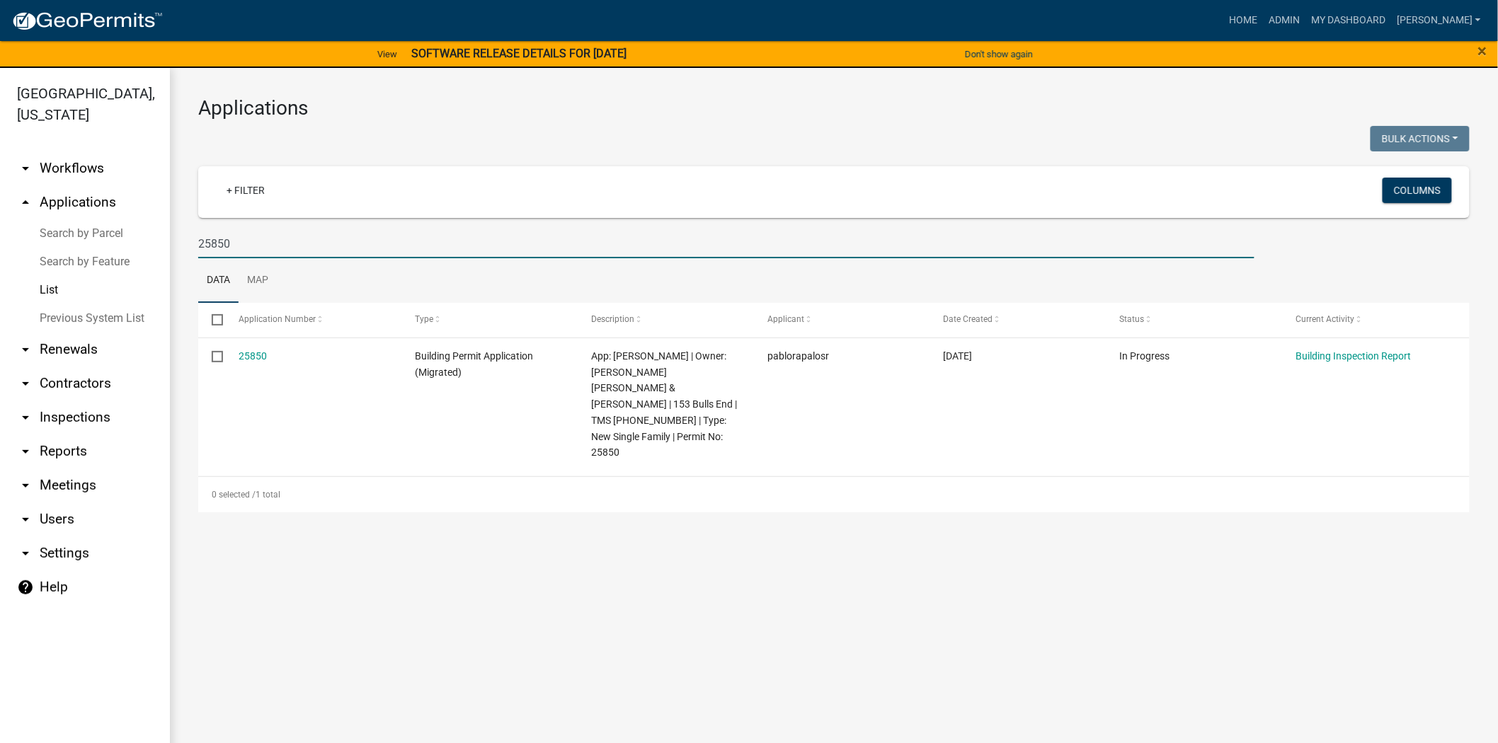
click at [244, 249] on input "25850" at bounding box center [726, 243] width 1056 height 29
type input "2"
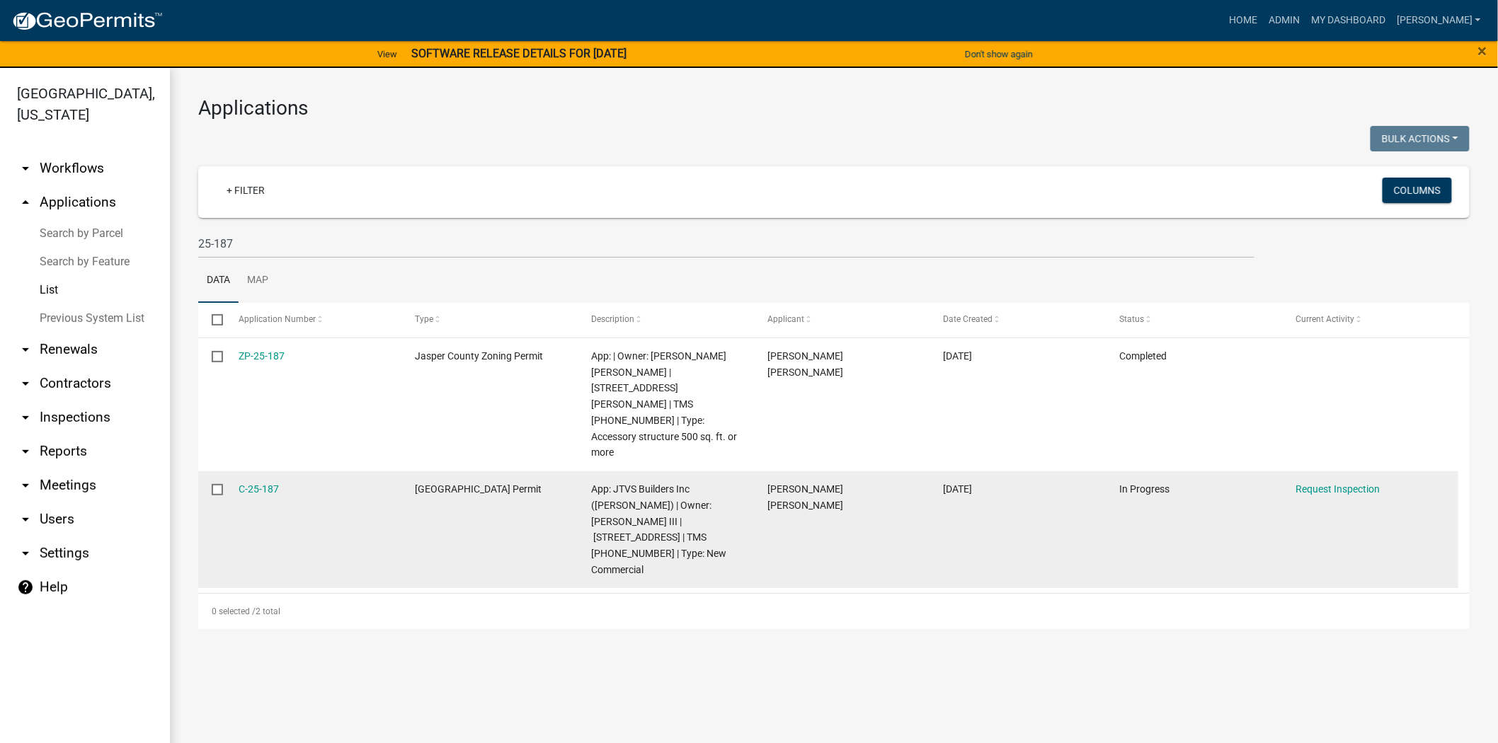
drag, startPoint x: 289, startPoint y: 454, endPoint x: 229, endPoint y: 462, distance: 60.1
click at [229, 471] on datatable-body-cell "C-25-187" at bounding box center [313, 529] width 176 height 117
copy link "C-25-187"
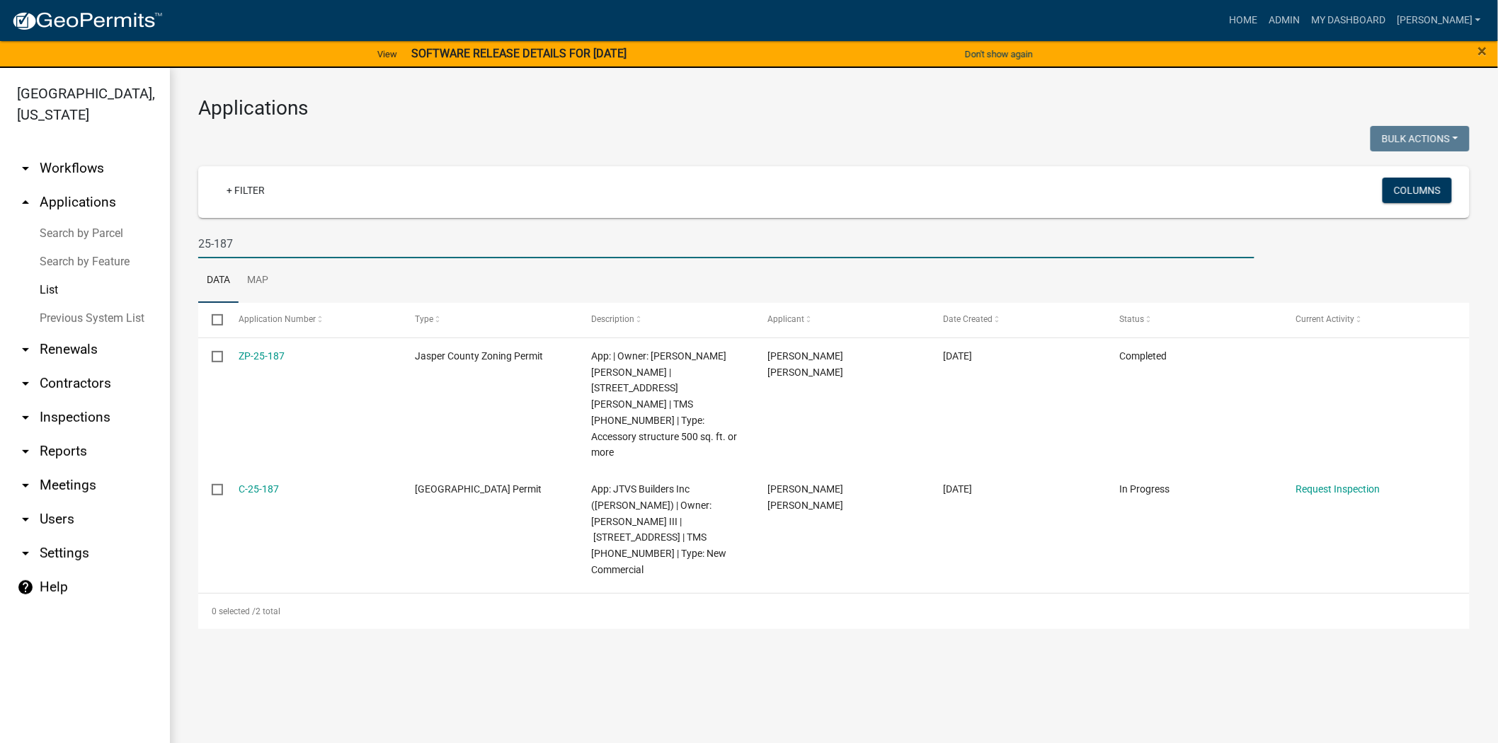
click at [266, 244] on input "25-187" at bounding box center [726, 243] width 1056 height 29
type input "2"
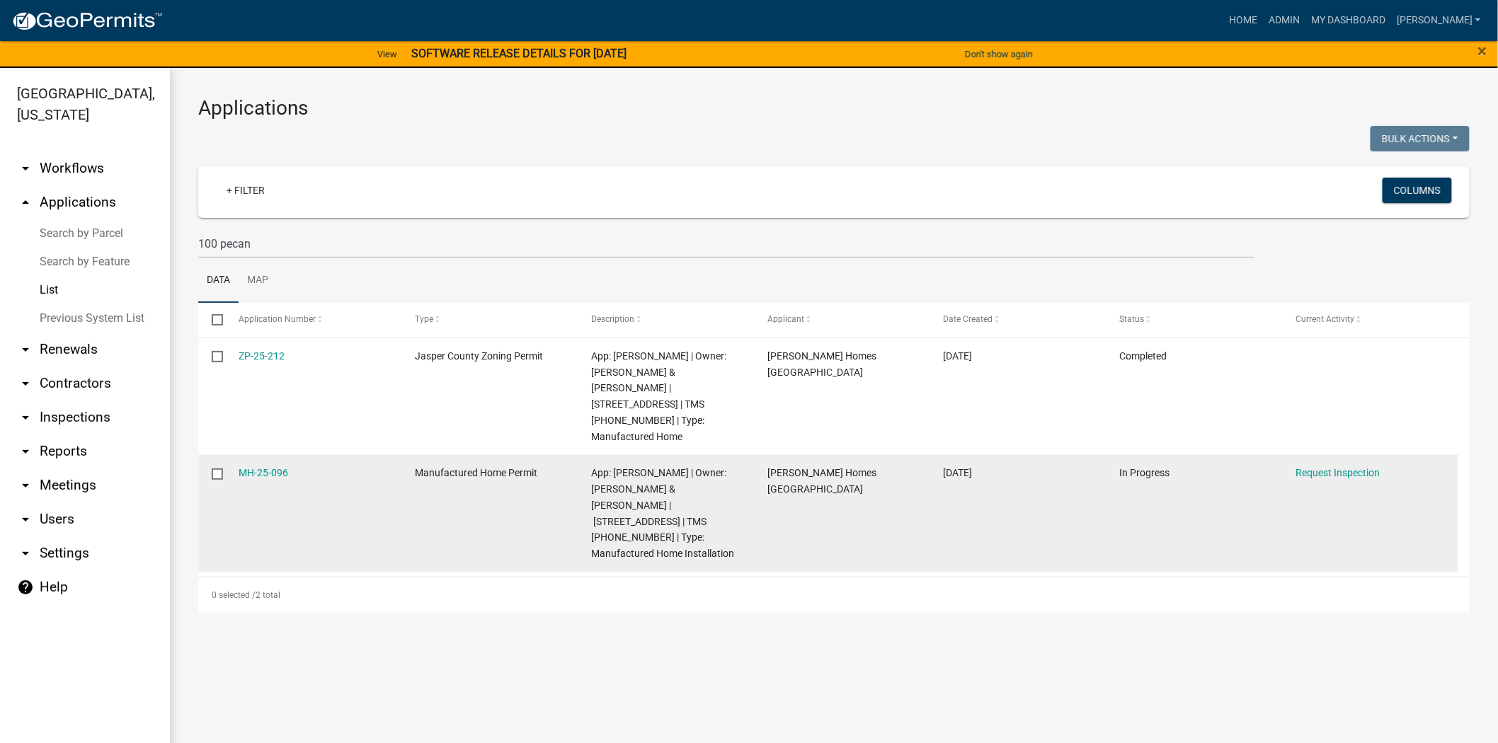
drag, startPoint x: 297, startPoint y: 457, endPoint x: 234, endPoint y: 457, distance: 63.0
click at [234, 457] on datatable-body-cell "MH-25-096" at bounding box center [313, 513] width 176 height 117
copy link "MH-25-096"
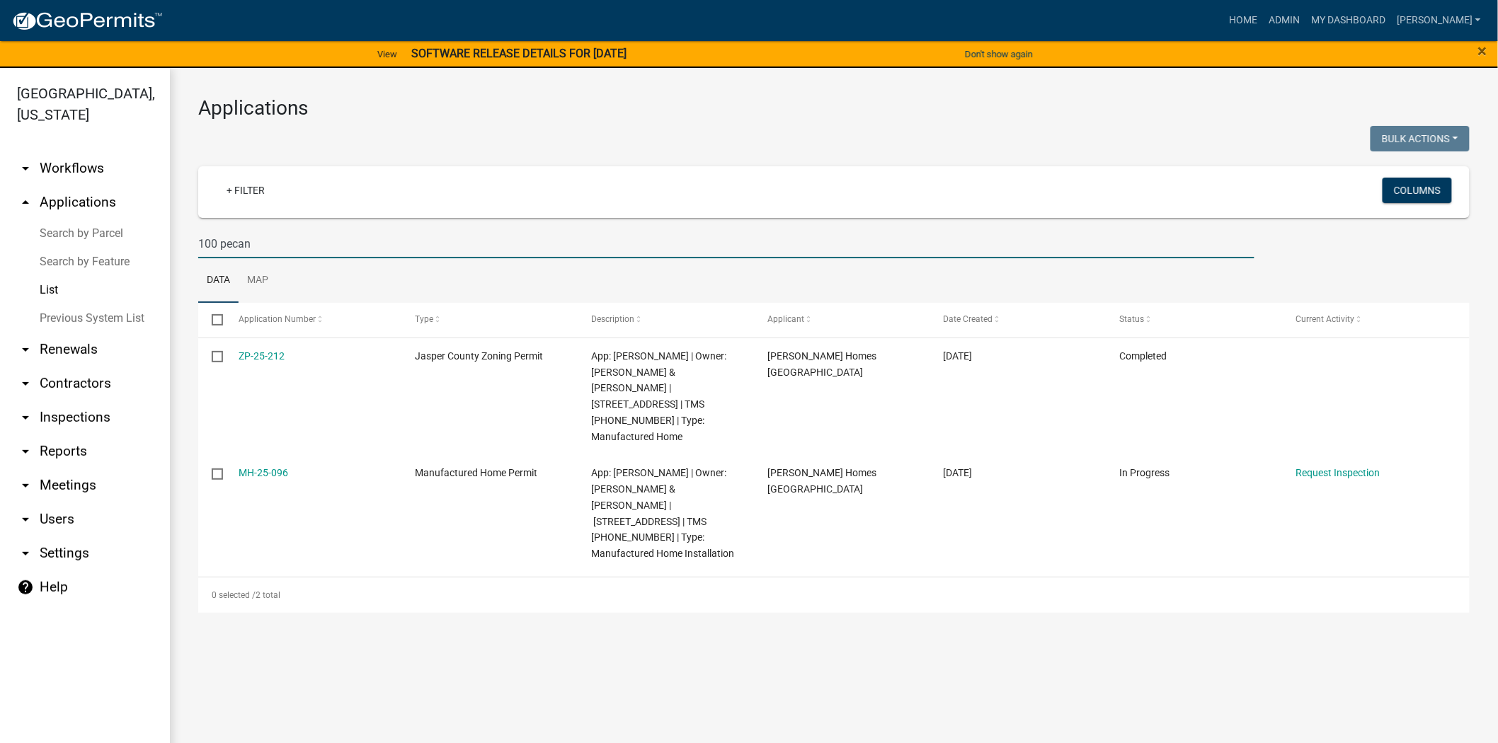
drag, startPoint x: 206, startPoint y: 239, endPoint x: 149, endPoint y: 239, distance: 56.6
click at [149, 239] on div "Jasper County, South Carolina arrow_drop_down Workflows List arrow_drop_up Appl…" at bounding box center [749, 414] width 1498 height 692
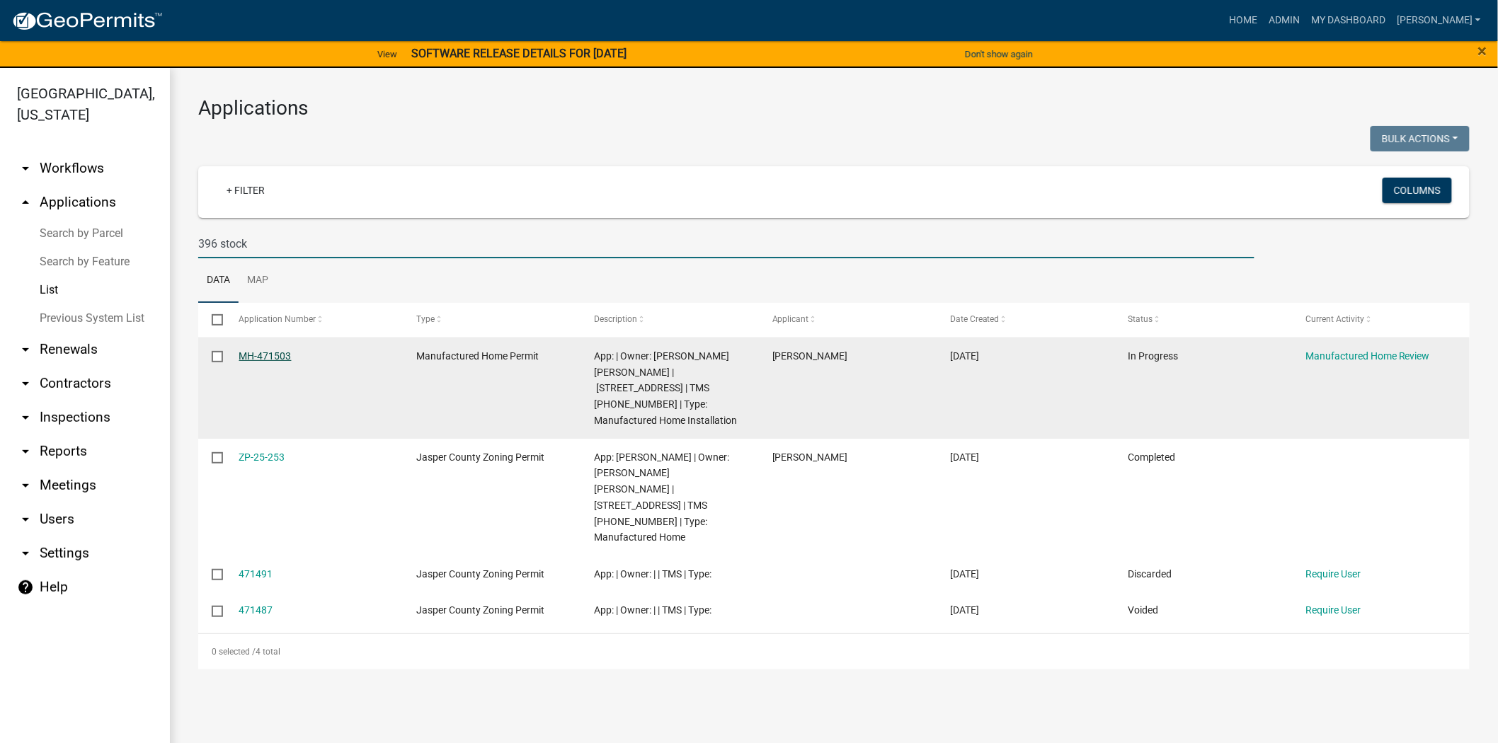
type input "396 stock"
click at [281, 355] on link "MH-471503" at bounding box center [265, 355] width 52 height 11
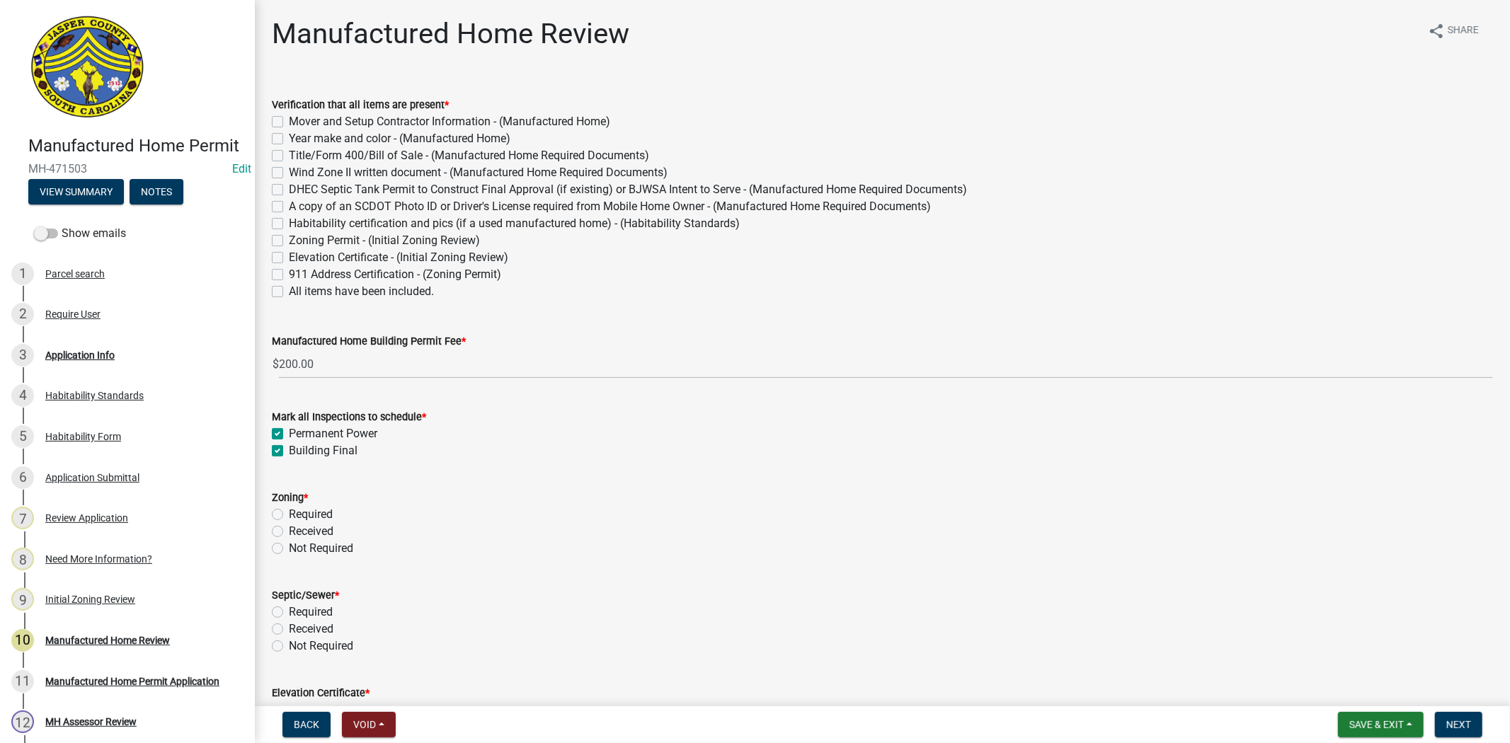
click at [289, 532] on label "Received" at bounding box center [311, 531] width 45 height 17
click at [289, 532] on input "Received" at bounding box center [293, 527] width 9 height 9
radio input "true"
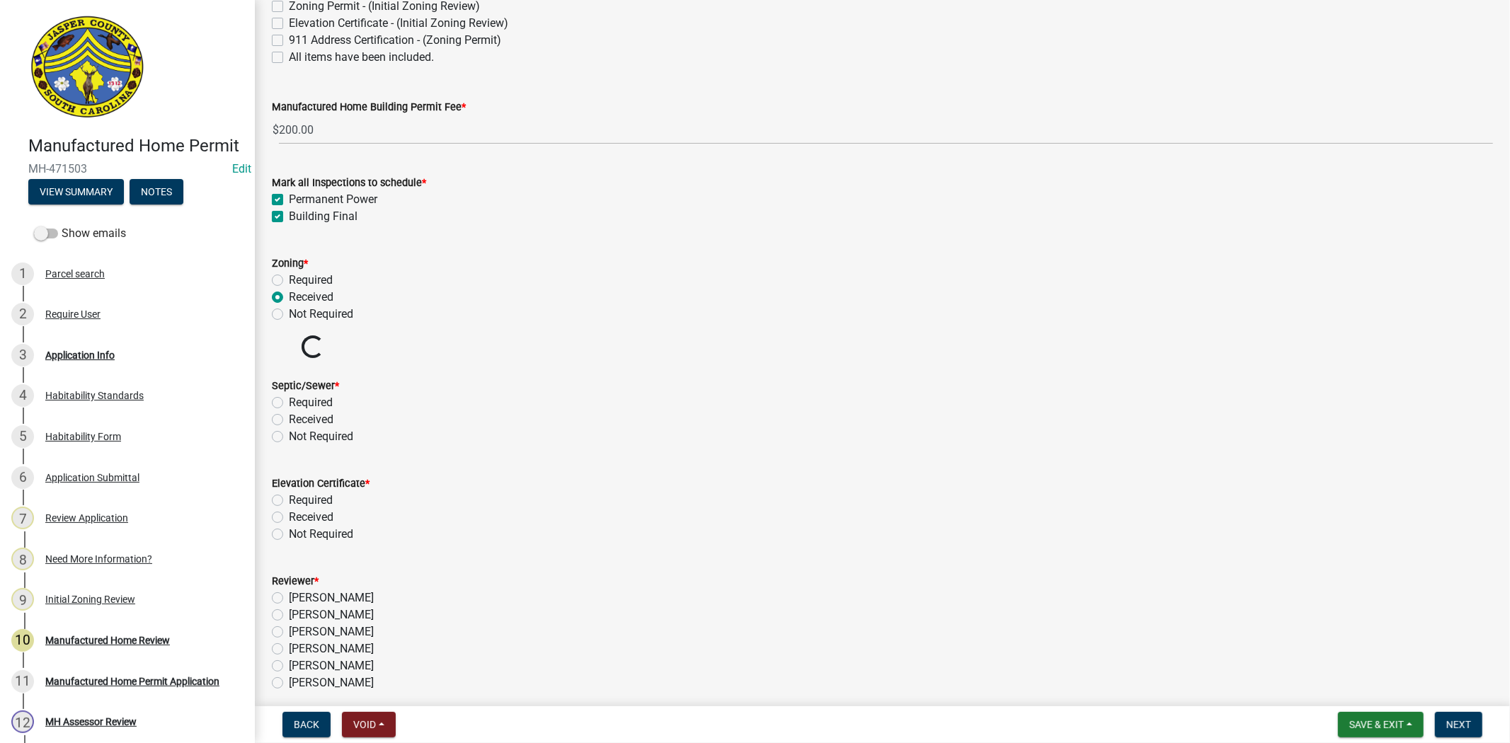
scroll to position [236, 0]
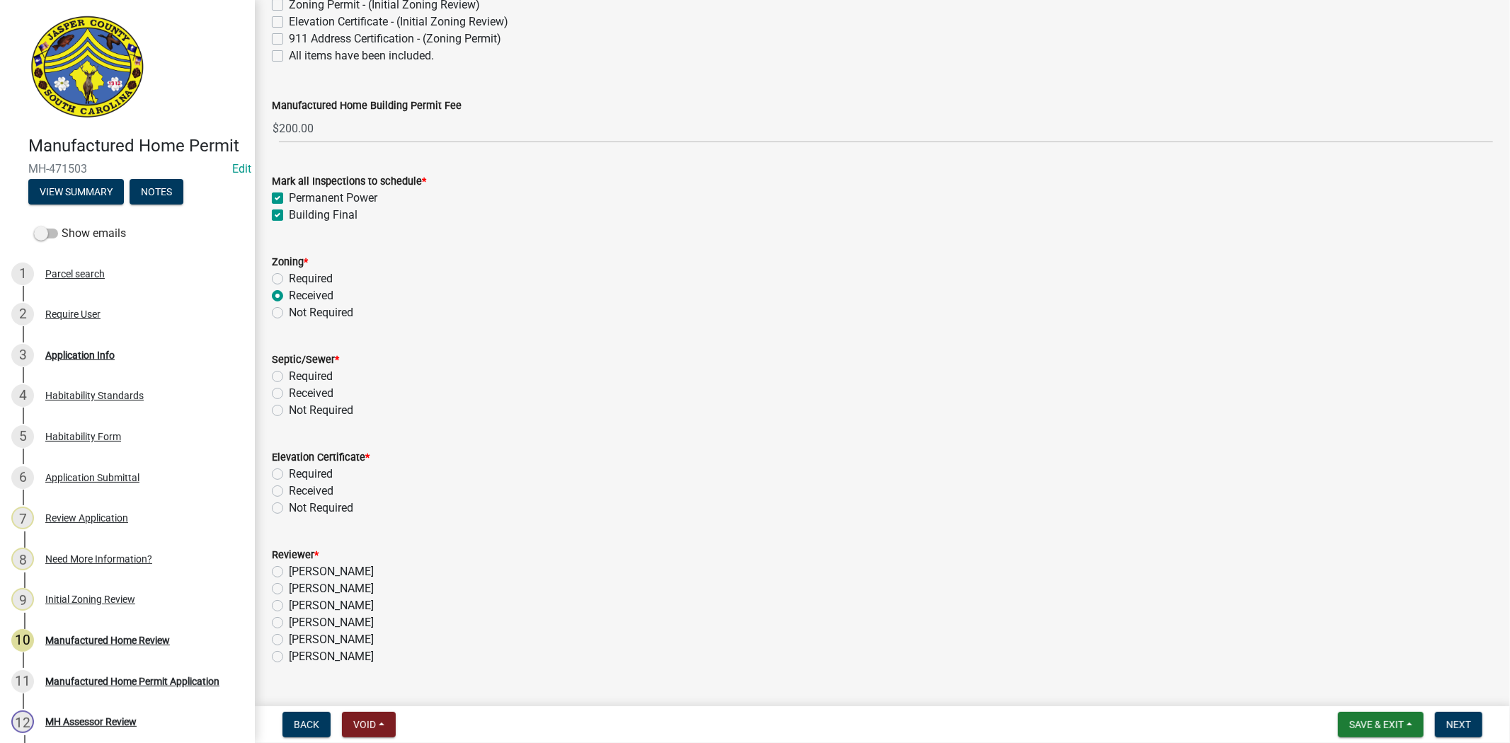
click at [289, 391] on label "Received" at bounding box center [311, 393] width 45 height 17
click at [289, 391] on input "Received" at bounding box center [293, 389] width 9 height 9
radio input "true"
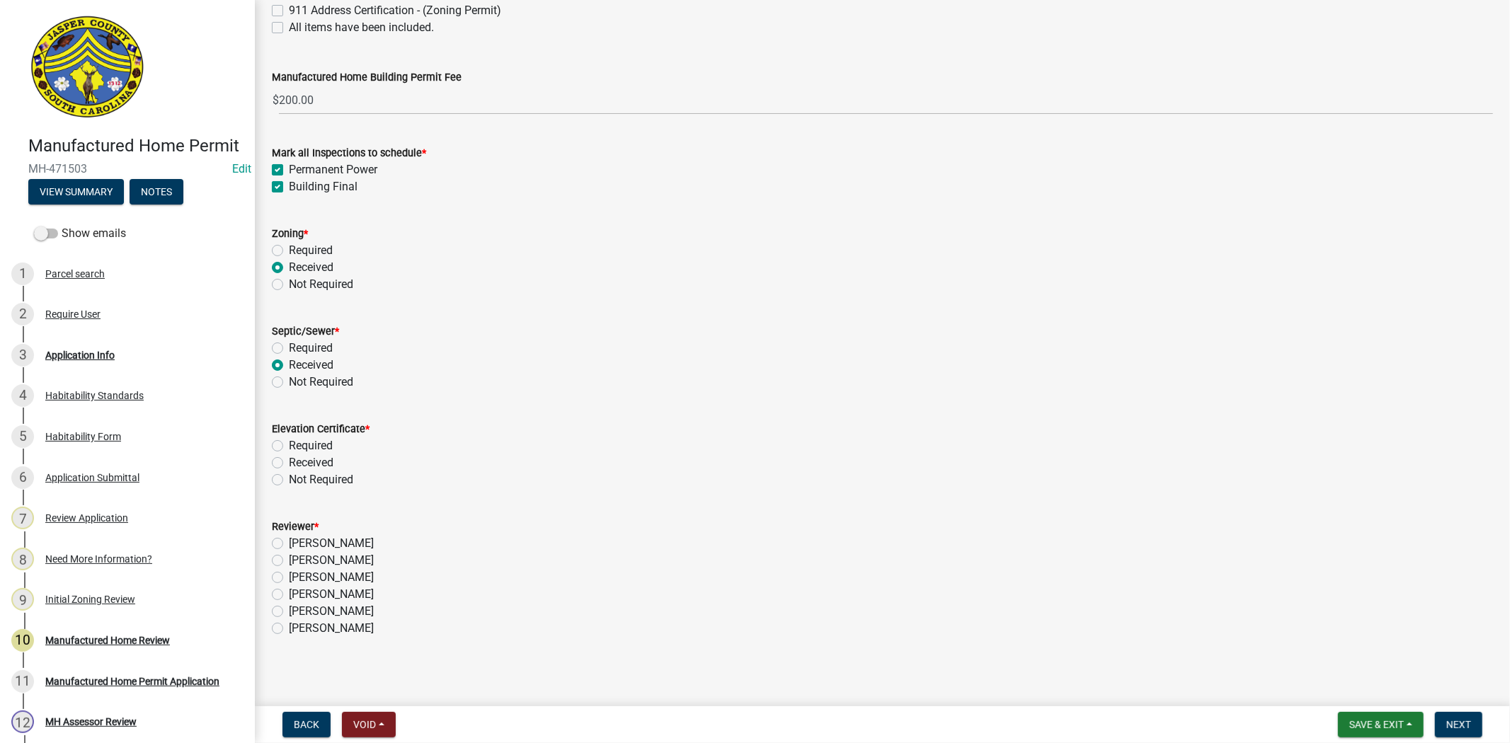
scroll to position [280, 0]
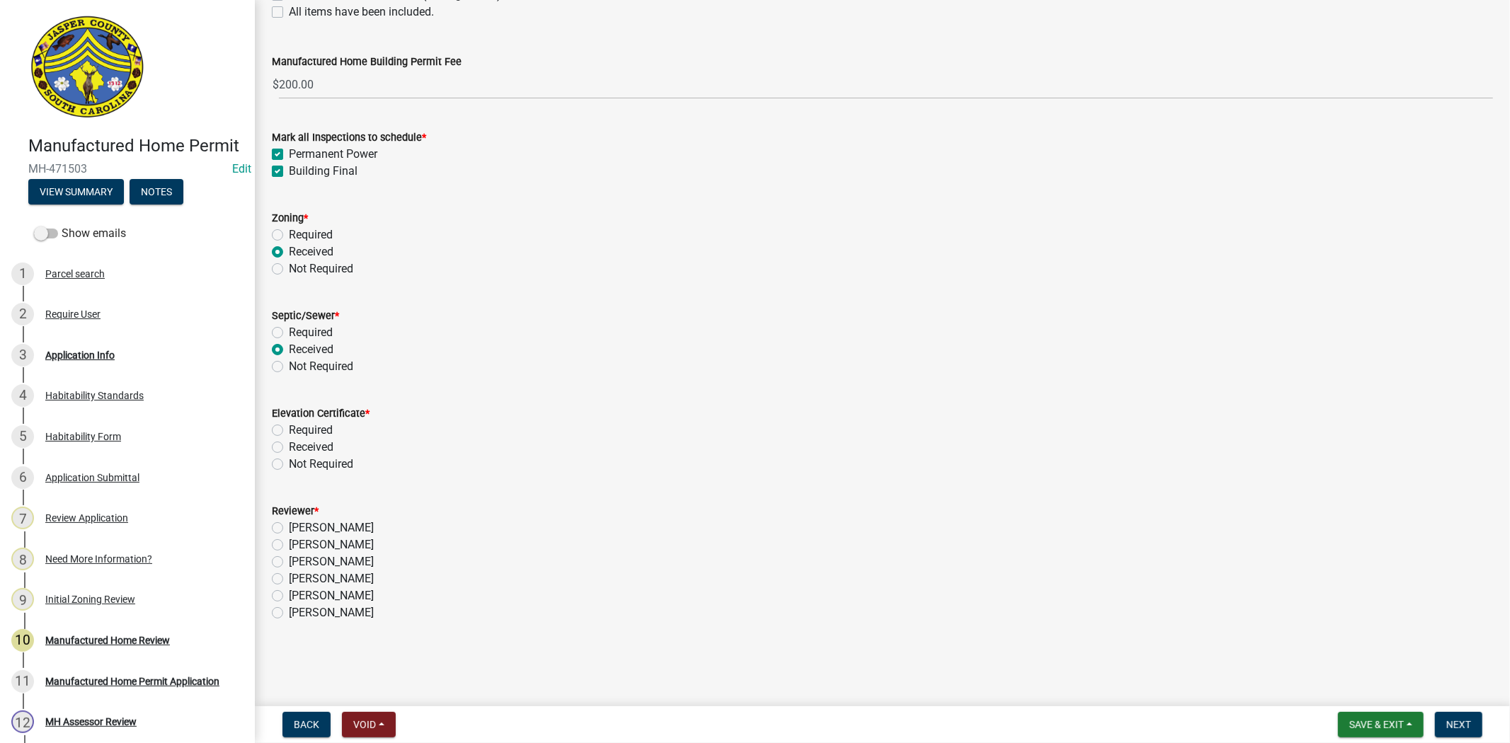
click at [289, 464] on label "Not Required" at bounding box center [321, 464] width 64 height 17
click at [289, 464] on input "Not Required" at bounding box center [293, 460] width 9 height 9
radio input "true"
click at [289, 580] on label "Ciara Chapman" at bounding box center [331, 579] width 85 height 17
click at [289, 580] on input "Ciara Chapman" at bounding box center [293, 575] width 9 height 9
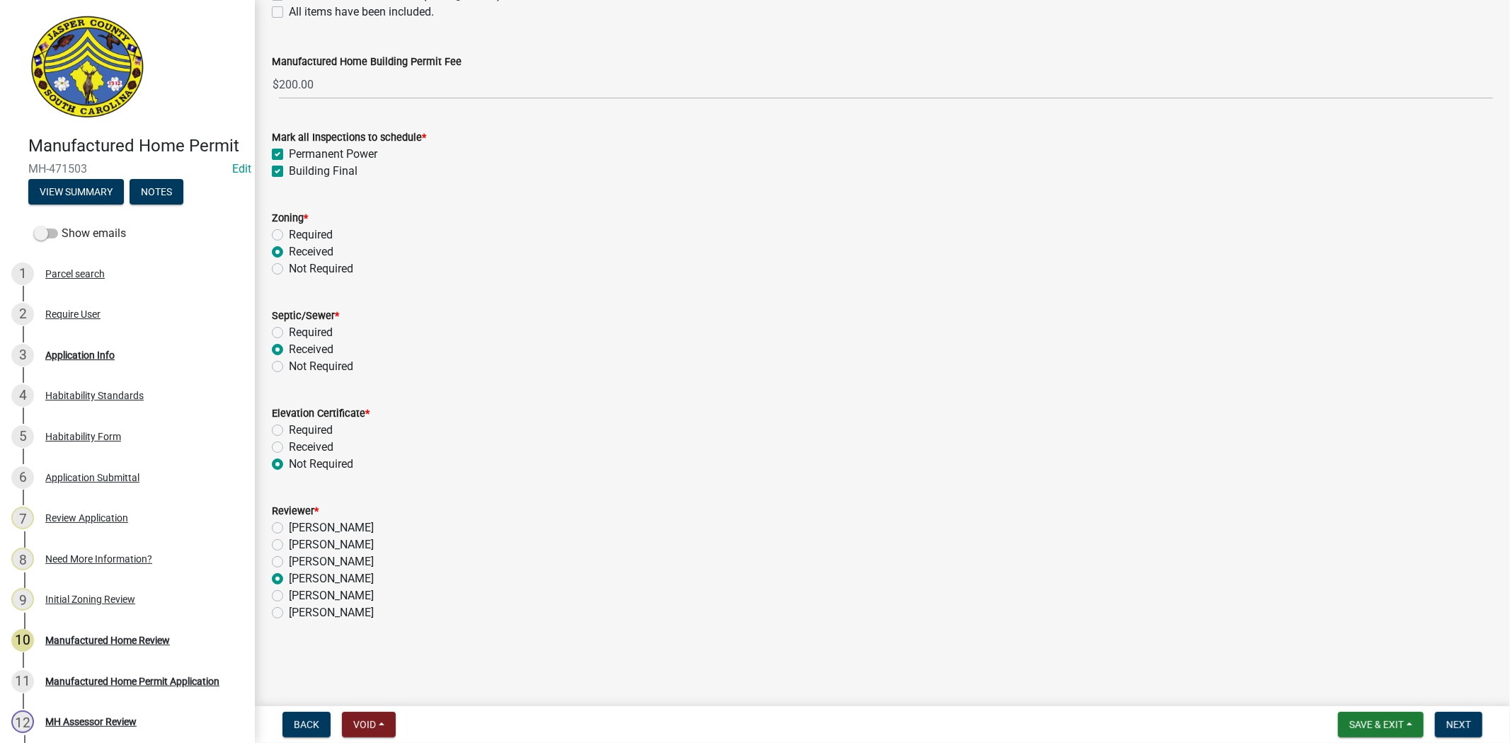
radio input "true"
click at [1455, 724] on span "Next" at bounding box center [1458, 724] width 25 height 11
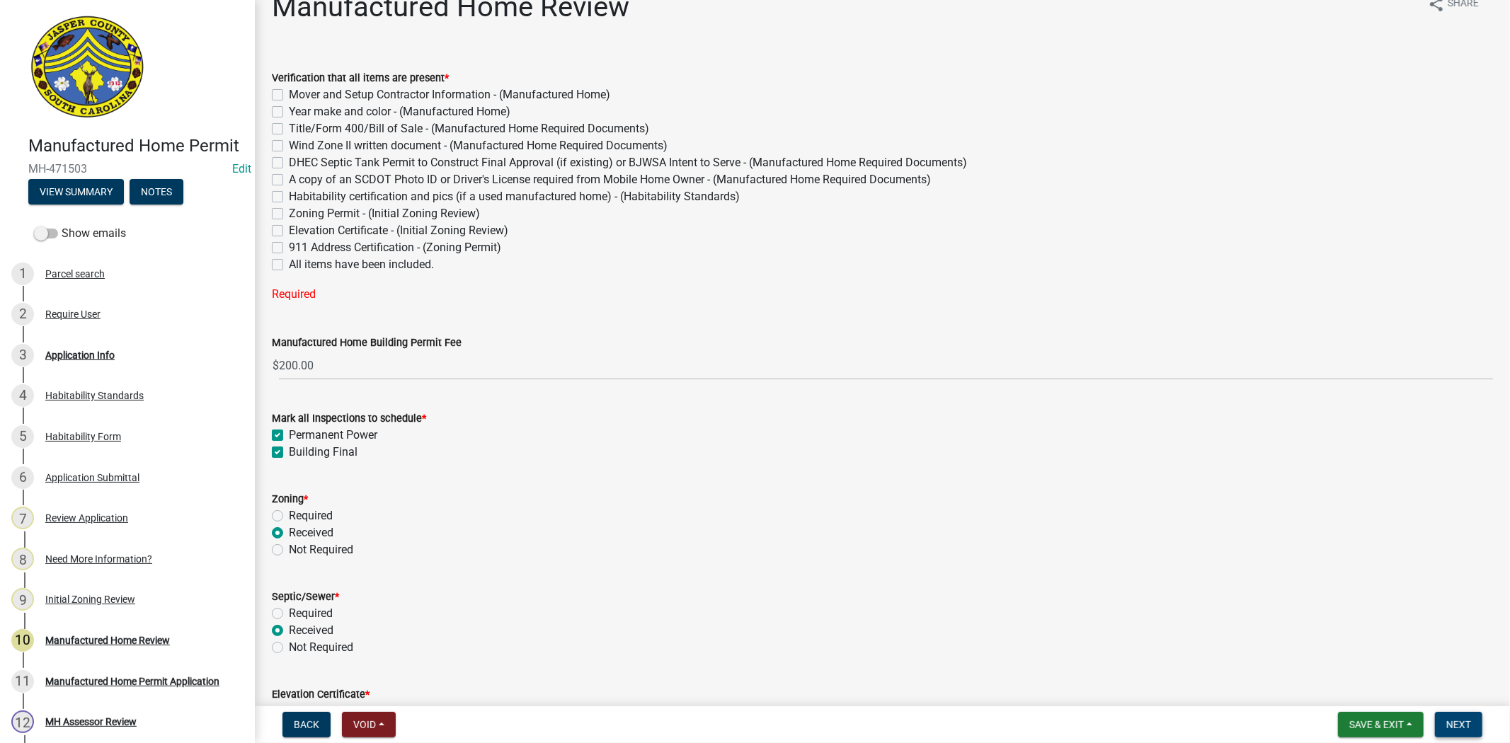
scroll to position [0, 0]
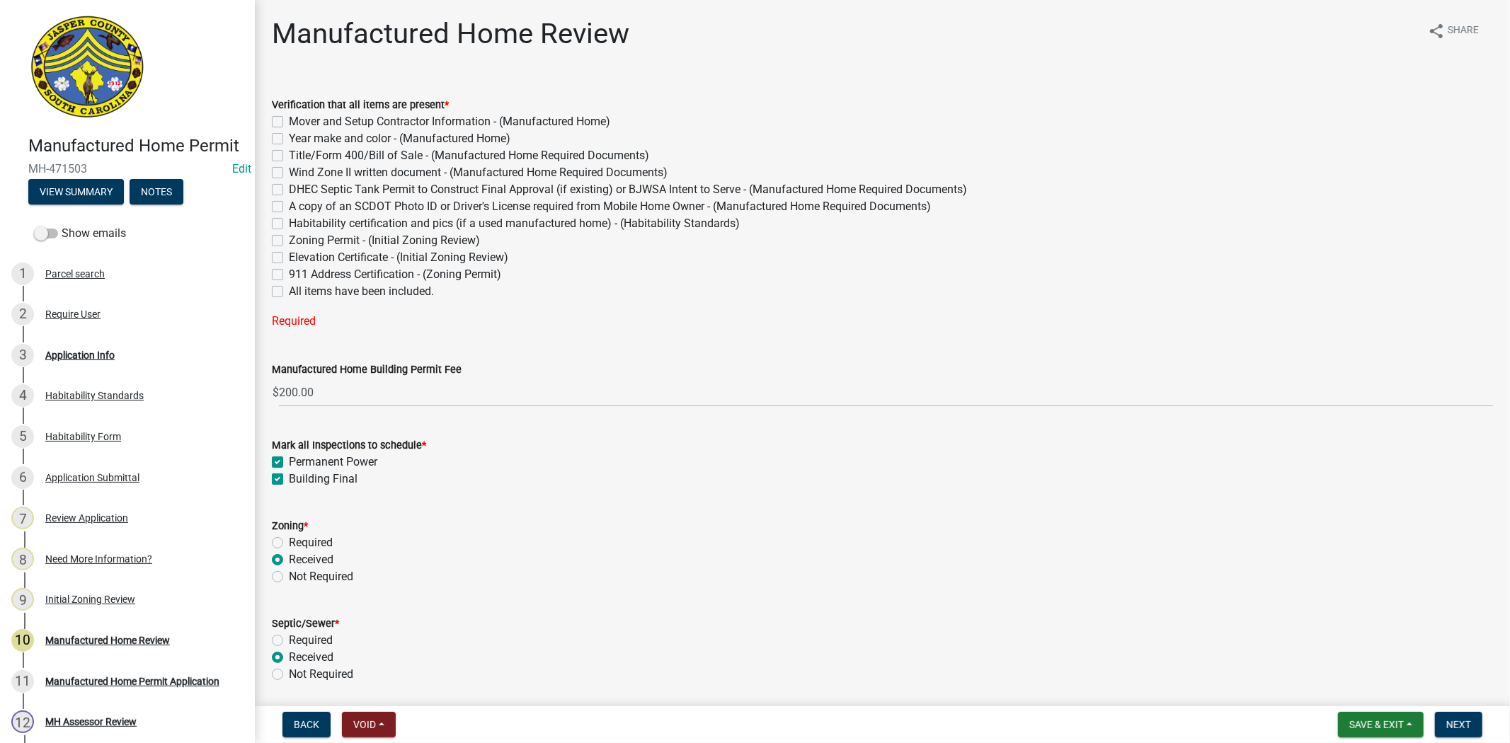
drag, startPoint x: 274, startPoint y: 293, endPoint x: 294, endPoint y: 285, distance: 22.2
click at [289, 292] on label "All items have been included." at bounding box center [361, 291] width 145 height 17
click at [289, 292] on input "All items have been included." at bounding box center [293, 287] width 9 height 9
checkbox input "true"
checkbox input "false"
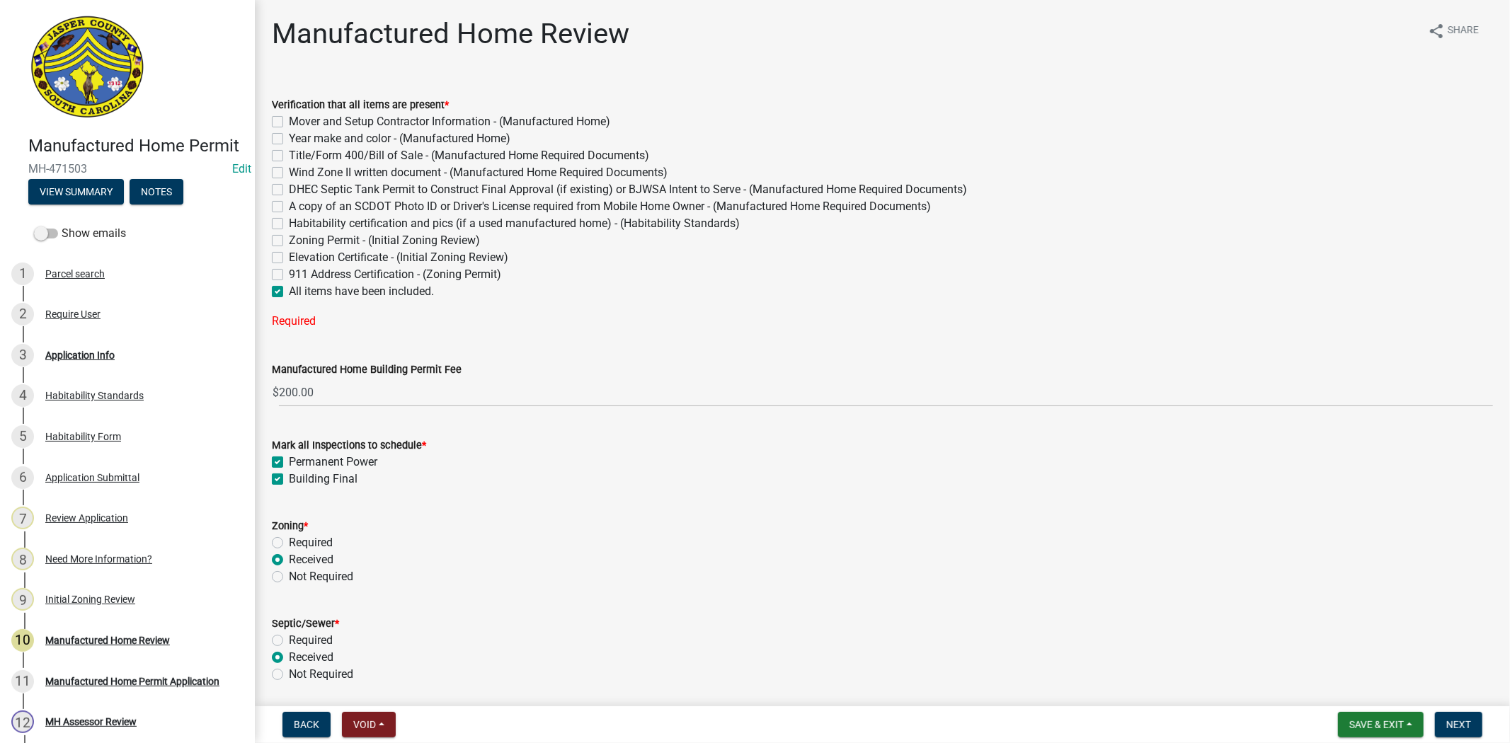
checkbox input "false"
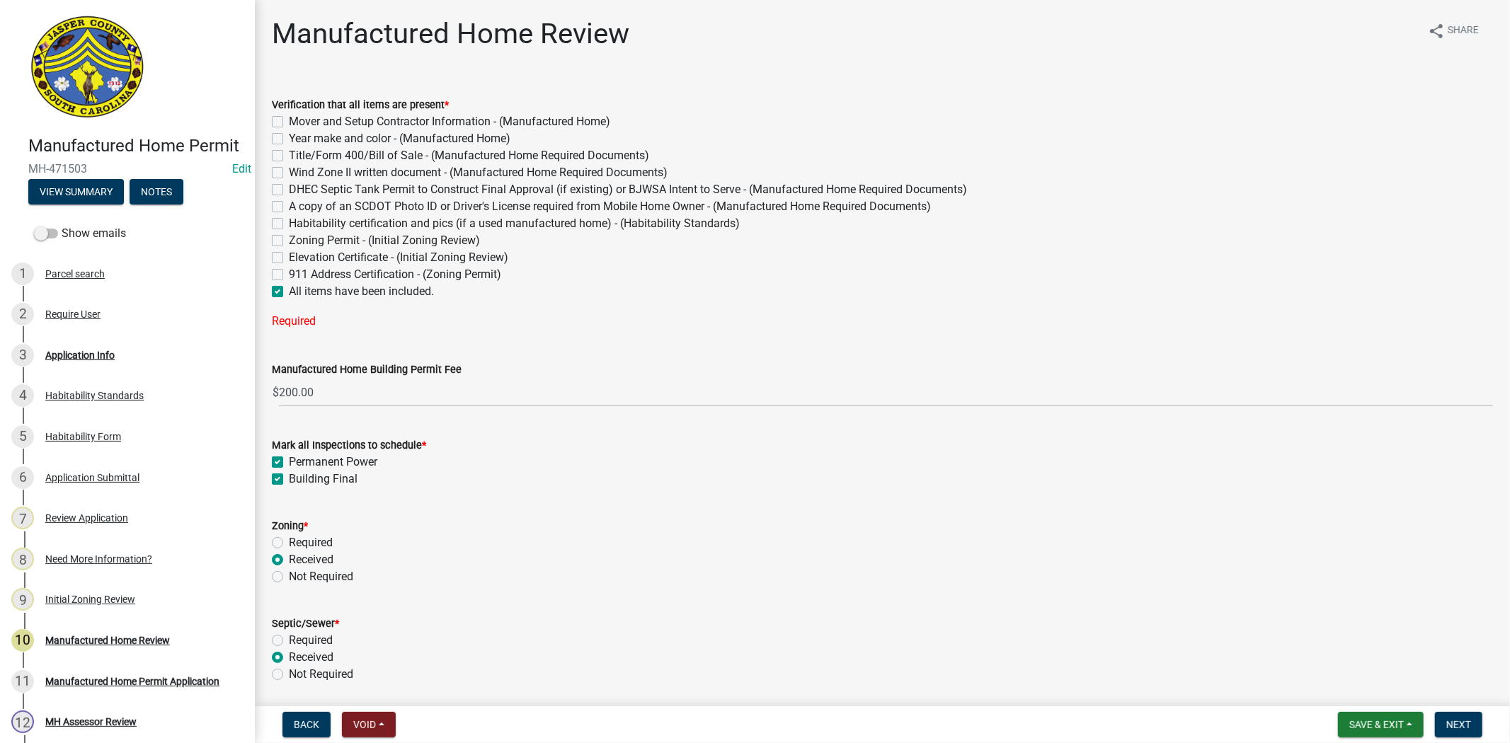
checkbox input "false"
checkbox input "true"
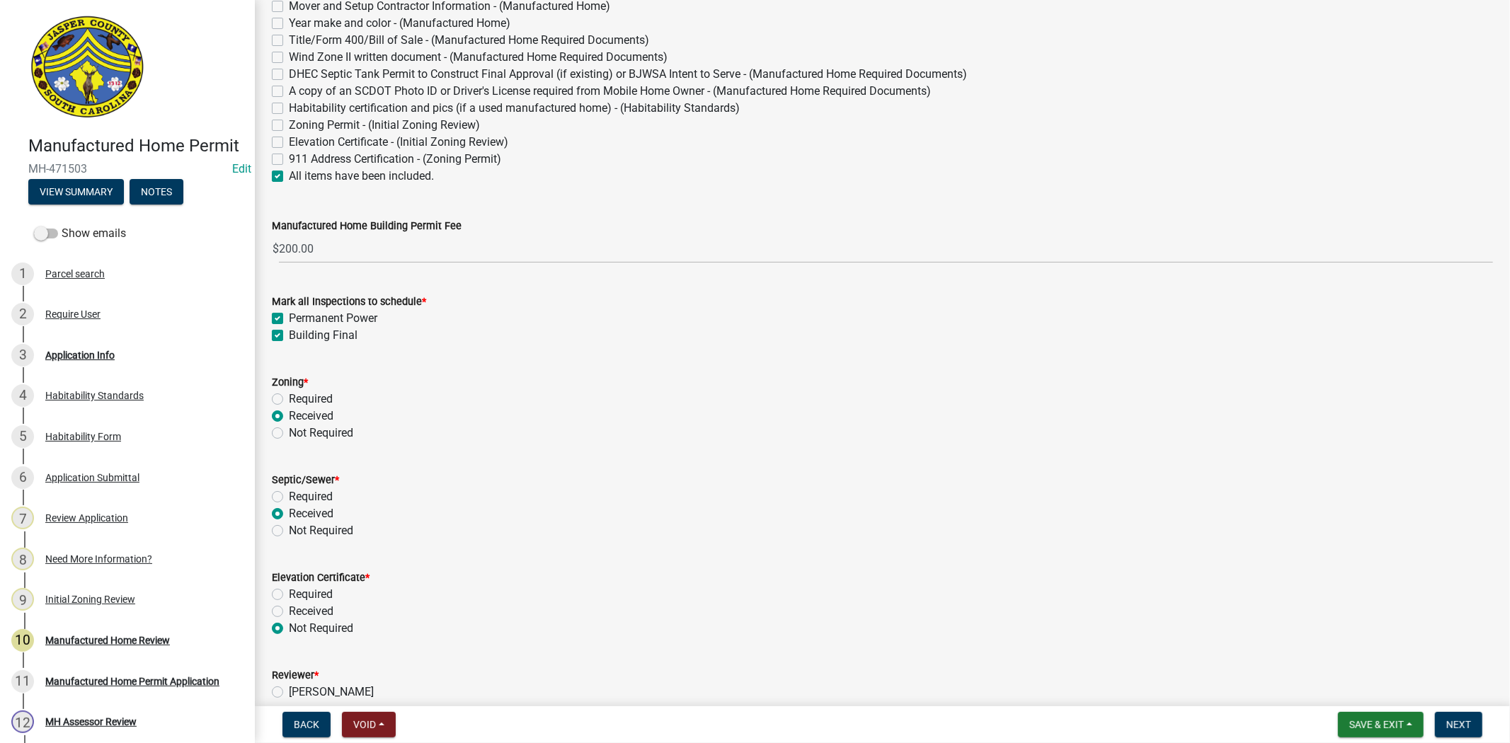
scroll to position [157, 0]
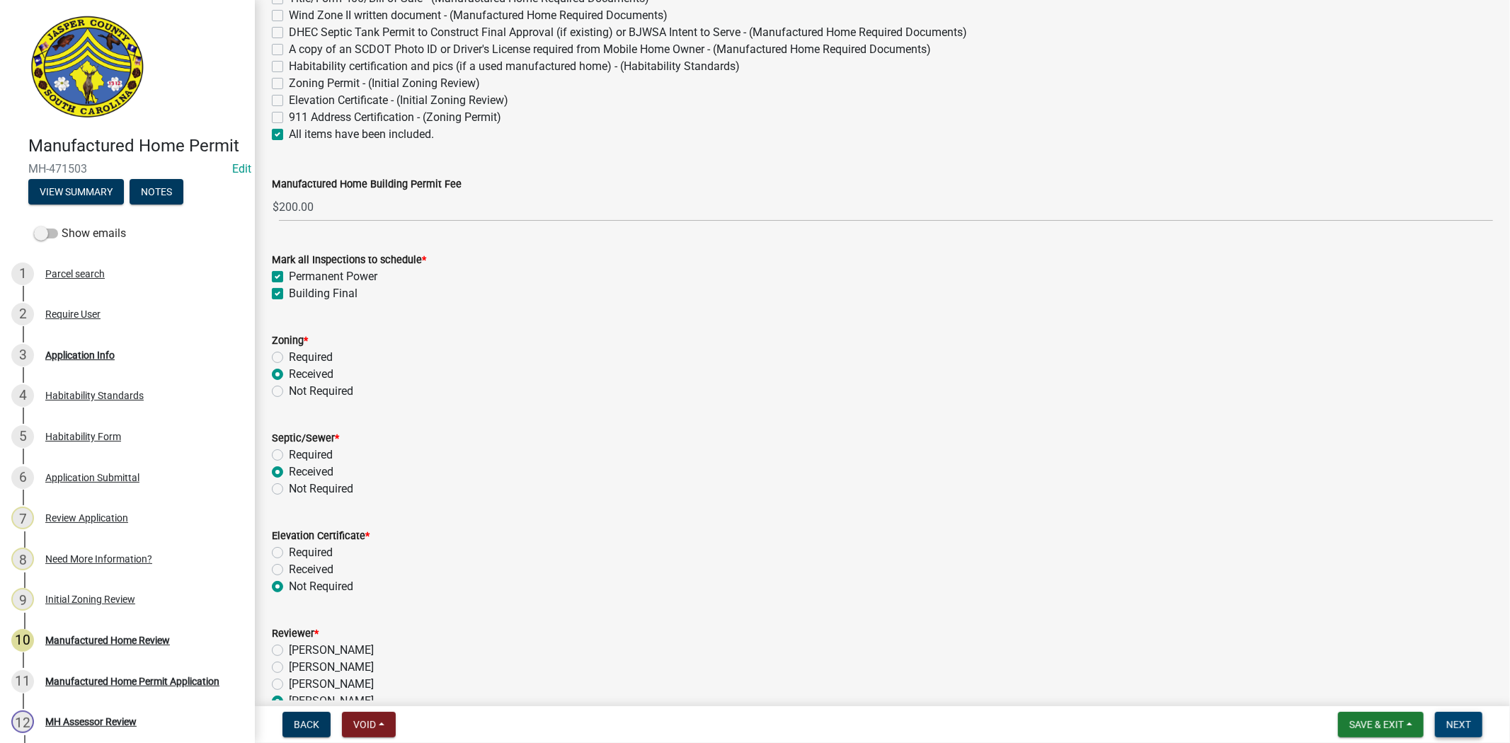
click at [1459, 725] on span "Next" at bounding box center [1458, 724] width 25 height 11
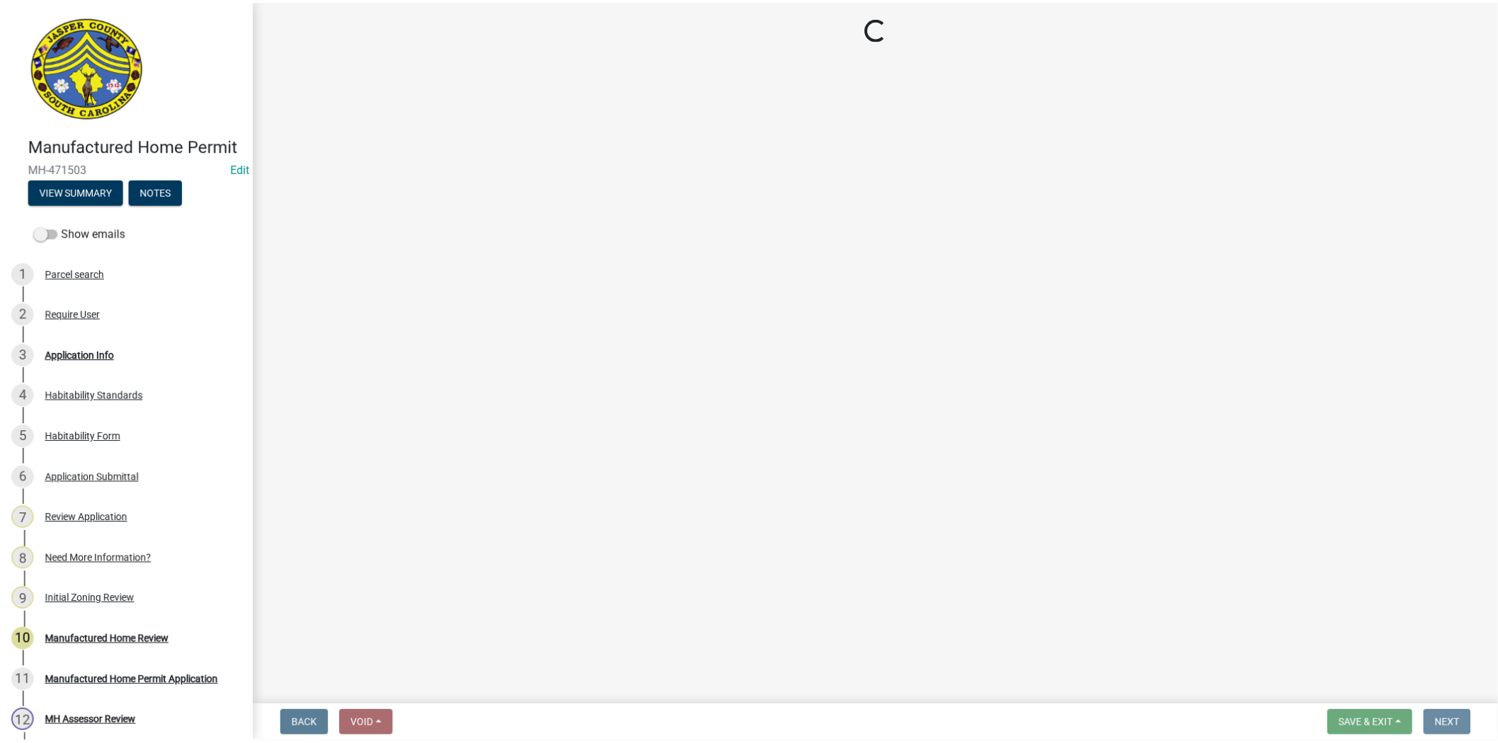
scroll to position [0, 0]
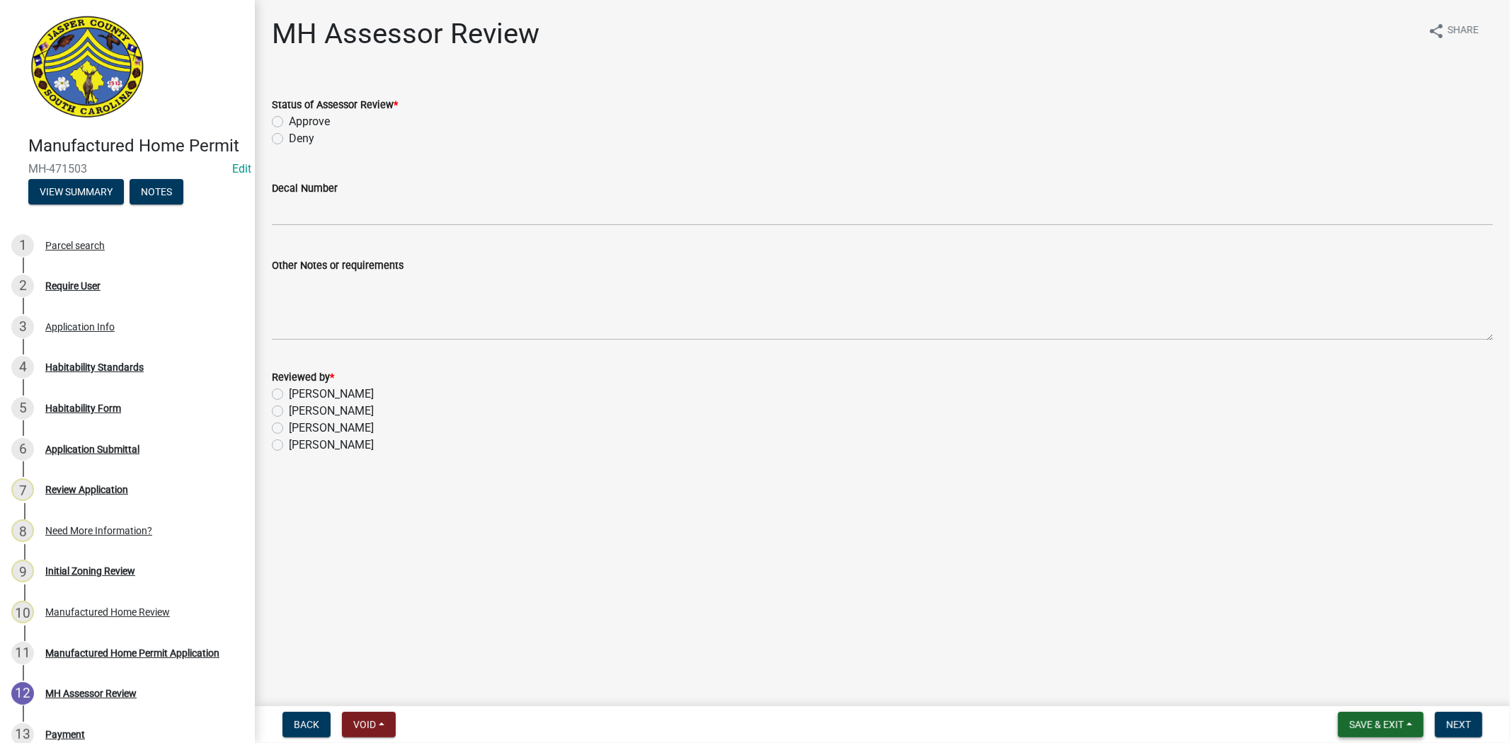
click at [1397, 730] on button "Save & Exit" at bounding box center [1381, 724] width 86 height 25
click at [1368, 689] on button "Save & Exit" at bounding box center [1366, 688] width 113 height 34
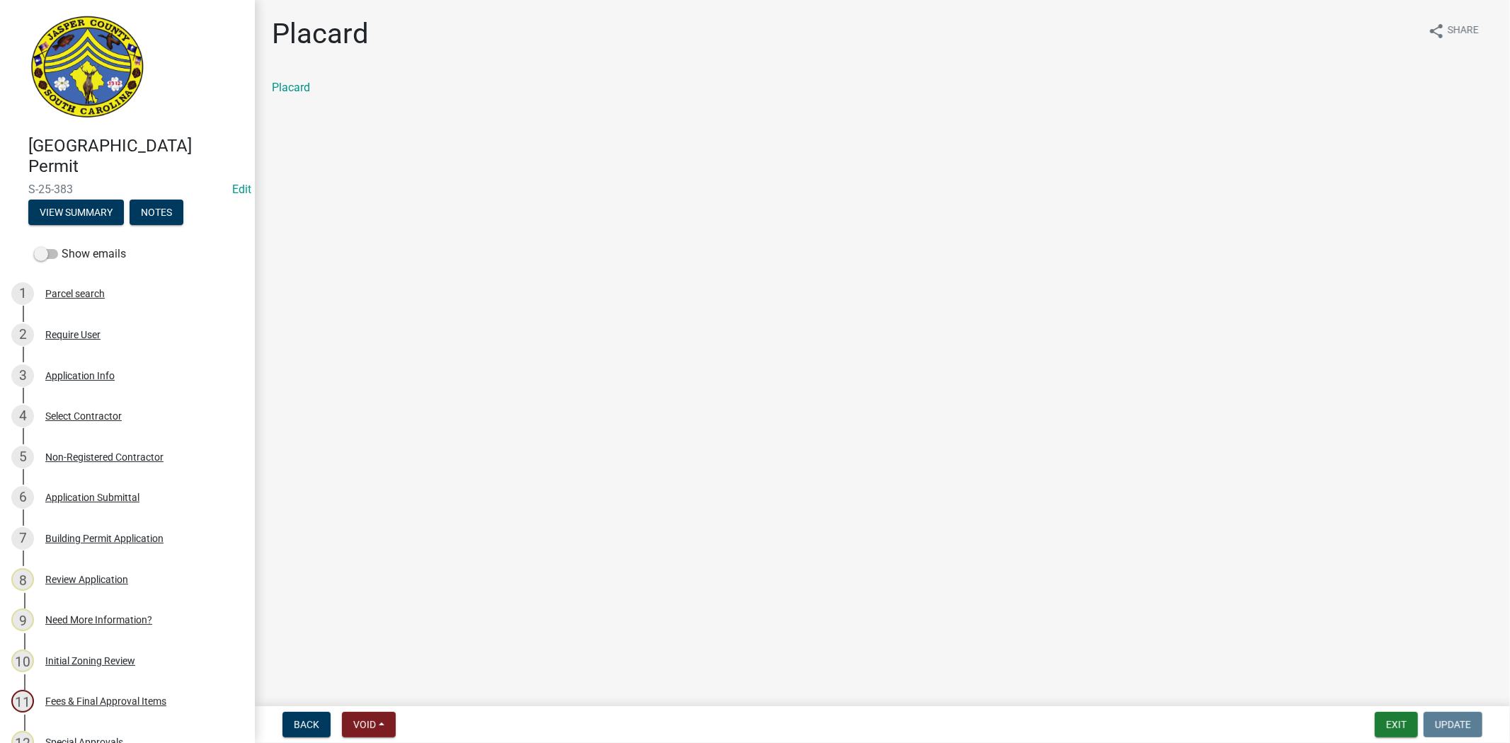
scroll to position [393, 0]
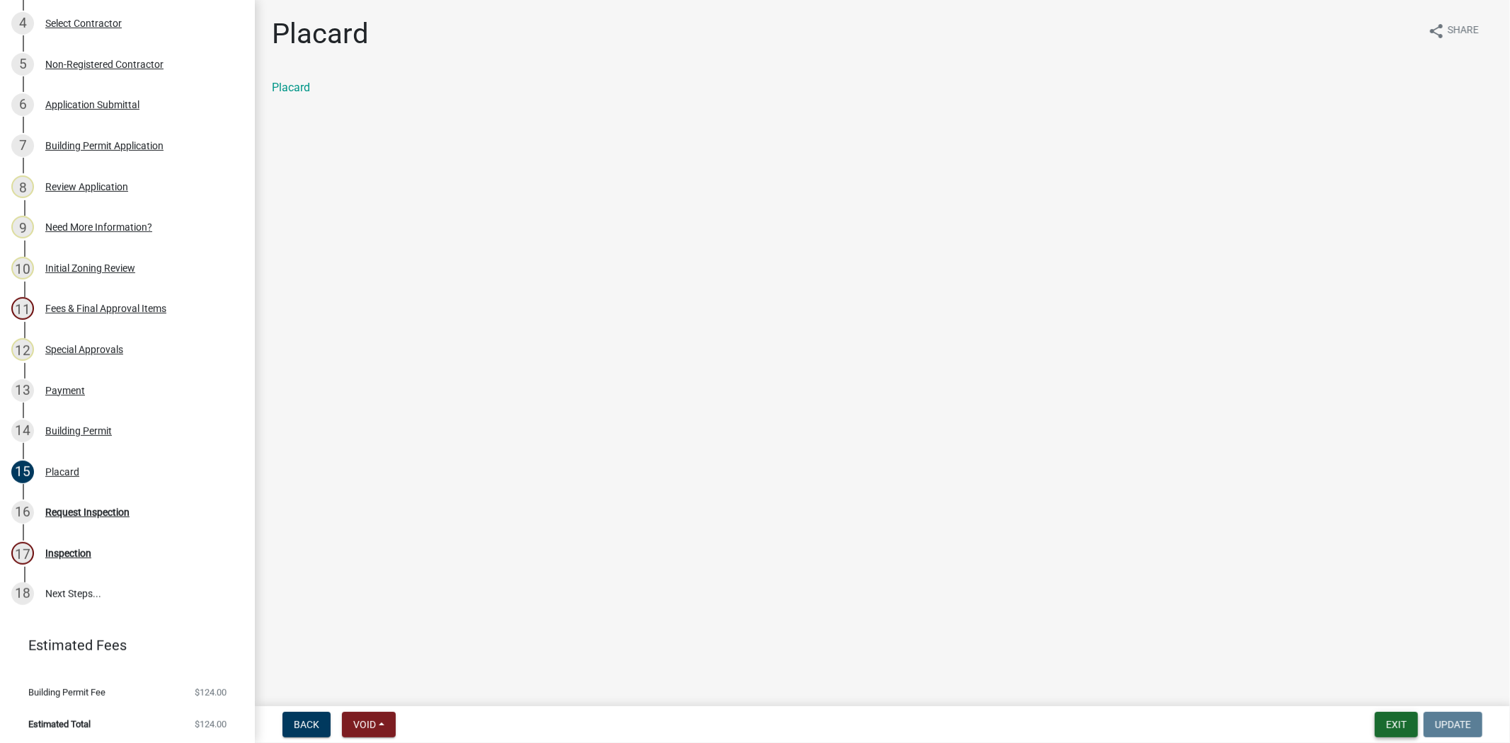
click at [1390, 722] on button "Exit" at bounding box center [1396, 724] width 43 height 25
